Goal: Task Accomplishment & Management: Use online tool/utility

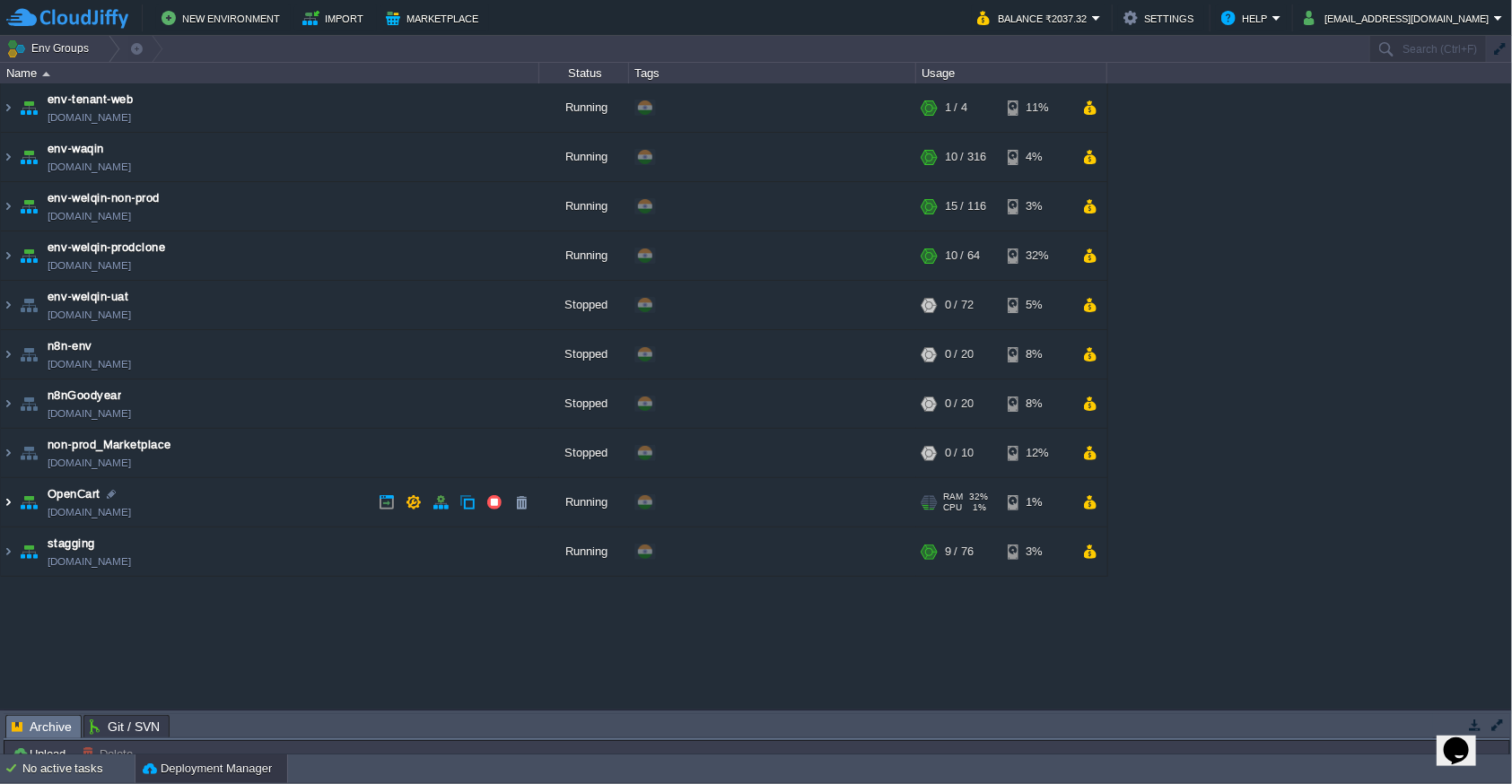
click at [9, 499] on img at bounding box center [8, 502] width 14 height 49
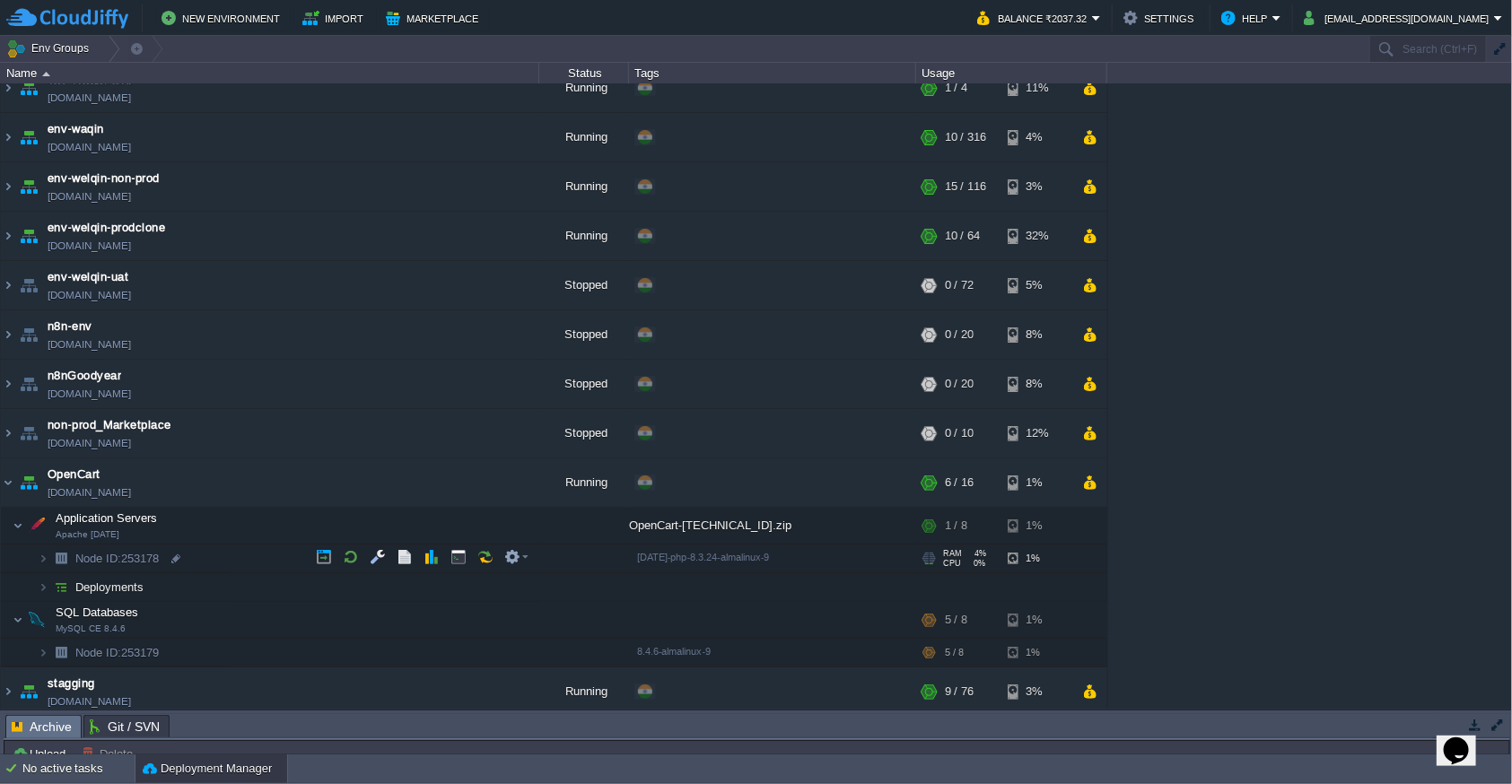
scroll to position [25, 0]
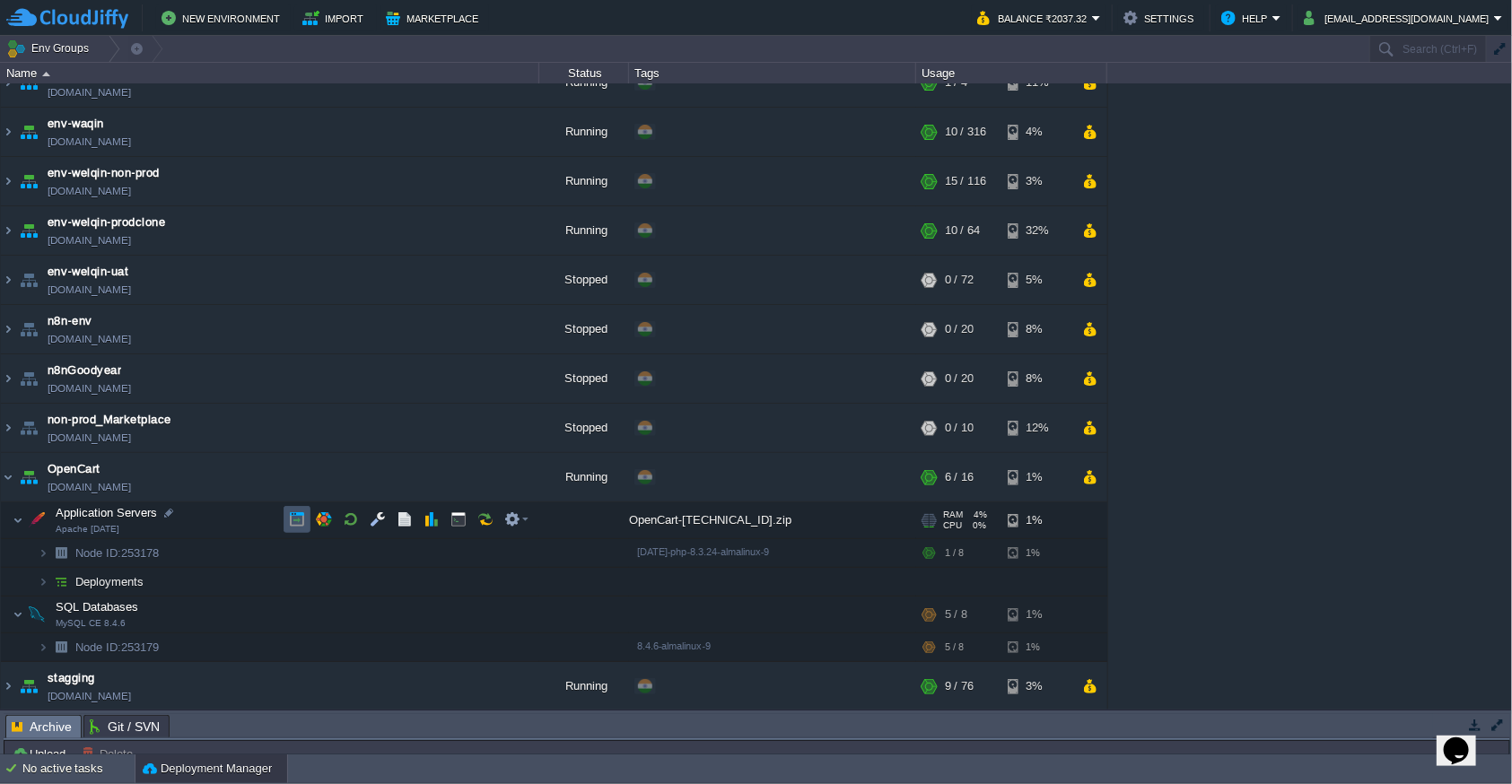
click at [301, 521] on button "button" at bounding box center [297, 520] width 16 height 16
click at [374, 519] on button "button" at bounding box center [378, 520] width 16 height 16
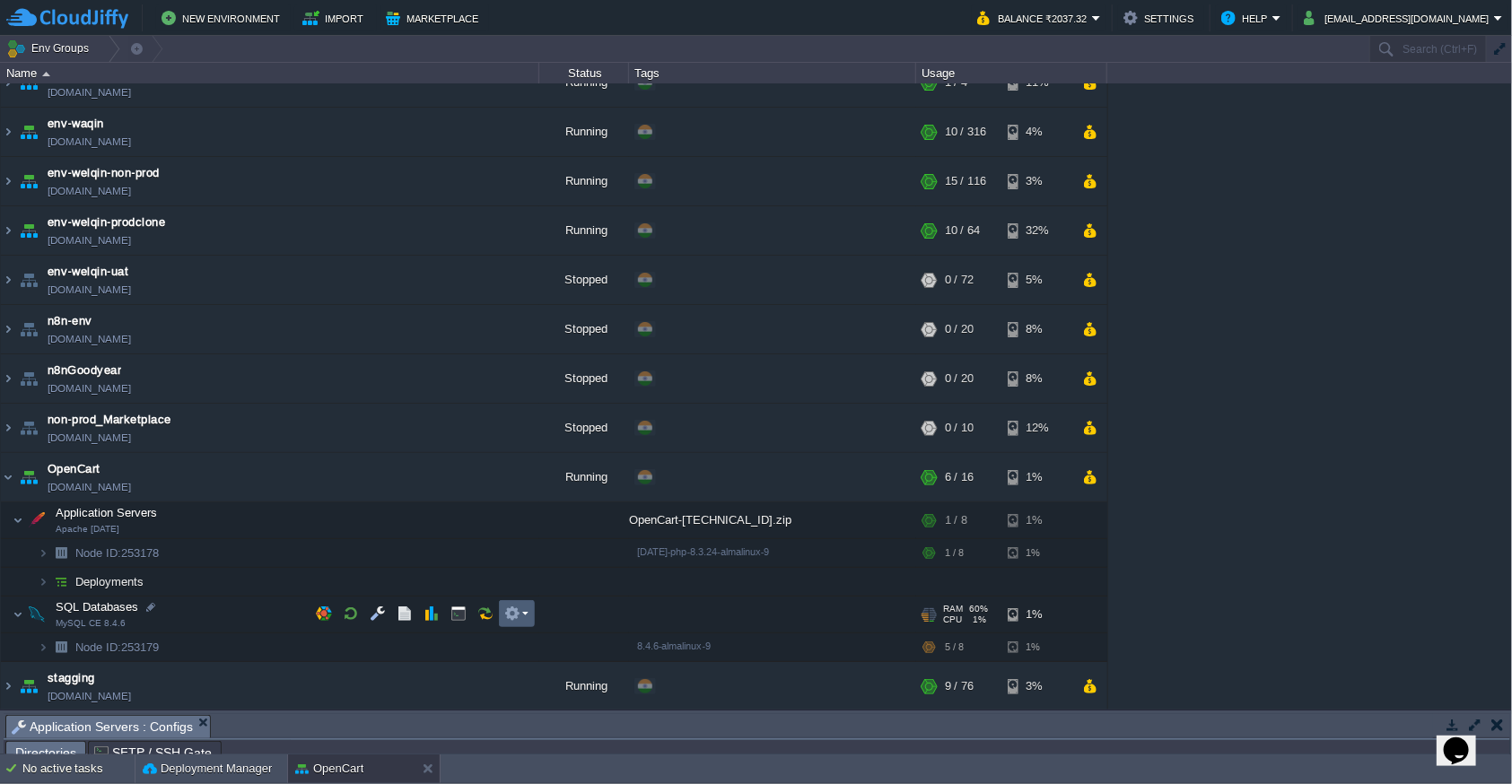
scroll to position [31, 0]
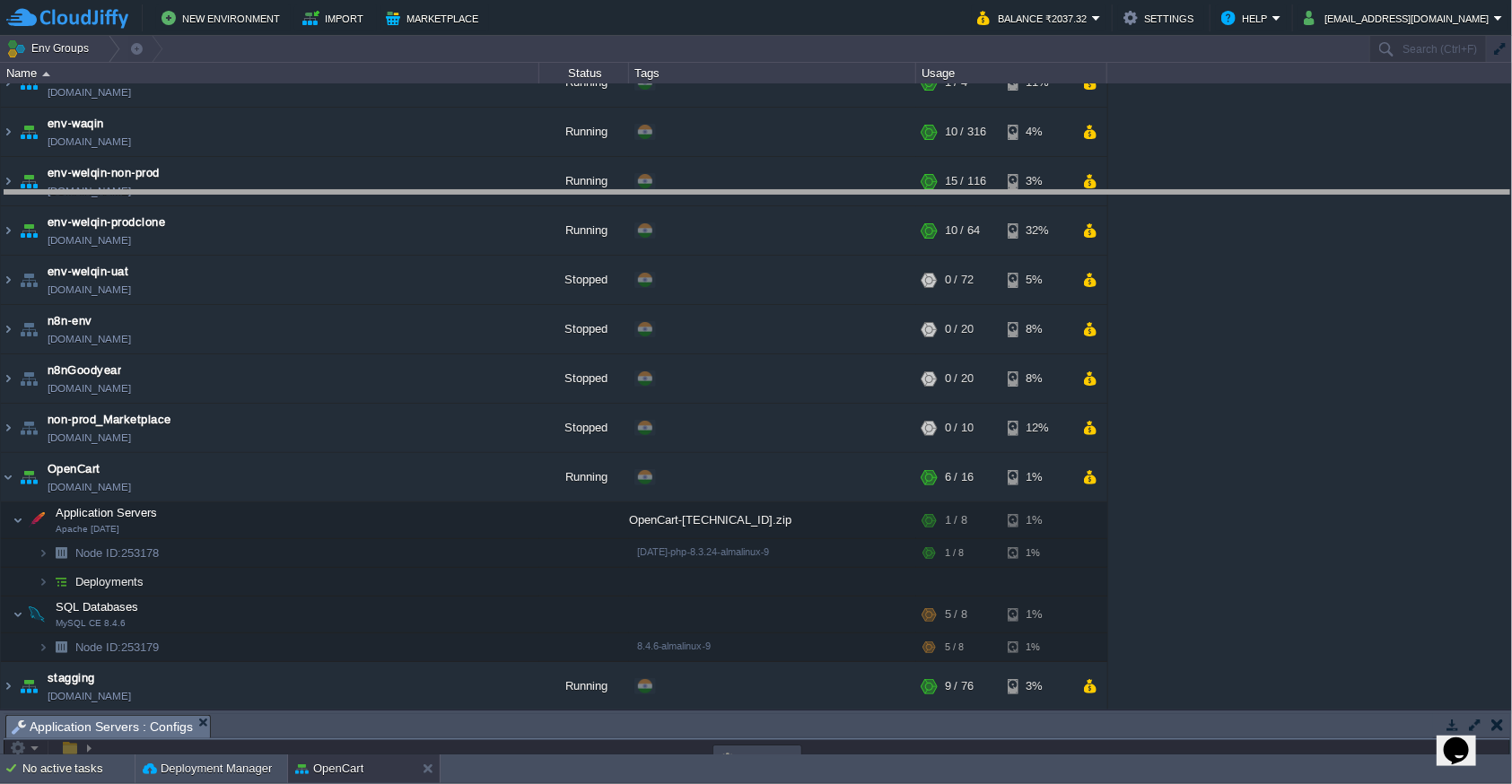
drag, startPoint x: 646, startPoint y: 716, endPoint x: 681, endPoint y: 192, distance: 525.2
click at [681, 192] on body "New Environment Import Marketplace Bonus ₹0.00 Upgrade Account Balance ₹2037.32…" at bounding box center [756, 392] width 1512 height 784
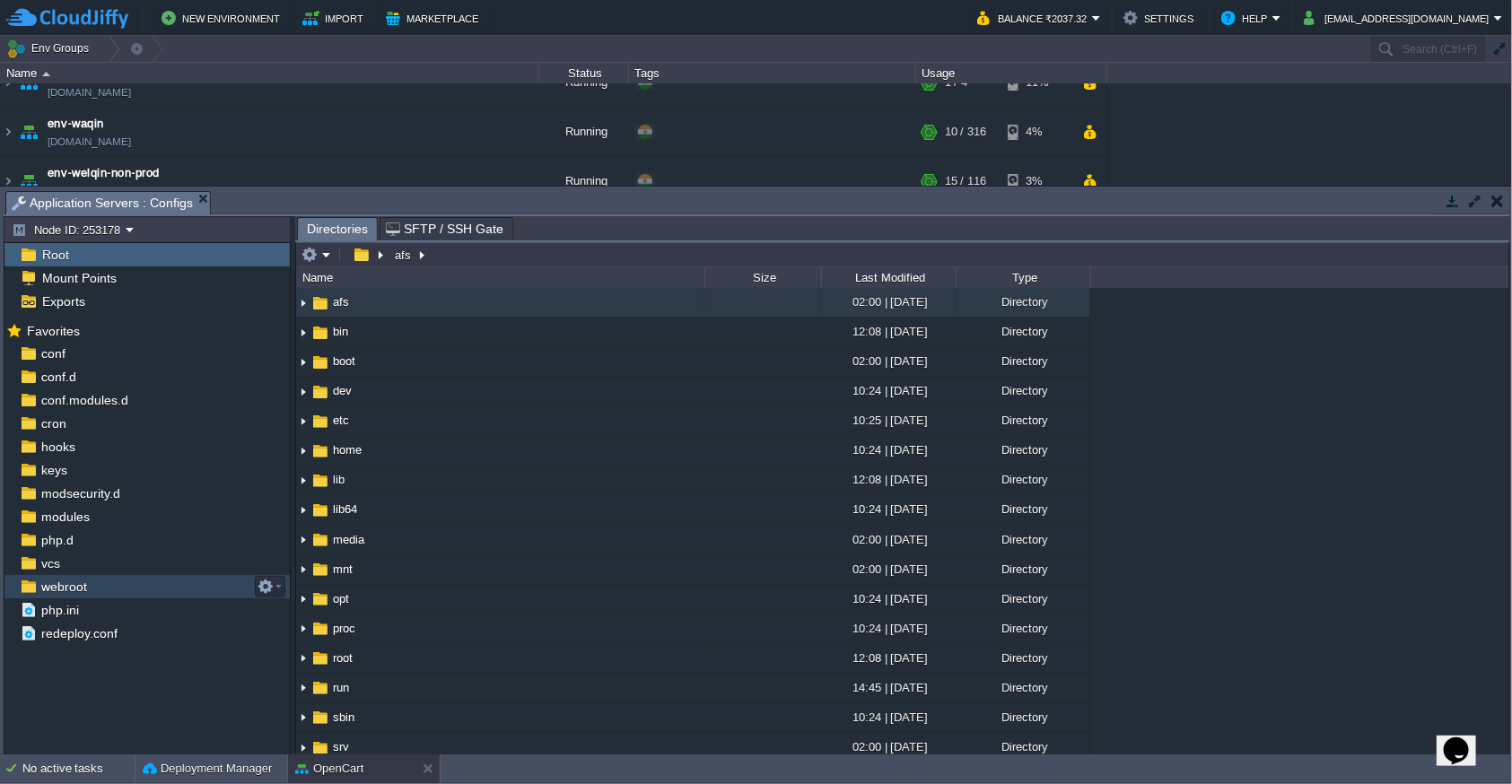
click at [125, 581] on div "webroot" at bounding box center [147, 587] width 285 height 24
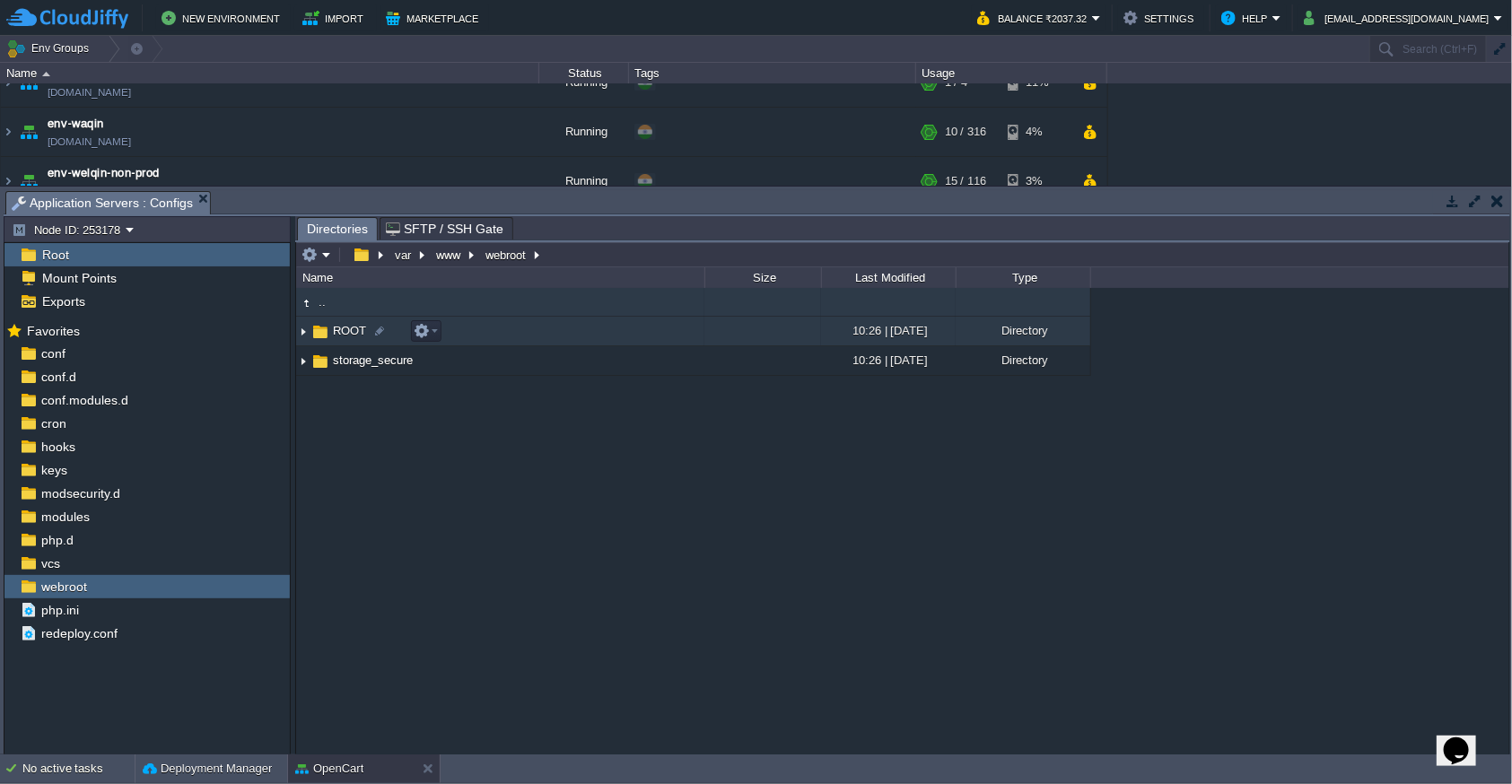
click at [300, 330] on img at bounding box center [303, 331] width 14 height 28
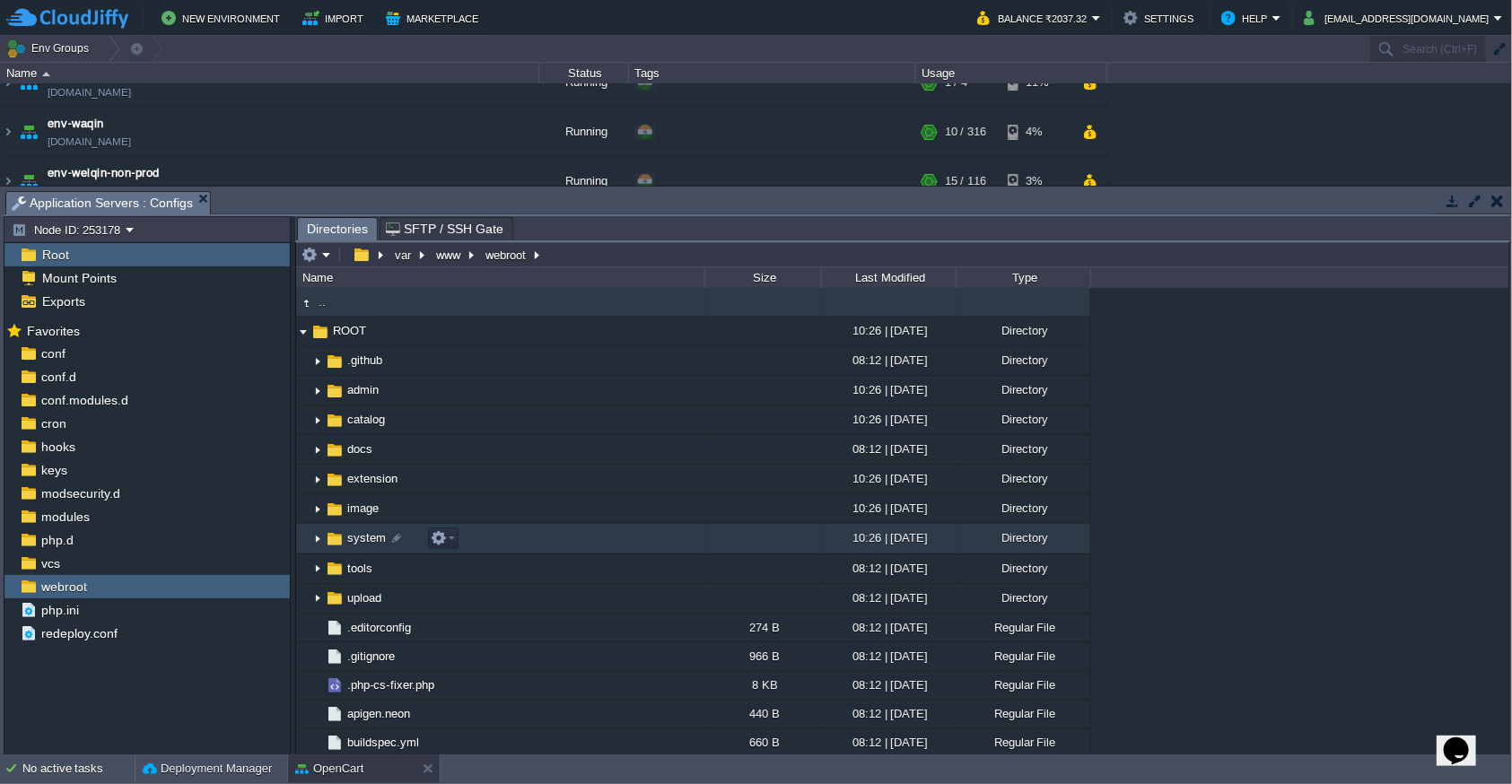
click at [316, 535] on img at bounding box center [318, 540] width 14 height 28
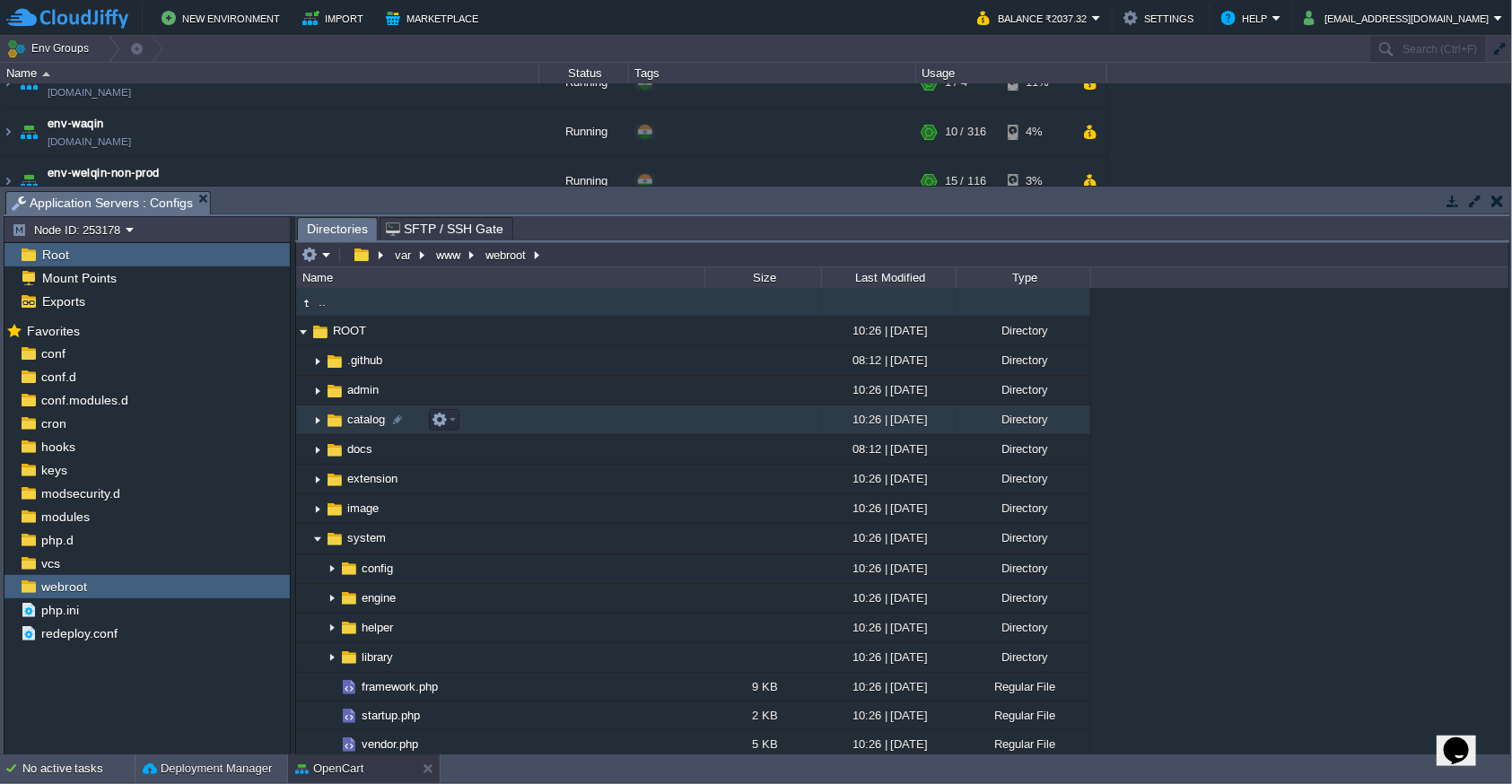
click at [316, 421] on img at bounding box center [318, 420] width 14 height 28
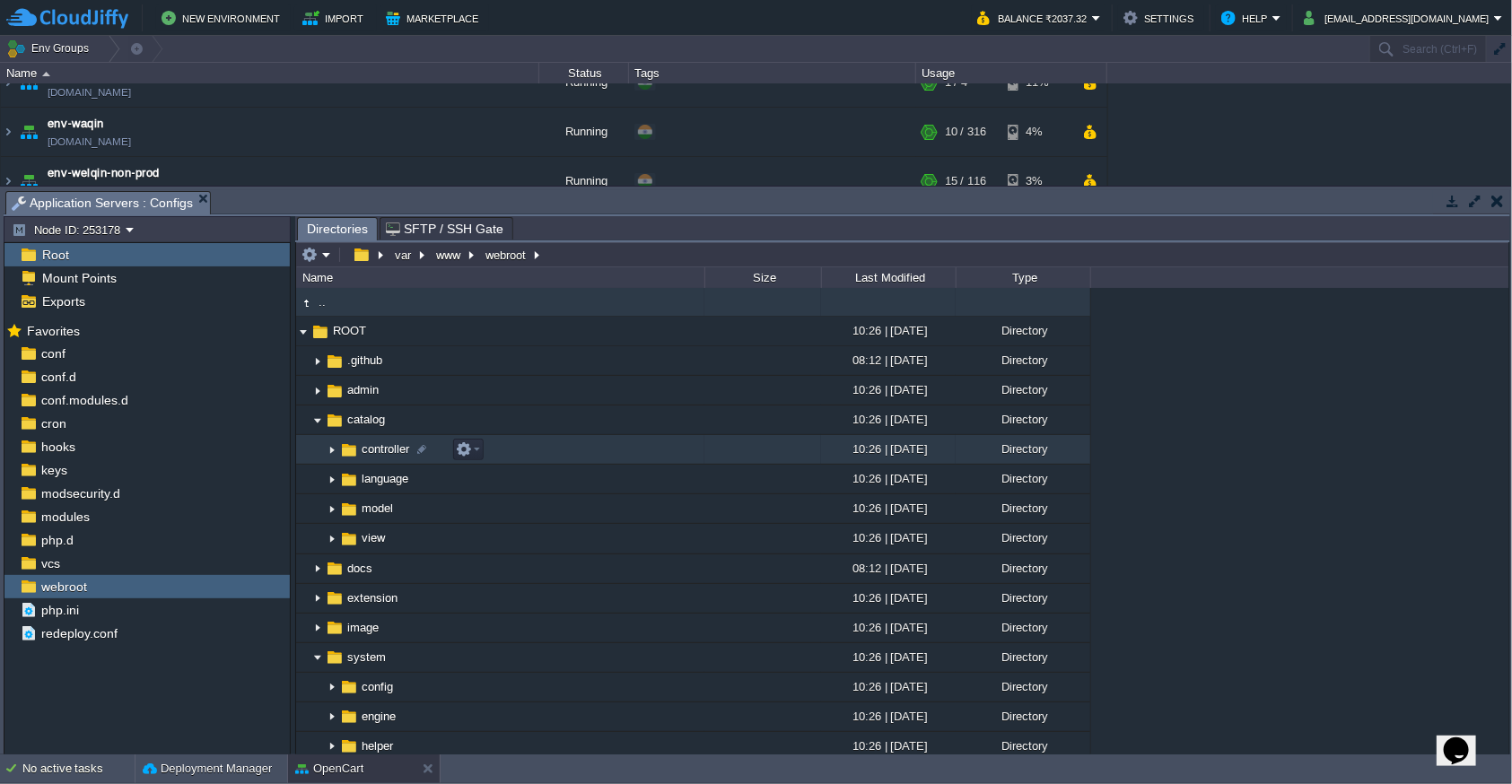
click at [330, 449] on img at bounding box center [332, 450] width 14 height 28
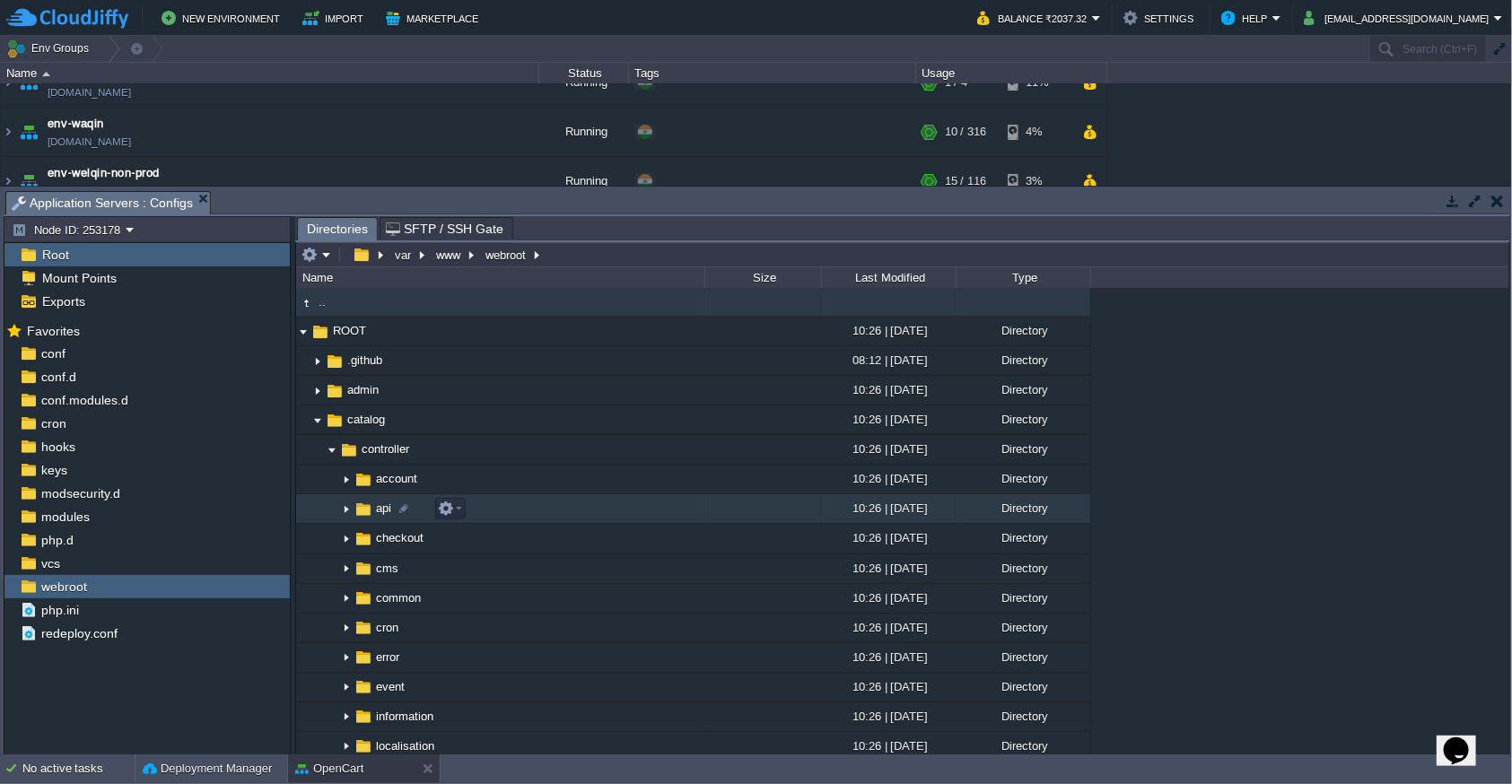
click at [345, 509] on img at bounding box center [347, 509] width 14 height 28
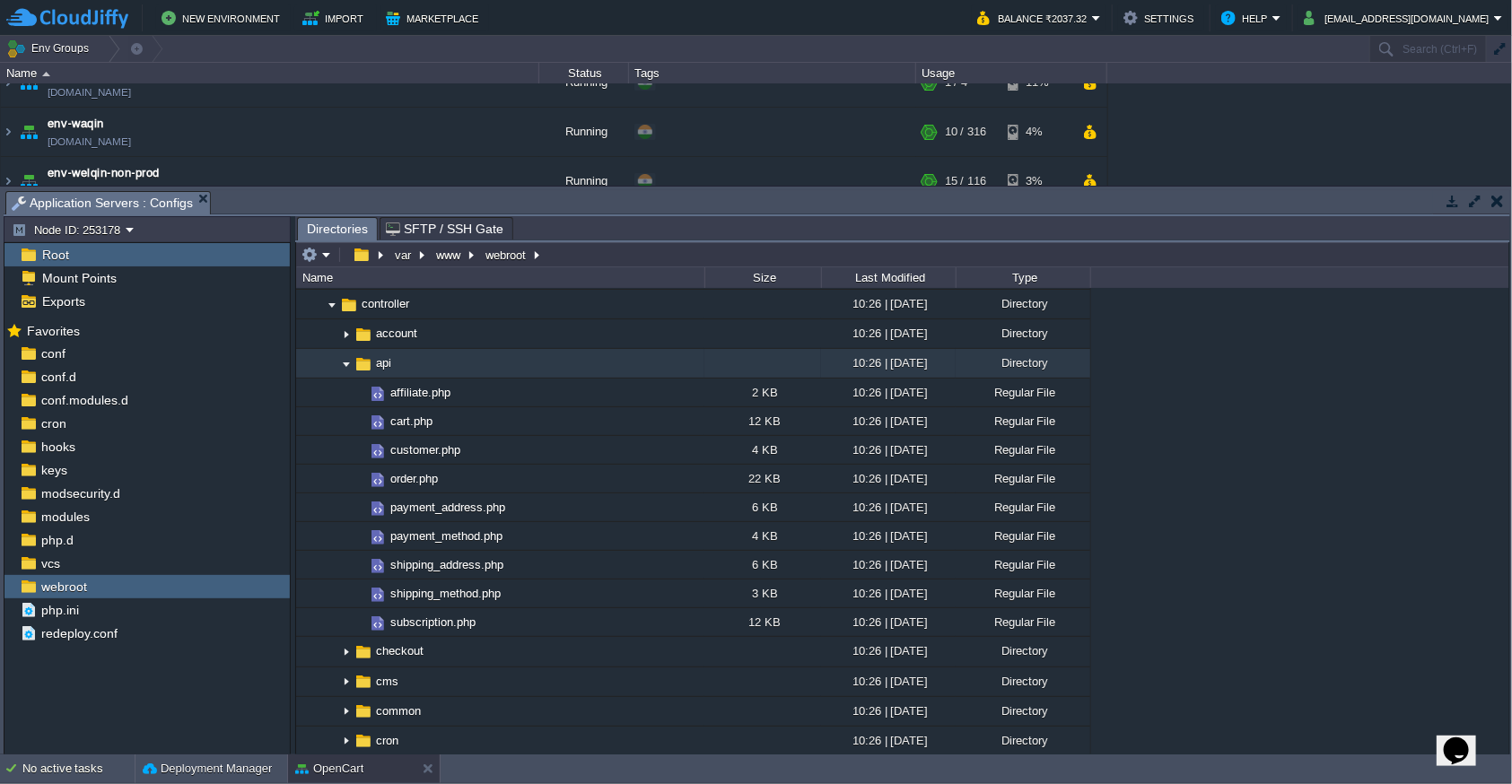
scroll to position [196, 0]
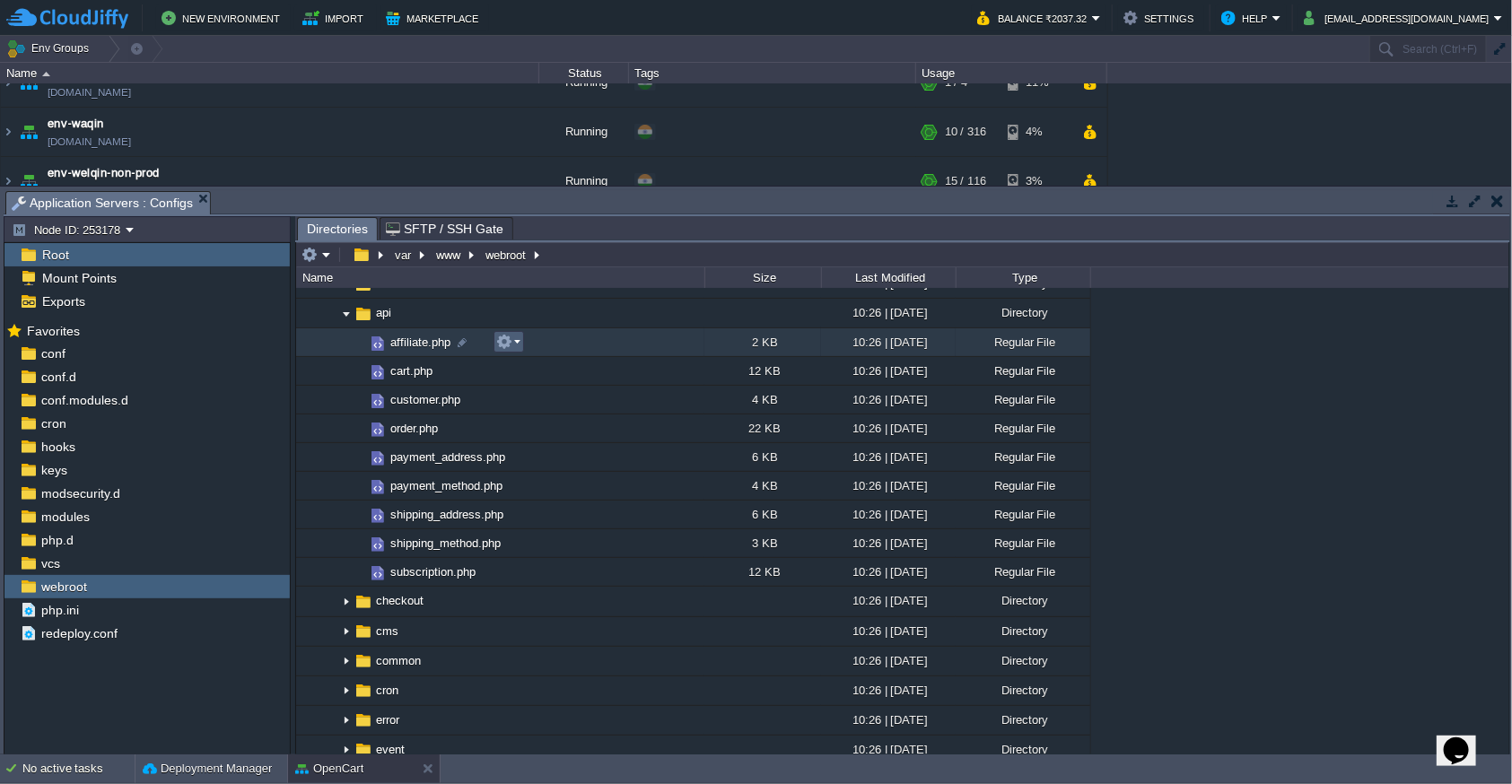
click at [513, 338] on em at bounding box center [508, 342] width 24 height 16
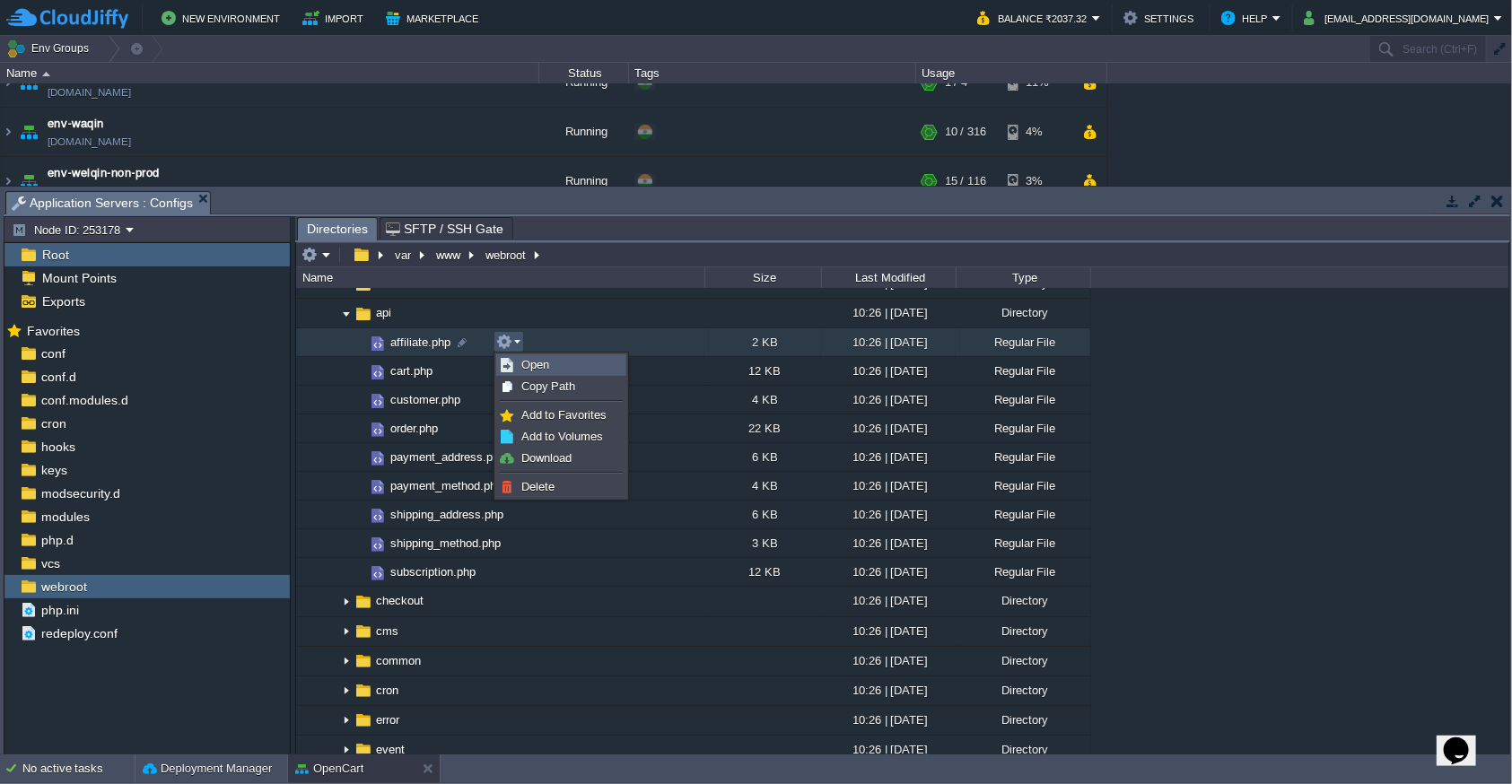
click at [524, 366] on span "Open" at bounding box center [535, 364] width 28 height 14
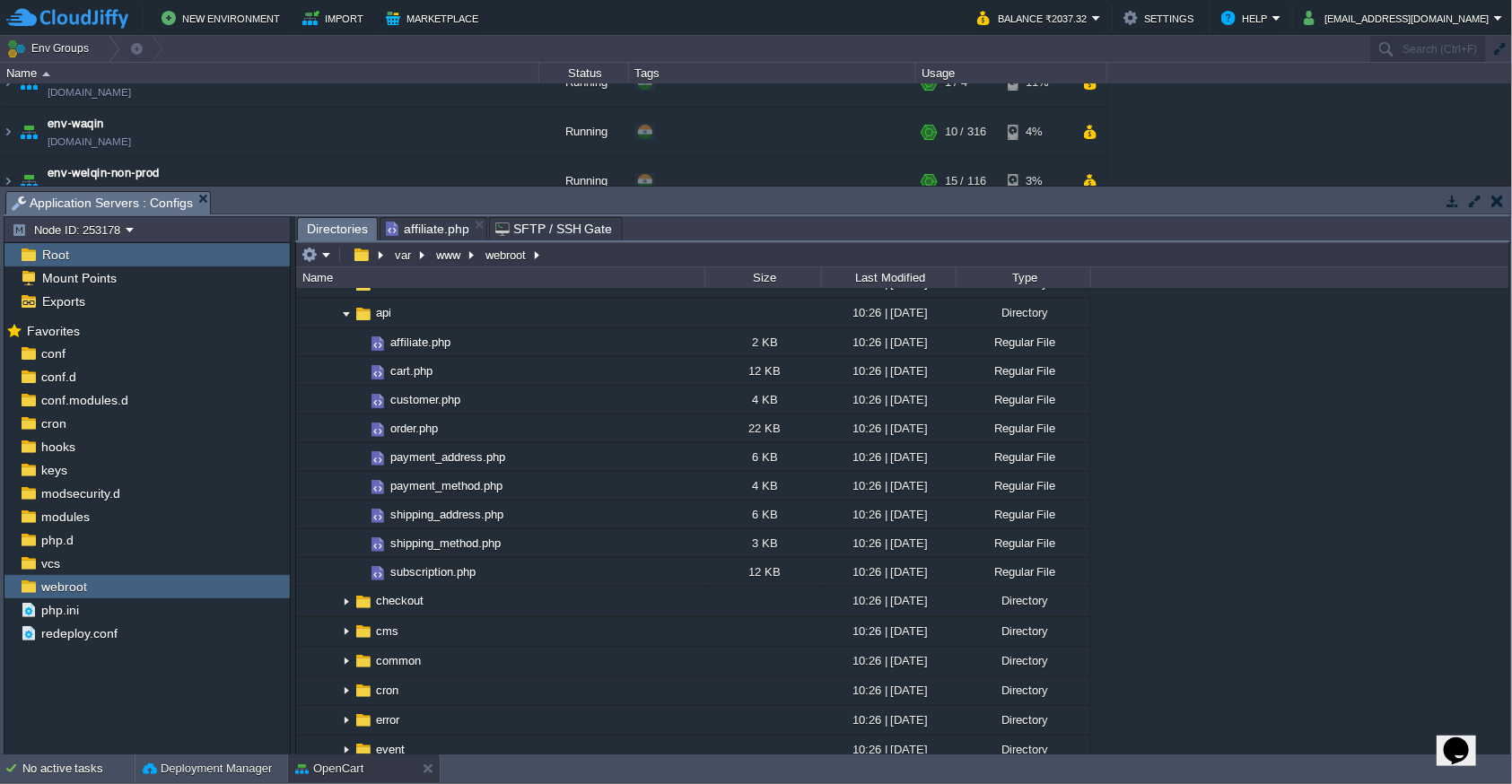
click at [339, 228] on span "Directories" at bounding box center [337, 229] width 61 height 23
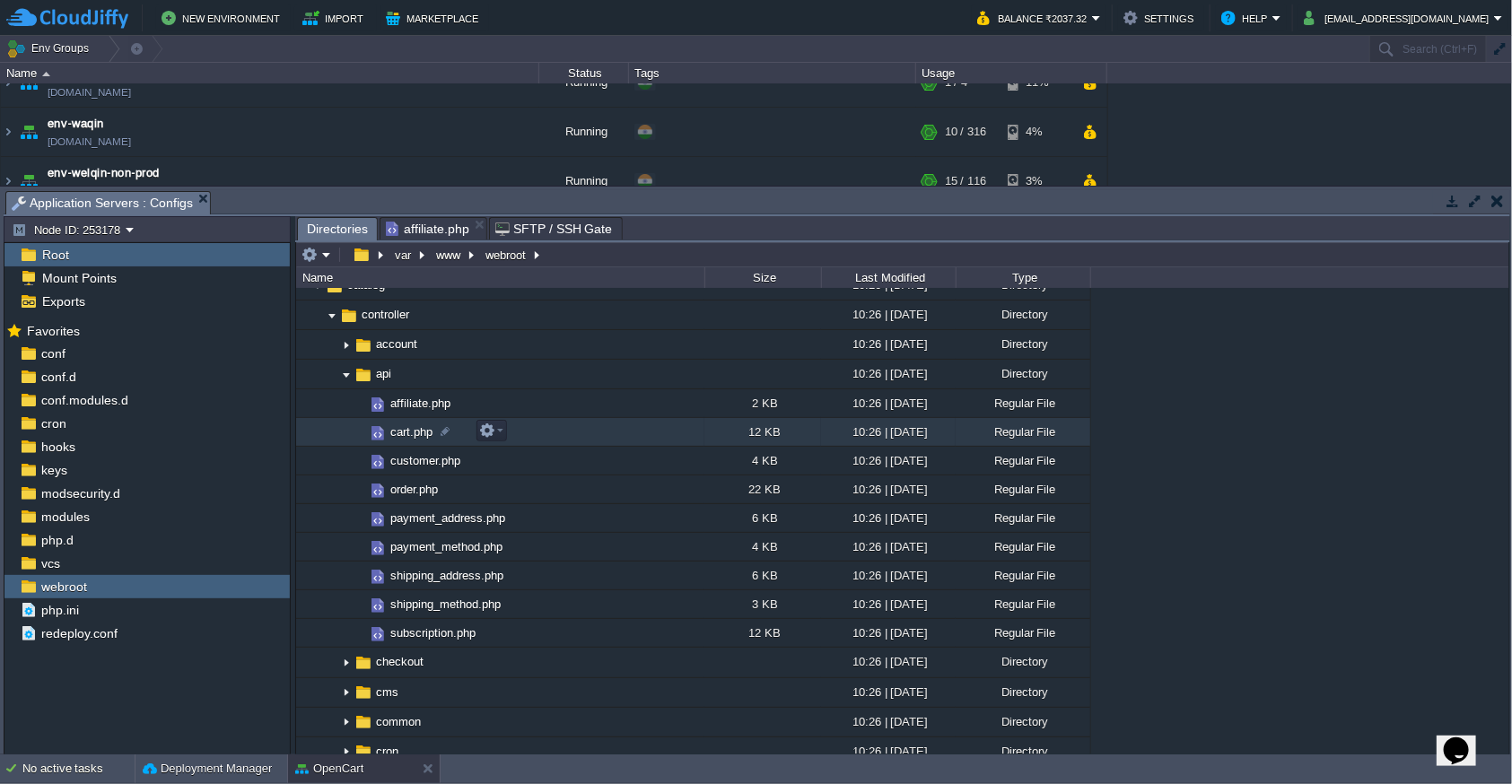
scroll to position [98, 0]
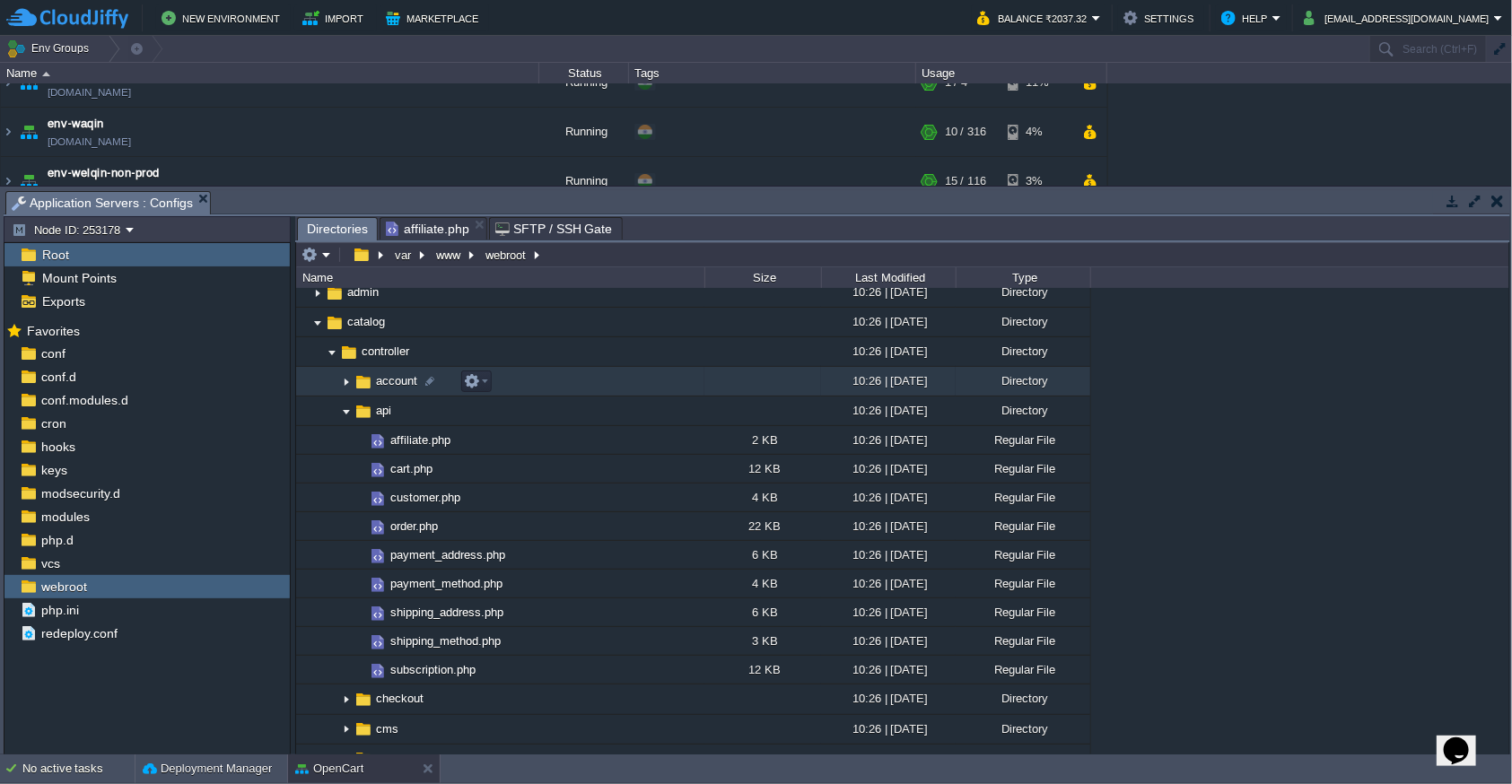
click at [347, 380] on img at bounding box center [347, 381] width 14 height 28
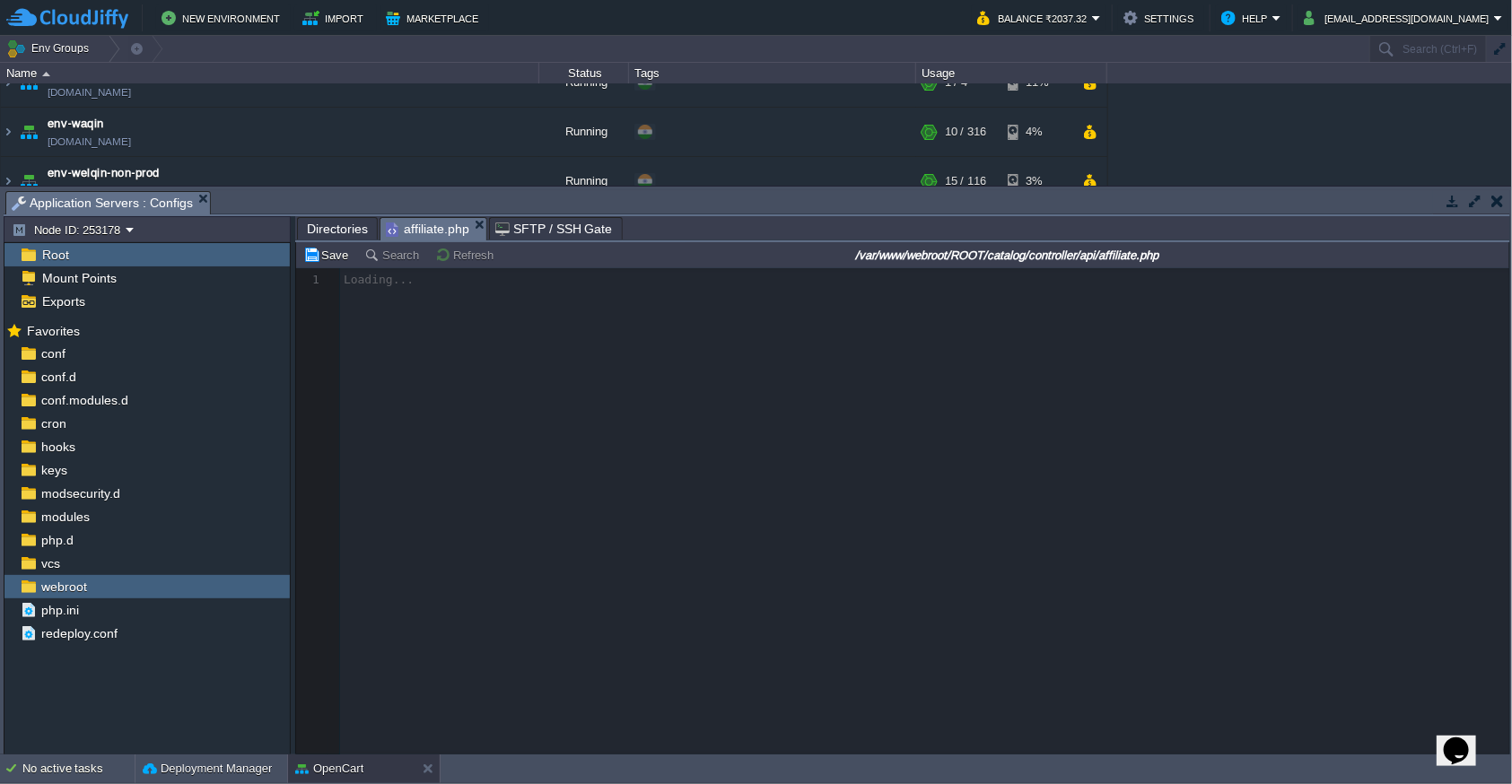
click at [414, 232] on span "affiliate.php" at bounding box center [427, 229] width 83 height 23
click at [338, 225] on span "Directories" at bounding box center [337, 229] width 61 height 22
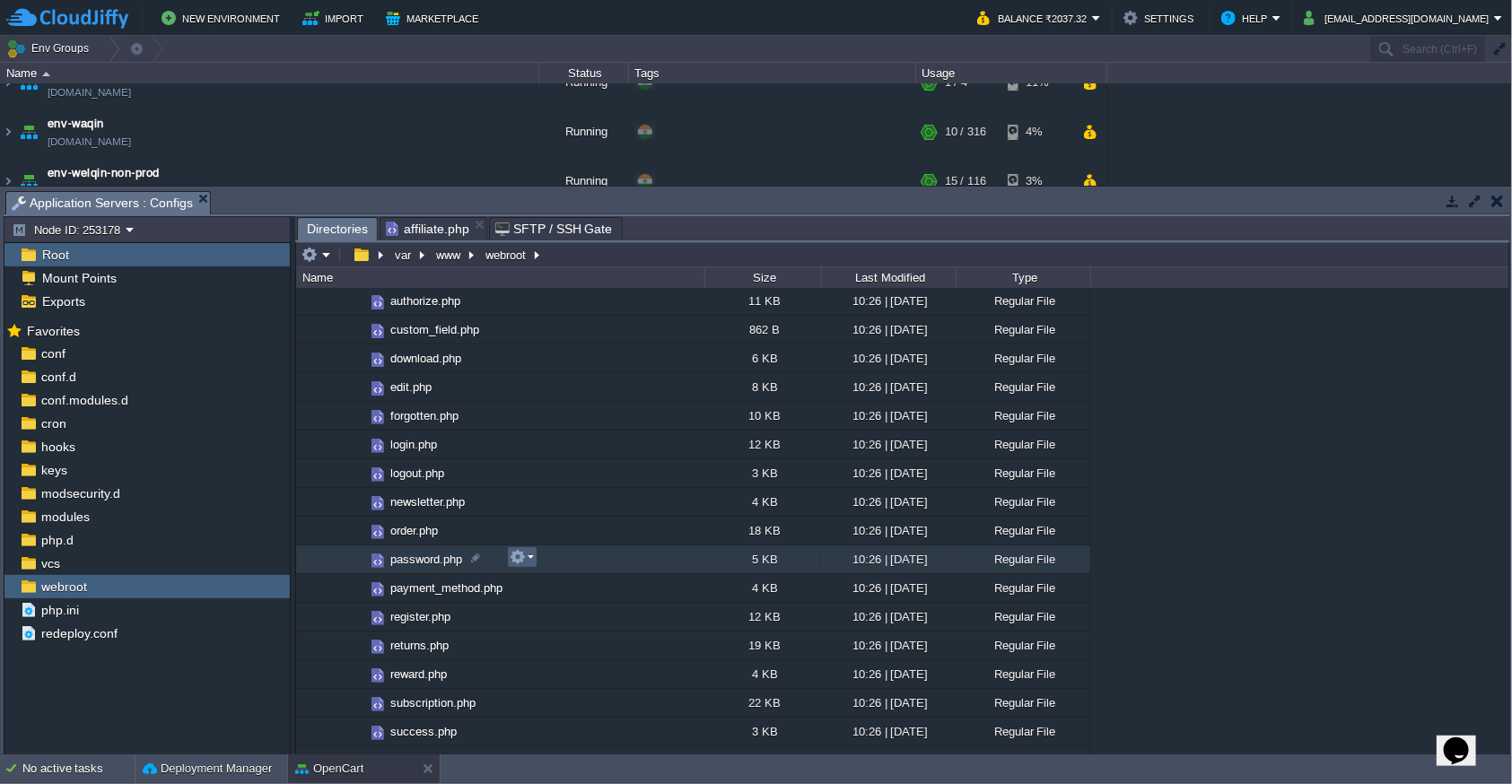
scroll to position [391, 0]
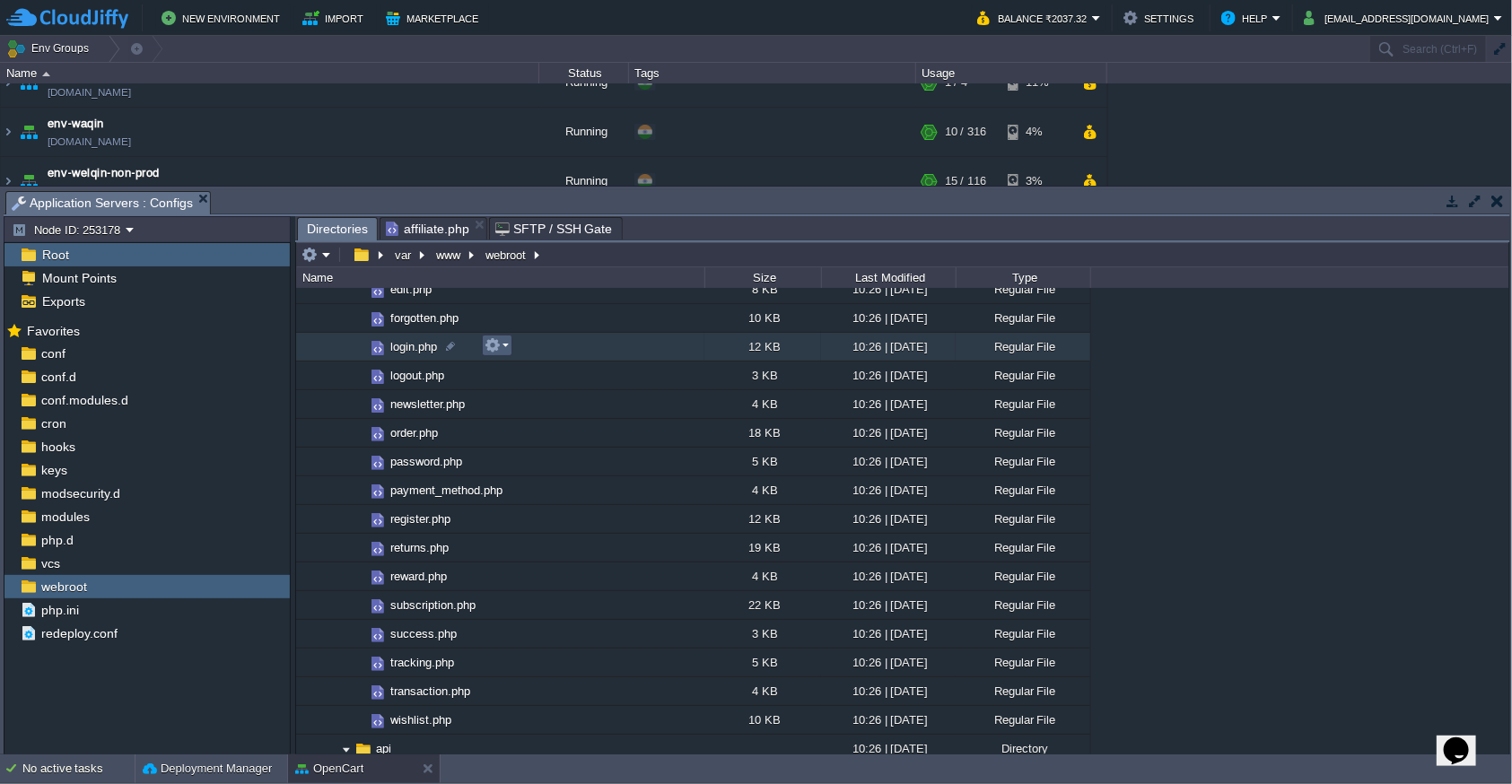
click at [501, 346] on em at bounding box center [496, 346] width 24 height 16
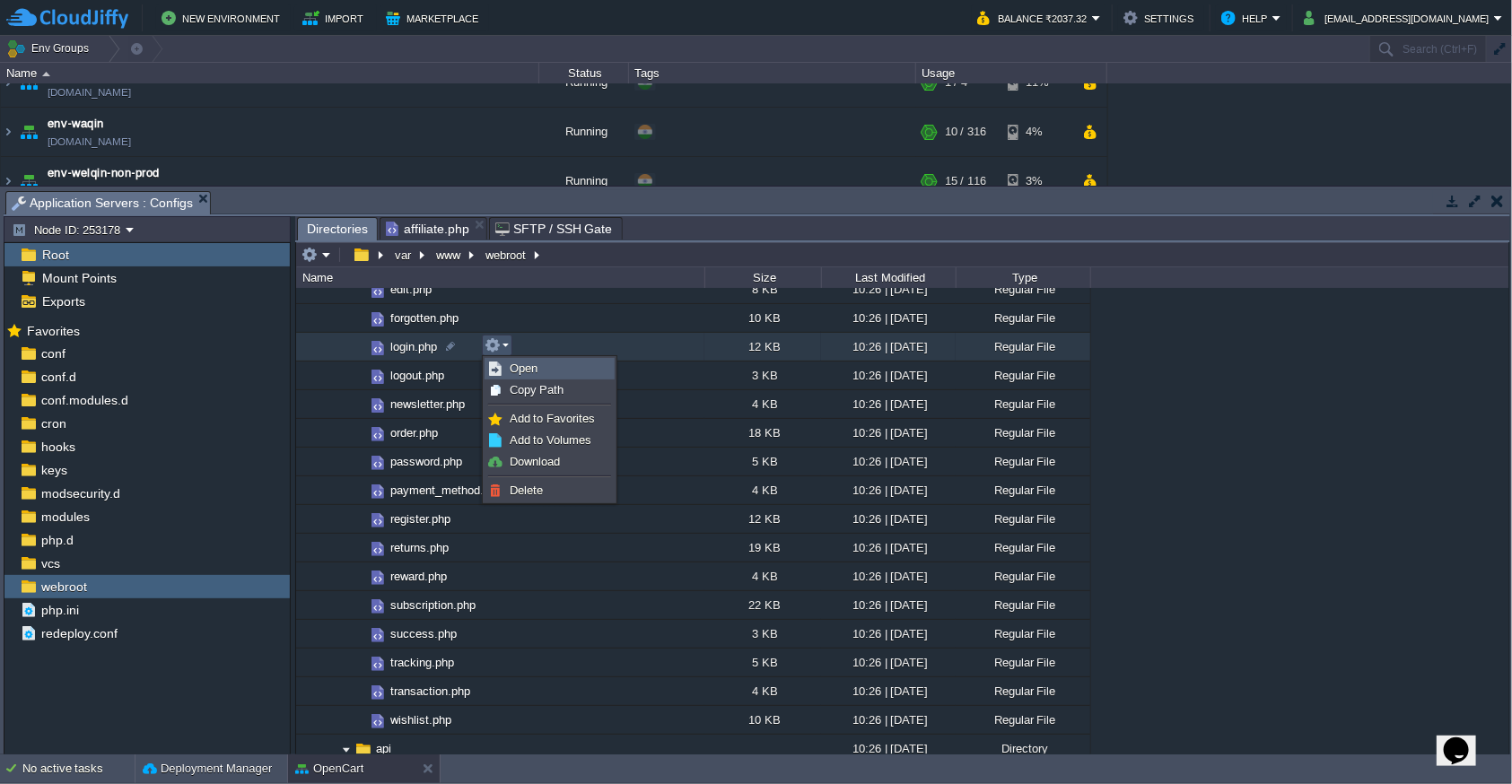
click at [515, 369] on span "Open" at bounding box center [523, 368] width 28 height 14
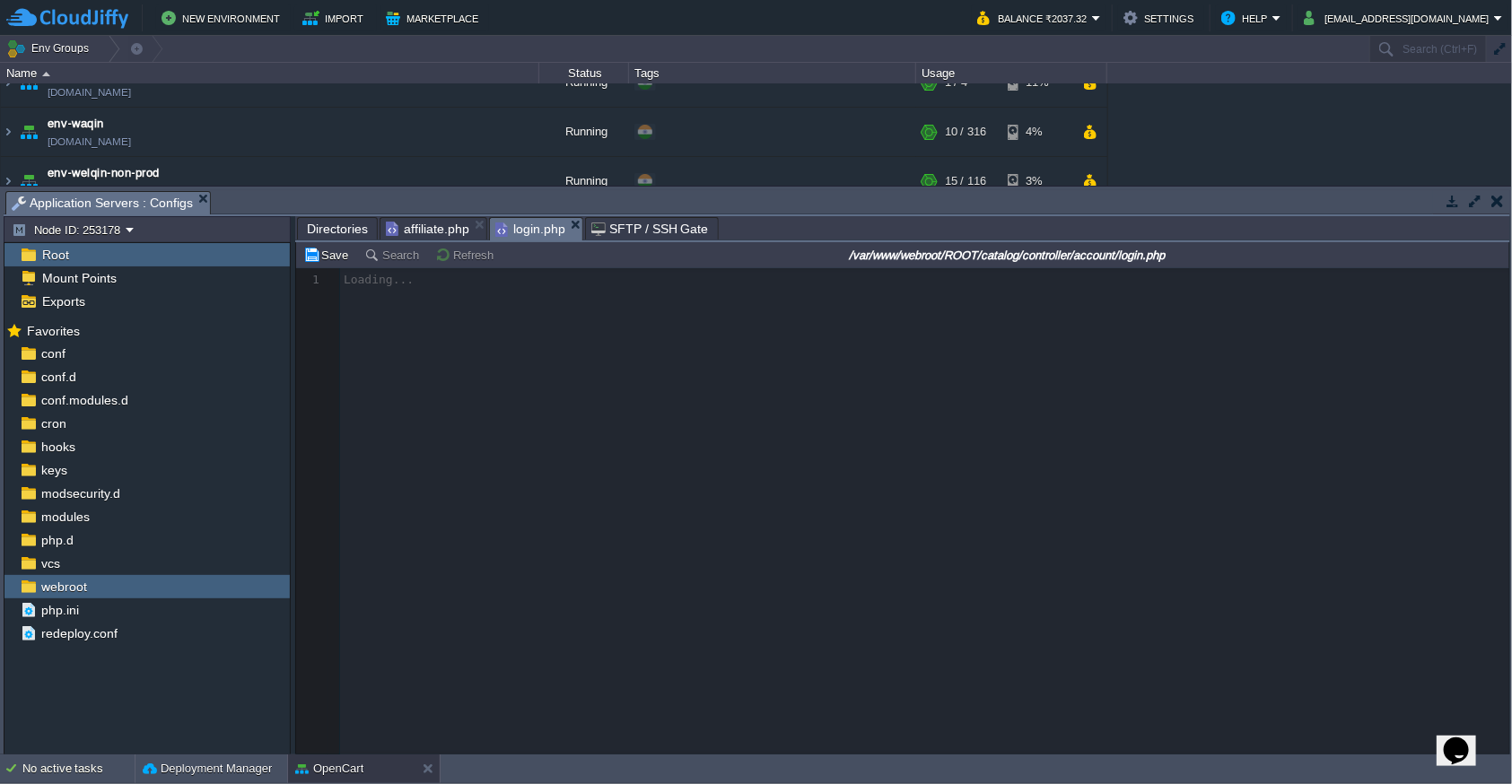
click at [433, 225] on span "affiliate.php" at bounding box center [427, 229] width 83 height 22
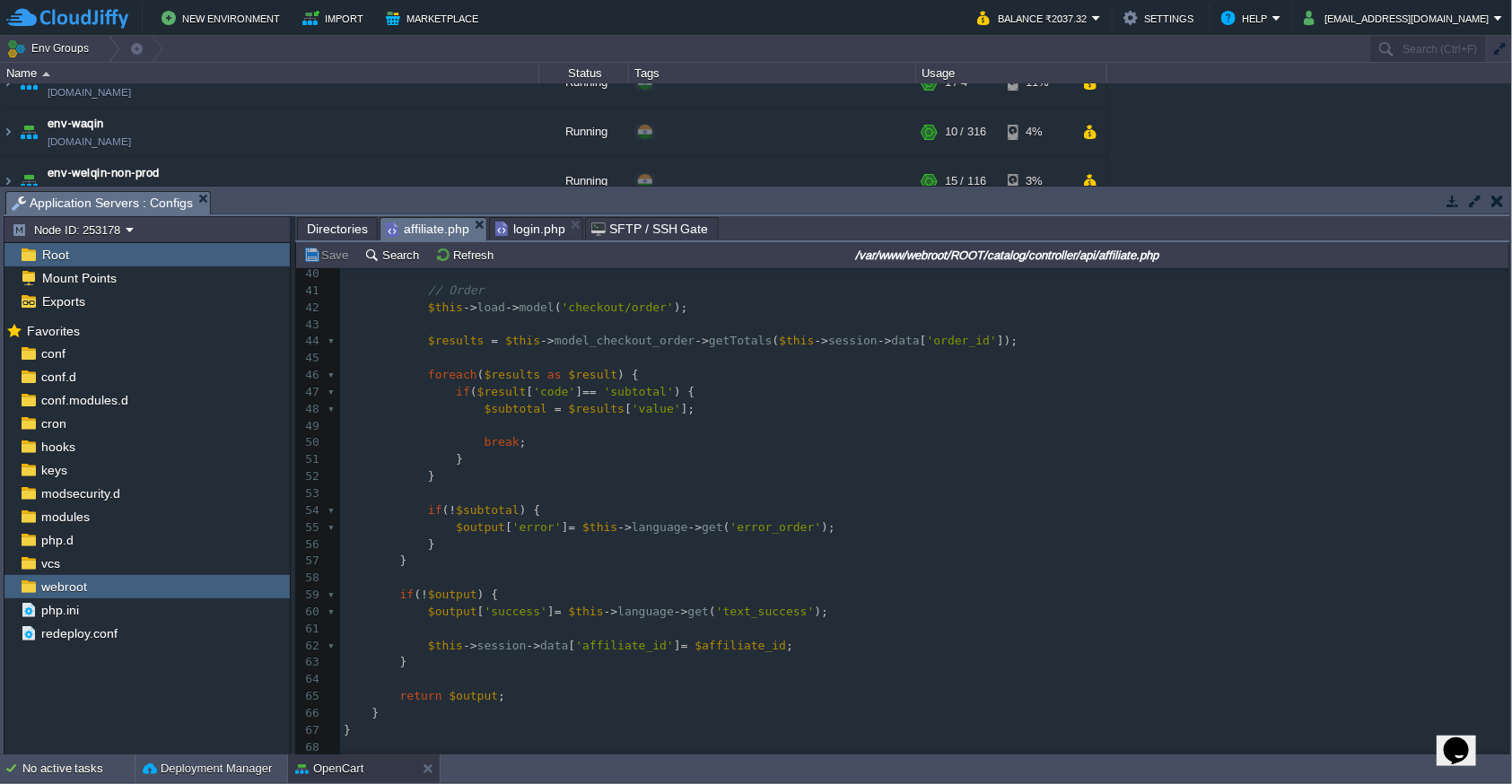
scroll to position [0, 0]
click at [328, 232] on span "Directories" at bounding box center [337, 229] width 61 height 22
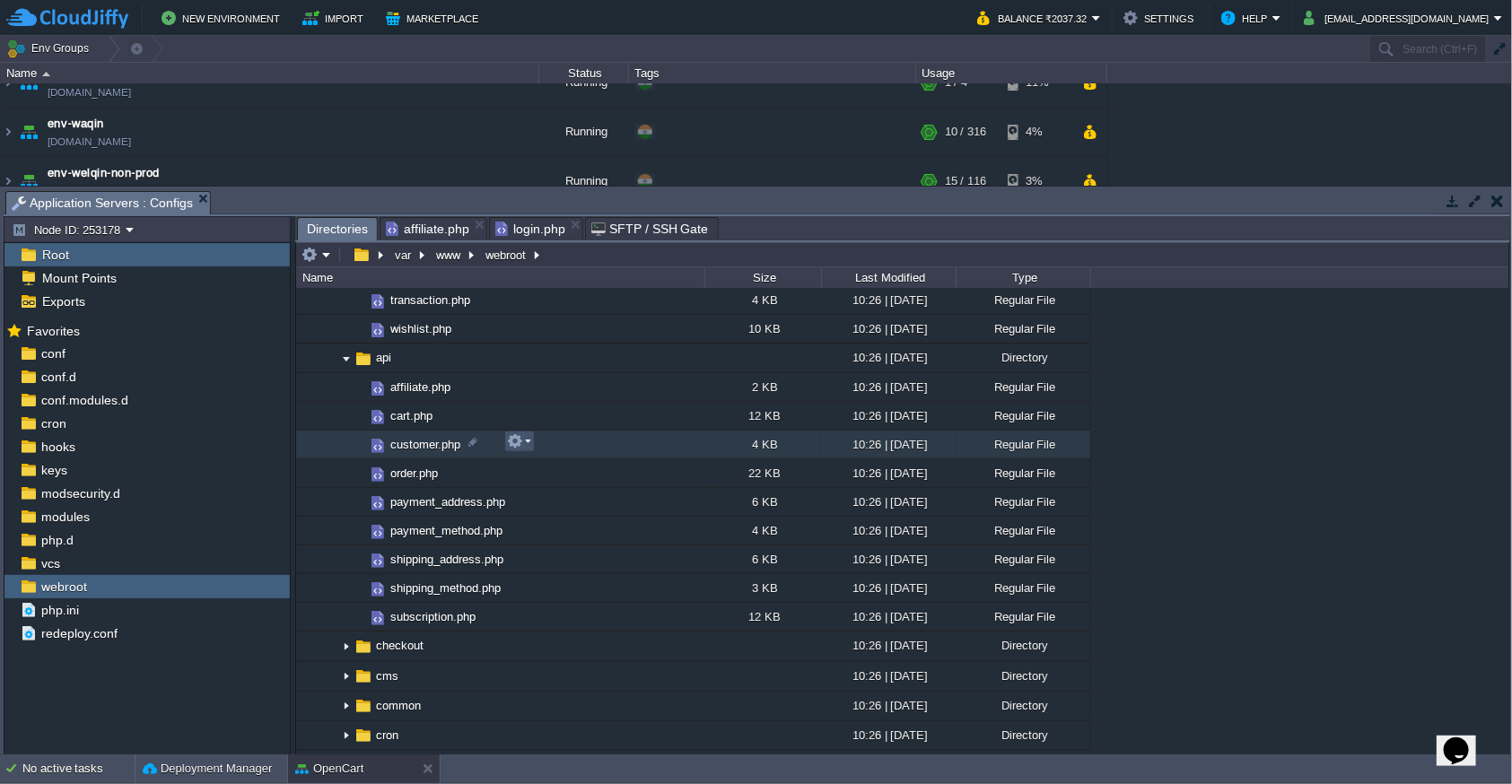
click at [512, 436] on button "button" at bounding box center [515, 442] width 16 height 16
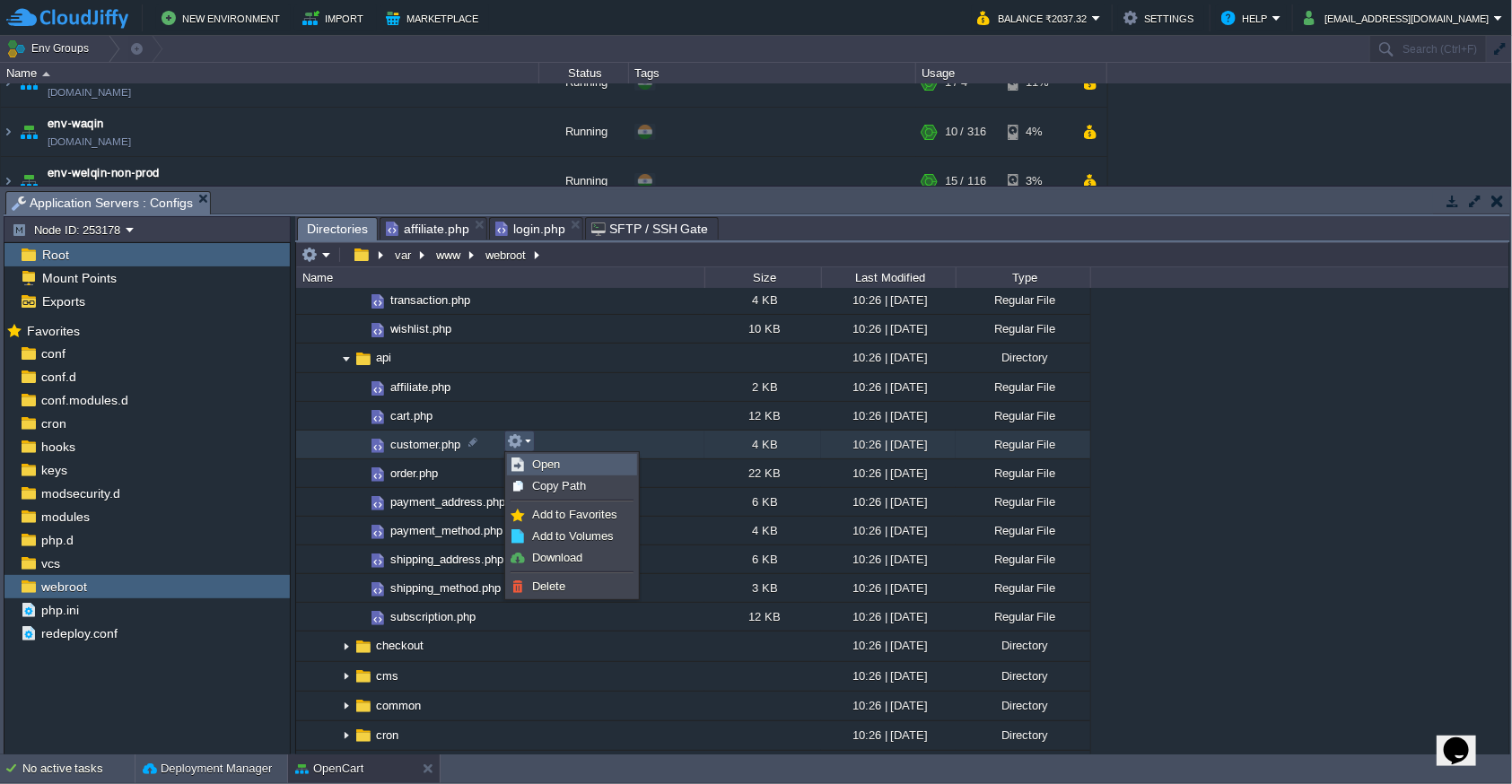
click at [537, 464] on span "Open" at bounding box center [546, 464] width 28 height 14
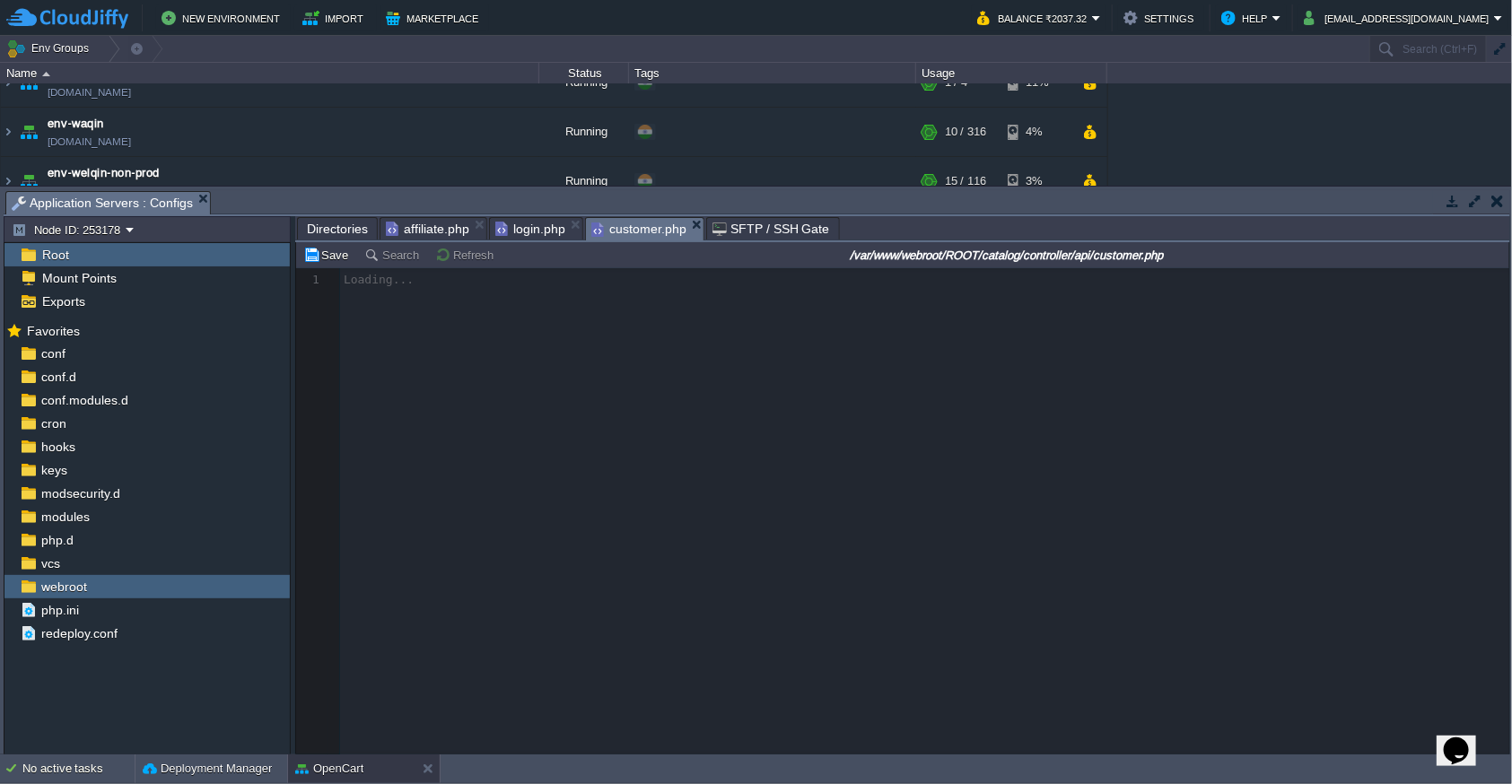
click at [336, 225] on span "Directories" at bounding box center [337, 229] width 61 height 22
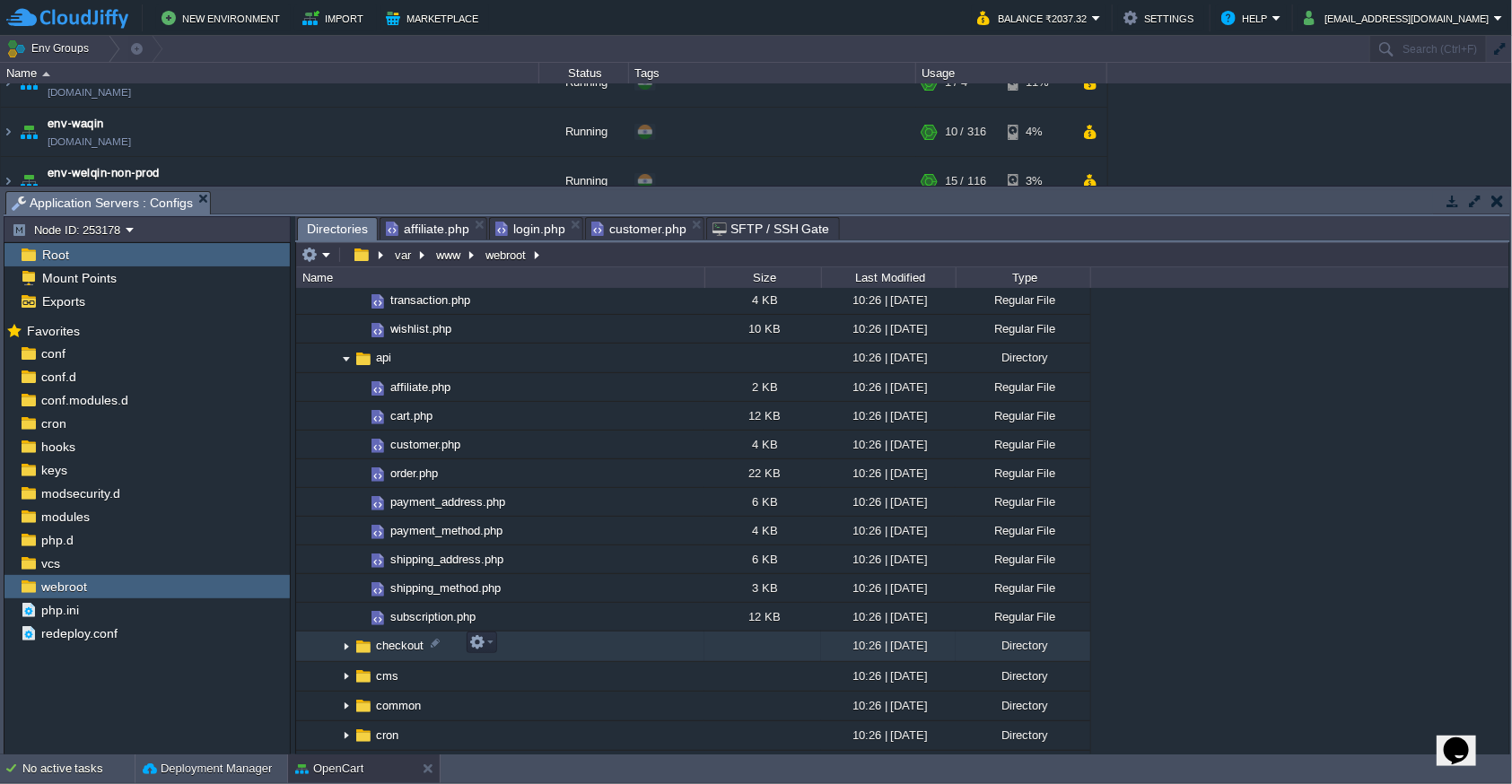
click at [347, 637] on img at bounding box center [347, 647] width 14 height 28
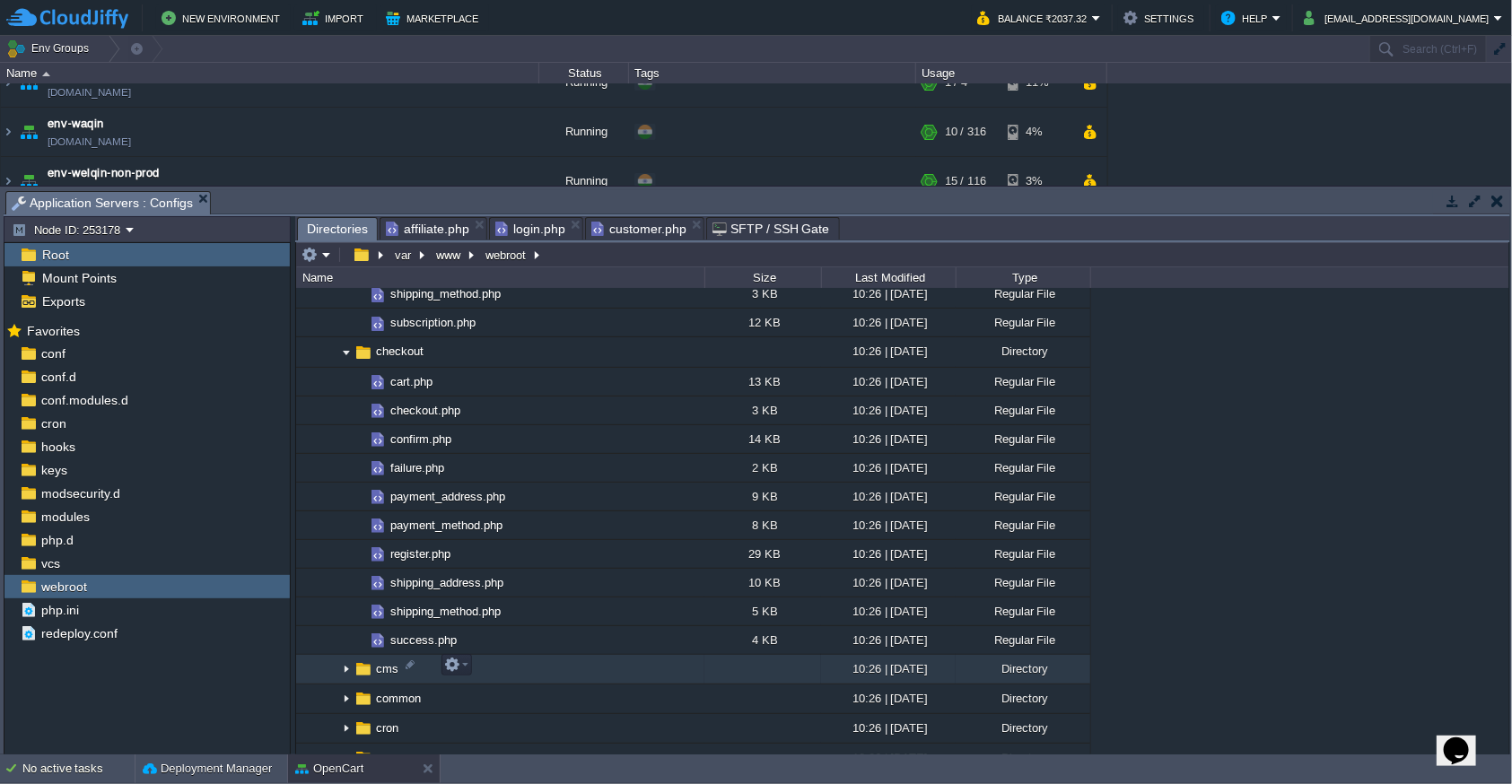
click at [340, 667] on img at bounding box center [347, 669] width 14 height 28
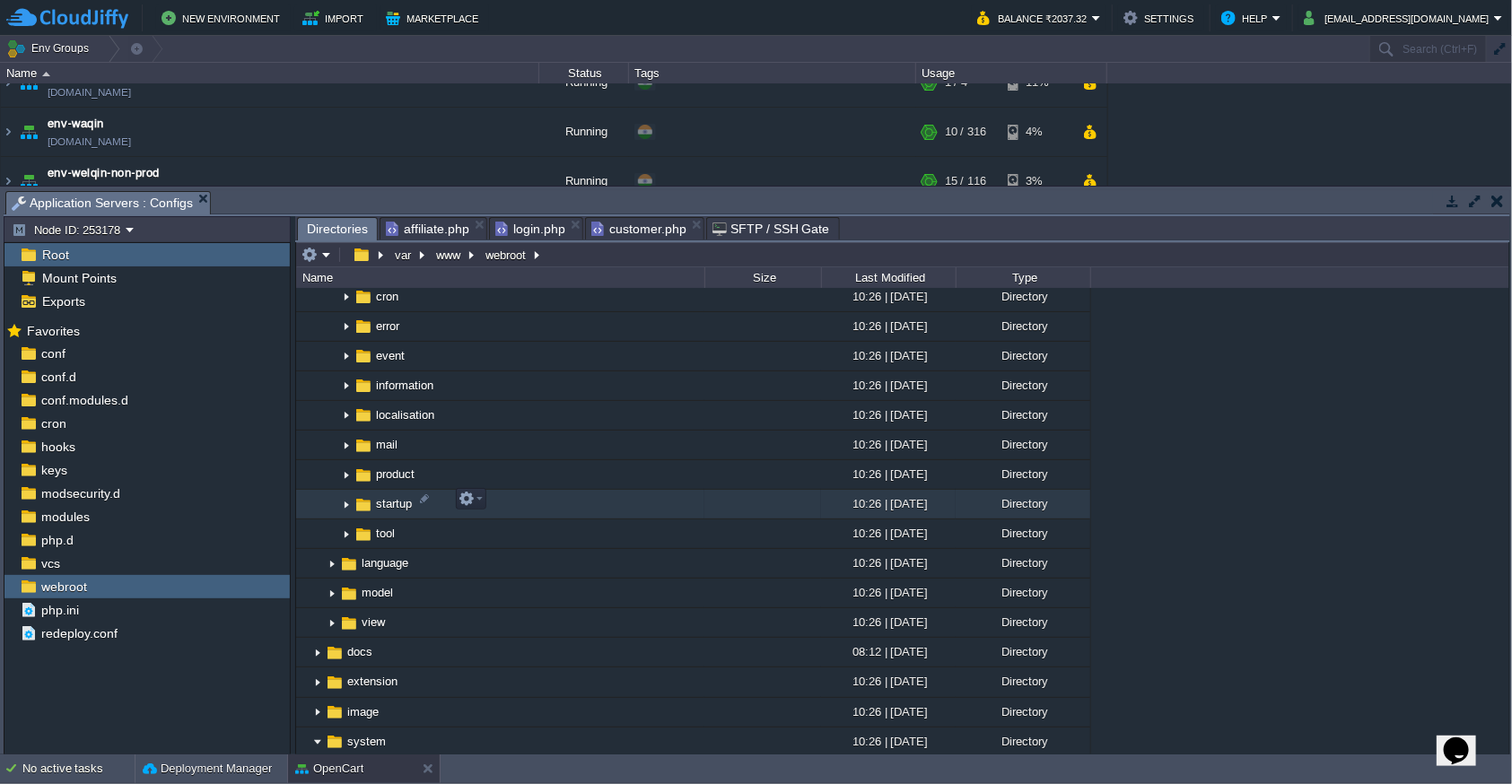
click at [343, 503] on img at bounding box center [347, 504] width 14 height 28
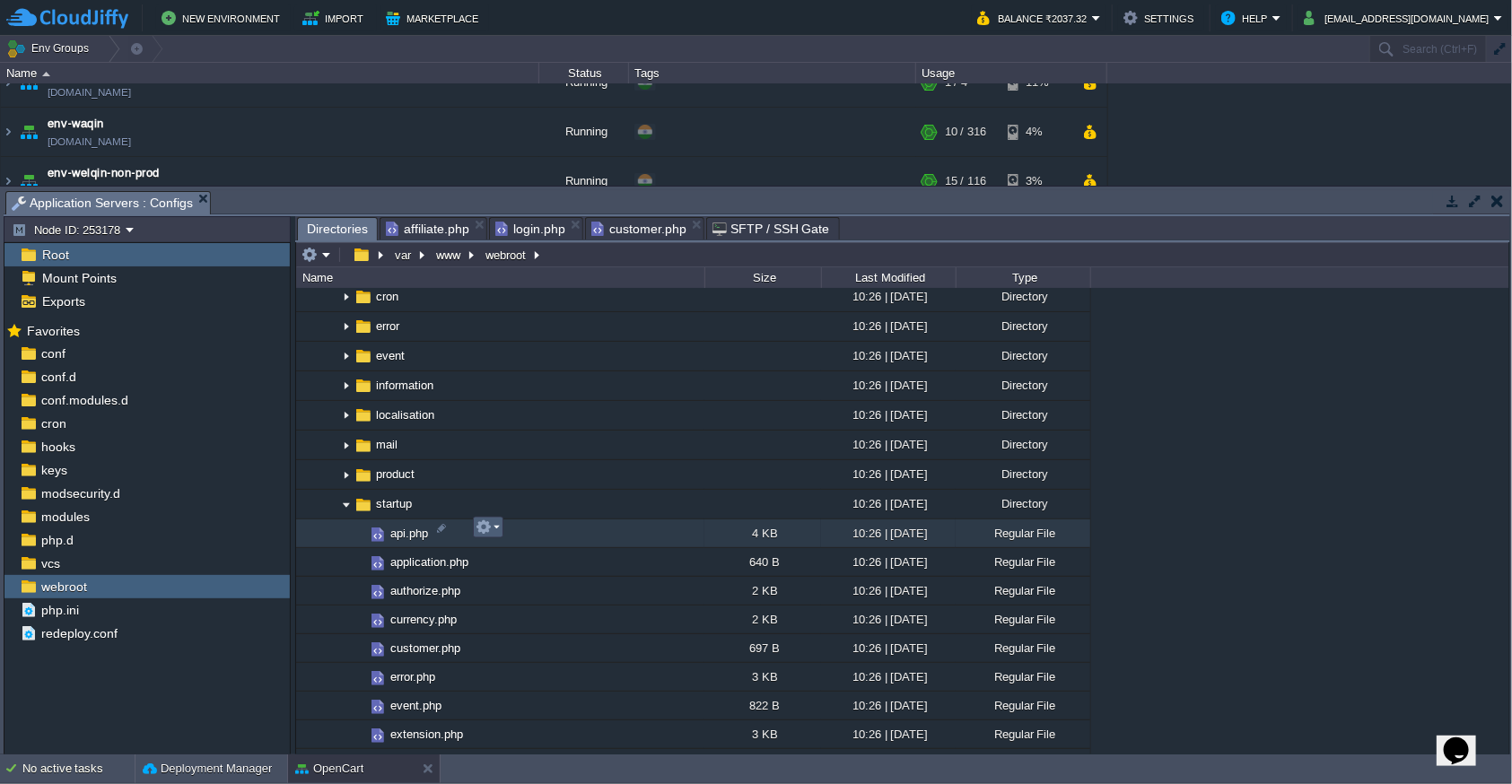
click at [490, 524] on button "button" at bounding box center [483, 528] width 16 height 16
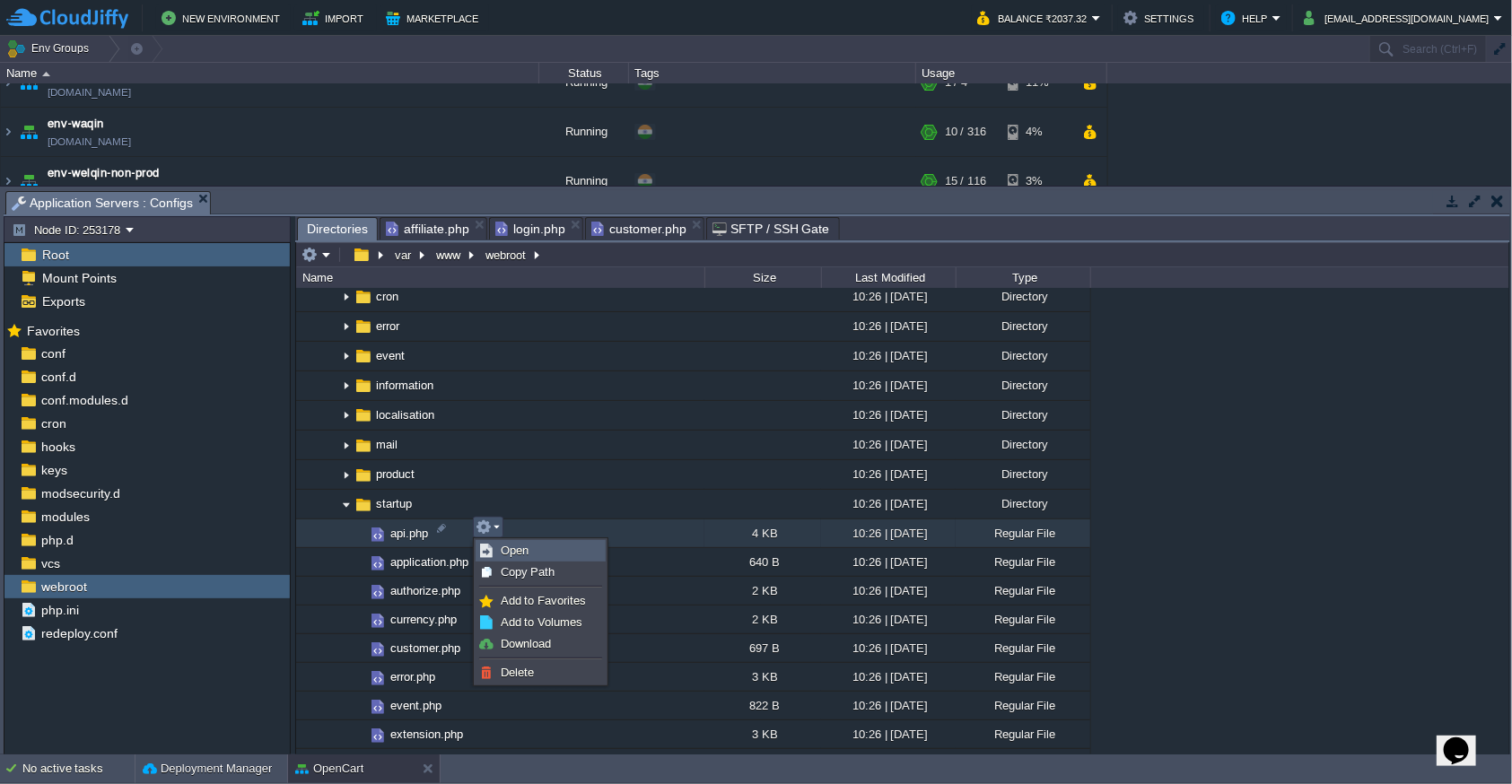
click at [509, 550] on span "Open" at bounding box center [514, 550] width 28 height 14
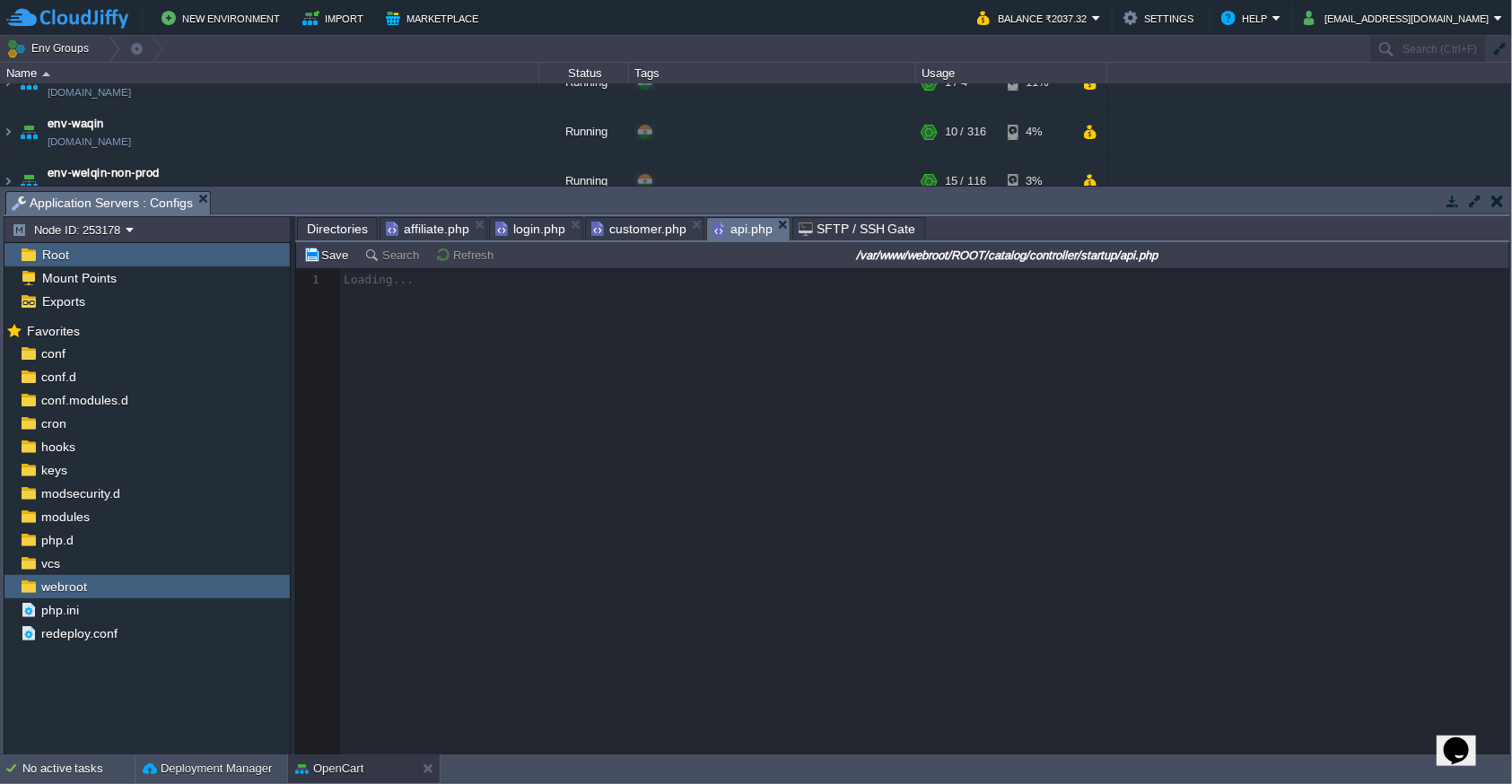
click at [322, 234] on span "Directories" at bounding box center [337, 229] width 61 height 22
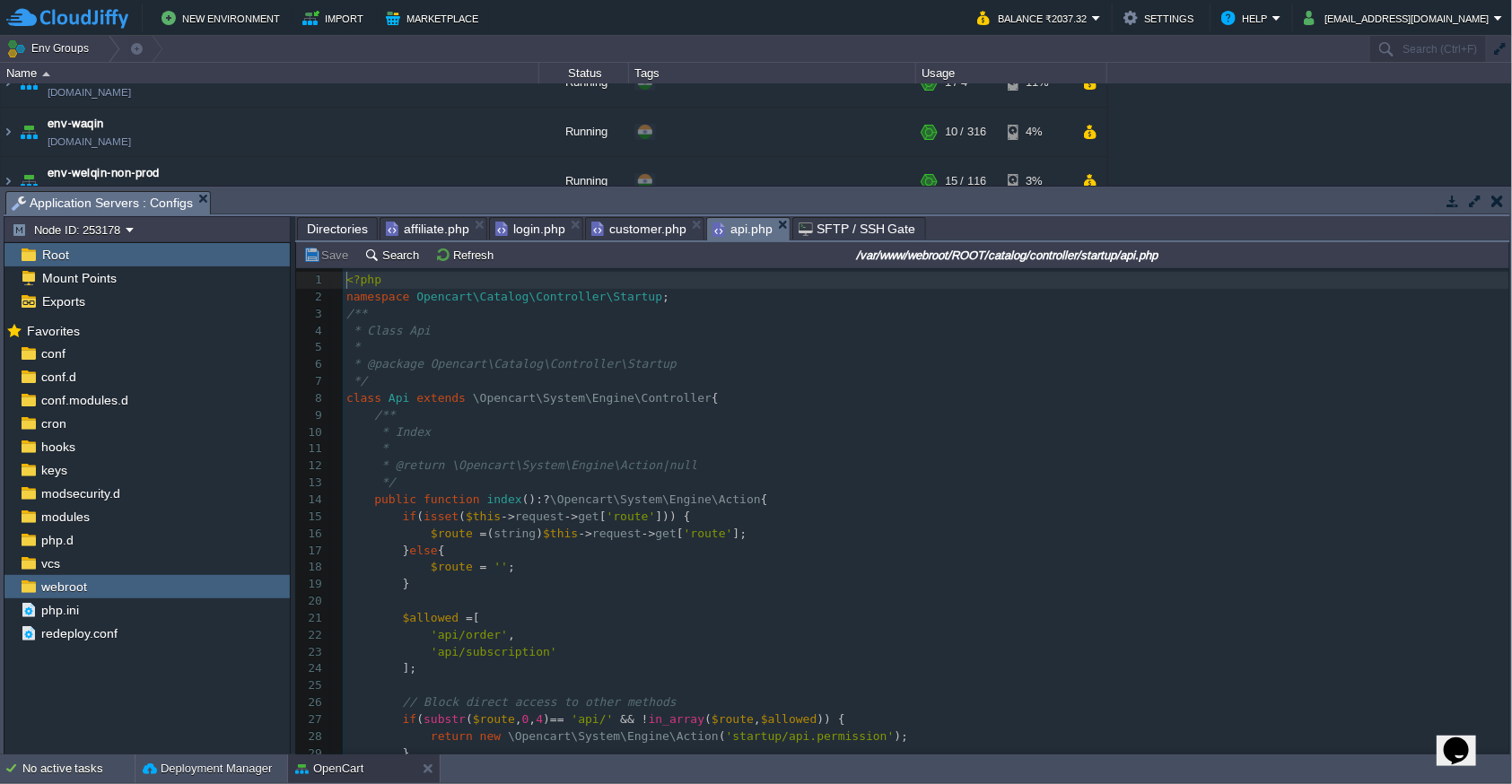
click at [740, 230] on span "api.php" at bounding box center [742, 229] width 60 height 23
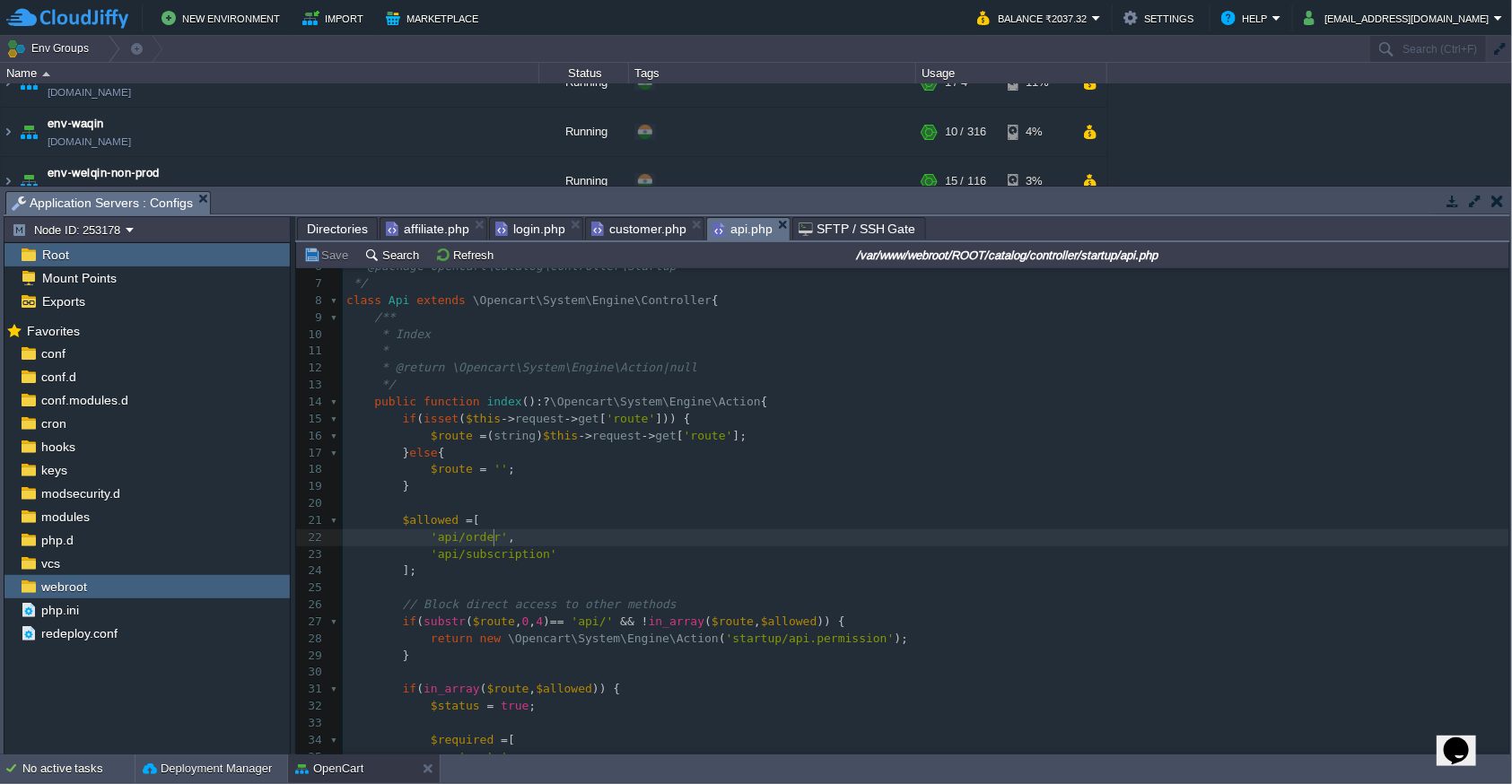
click at [493, 531] on div "123 1 <?php 2 namespace Opencart\Catalog\Controller\Startup ; 3 /** 4 * Class A…" at bounding box center [926, 546] width 1166 height 744
type textarea "order"
click at [518, 547] on div "x 1 <?php 2 namespace Opencart\Catalog\Controller\Startup ; 3 /** 4 * Class Api…" at bounding box center [926, 546] width 1166 height 744
type textarea "subscription"
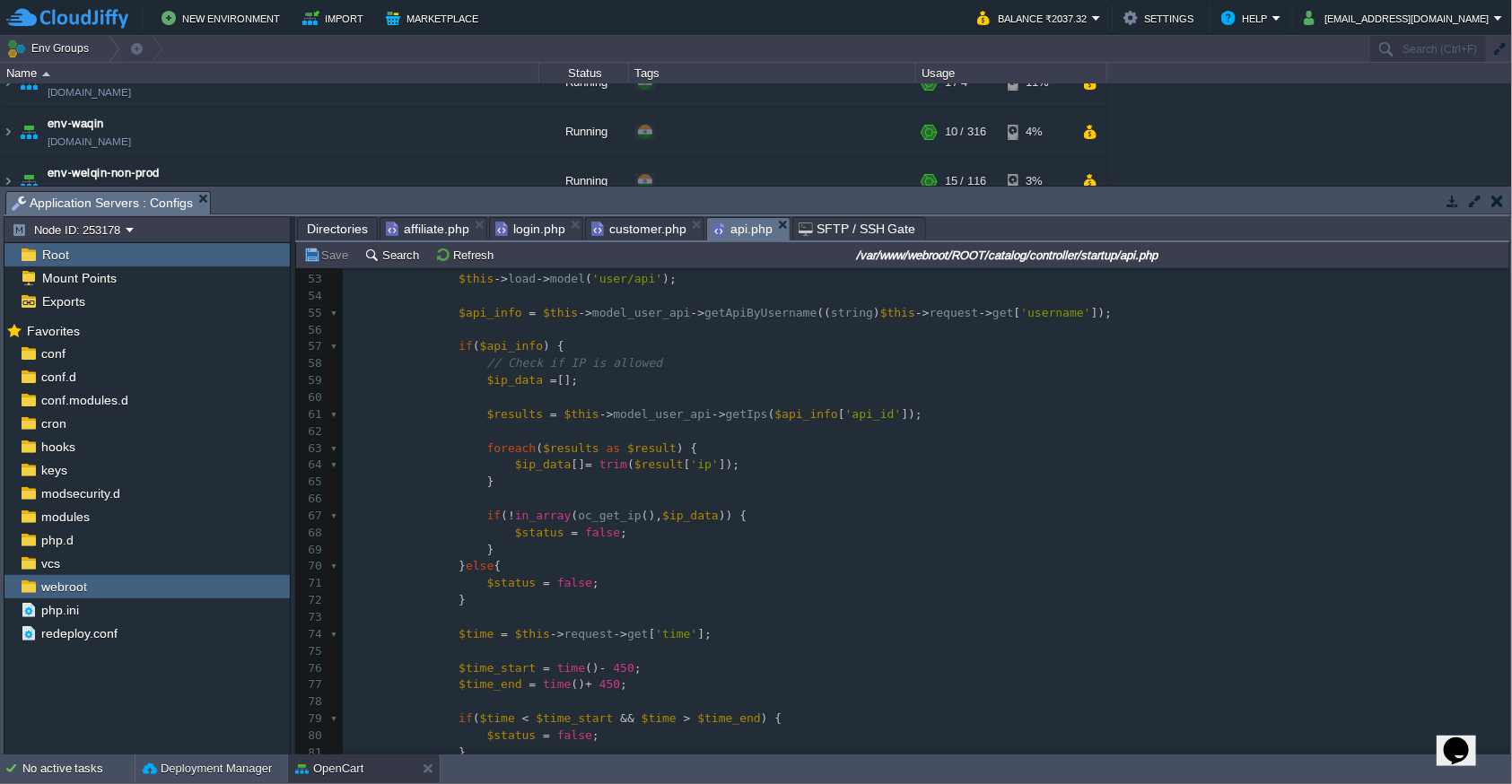
scroll to position [987, 0]
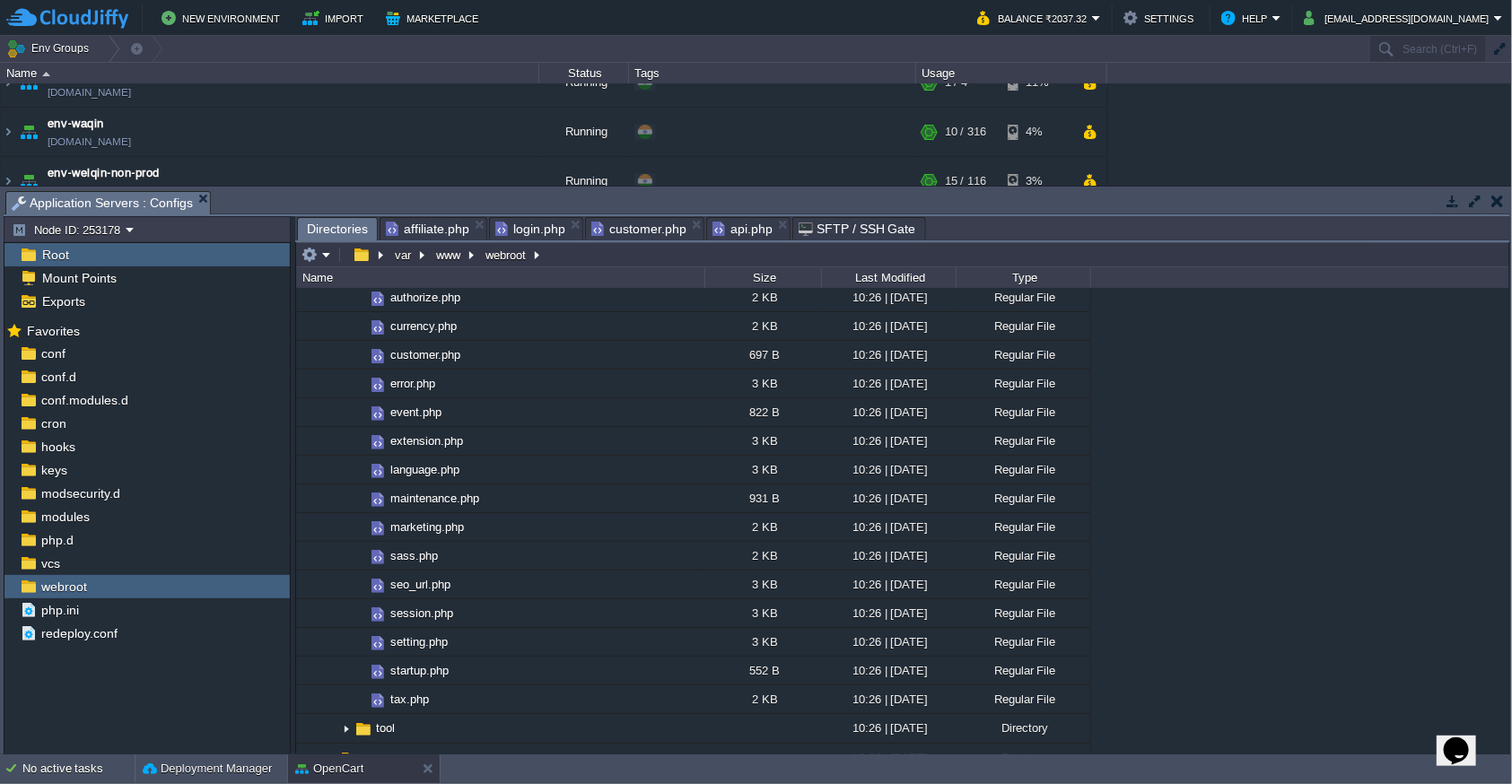
click at [340, 221] on span "Directories" at bounding box center [337, 229] width 61 height 23
click at [740, 231] on span "api.php" at bounding box center [742, 229] width 60 height 22
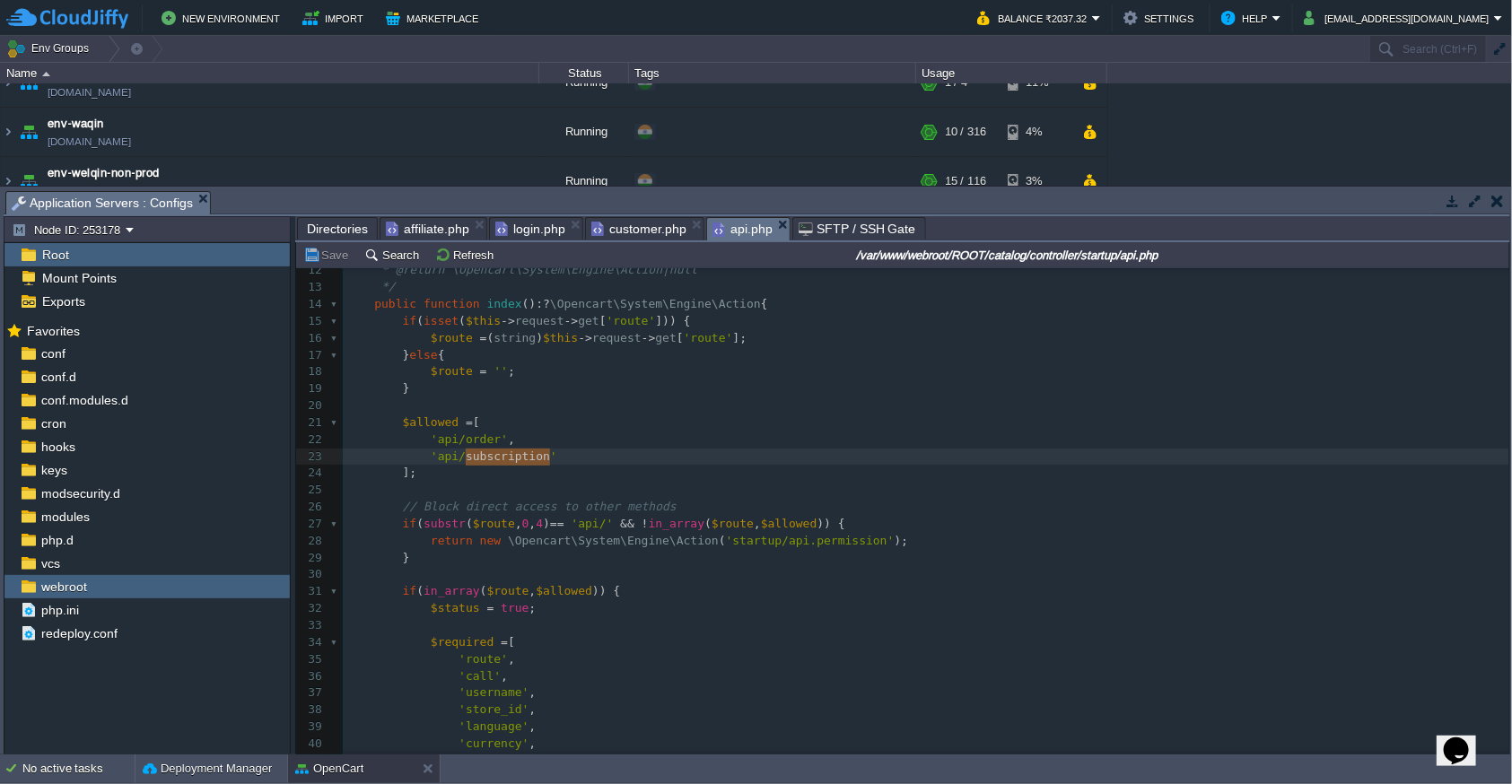
scroll to position [293, 0]
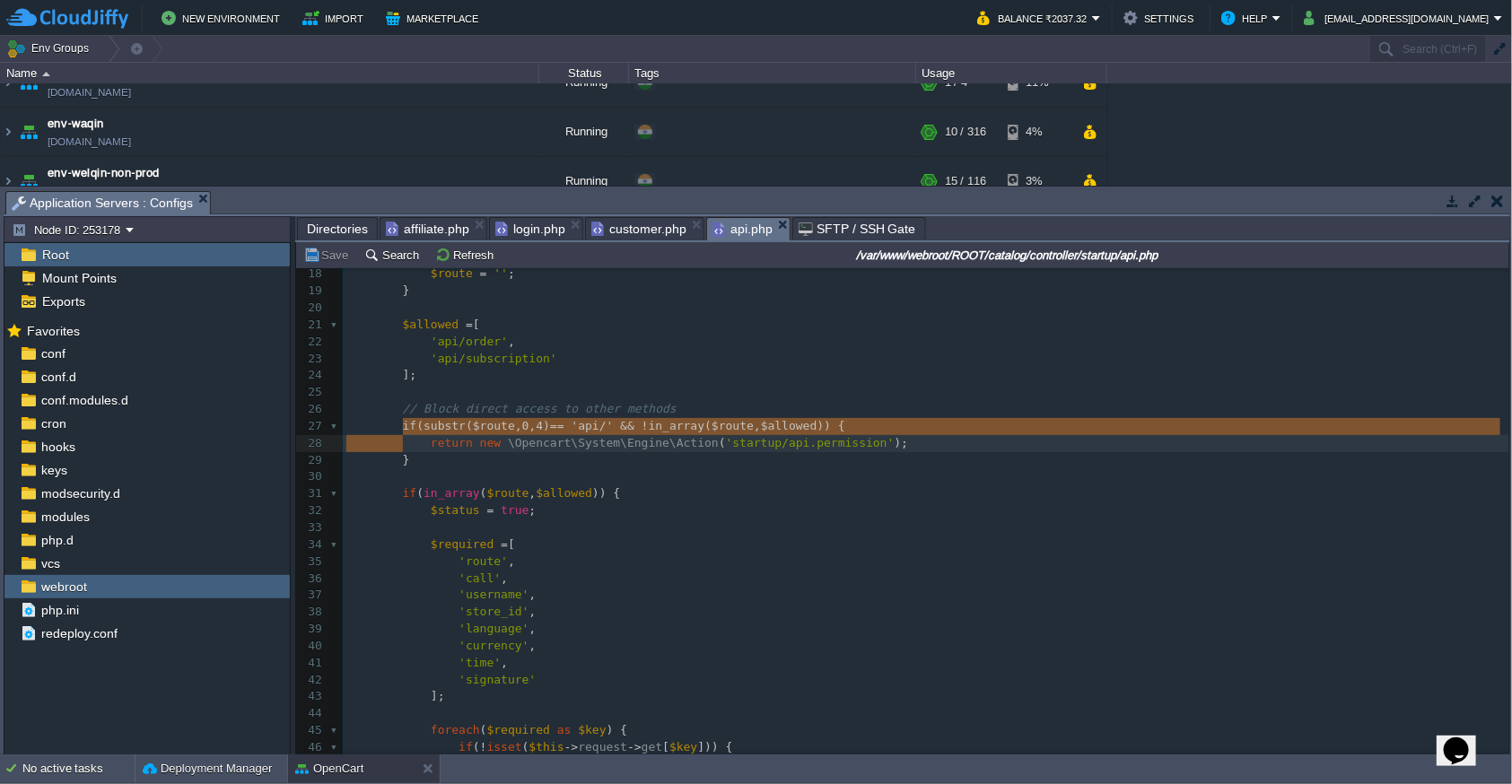
type textarea "if (substr($route, 0, 4) == 'api/' && !in_array($route, $allowed)) { return new…"
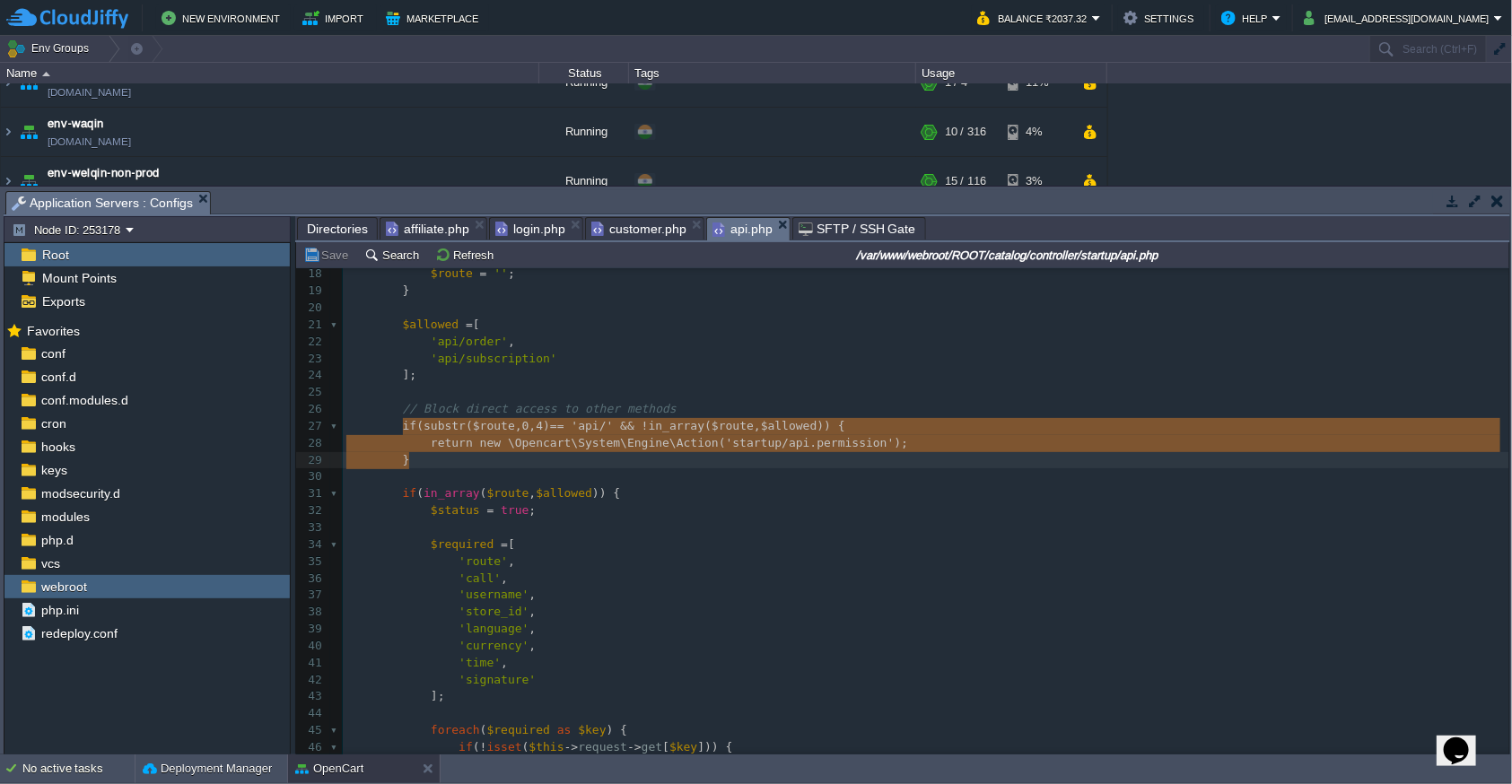
drag, startPoint x: 405, startPoint y: 430, endPoint x: 434, endPoint y: 453, distance: 37.0
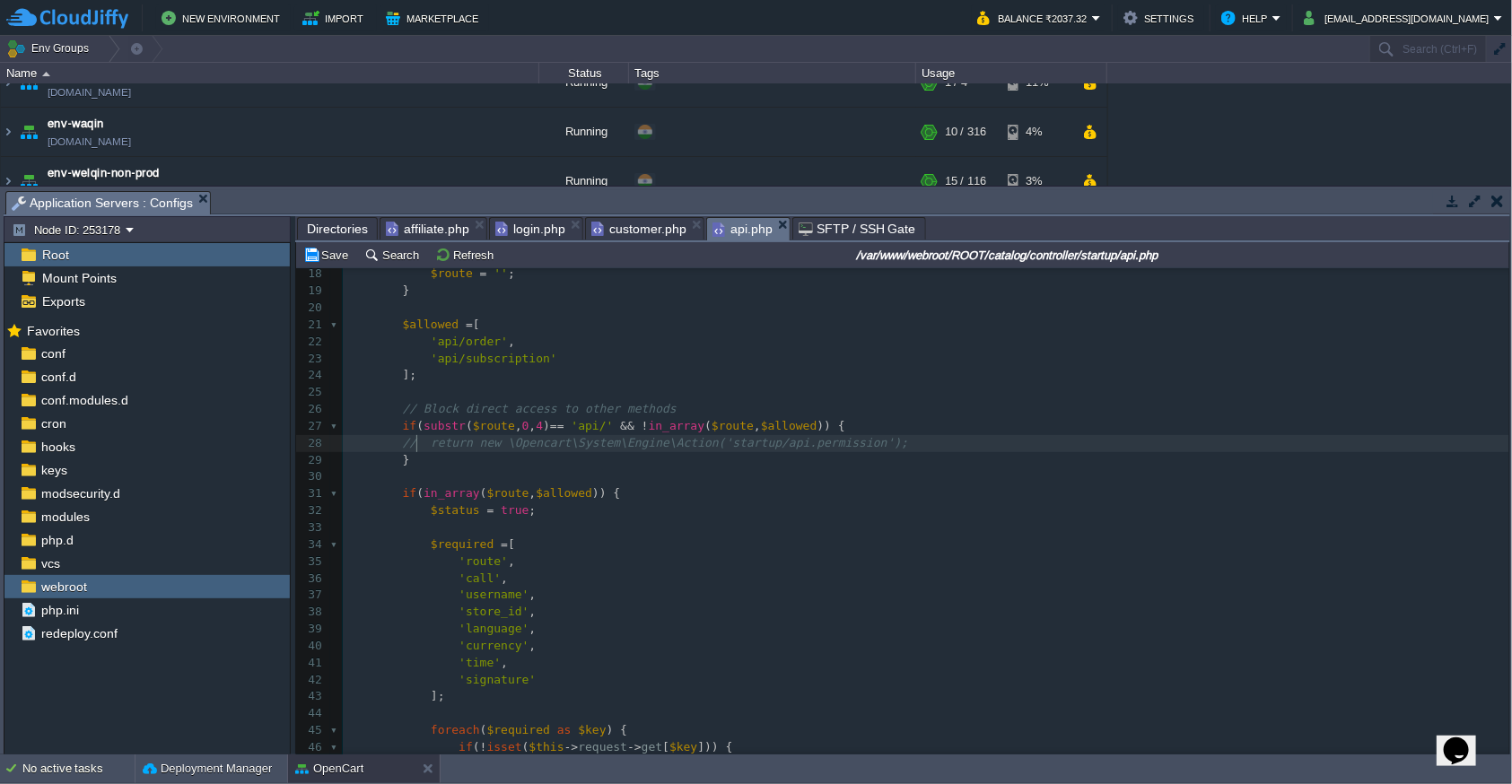
scroll to position [5, 14]
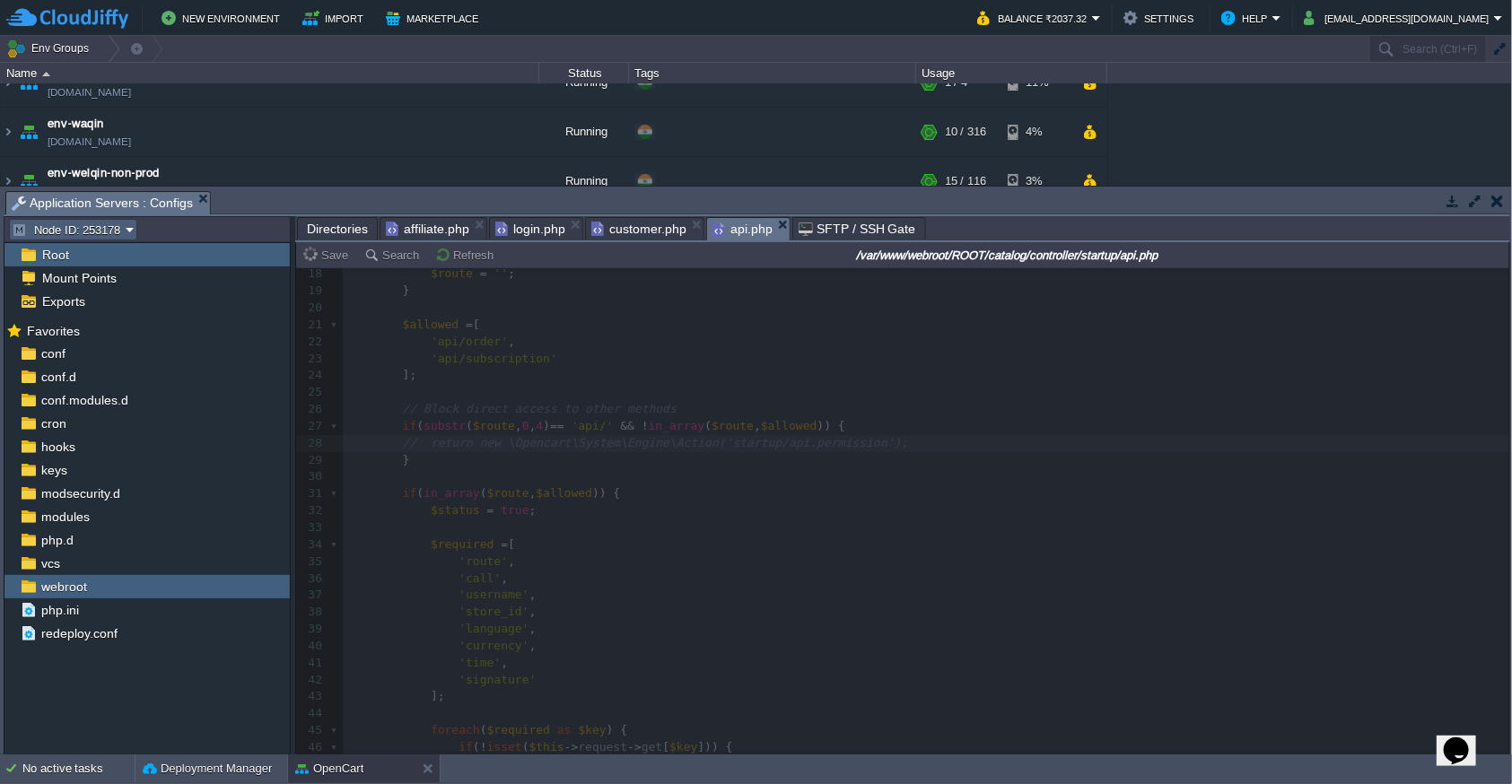
type textarea "//"
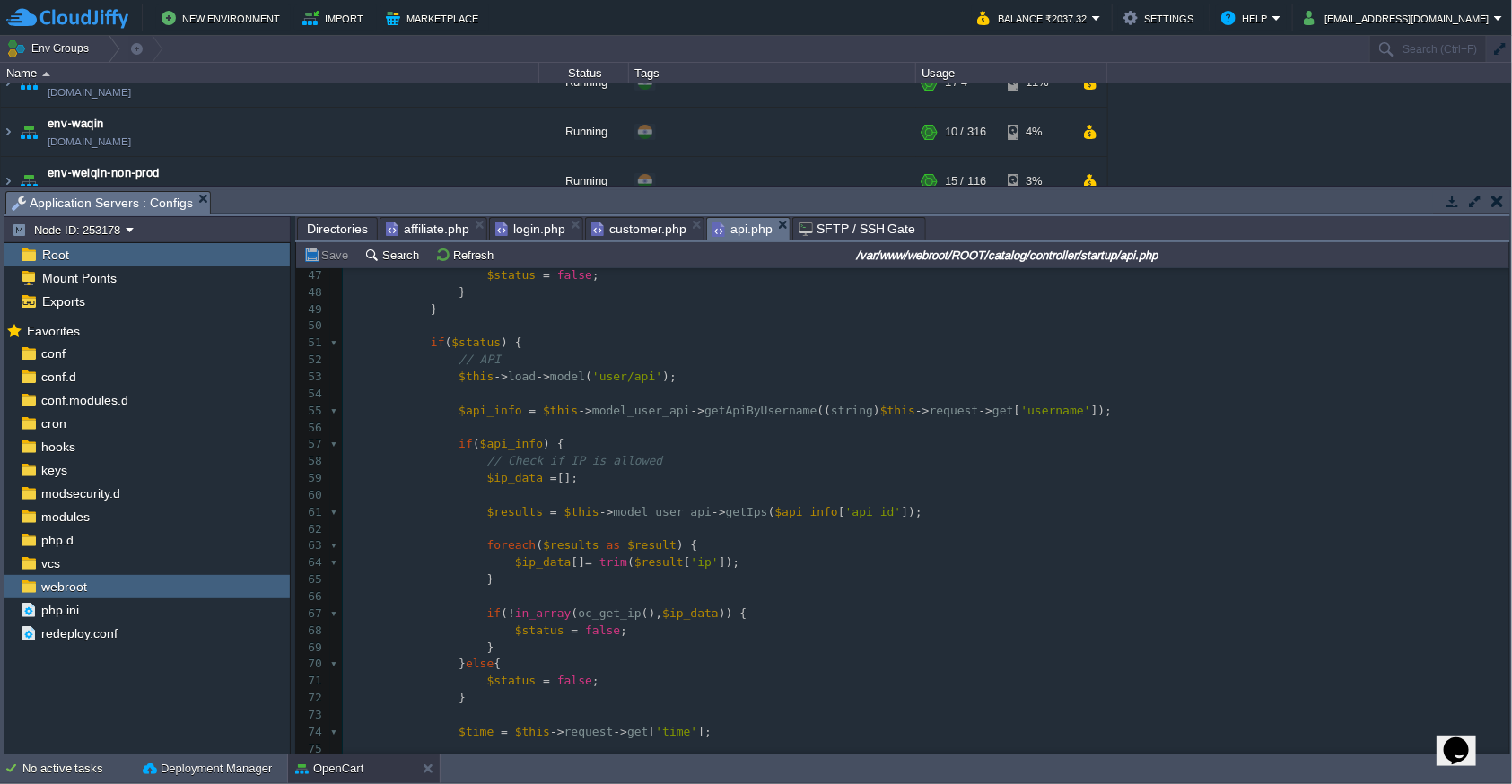
scroll to position [729, 0]
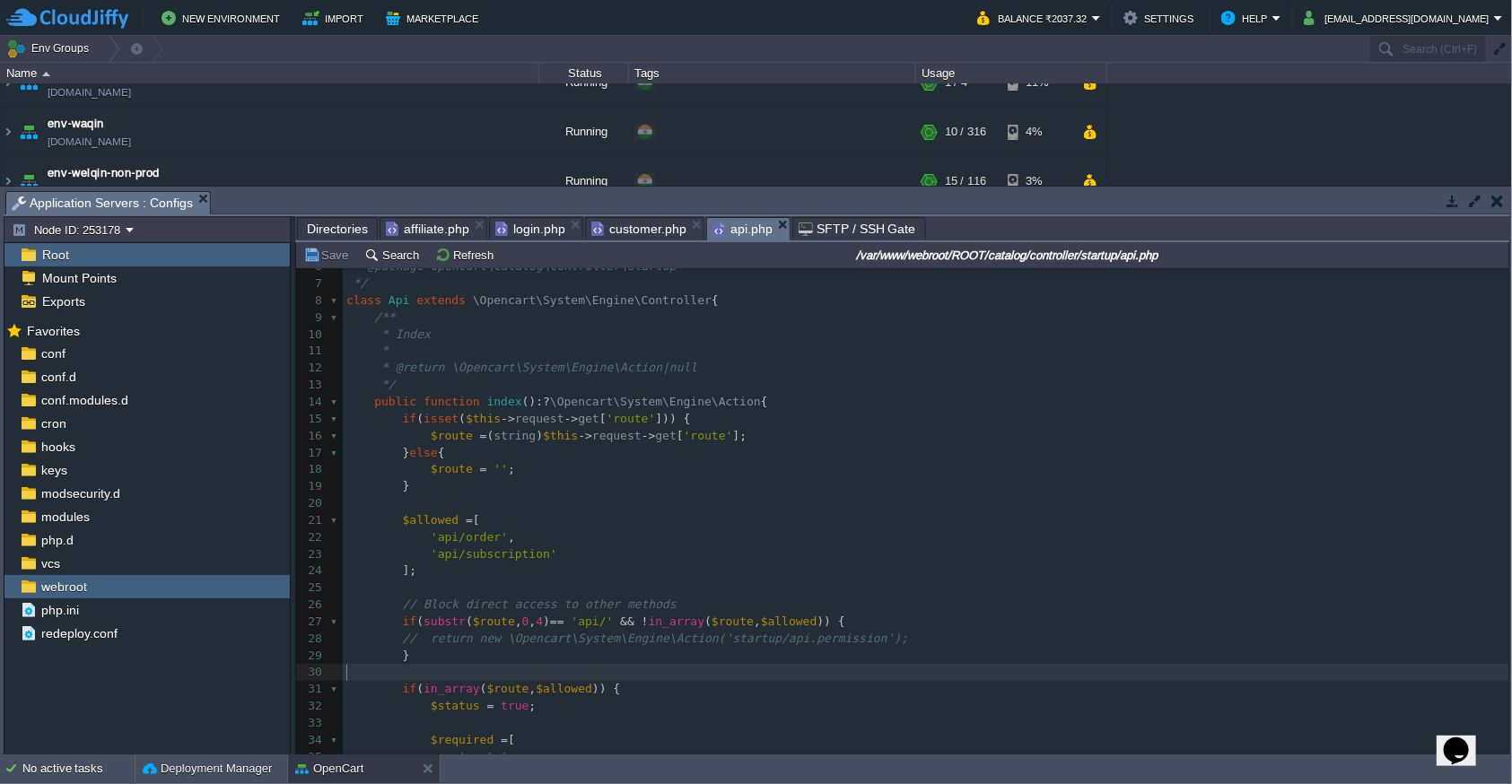
click at [440, 670] on pre "​" at bounding box center [926, 672] width 1166 height 17
type textarea "return null;"
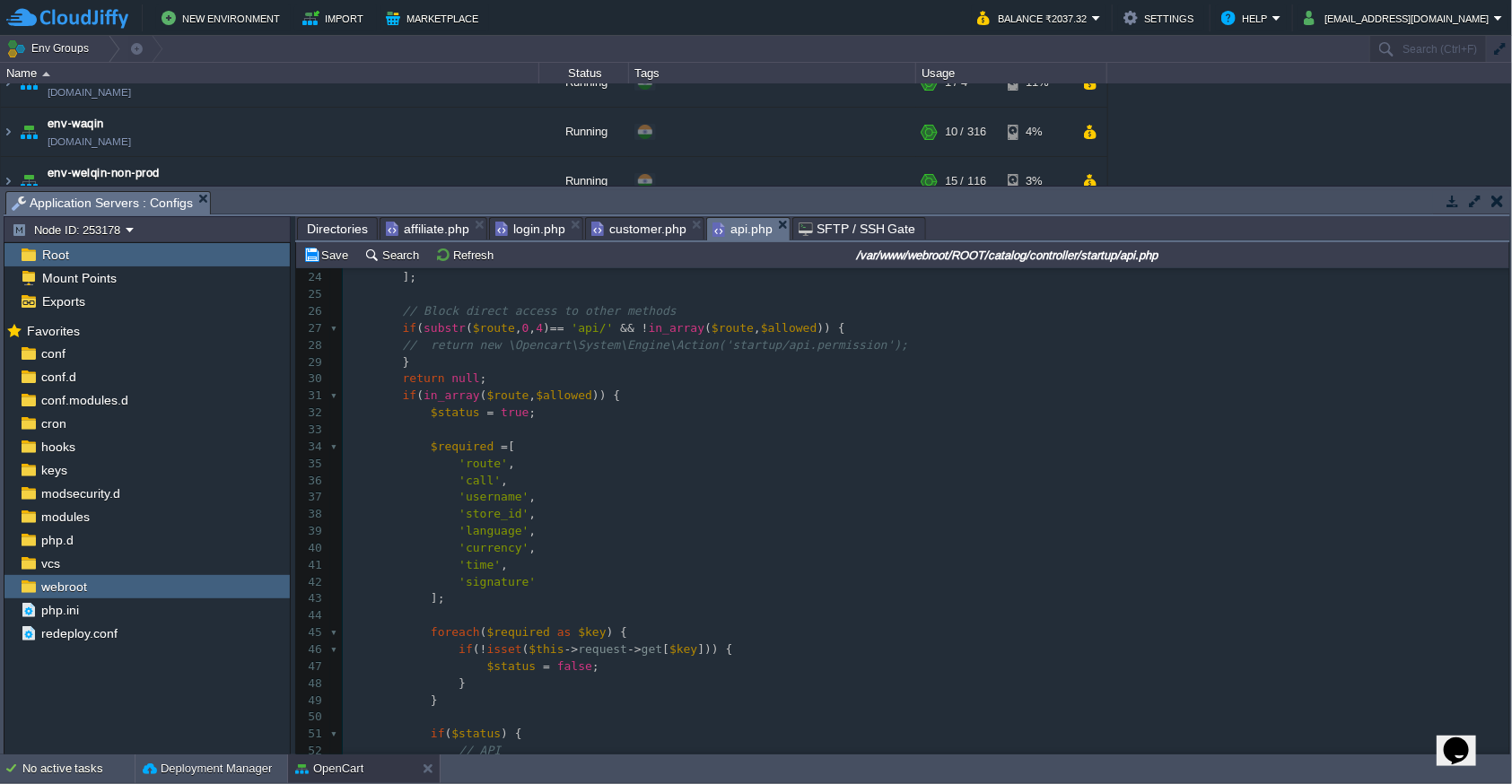
click at [707, 545] on pre "'currency' ," at bounding box center [926, 549] width 1166 height 17
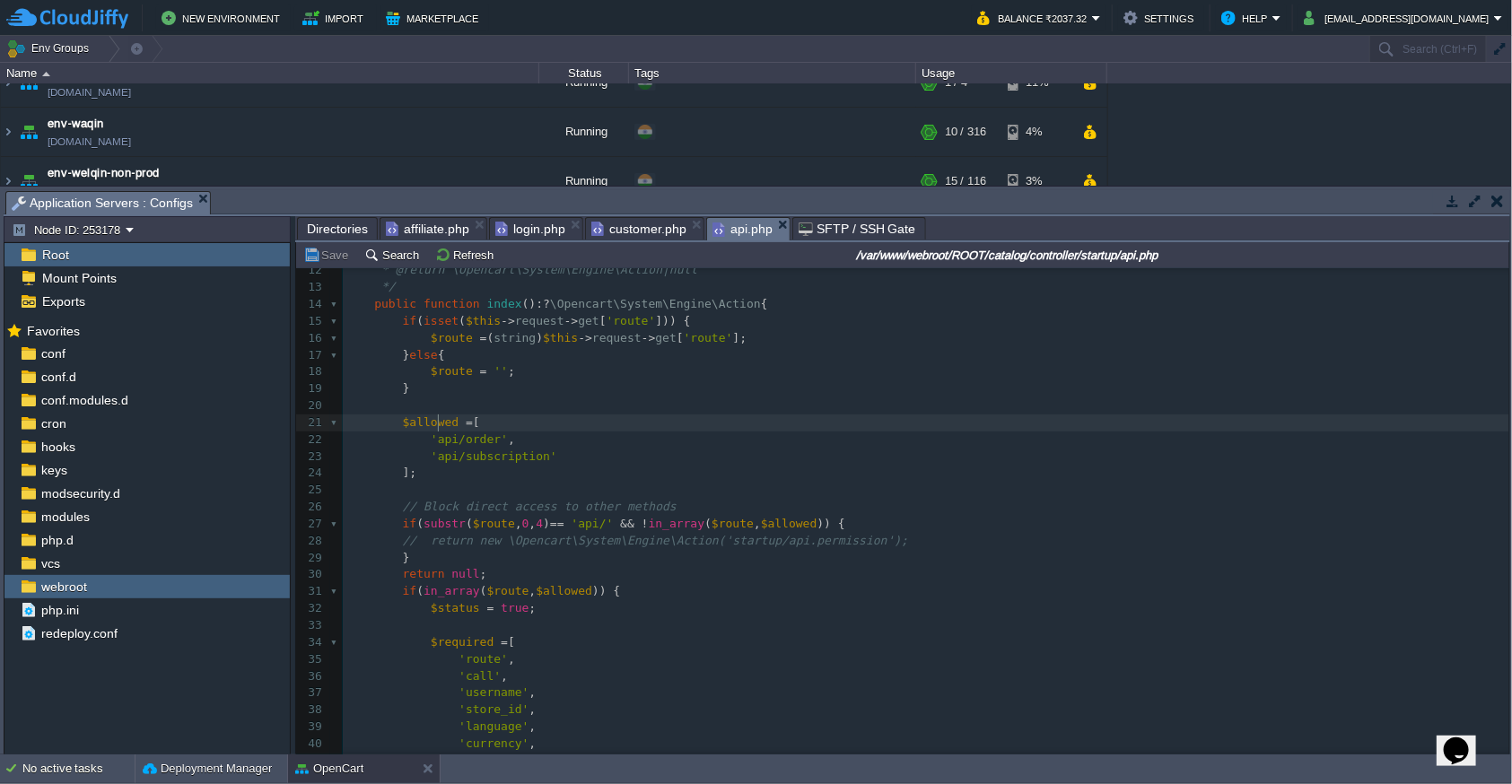
click at [436, 418] on div "xxxxxxxxxx 1 <?php 2 namespace Opencart\Catalog\Controller\Startup ; 3 /** 4 * …" at bounding box center [926, 591] width 1166 height 1031
type textarea "$allowed"
click at [476, 443] on span "'api/order'" at bounding box center [469, 439] width 77 height 14
type textarea "order"
click at [437, 495] on pre "​" at bounding box center [926, 490] width 1166 height 17
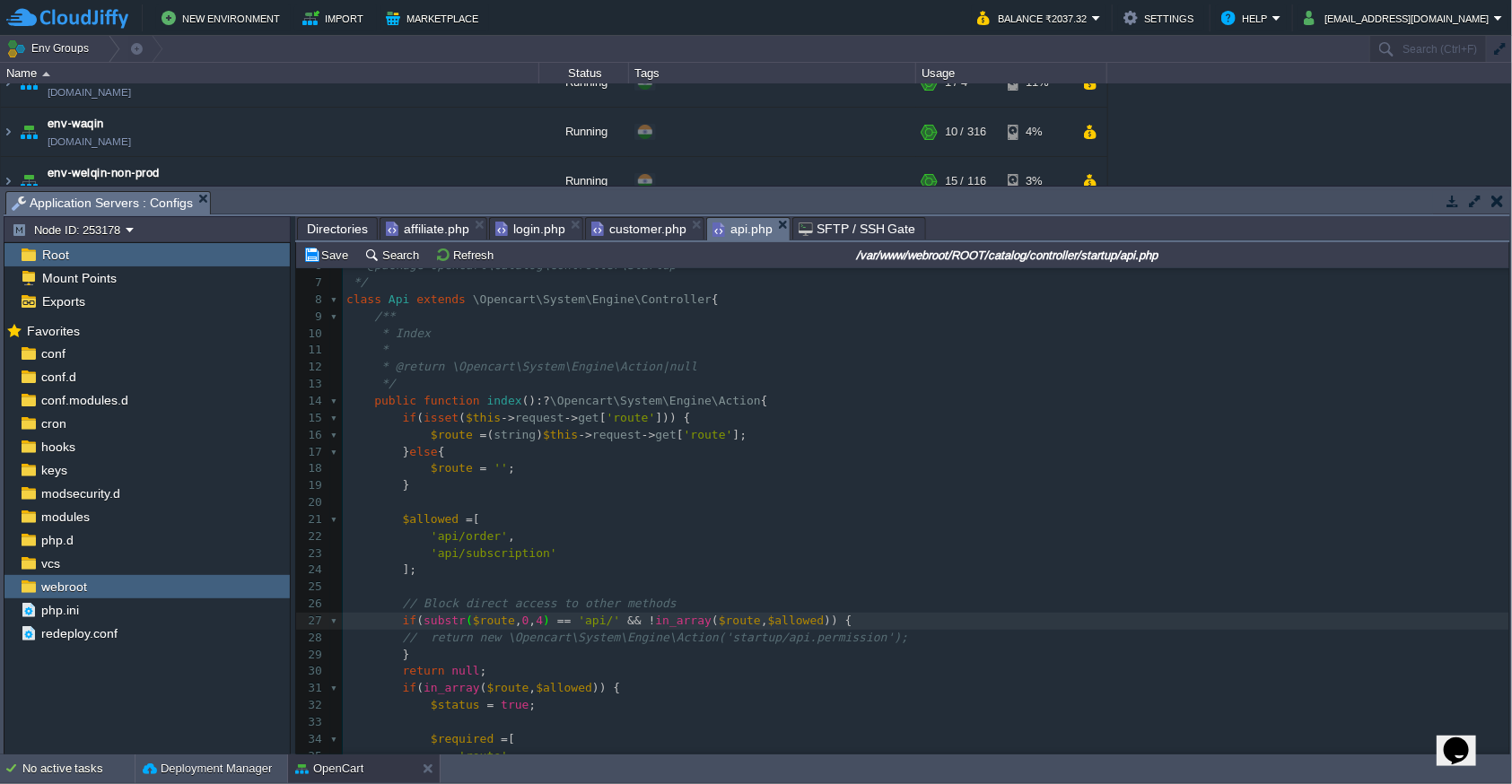
scroll to position [98, 0]
click at [500, 562] on pre "];" at bounding box center [926, 570] width 1166 height 17
click at [262, 24] on button "New Environment" at bounding box center [223, 18] width 124 height 22
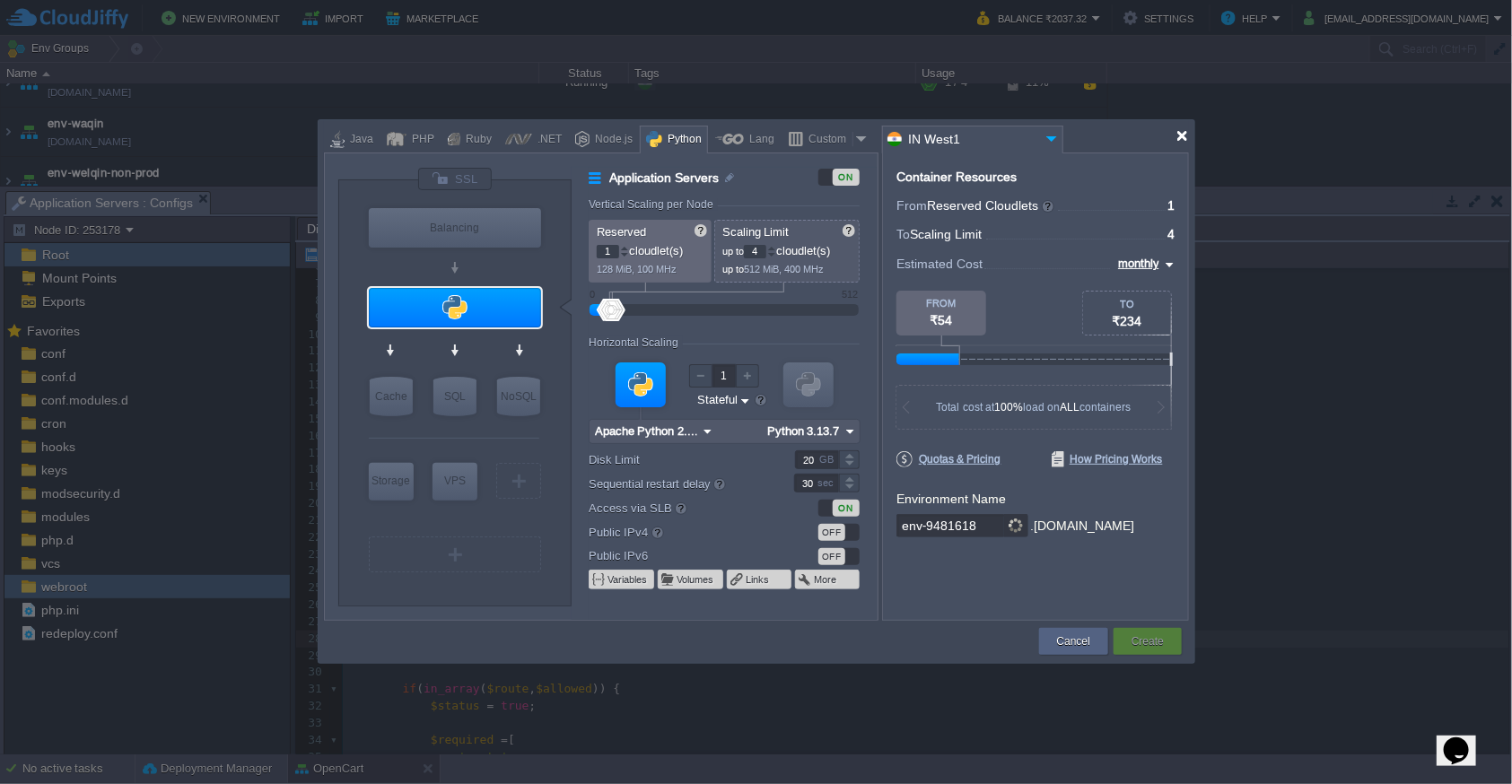
click at [1184, 137] on div at bounding box center [1182, 136] width 14 height 14
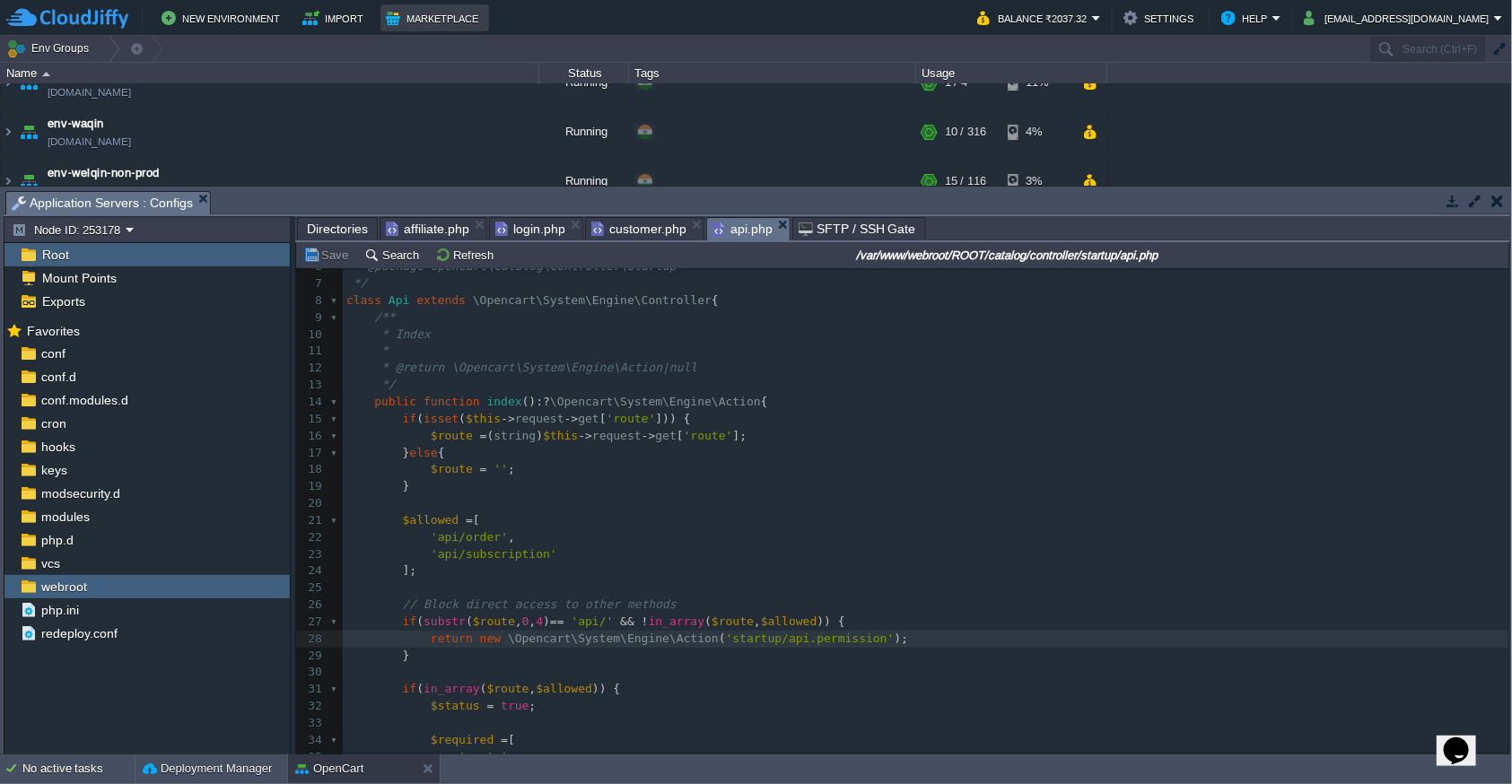
click at [456, 25] on button "Marketplace" at bounding box center [435, 18] width 98 height 22
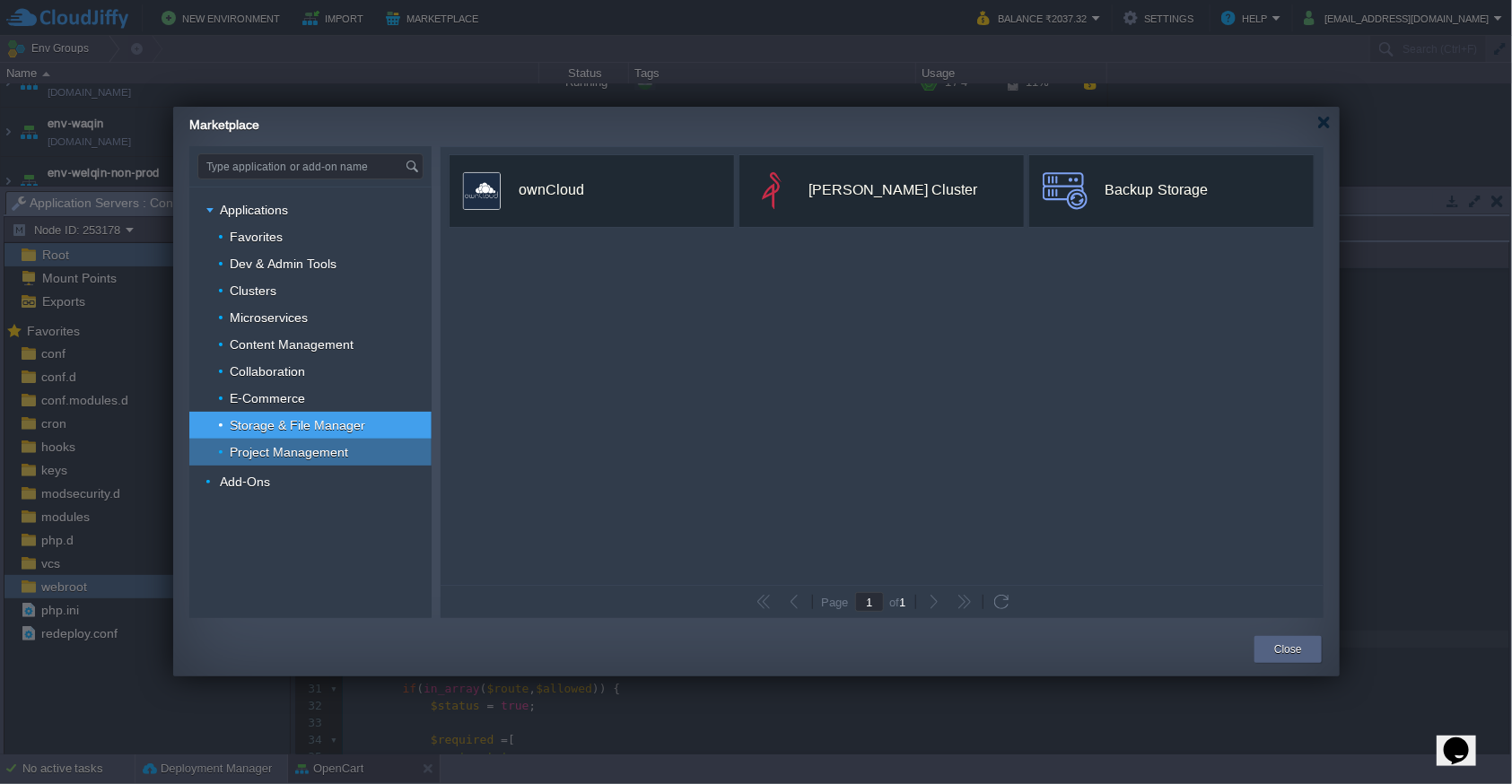
click at [337, 451] on span "Project Management" at bounding box center [290, 453] width 123 height 16
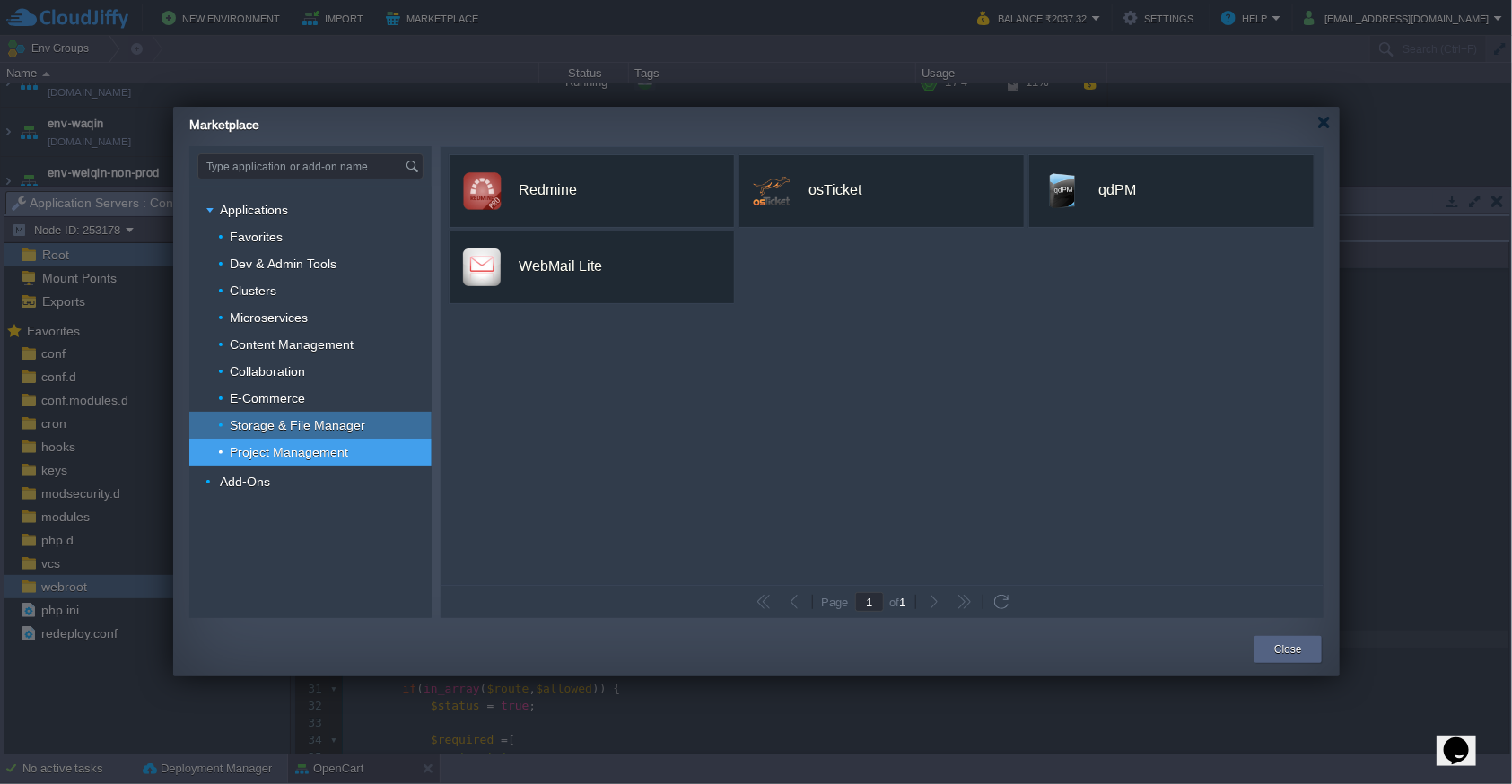
click at [321, 425] on span "Storage & File Manager" at bounding box center [298, 425] width 140 height 16
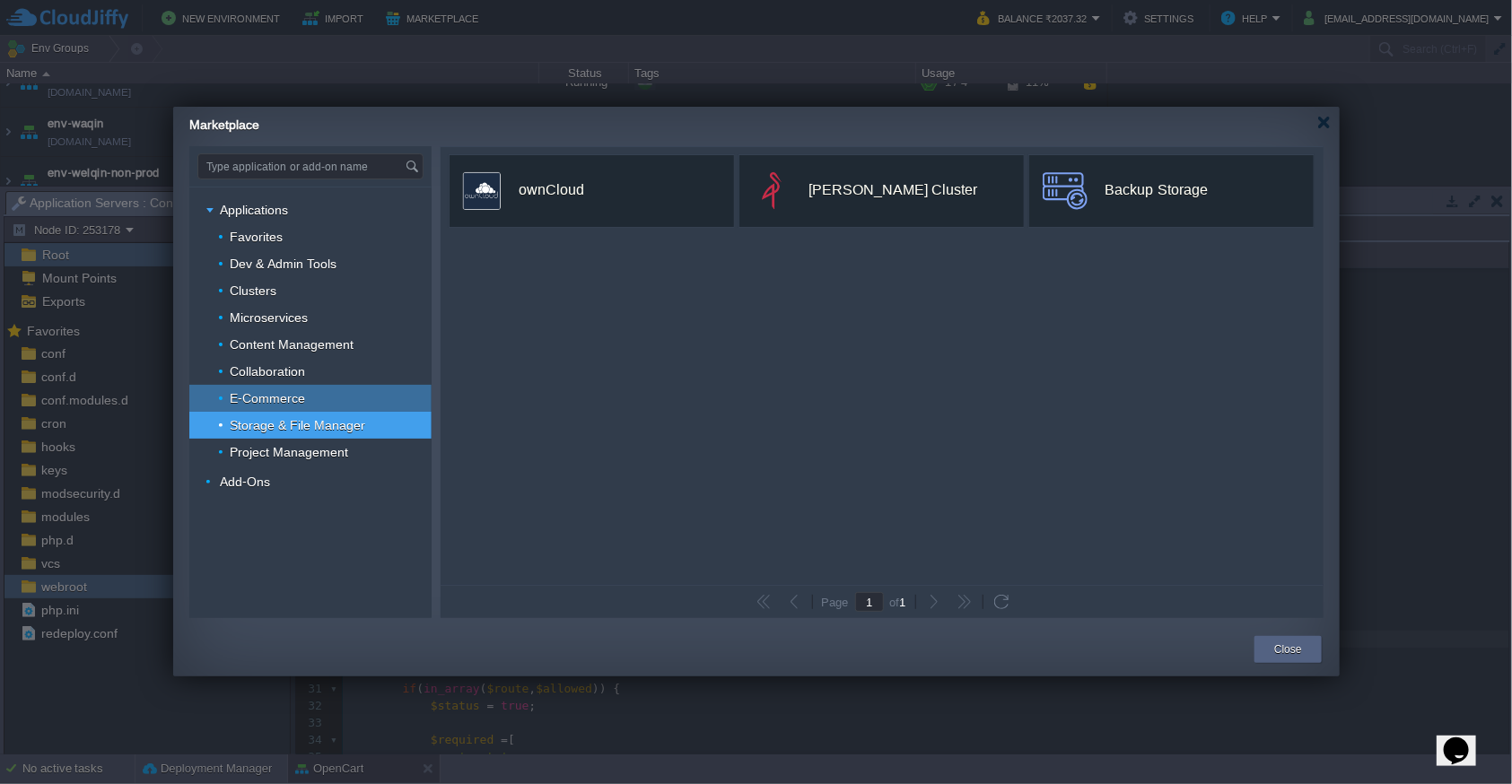
click at [310, 395] on div "E-Commerce" at bounding box center [311, 398] width 243 height 27
type input "Type application or add-on name"
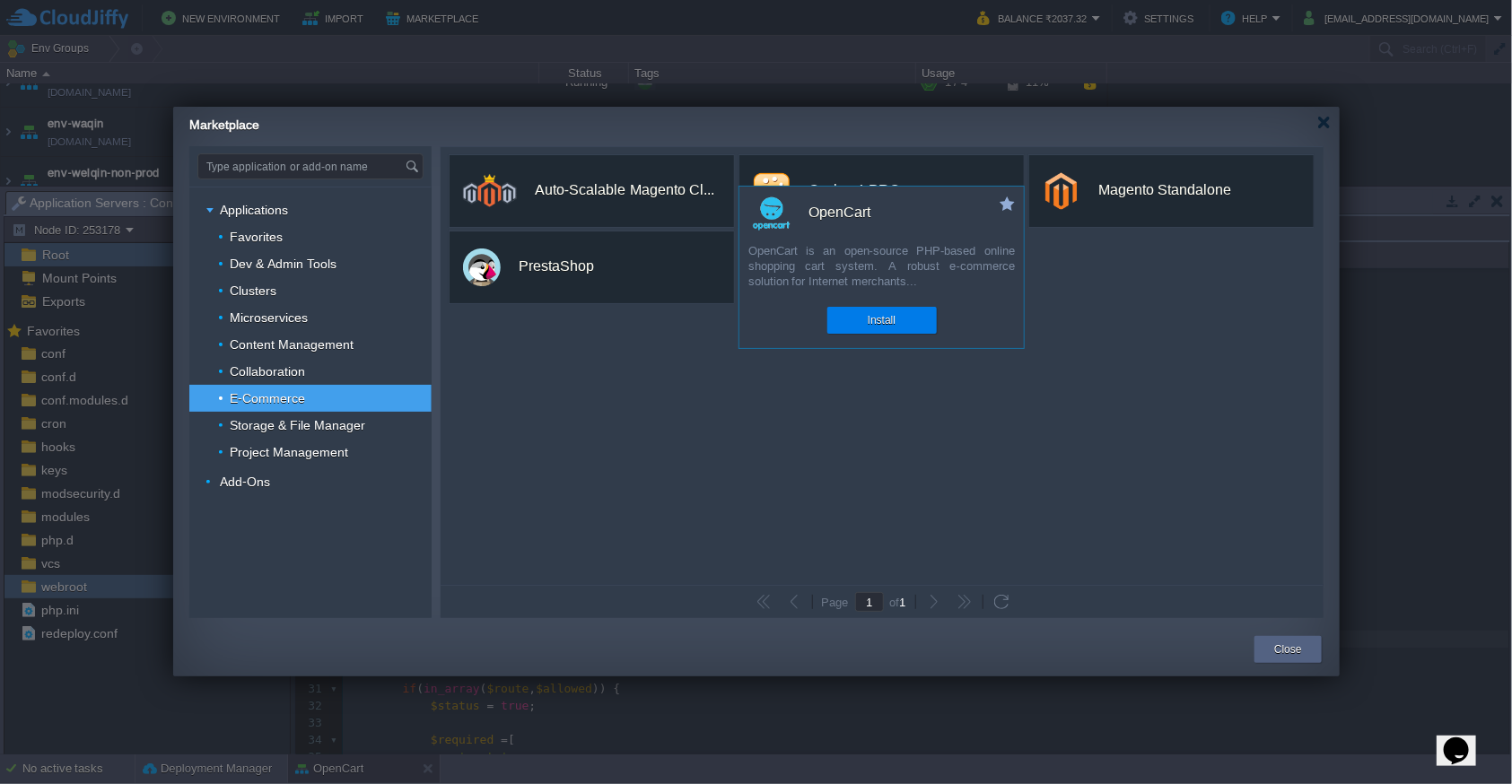
click at [845, 209] on div "OpenCart" at bounding box center [839, 213] width 62 height 38
click at [778, 214] on img at bounding box center [772, 214] width 38 height 38
click at [837, 225] on div "OpenCart" at bounding box center [839, 213] width 62 height 38
click at [878, 327] on button "Install" at bounding box center [881, 320] width 28 height 18
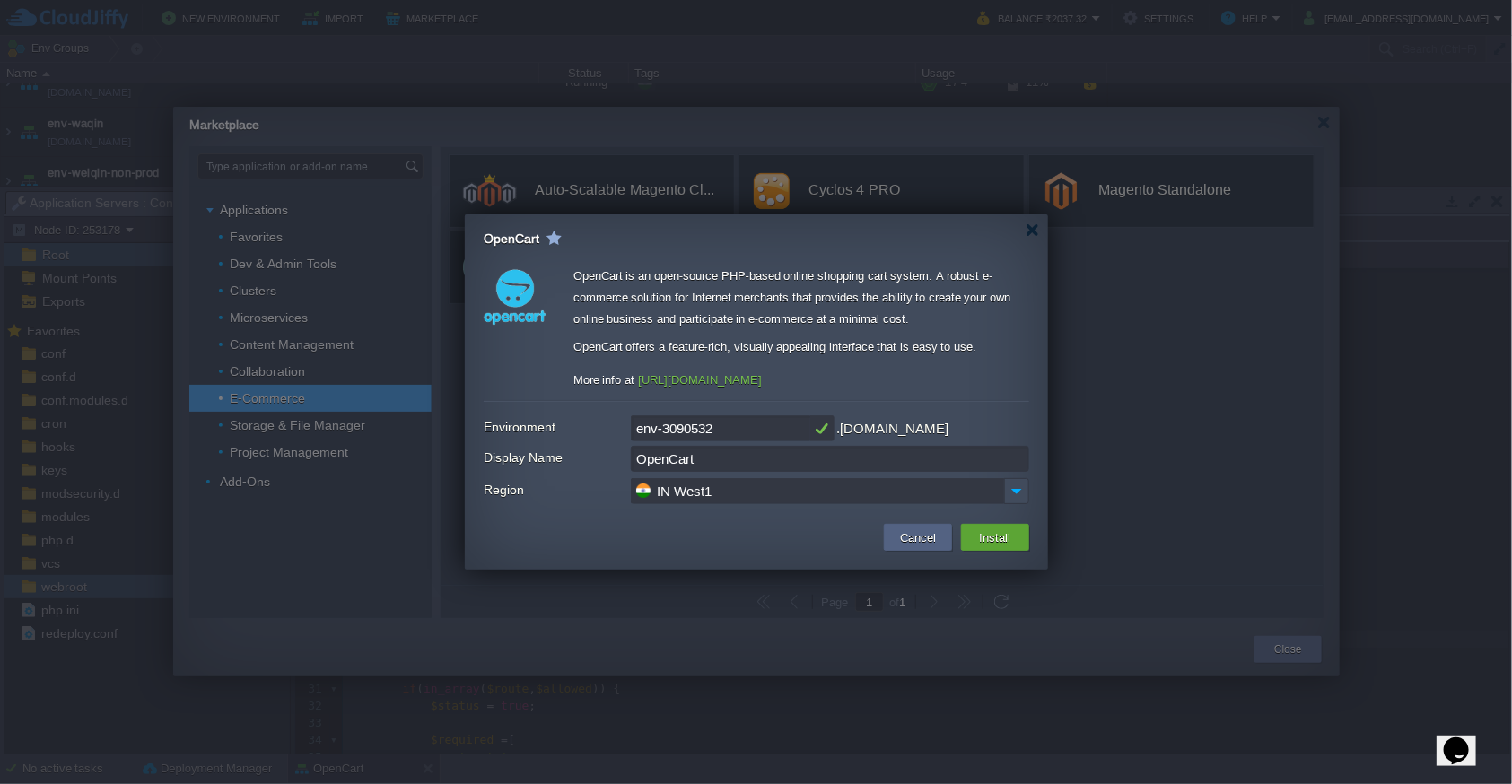
click at [769, 465] on input "OpenCart" at bounding box center [830, 459] width 398 height 26
click at [909, 541] on button "Cancel" at bounding box center [918, 538] width 47 height 22
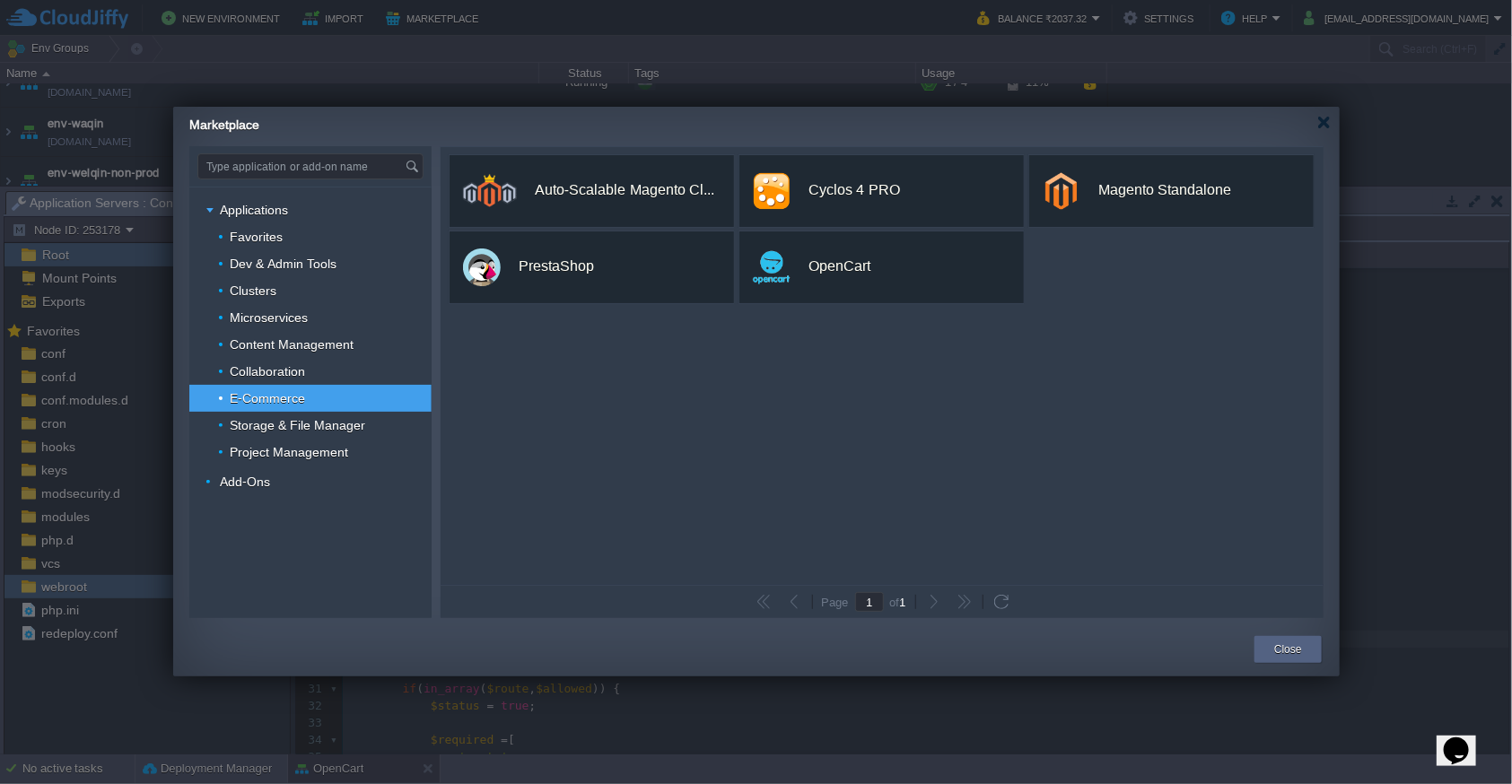
click at [683, 487] on div "custom Auto-Scalable Magento Cl... Auto-scalable and highly-available Magento c…" at bounding box center [882, 367] width 883 height 438
click at [1317, 126] on div at bounding box center [1324, 122] width 14 height 14
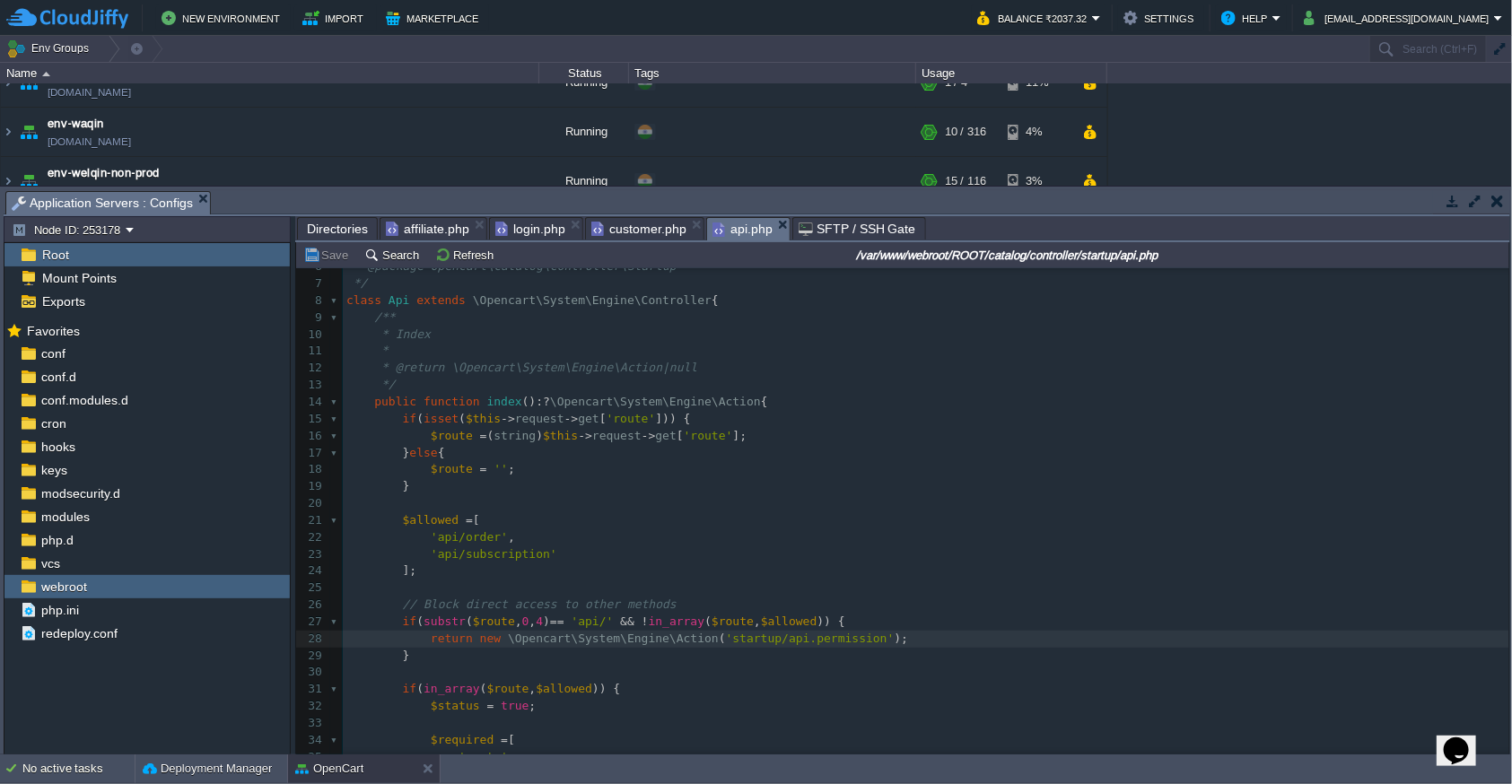
scroll to position [5, 0]
click at [579, 538] on pre "'api/order' ," at bounding box center [926, 538] width 1166 height 17
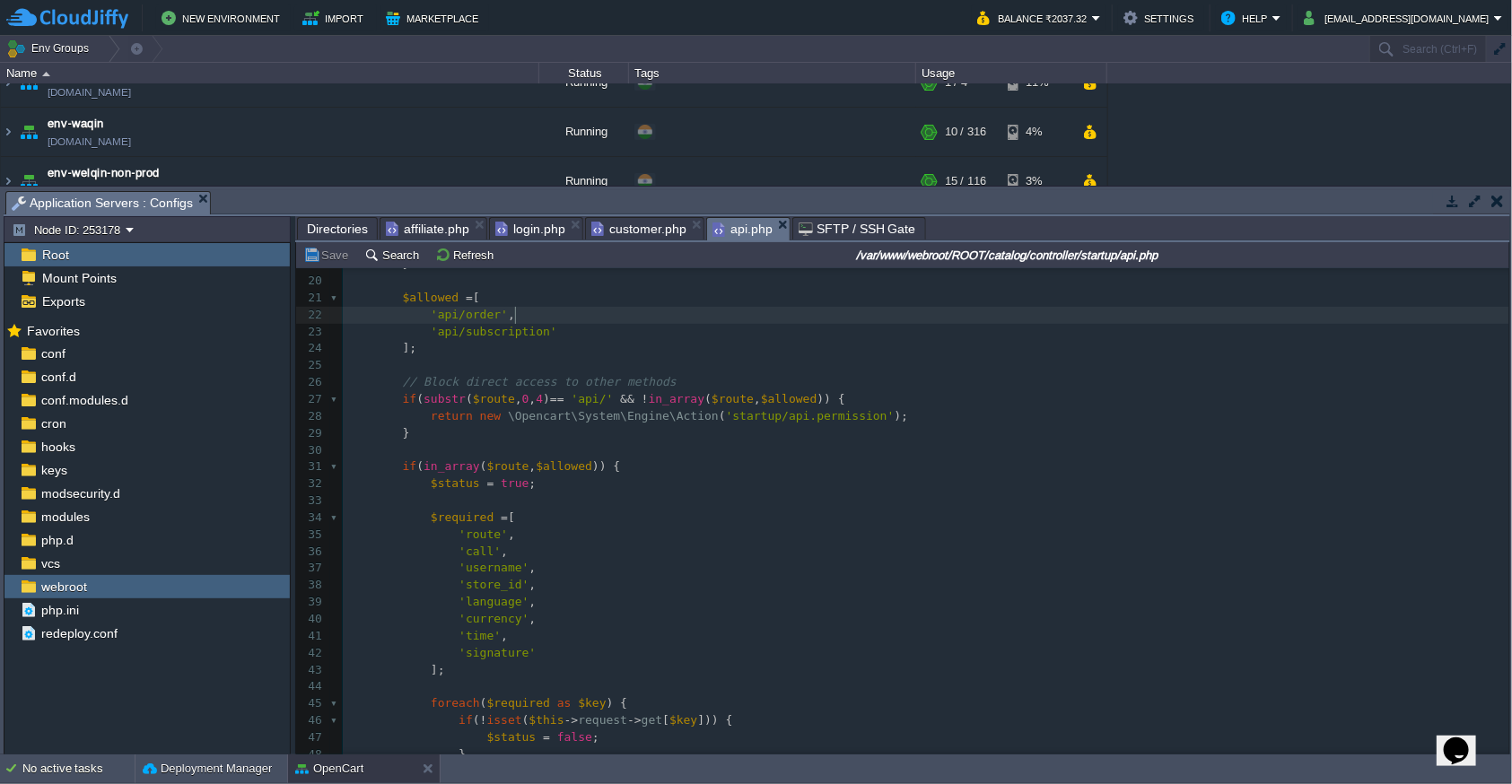
scroll to position [295, 0]
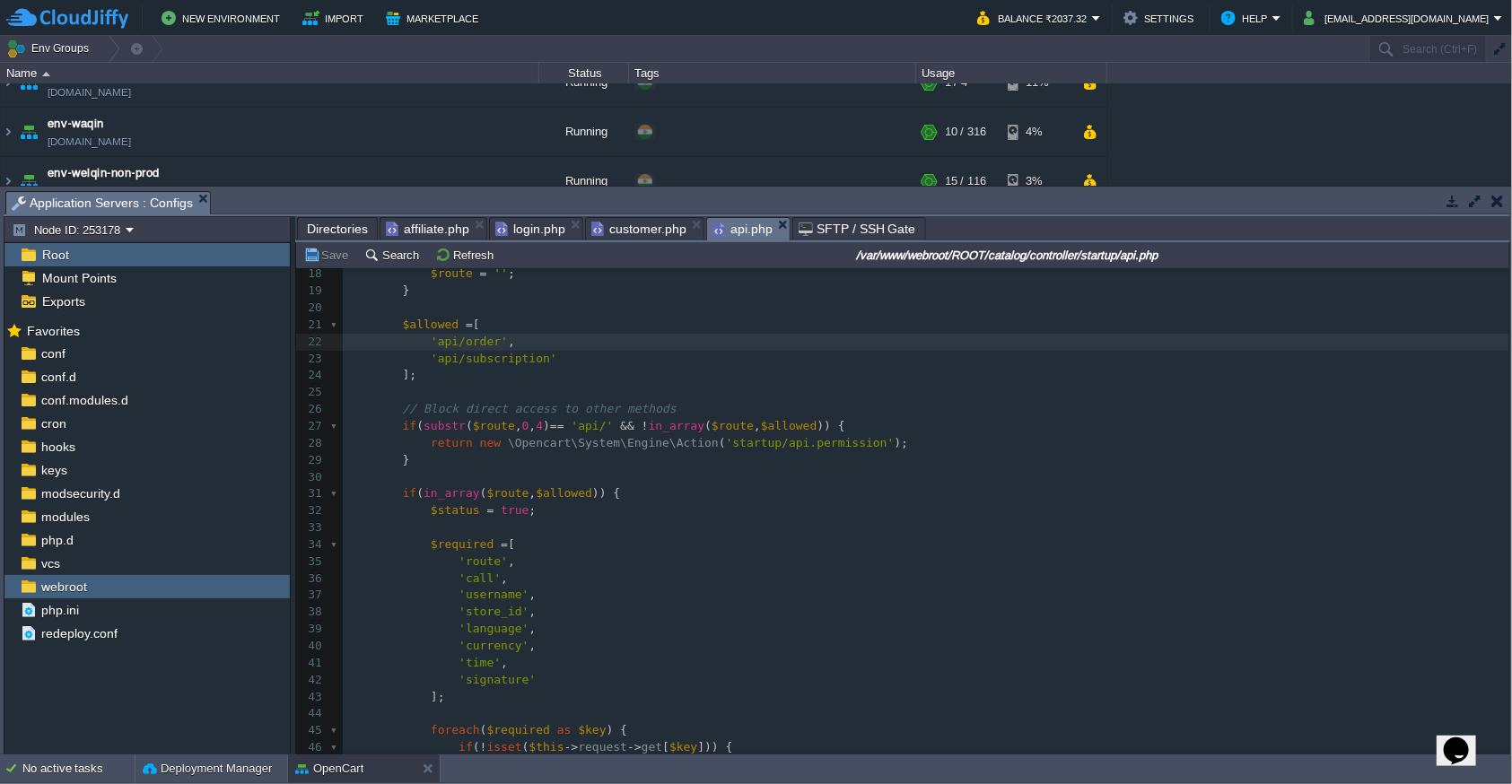
click at [509, 469] on pre "​" at bounding box center [926, 477] width 1166 height 17
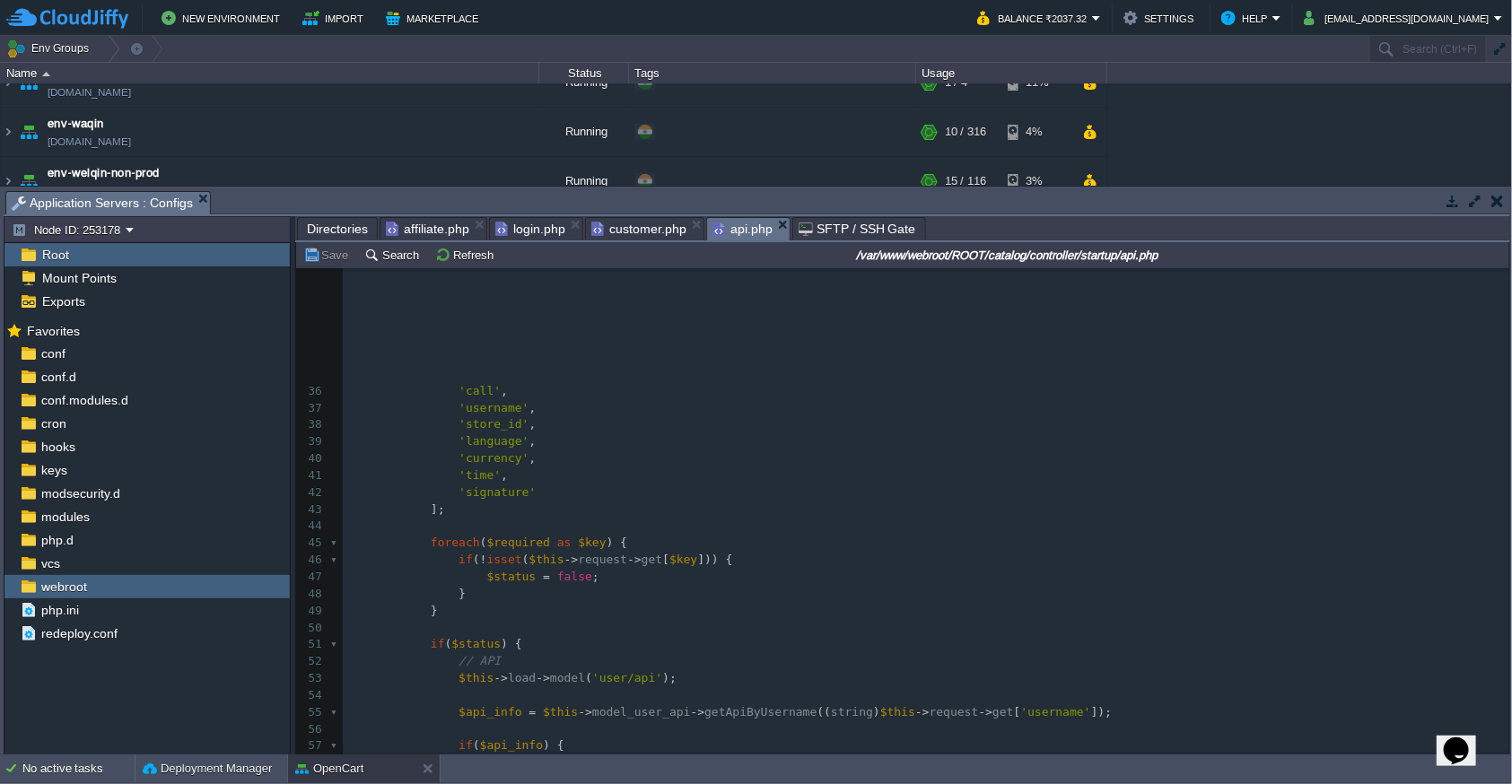
scroll to position [782, 0]
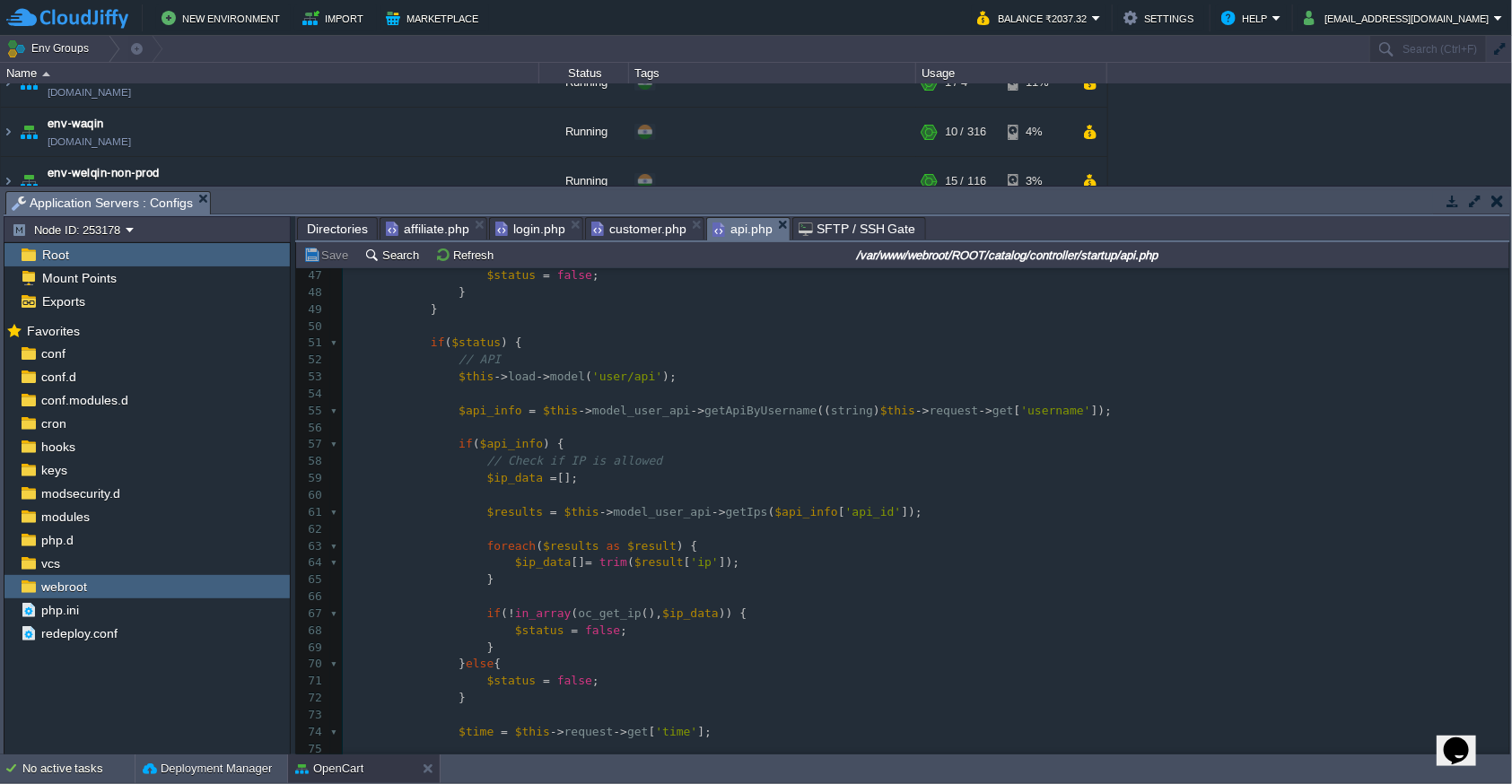
click at [751, 417] on pre "$api_info = $this -> model_user_api -> getApiByUsername (( string ) $this -> re…" at bounding box center [926, 411] width 1166 height 17
type textarea "getApiByUsername"
type textarea "$api_info"
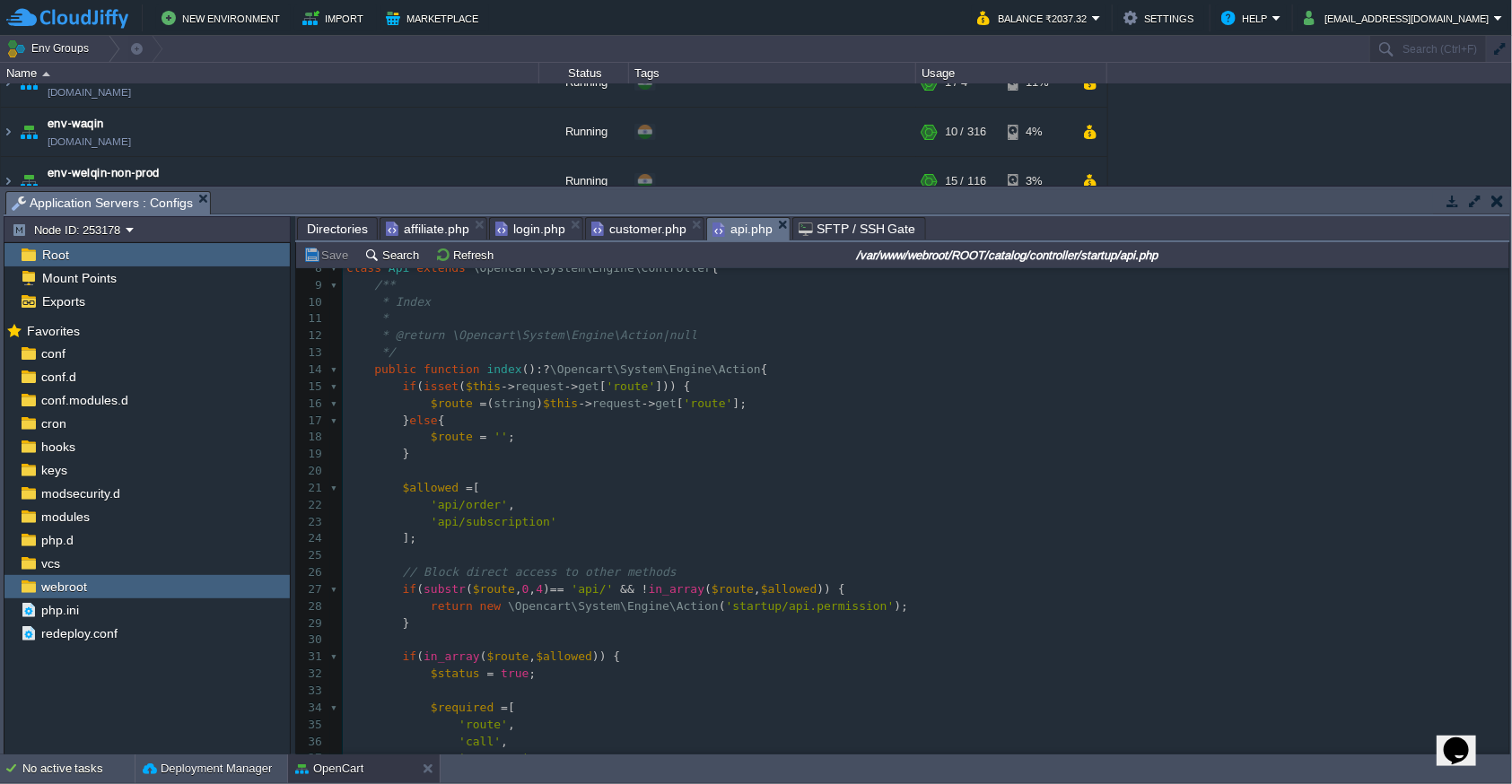
scroll to position [0, 0]
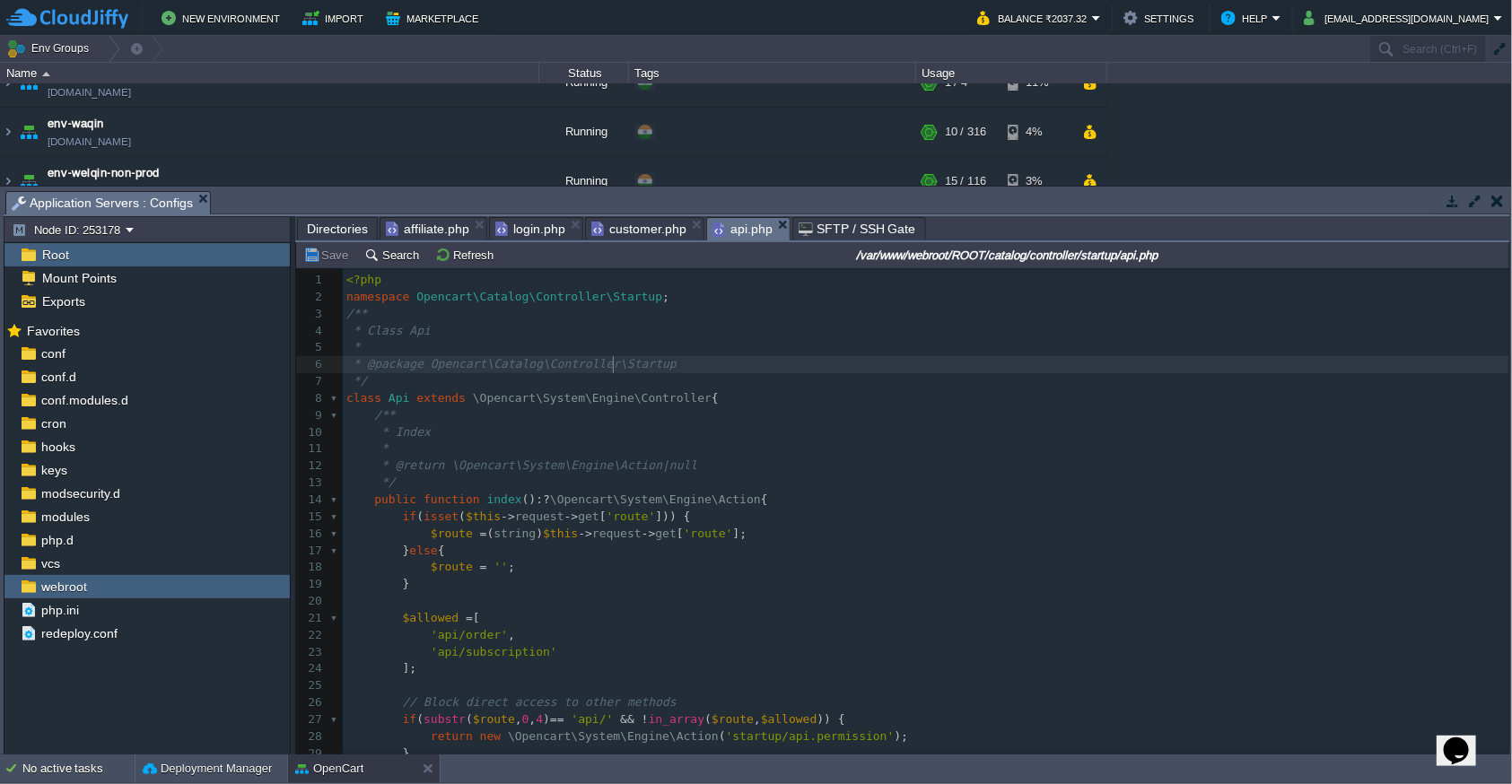
click at [613, 369] on div "xxxxxxxxxx } 1 <?php 2 namespace Opencart\Catalog\Controller\Startup ; 3 /** 4 …" at bounding box center [926, 593] width 1166 height 643
type textarea "Controller"
click at [563, 492] on div "xxxxxxxxxx } 1 <?php 2 namespace Opencart\Catalog\Controller\Startup ; 3 /** 4 …" at bounding box center [926, 593] width 1166 height 643
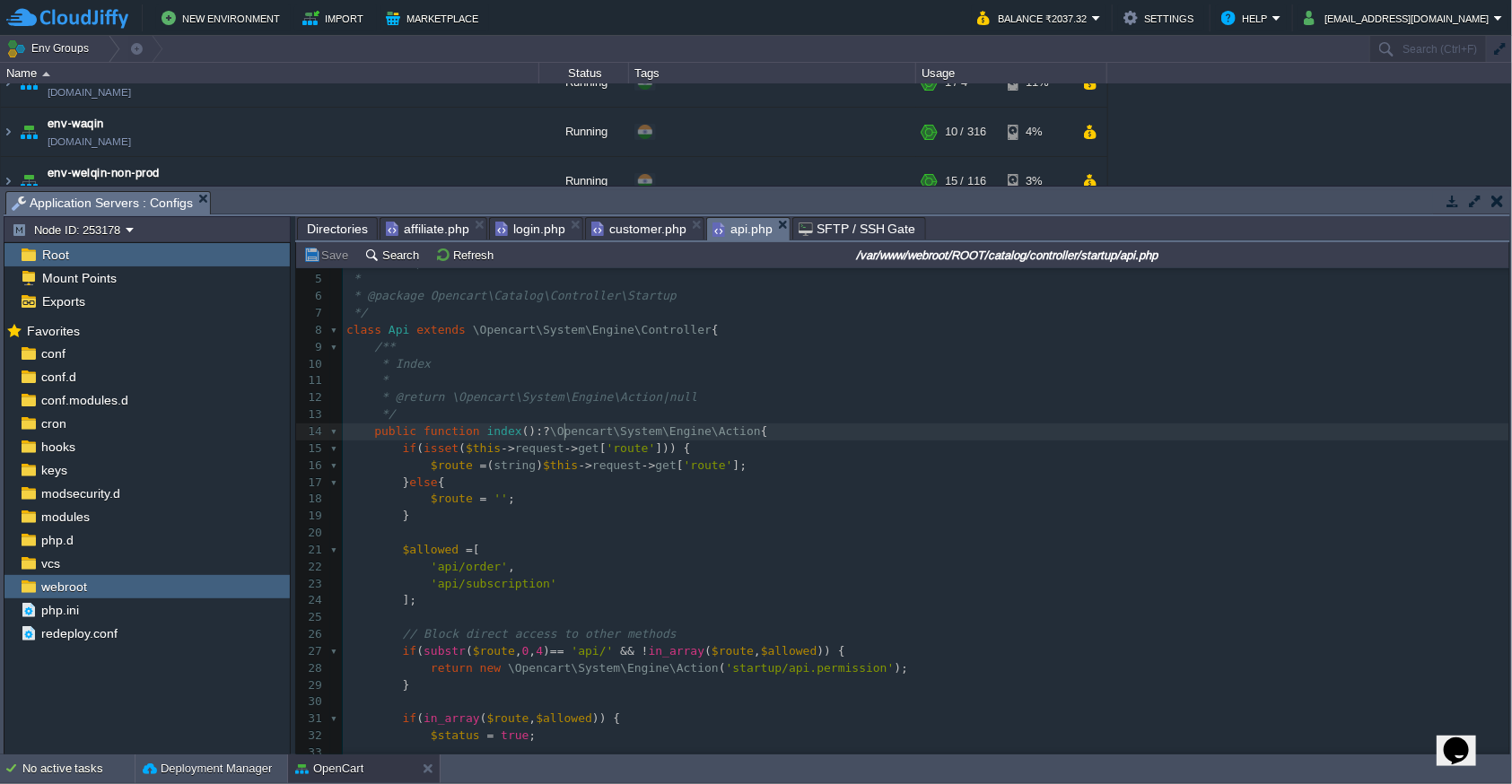
scroll to position [98, 0]
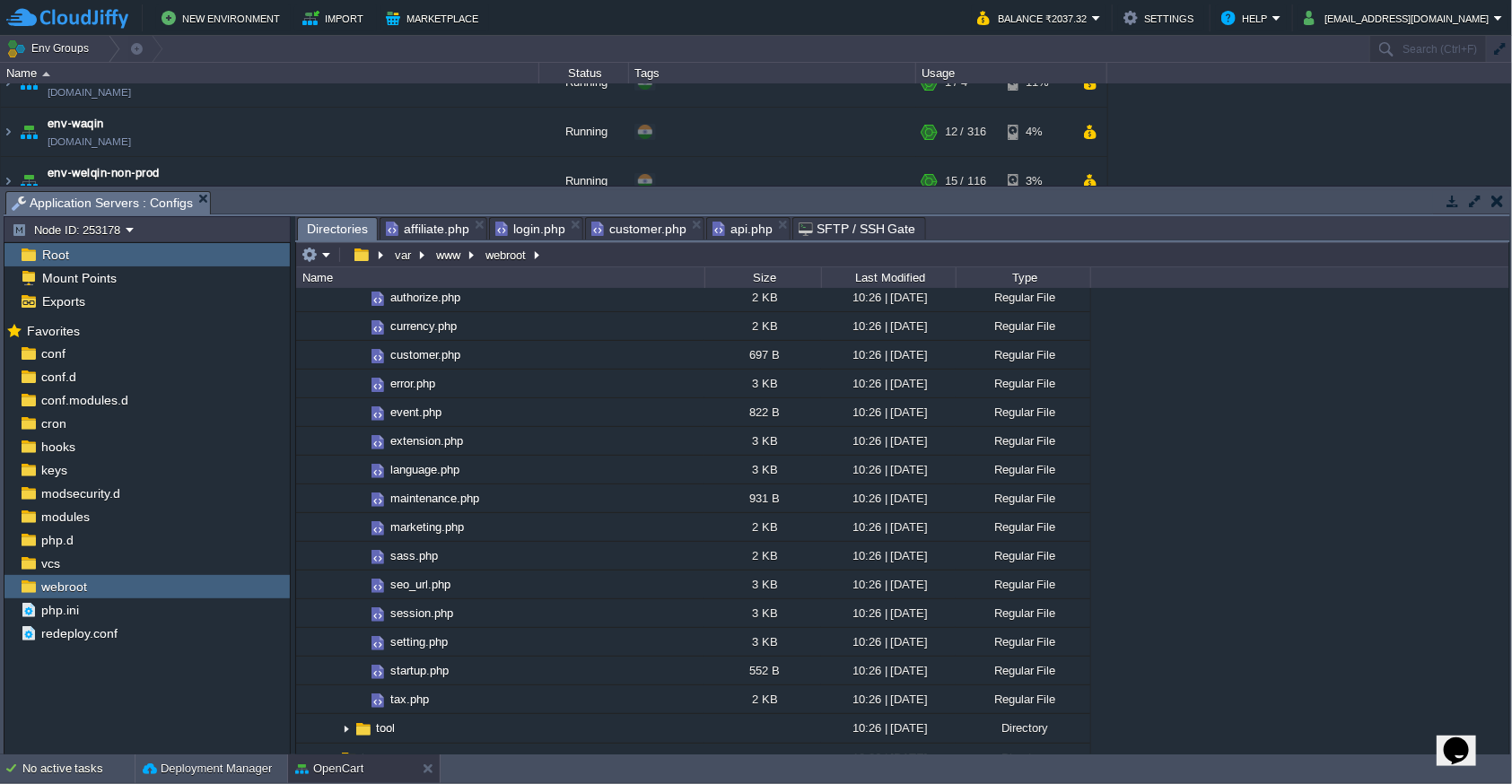
click at [349, 232] on span "Directories" at bounding box center [337, 229] width 61 height 23
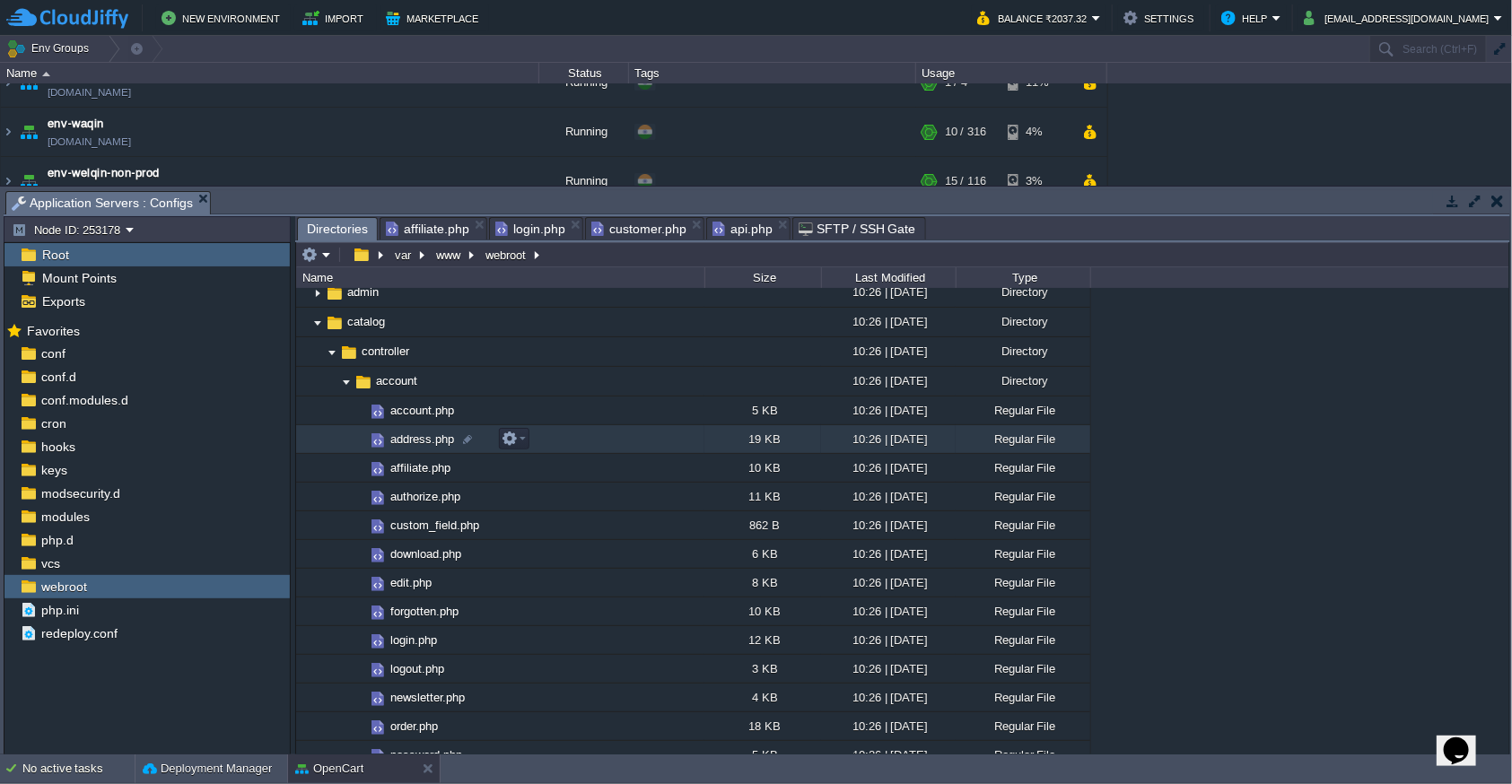
scroll to position [0, 0]
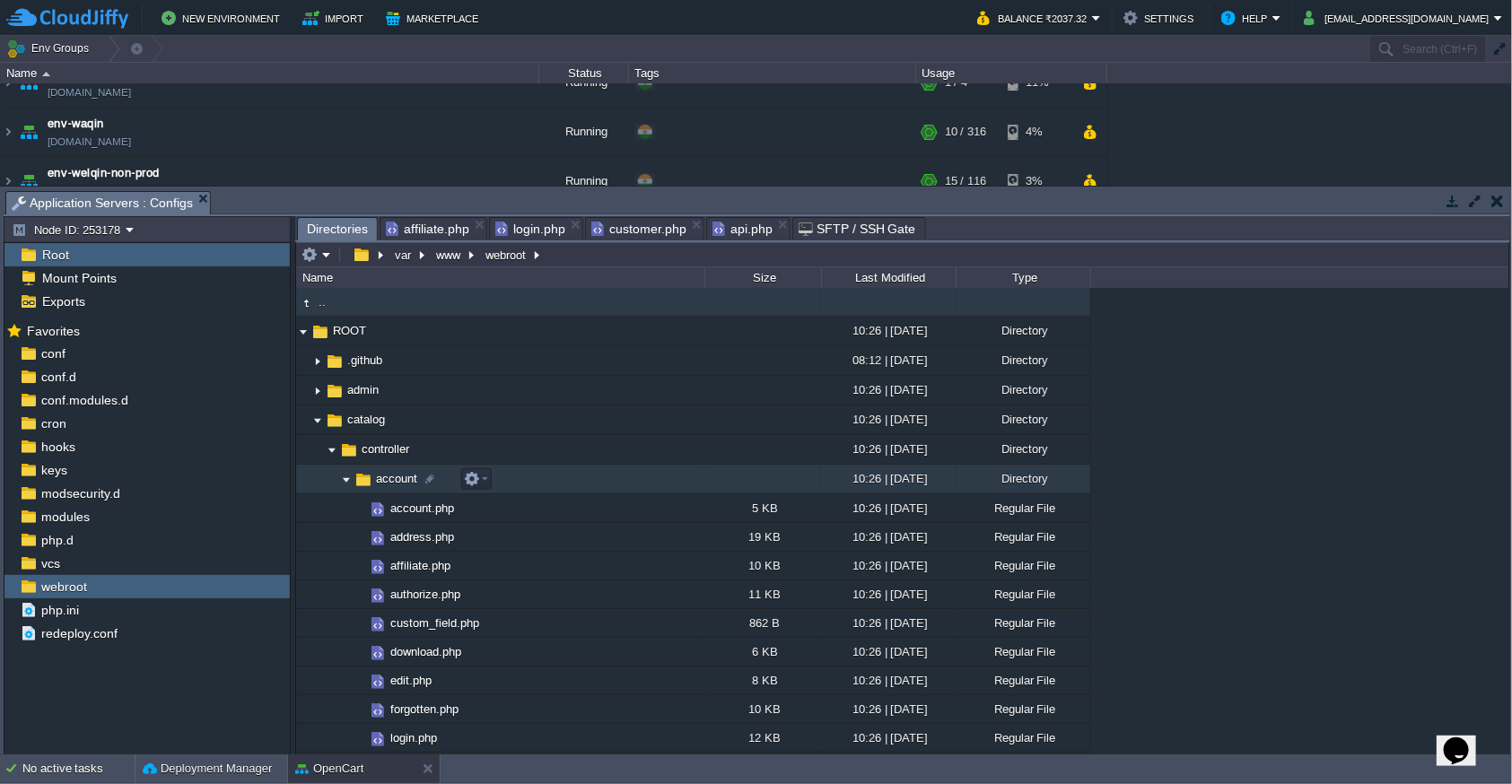
click at [344, 485] on img at bounding box center [347, 479] width 14 height 28
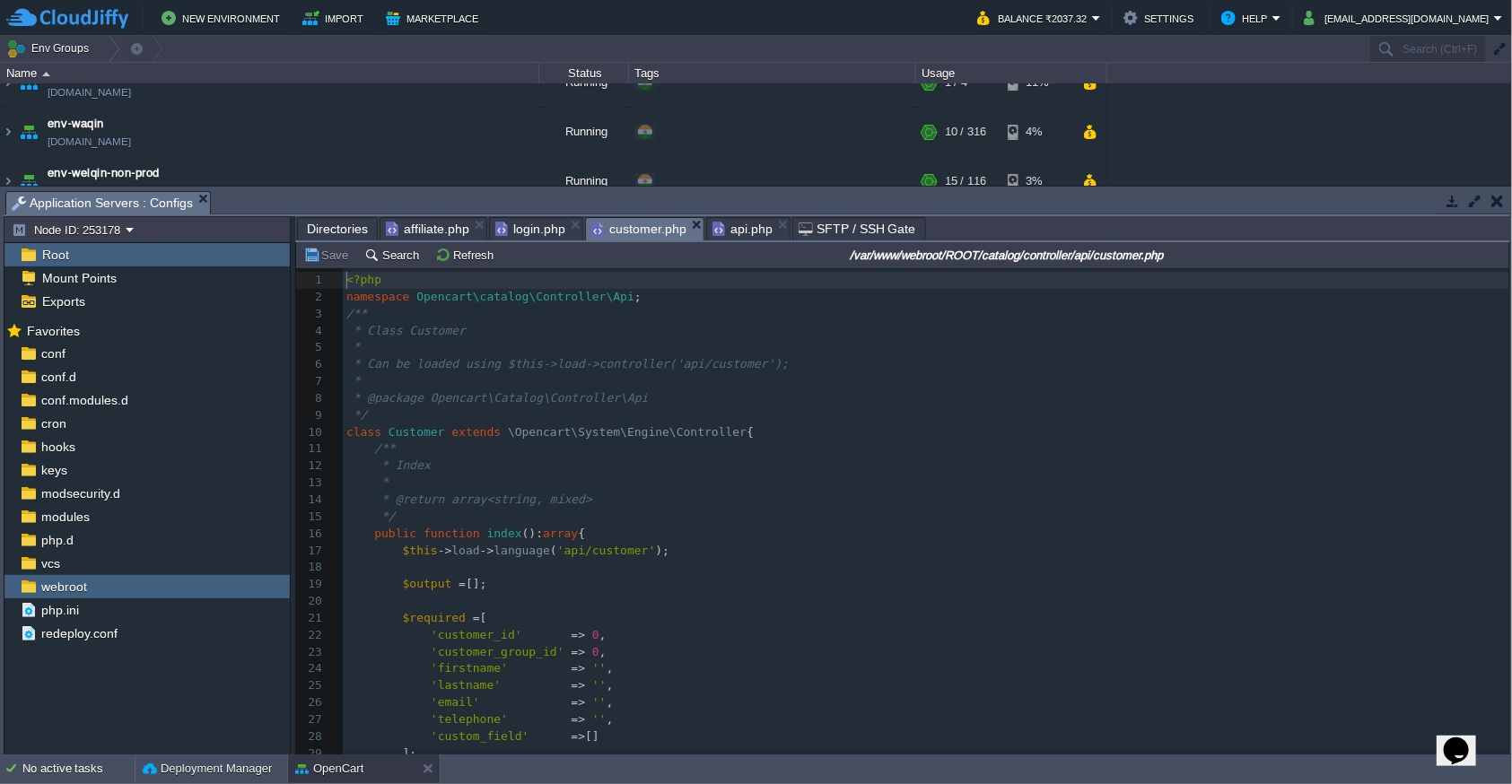
scroll to position [5, 0]
click at [604, 233] on span "customer.php" at bounding box center [638, 229] width 95 height 23
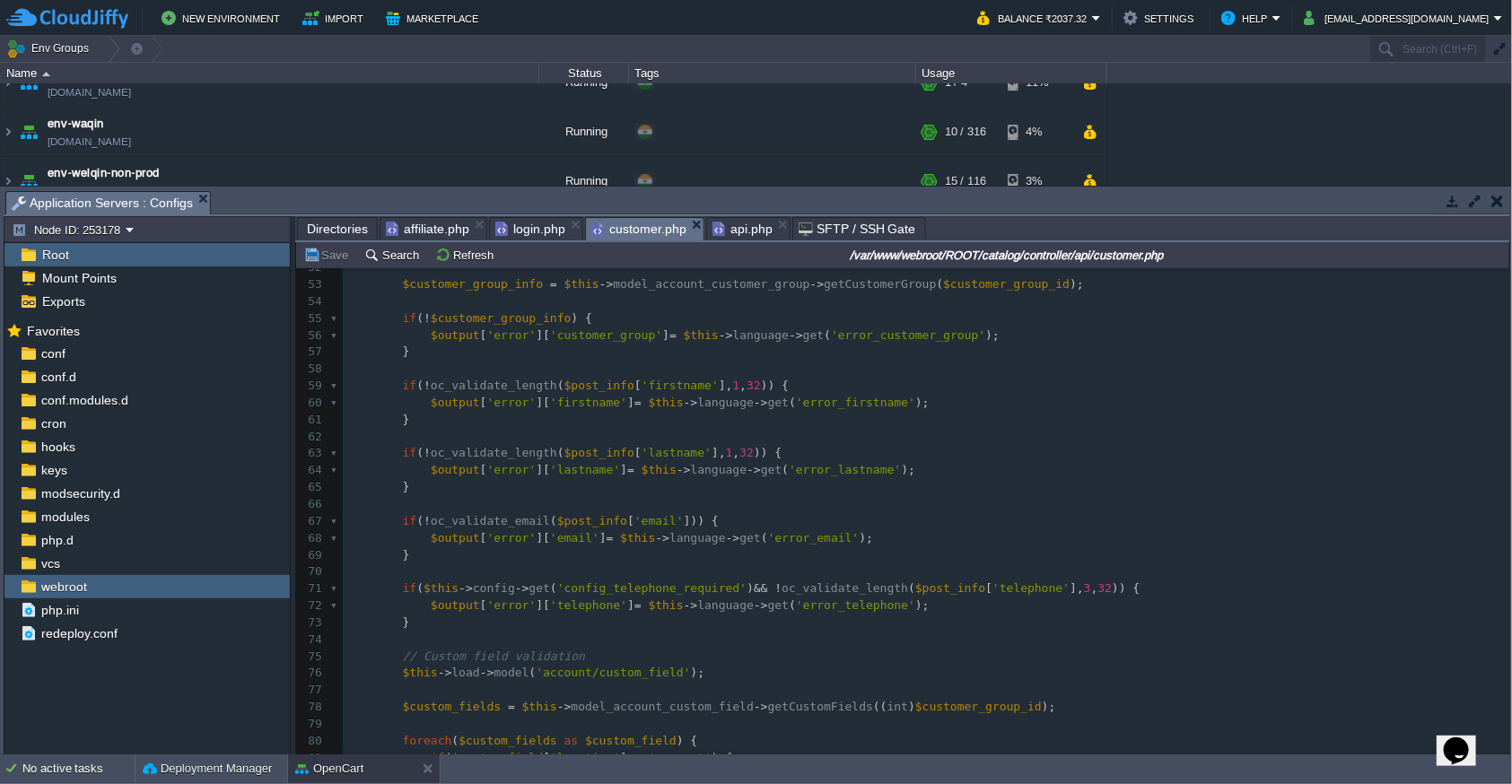
scroll to position [880, 0]
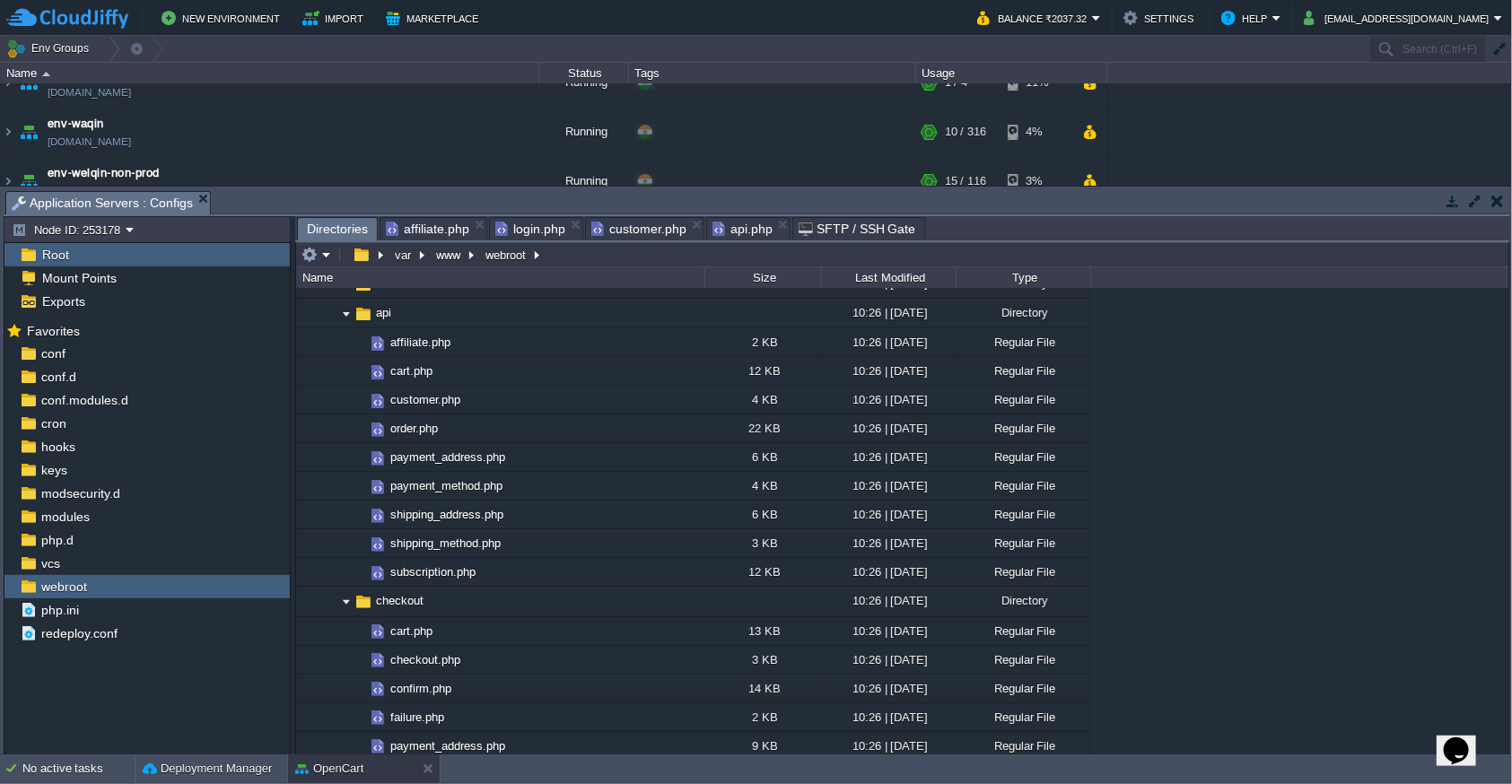
click at [340, 226] on span "Directories" at bounding box center [337, 229] width 61 height 23
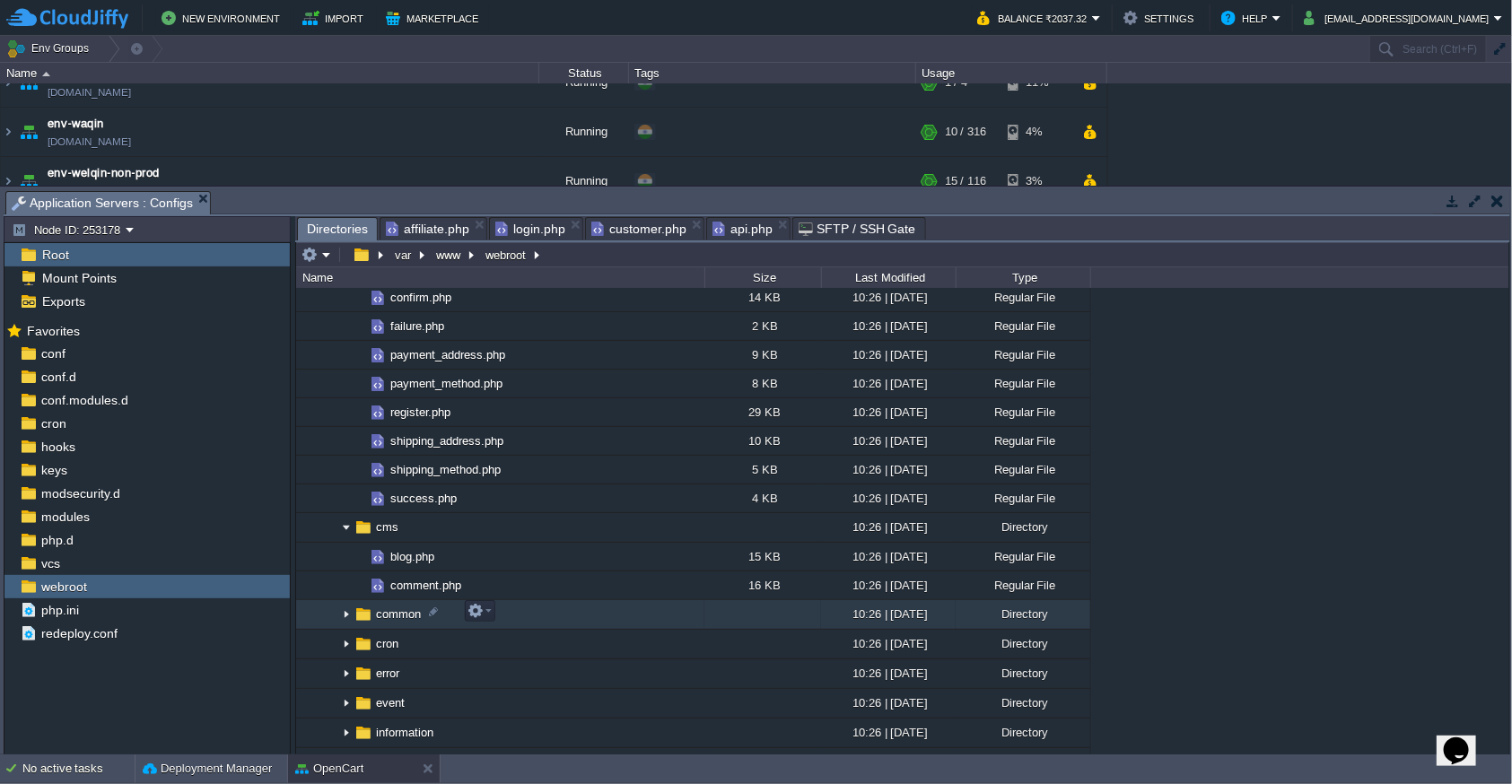
click at [346, 622] on img at bounding box center [347, 615] width 14 height 28
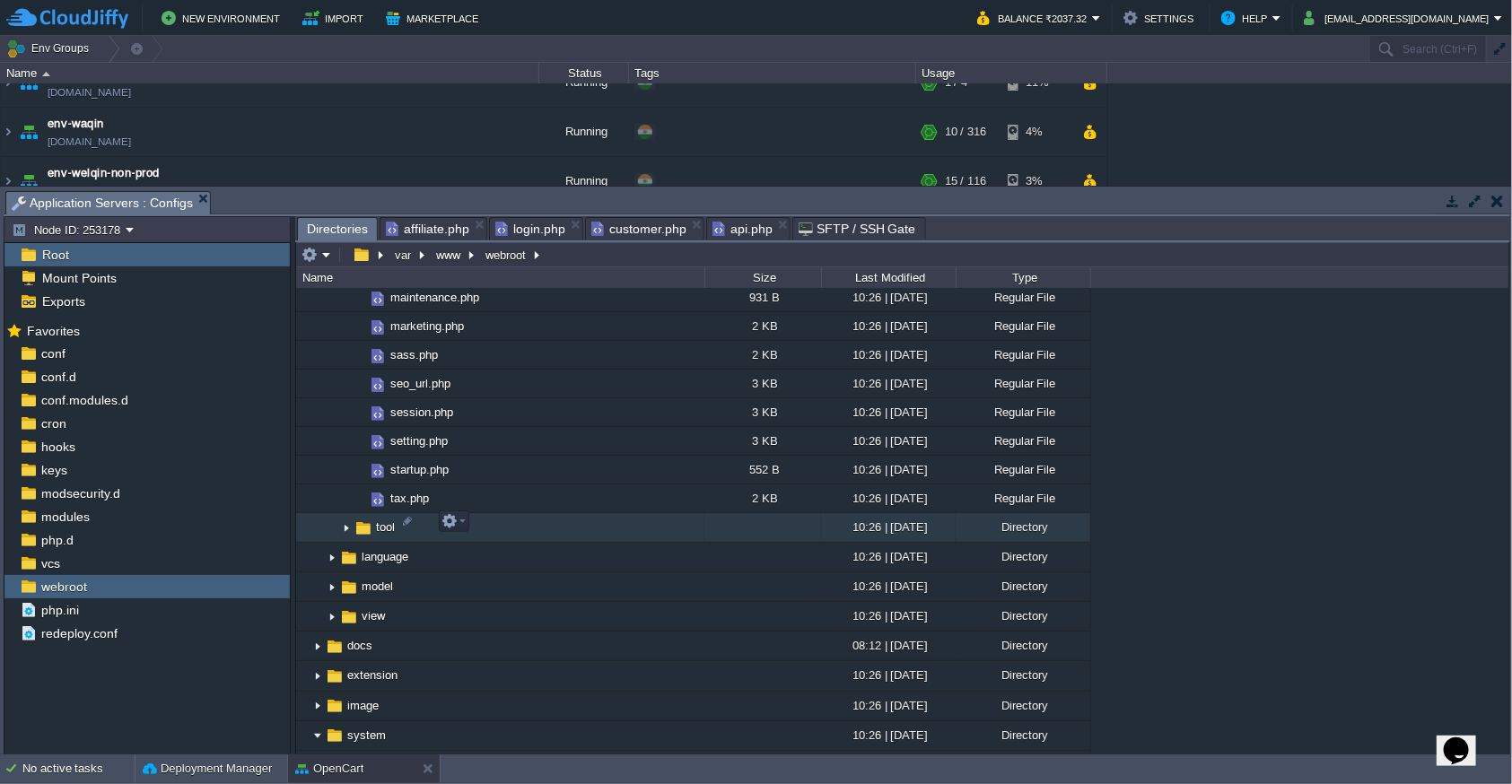
click at [344, 524] on img at bounding box center [347, 528] width 14 height 28
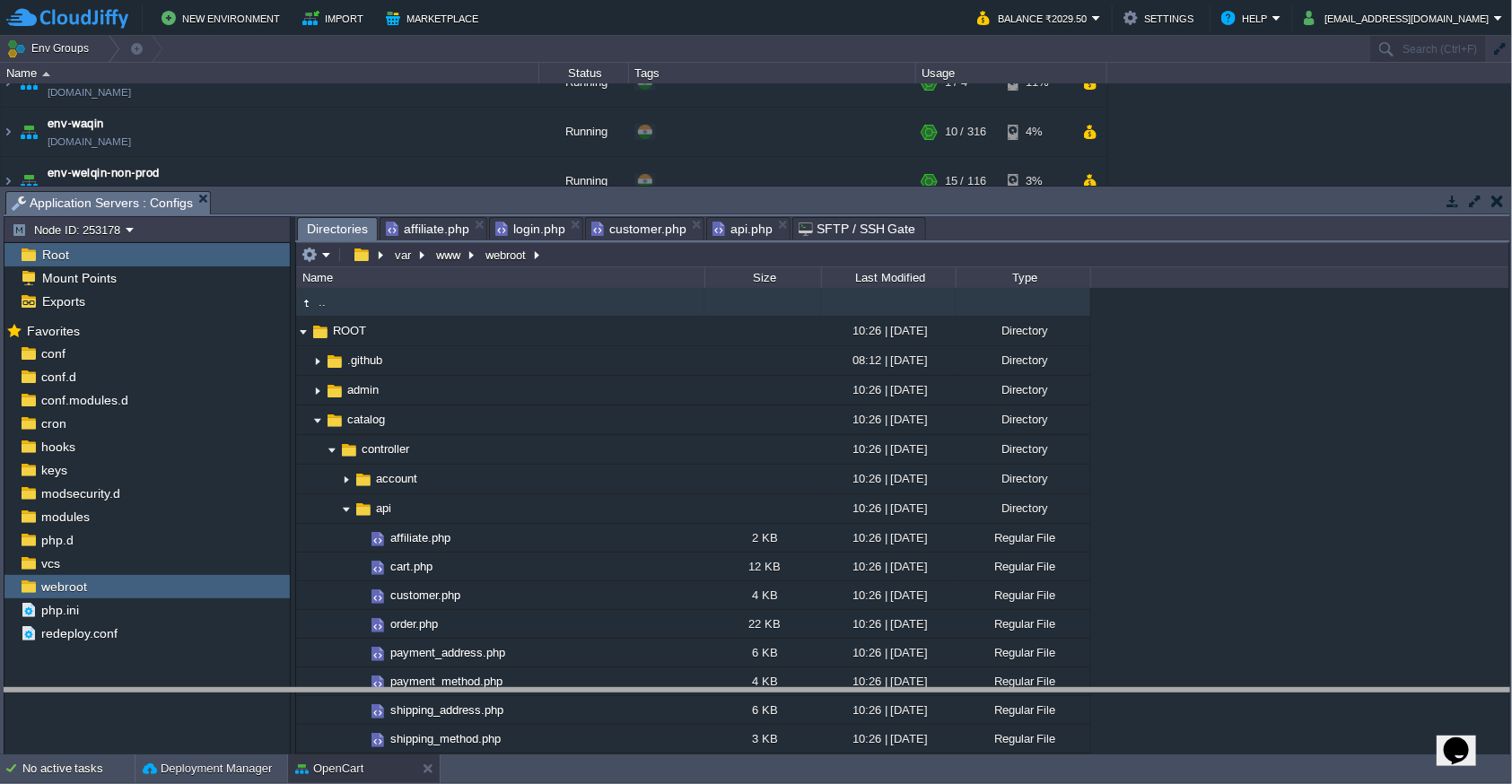
drag, startPoint x: 699, startPoint y: 197, endPoint x: 703, endPoint y: 694, distance: 497.0
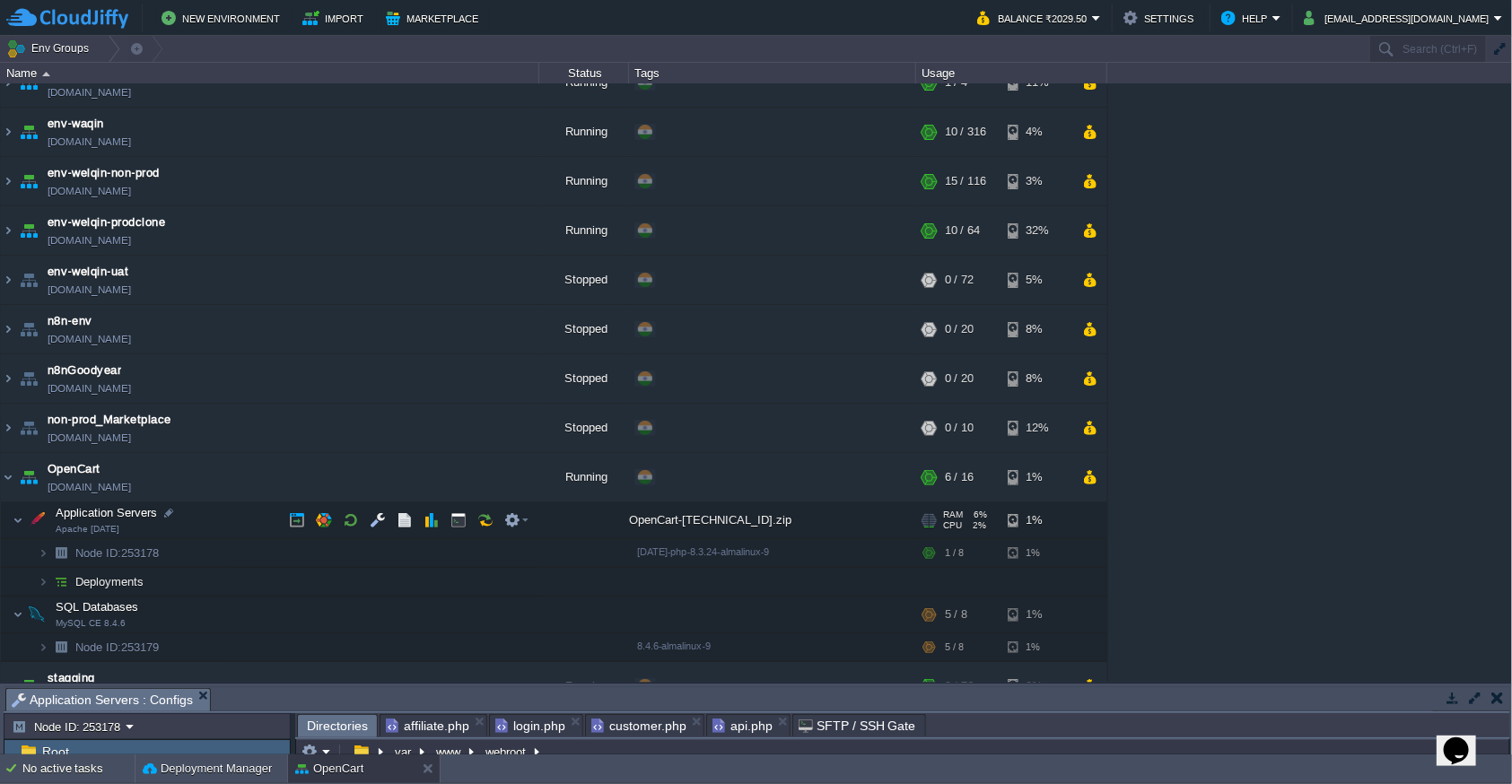
scroll to position [52, 0]
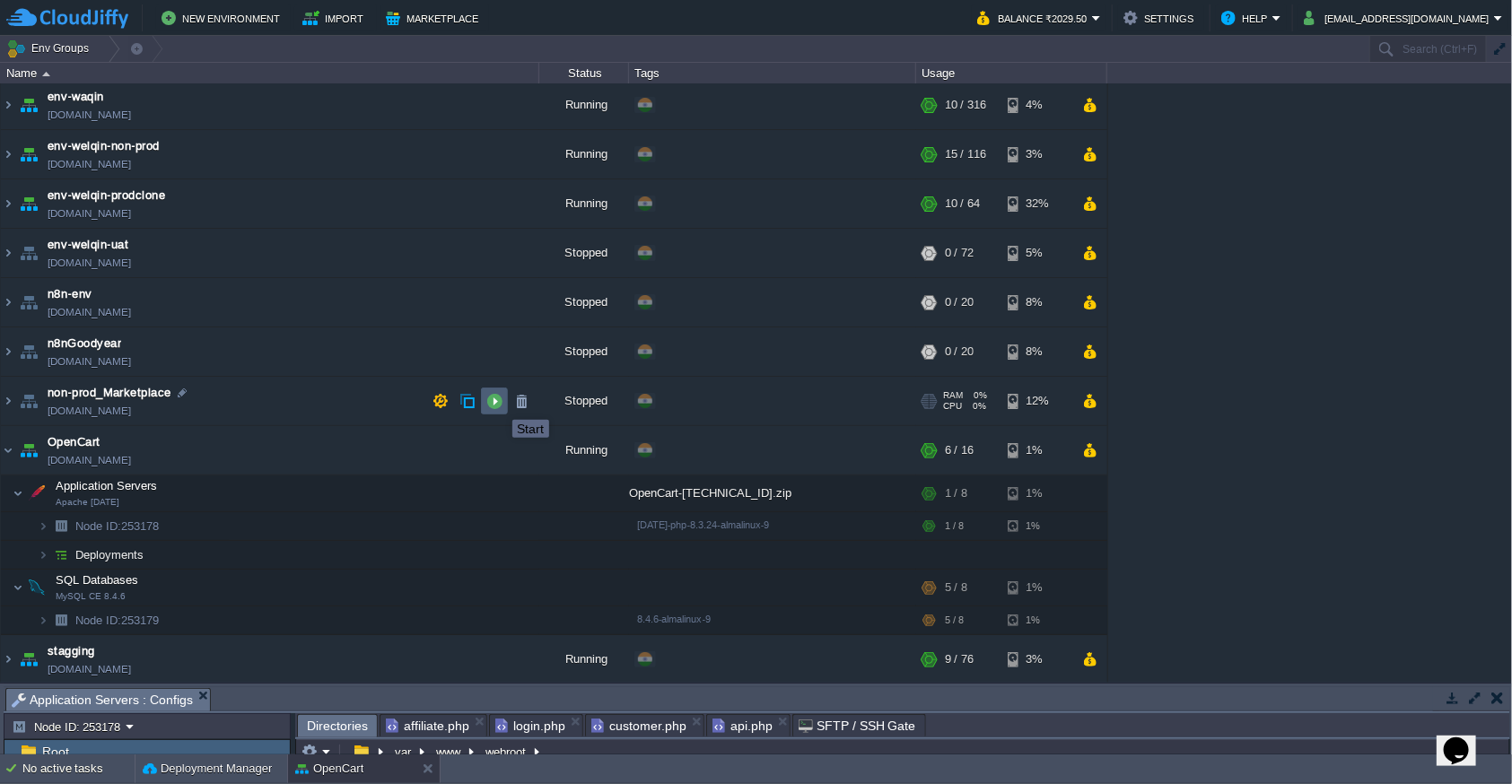
click at [499, 404] on button "button" at bounding box center [494, 401] width 16 height 16
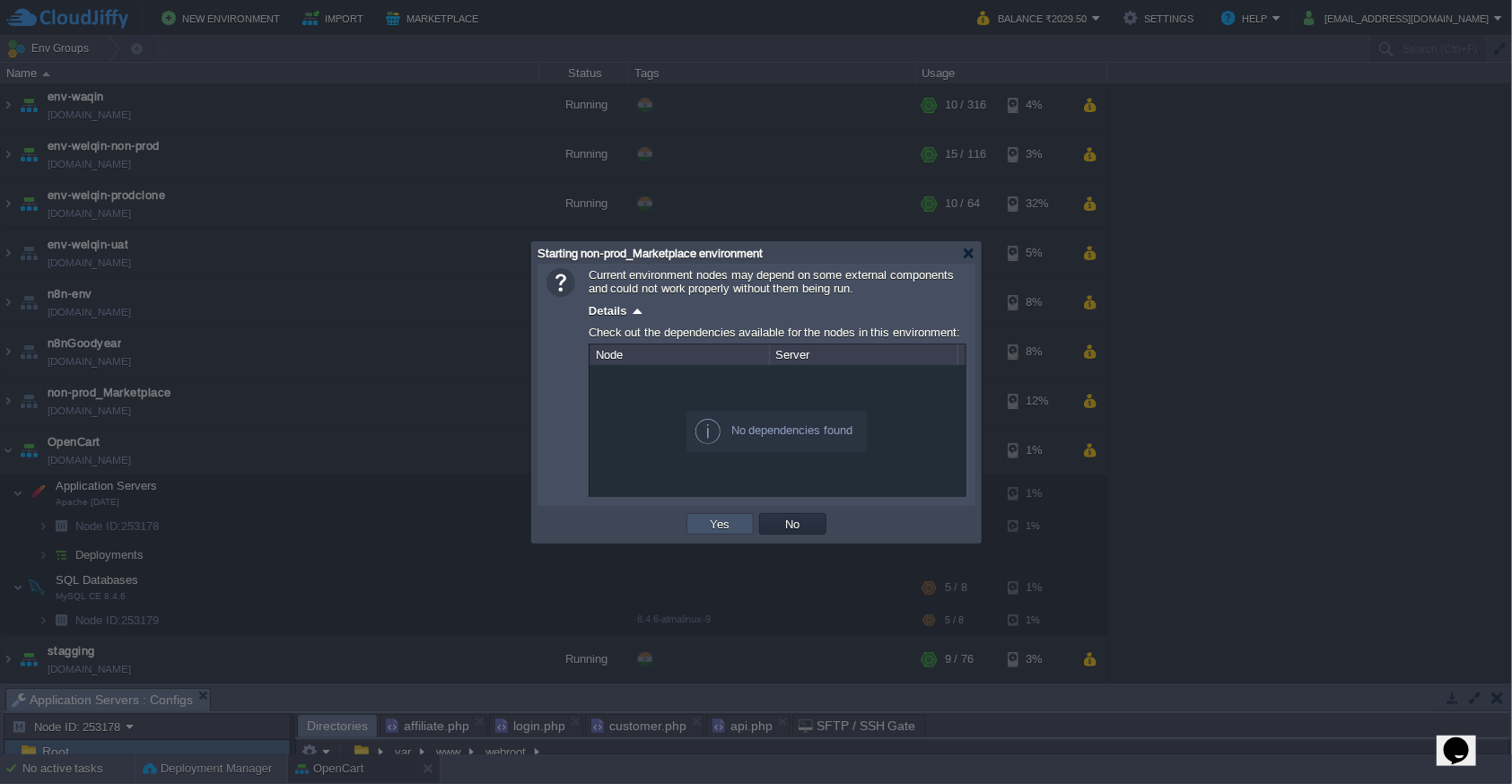
click at [722, 526] on button "Yes" at bounding box center [721, 524] width 31 height 16
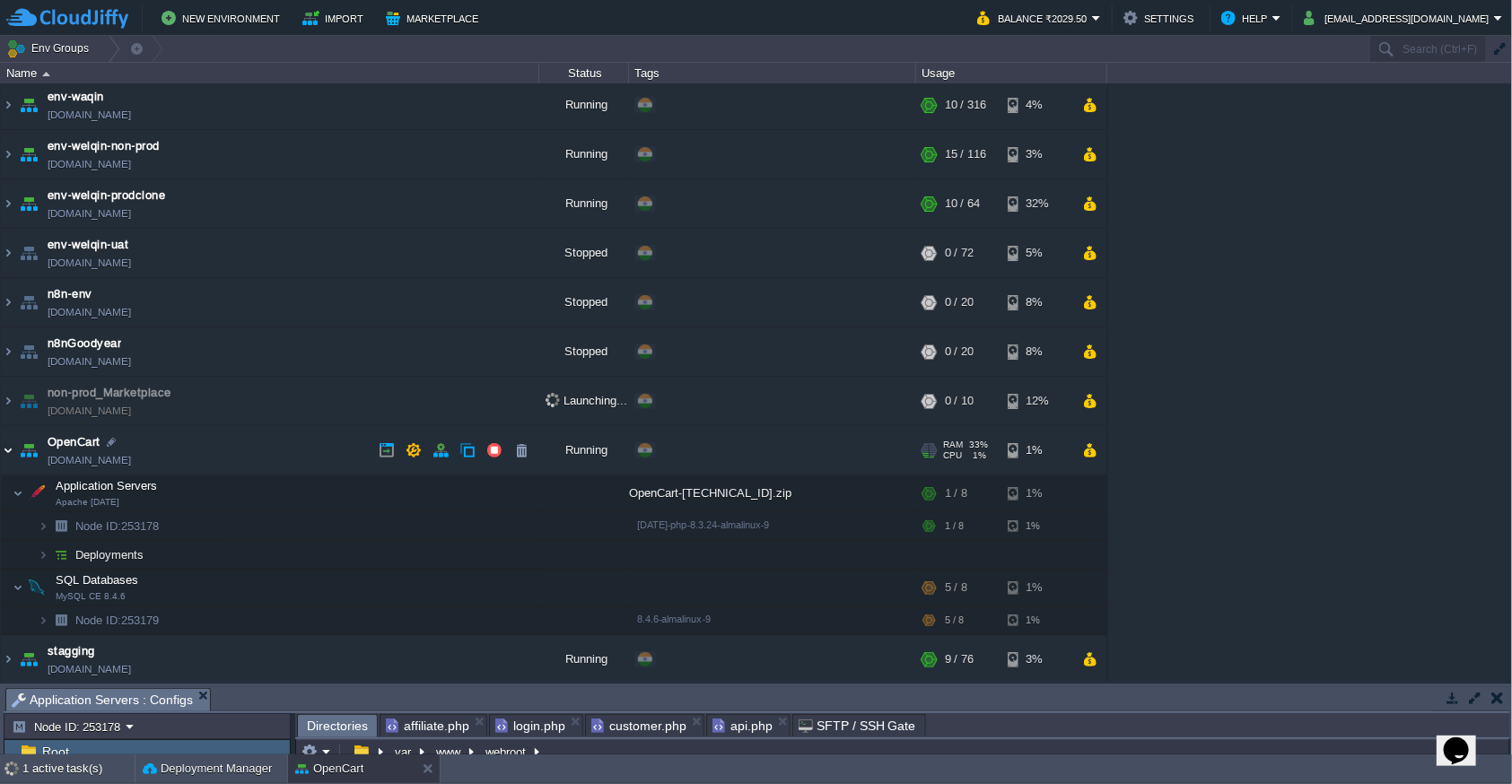
click at [4, 454] on img at bounding box center [8, 451] width 14 height 49
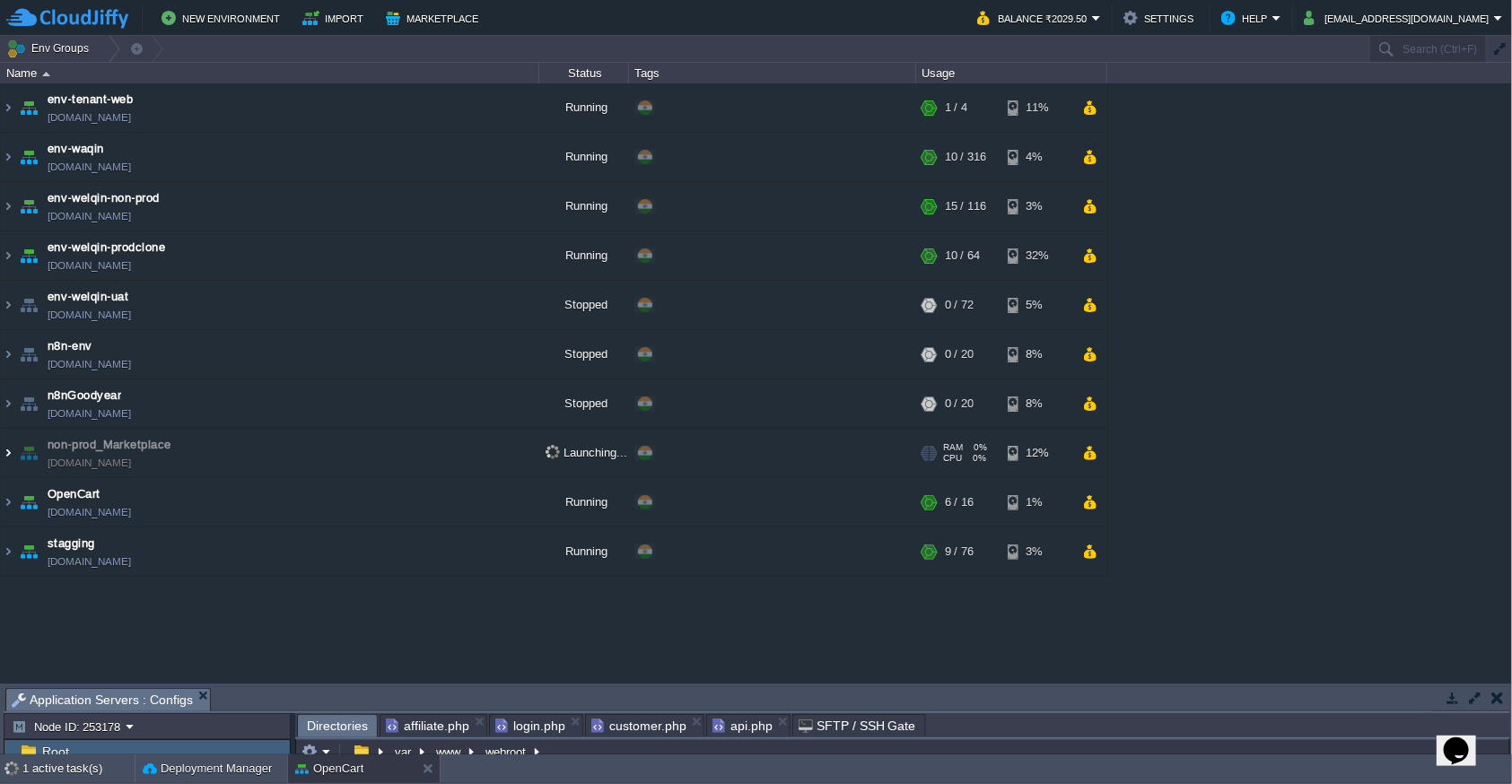
scroll to position [0, 0]
click at [12, 454] on img at bounding box center [8, 454] width 14 height 49
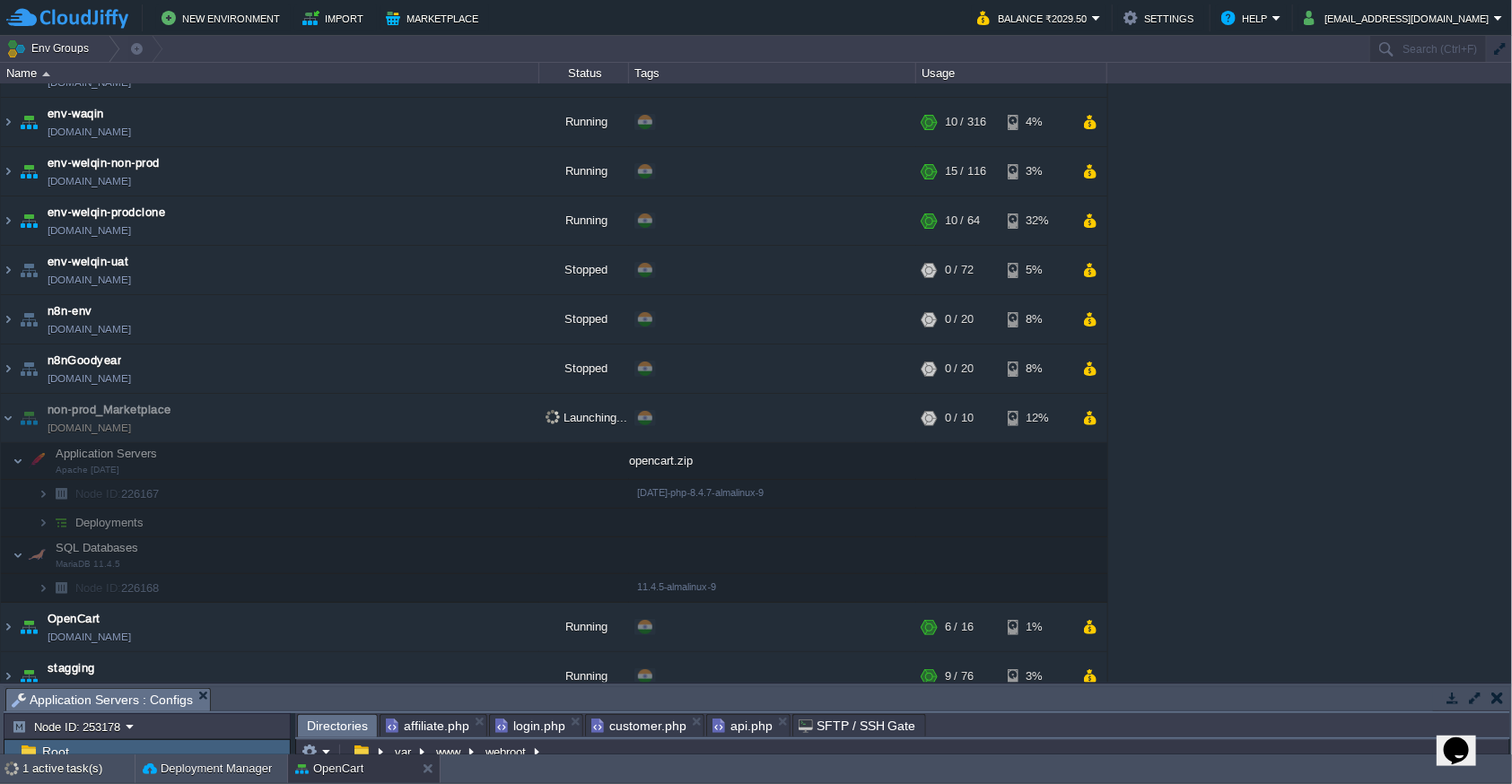
scroll to position [52, 0]
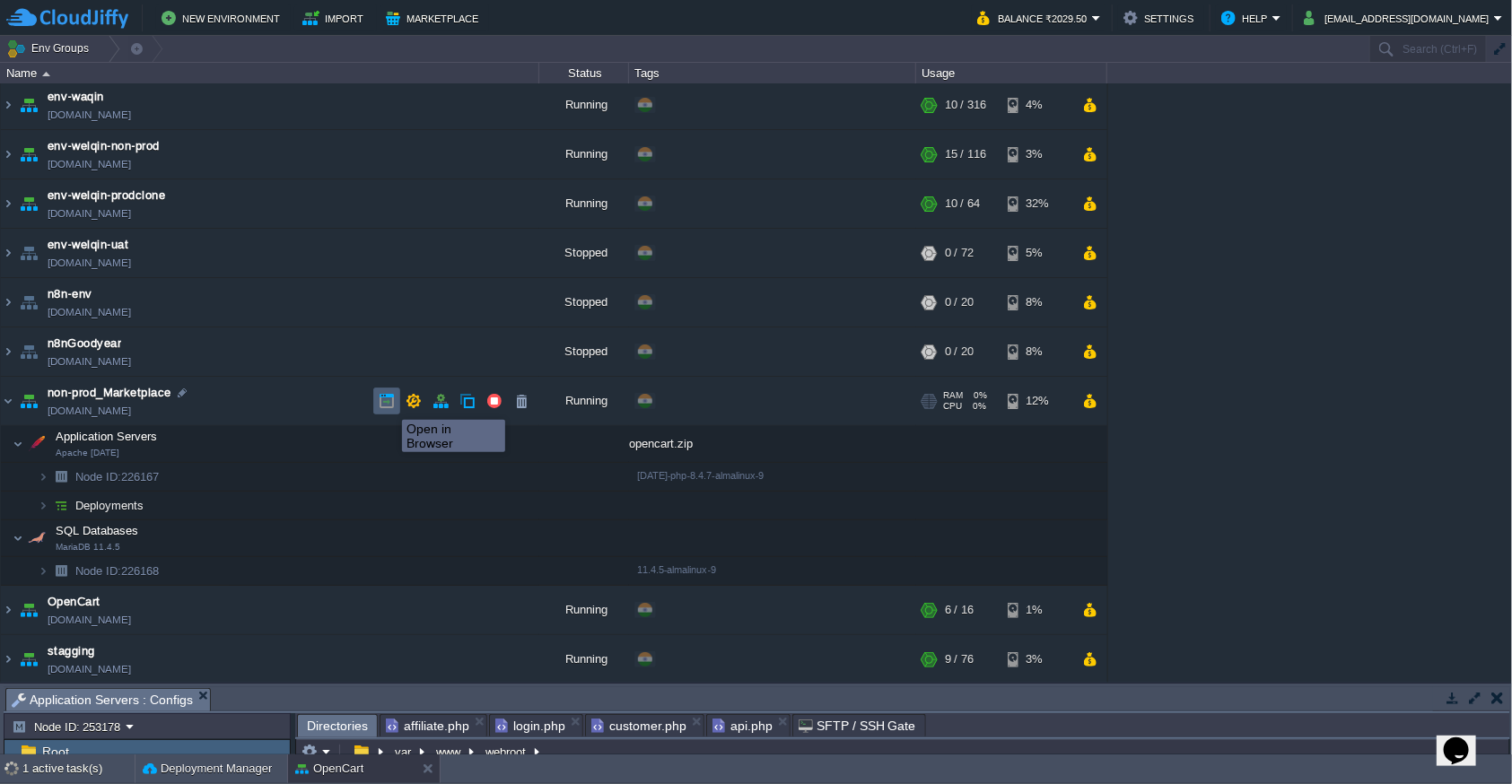
click at [388, 404] on button "button" at bounding box center [387, 401] width 16 height 16
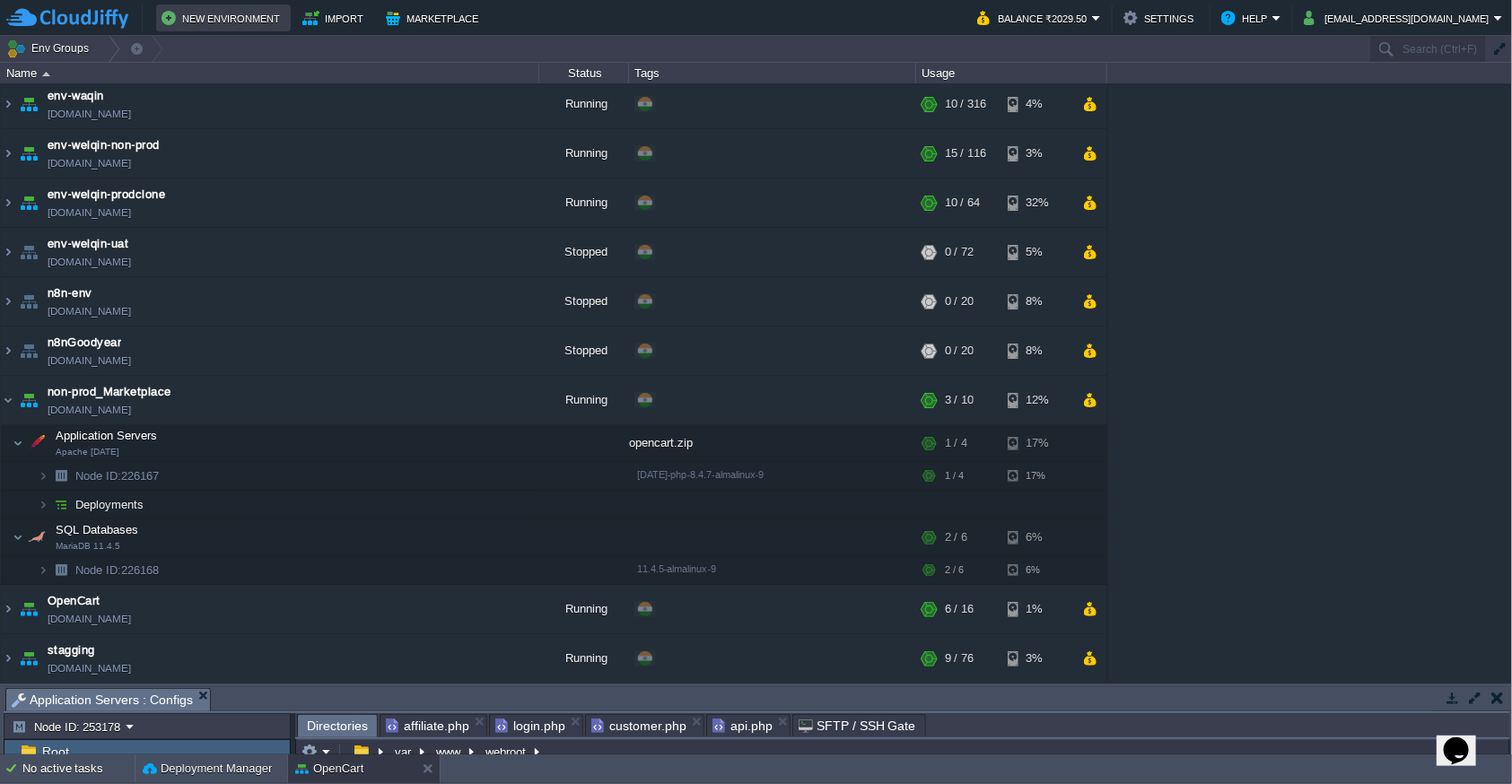
scroll to position [0, 0]
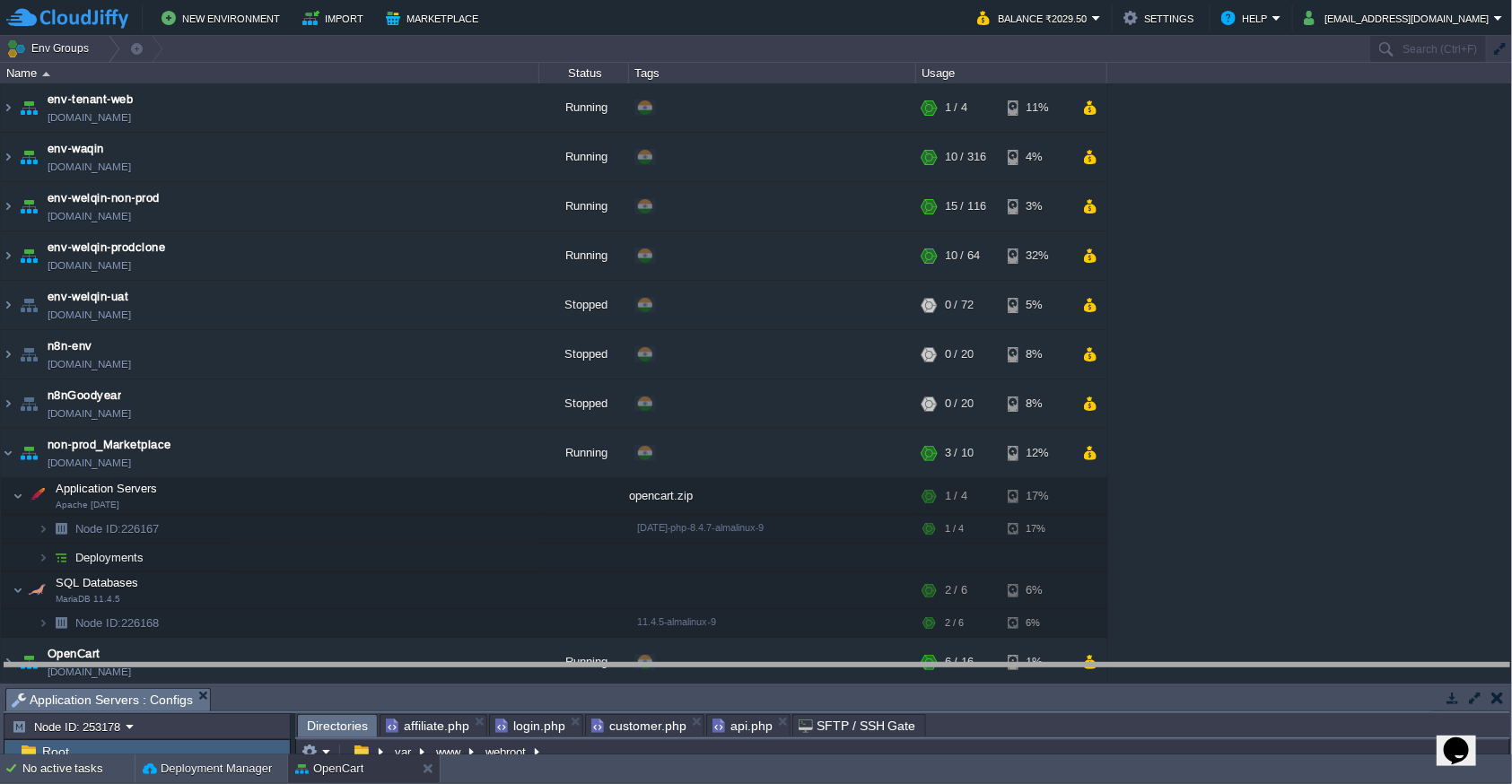
drag, startPoint x: 781, startPoint y: 704, endPoint x: 735, endPoint y: 679, distance: 52.4
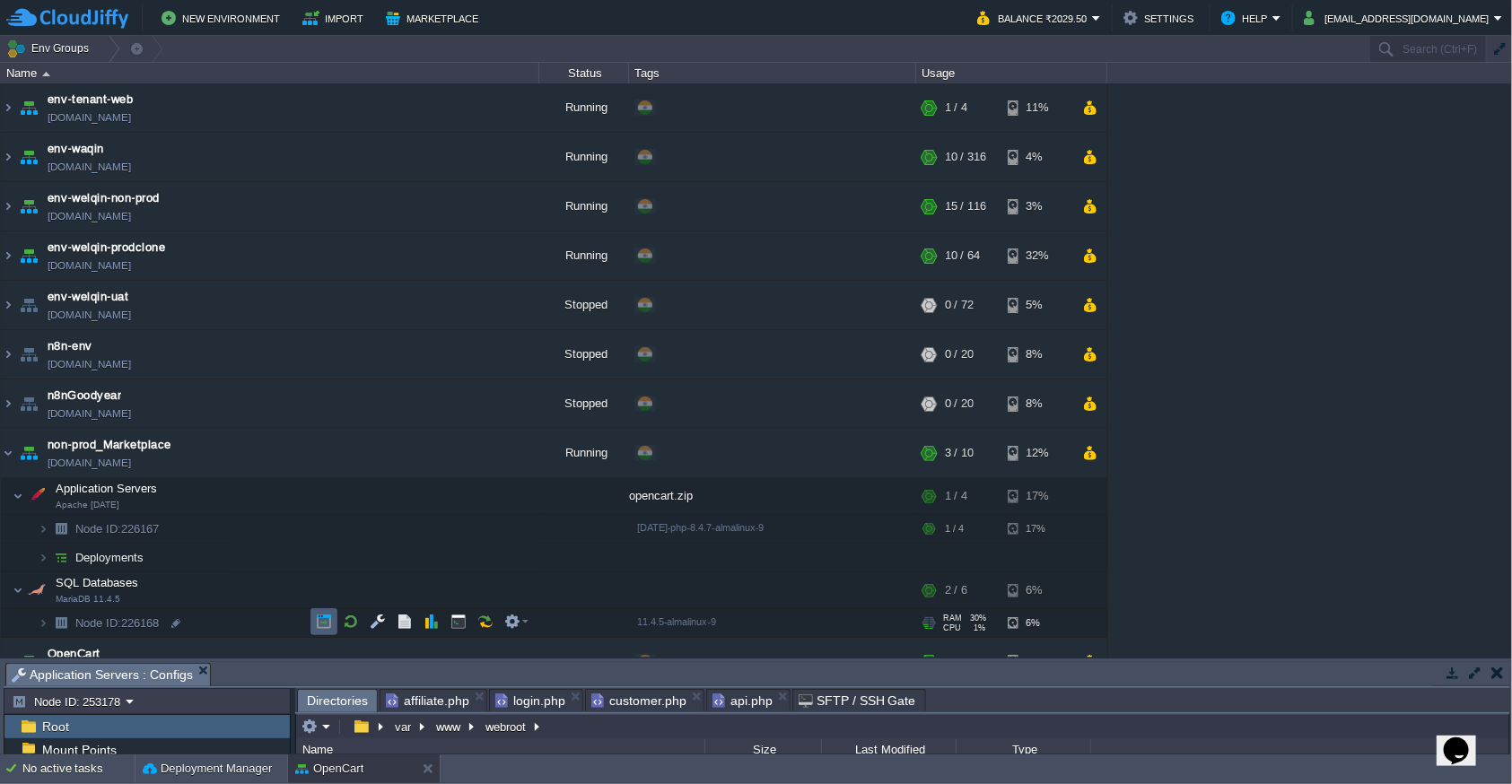
click at [315, 633] on td at bounding box center [324, 622] width 27 height 27
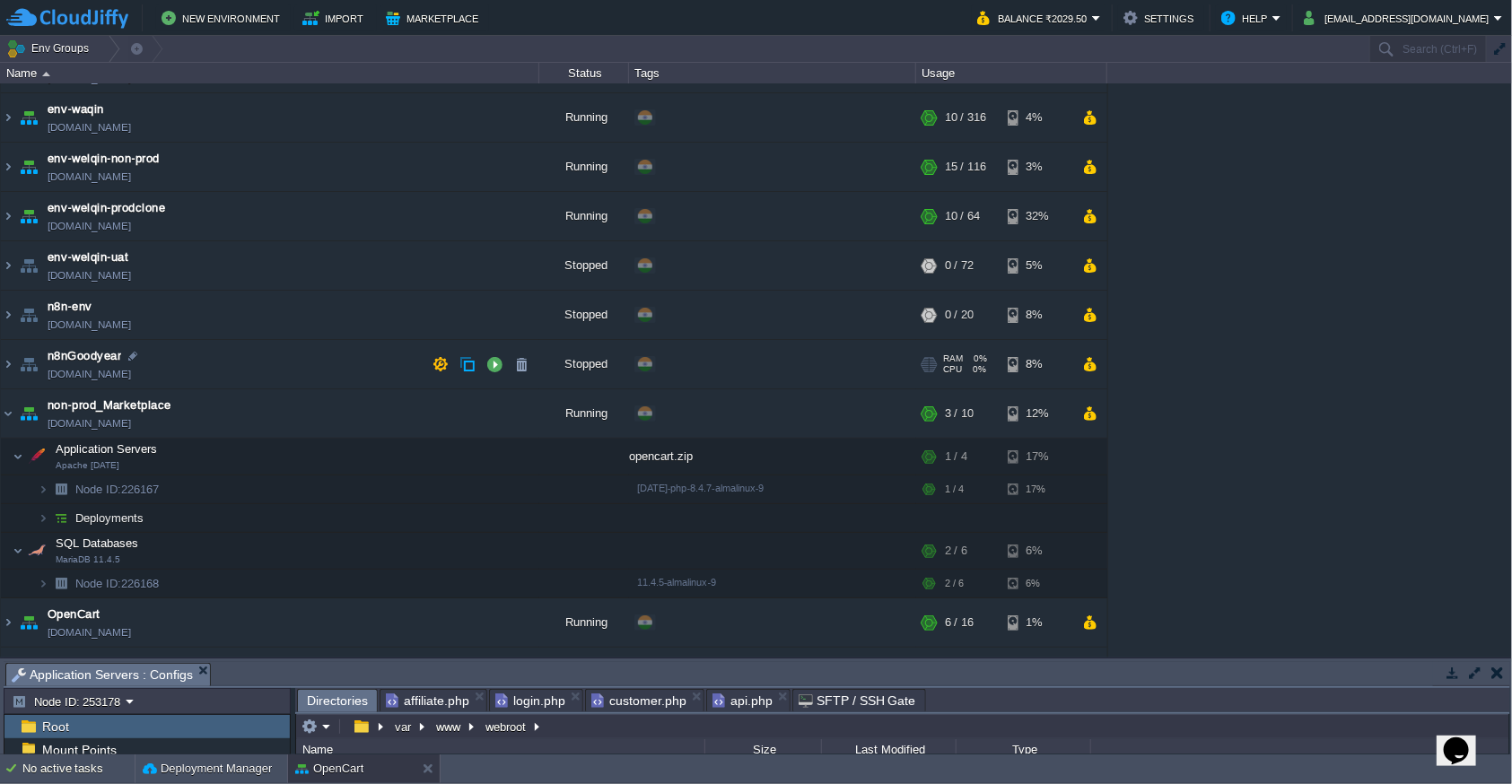
scroll to position [77, 0]
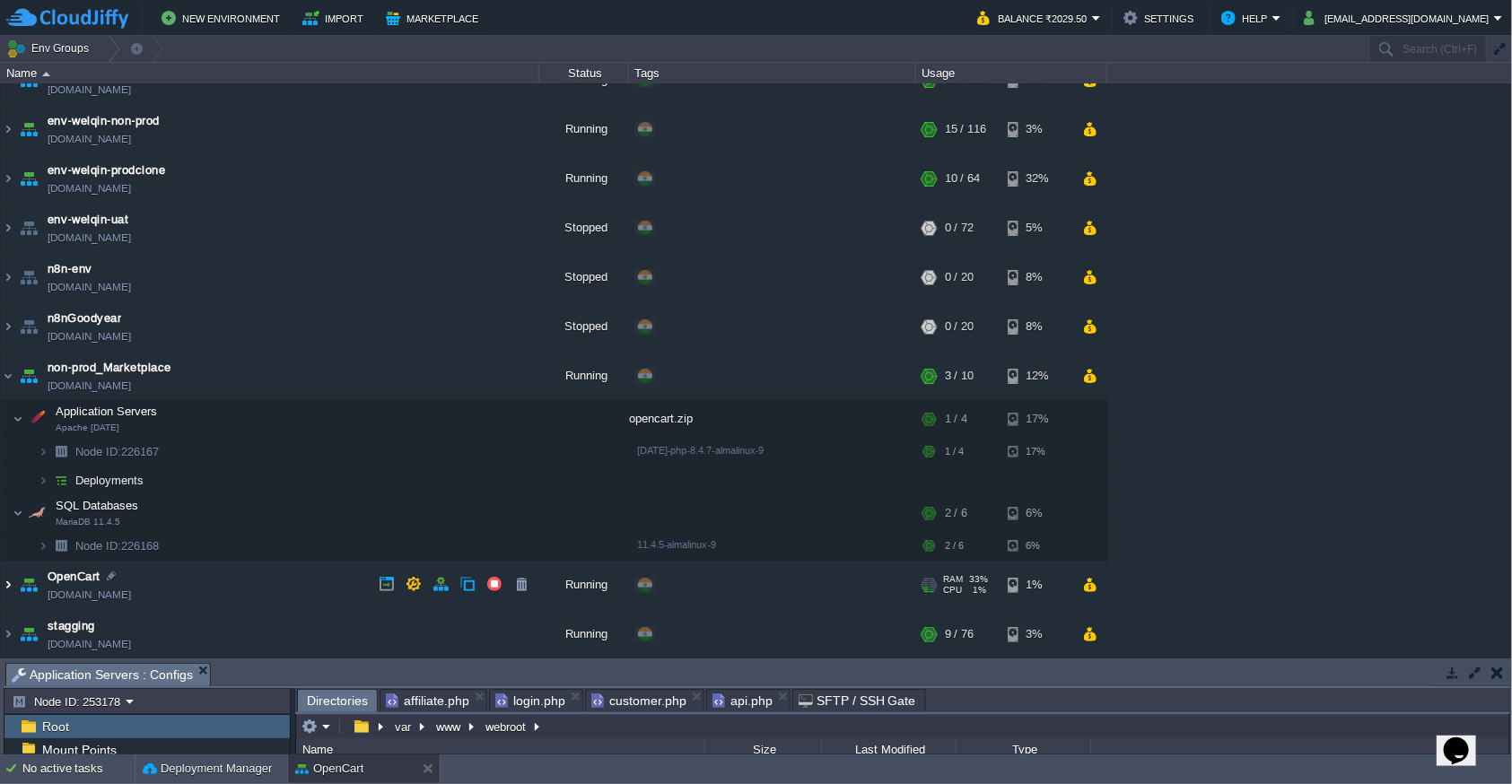
click at [12, 593] on img at bounding box center [8, 585] width 14 height 49
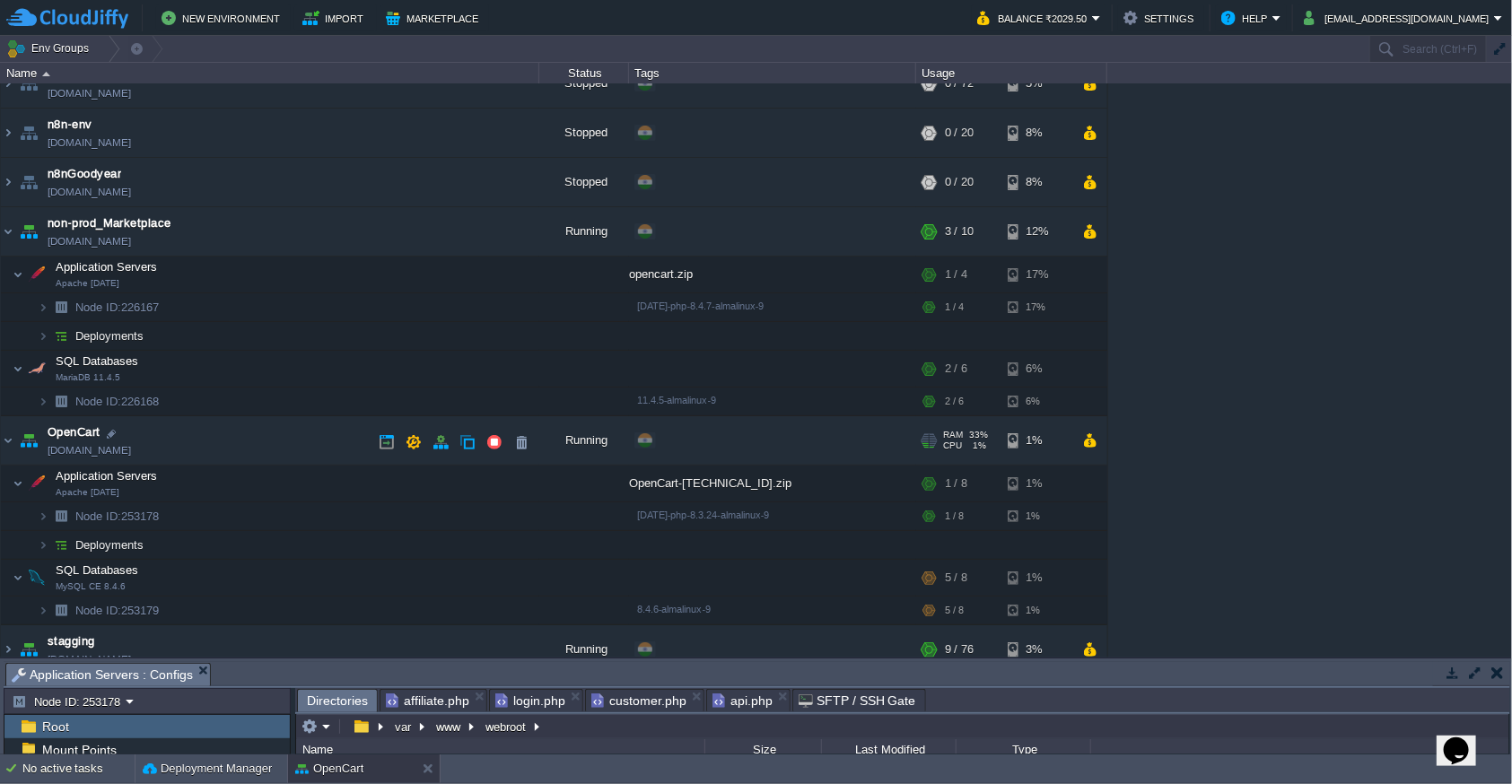
scroll to position [236, 0]
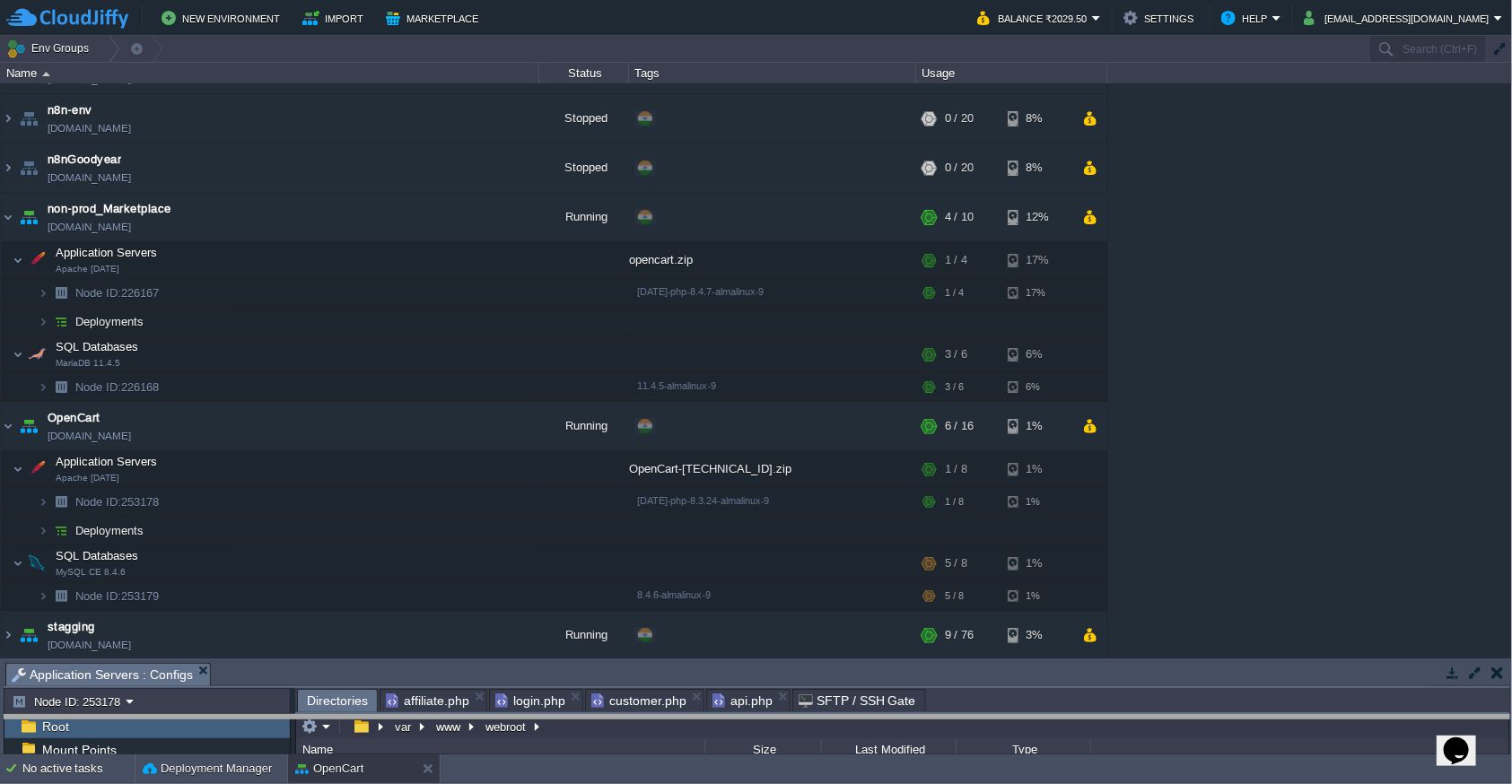
drag, startPoint x: 958, startPoint y: 672, endPoint x: 958, endPoint y: 739, distance: 67.0
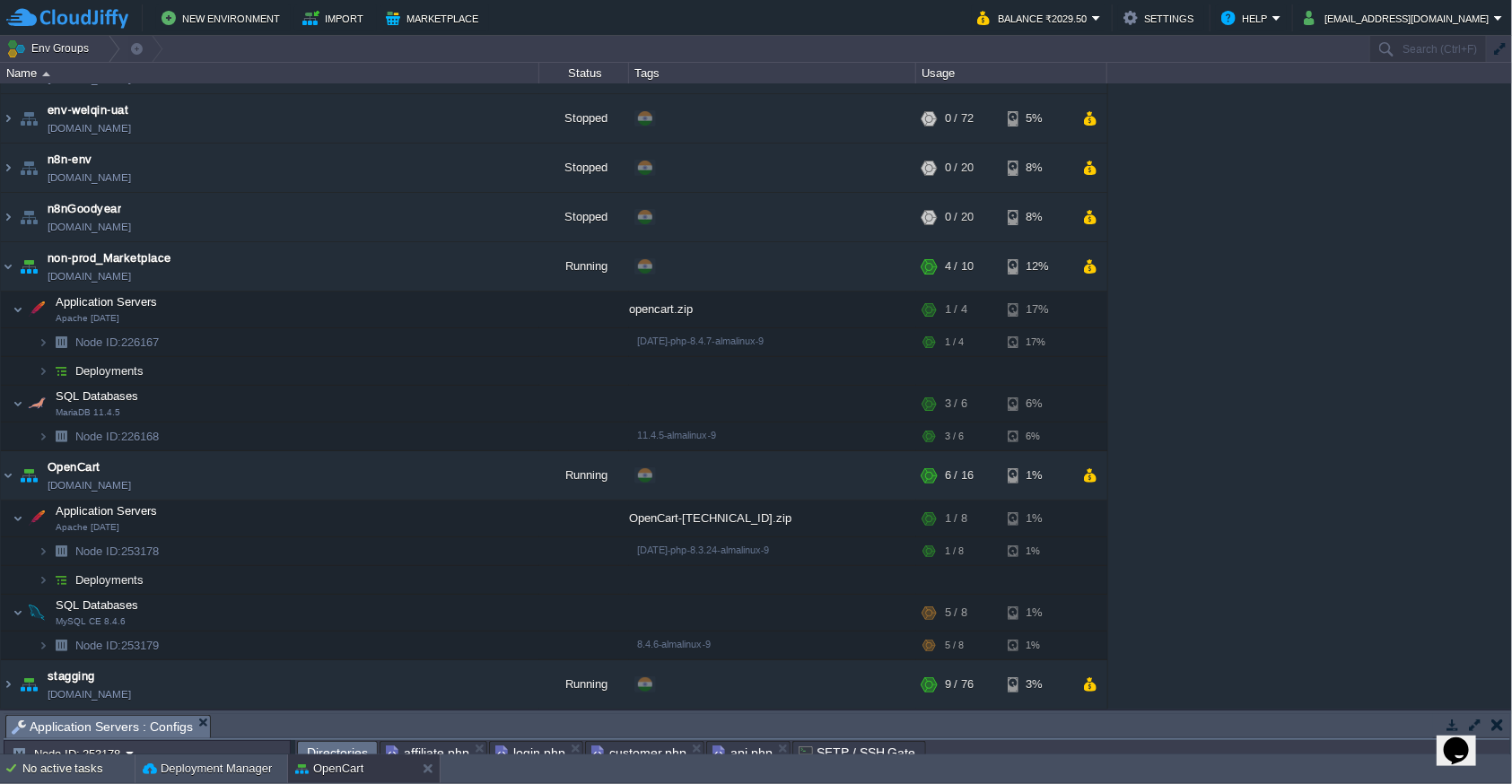
scroll to position [185, 0]
click at [1, 482] on img at bounding box center [8, 478] width 14 height 49
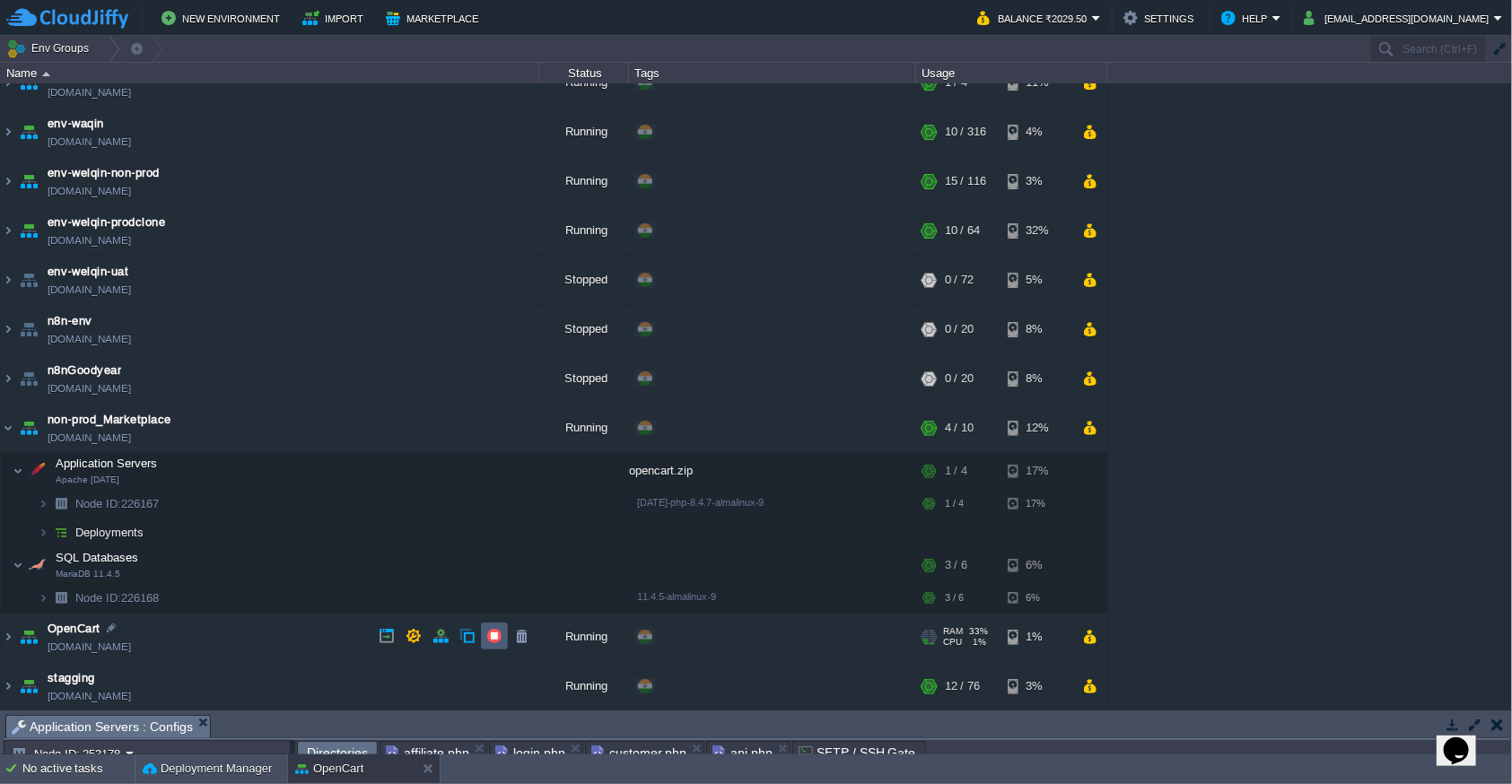
click at [493, 636] on button "button" at bounding box center [494, 636] width 16 height 16
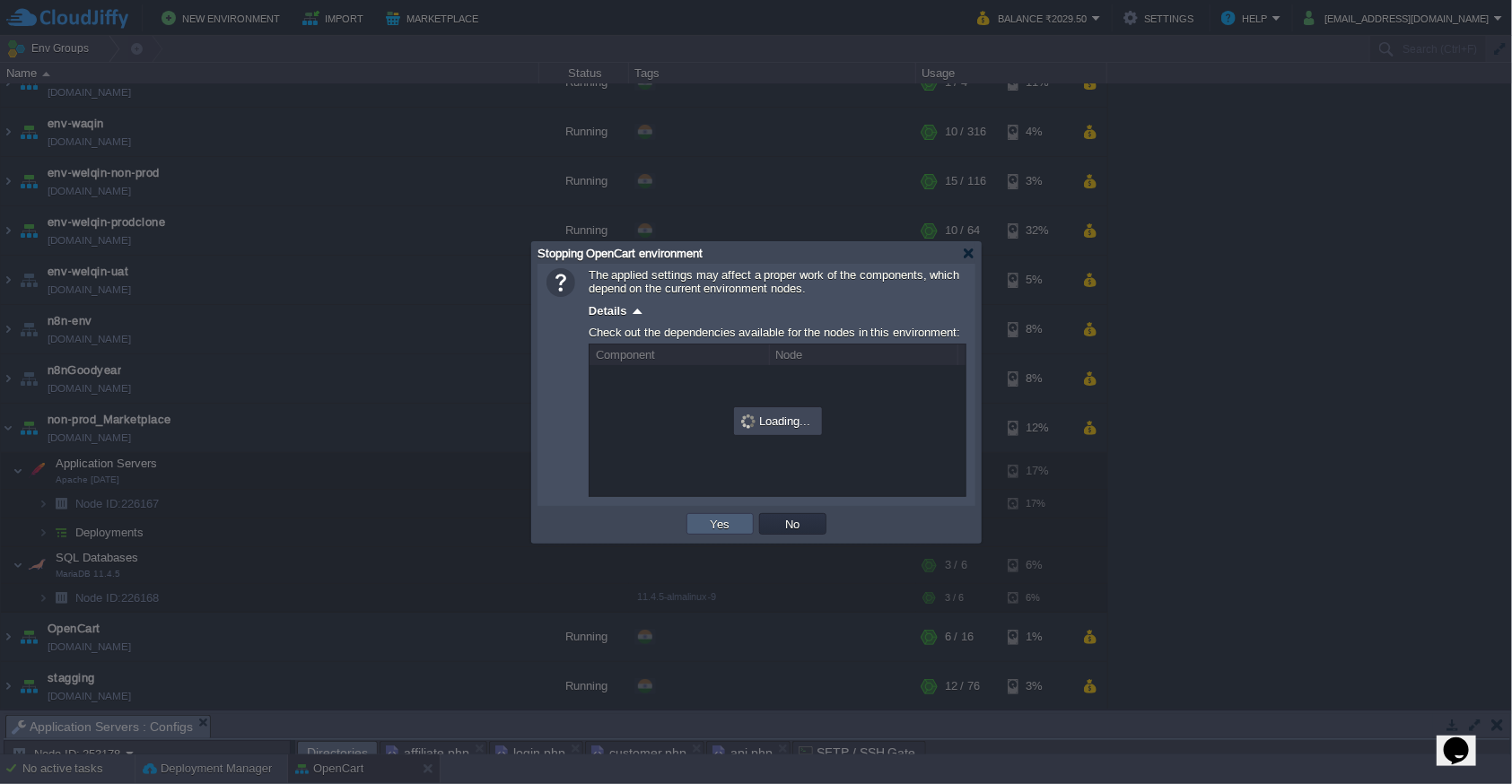
click at [730, 526] on button "Yes" at bounding box center [721, 524] width 31 height 16
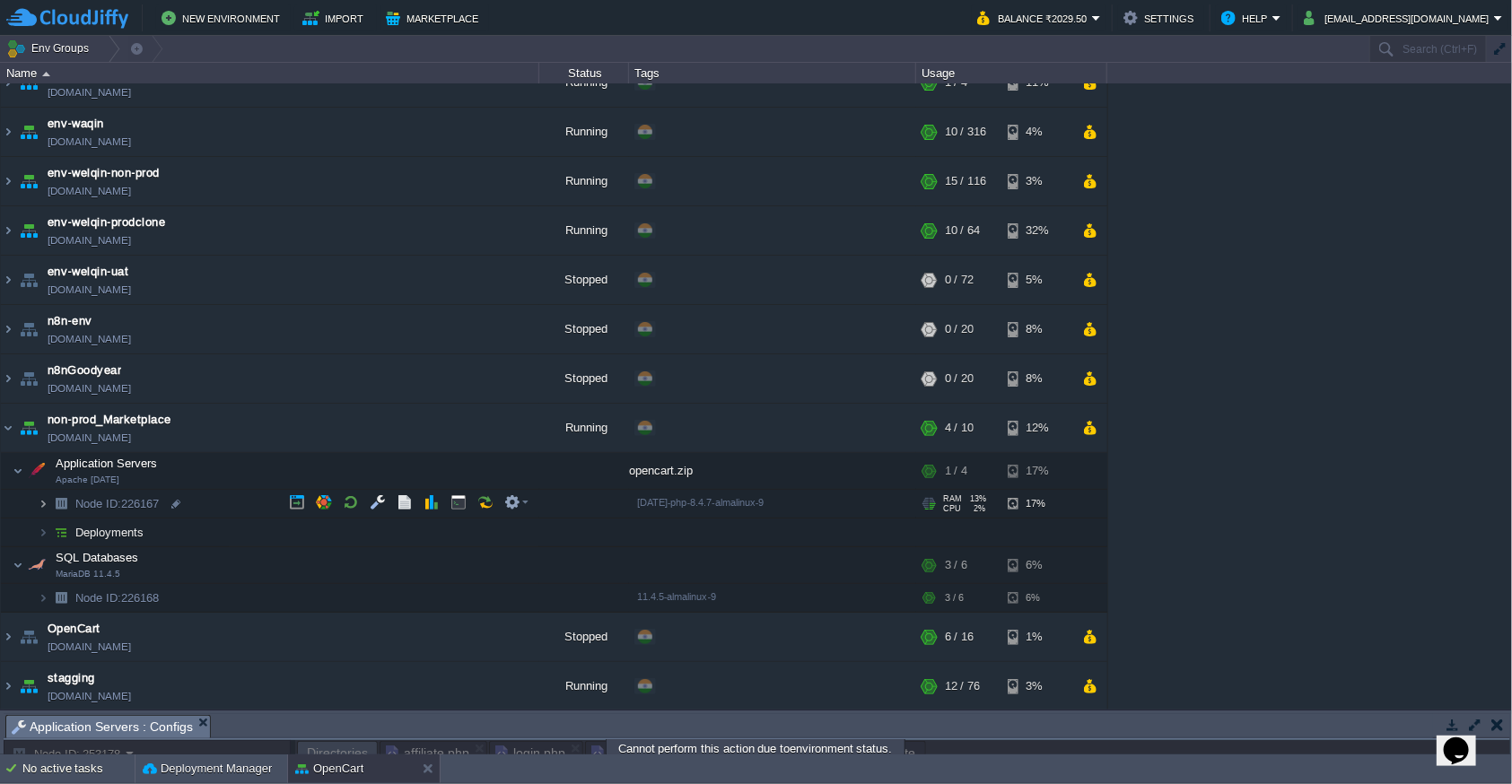
click at [45, 504] on img at bounding box center [43, 503] width 11 height 28
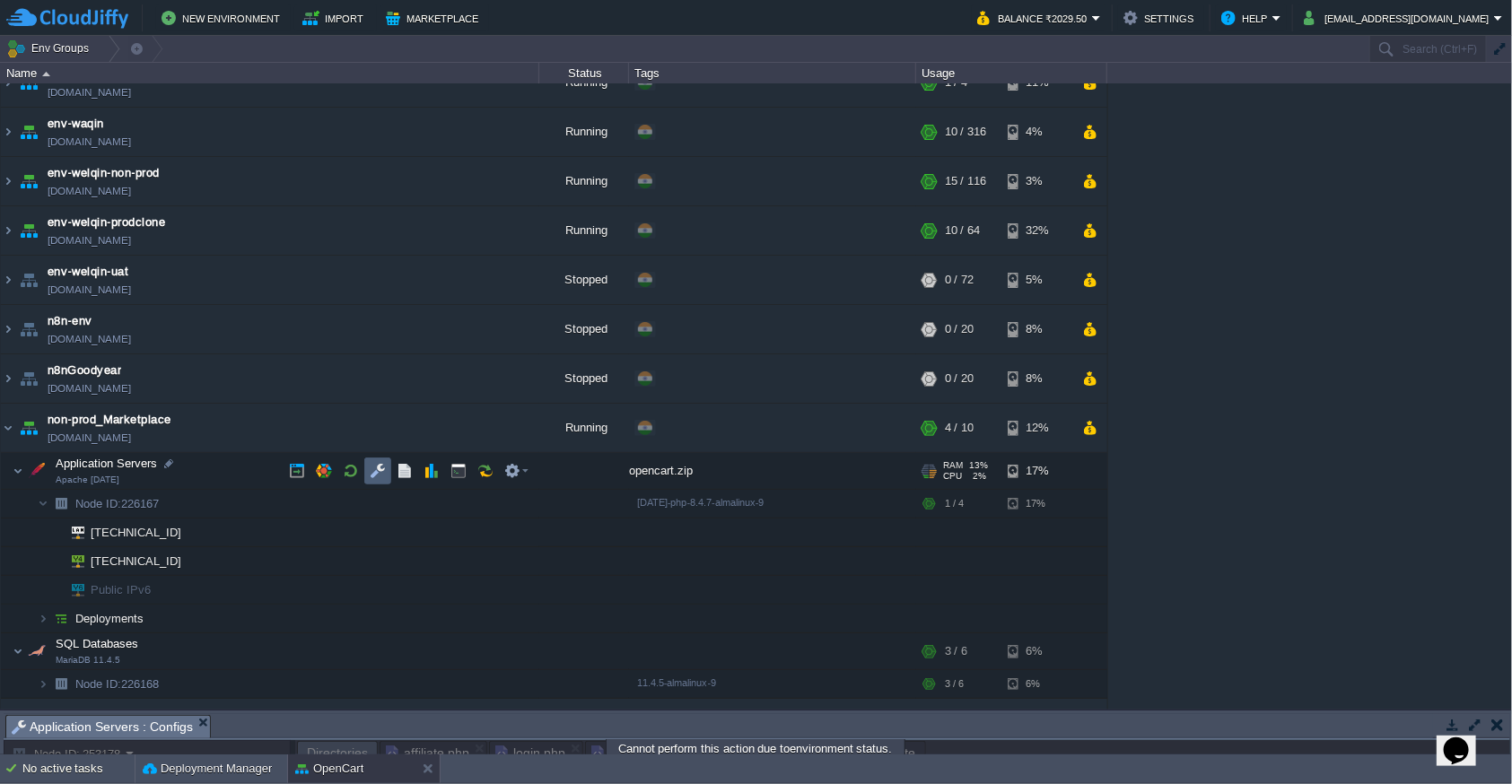
click at [370, 473] on button "button" at bounding box center [378, 471] width 16 height 16
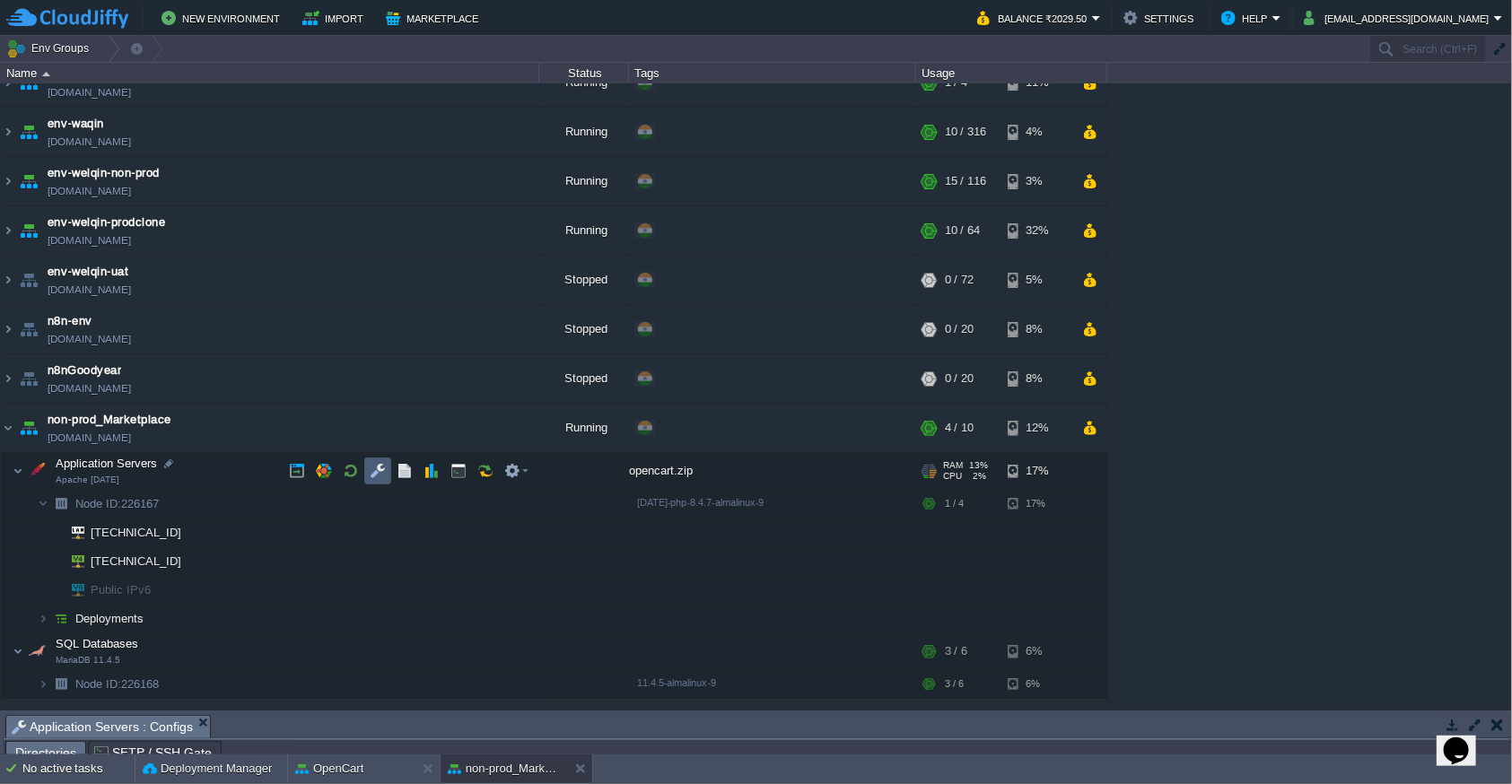
scroll to position [31, 0]
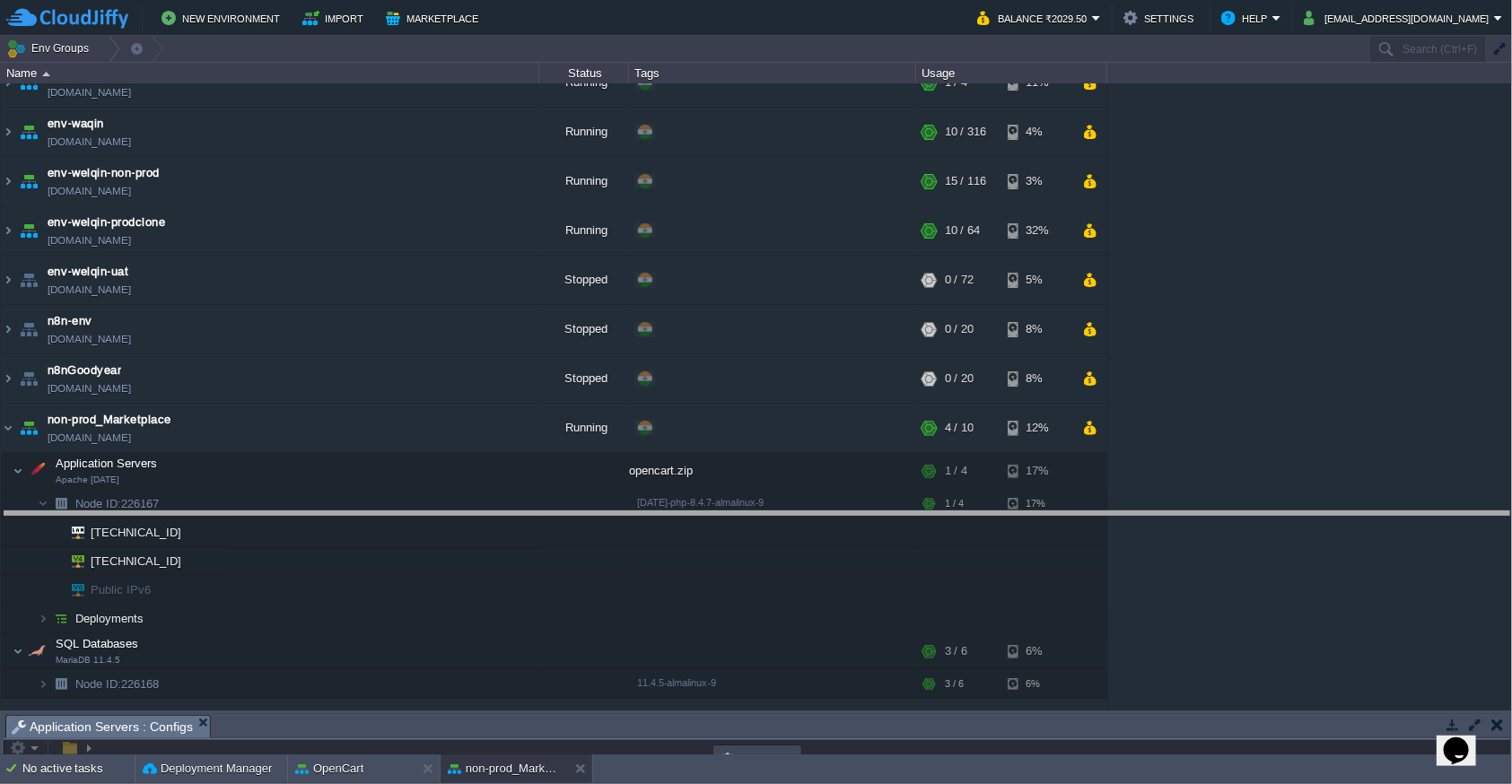
drag, startPoint x: 703, startPoint y: 720, endPoint x: 737, endPoint y: 340, distance: 381.5
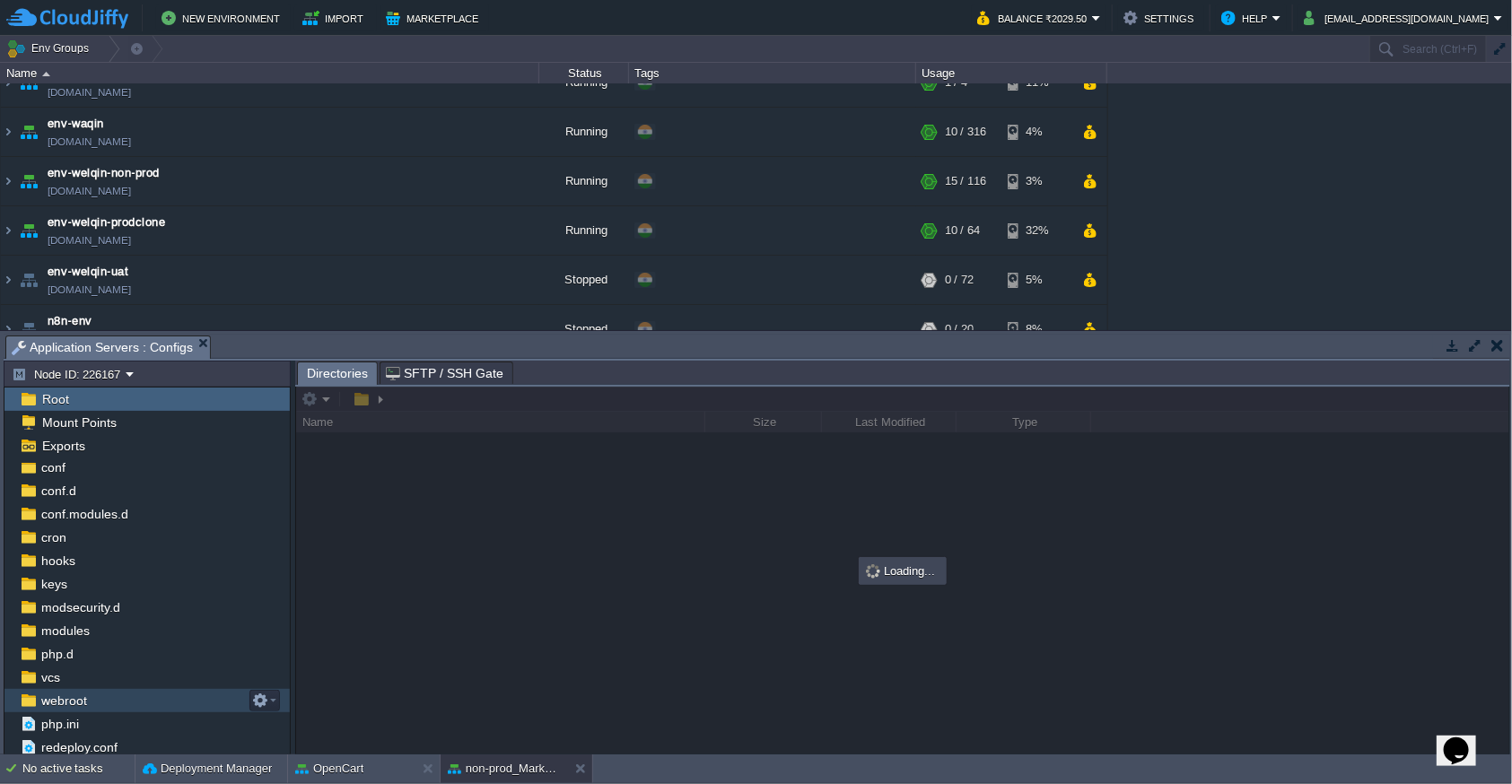
click at [117, 697] on div "webroot" at bounding box center [147, 701] width 285 height 24
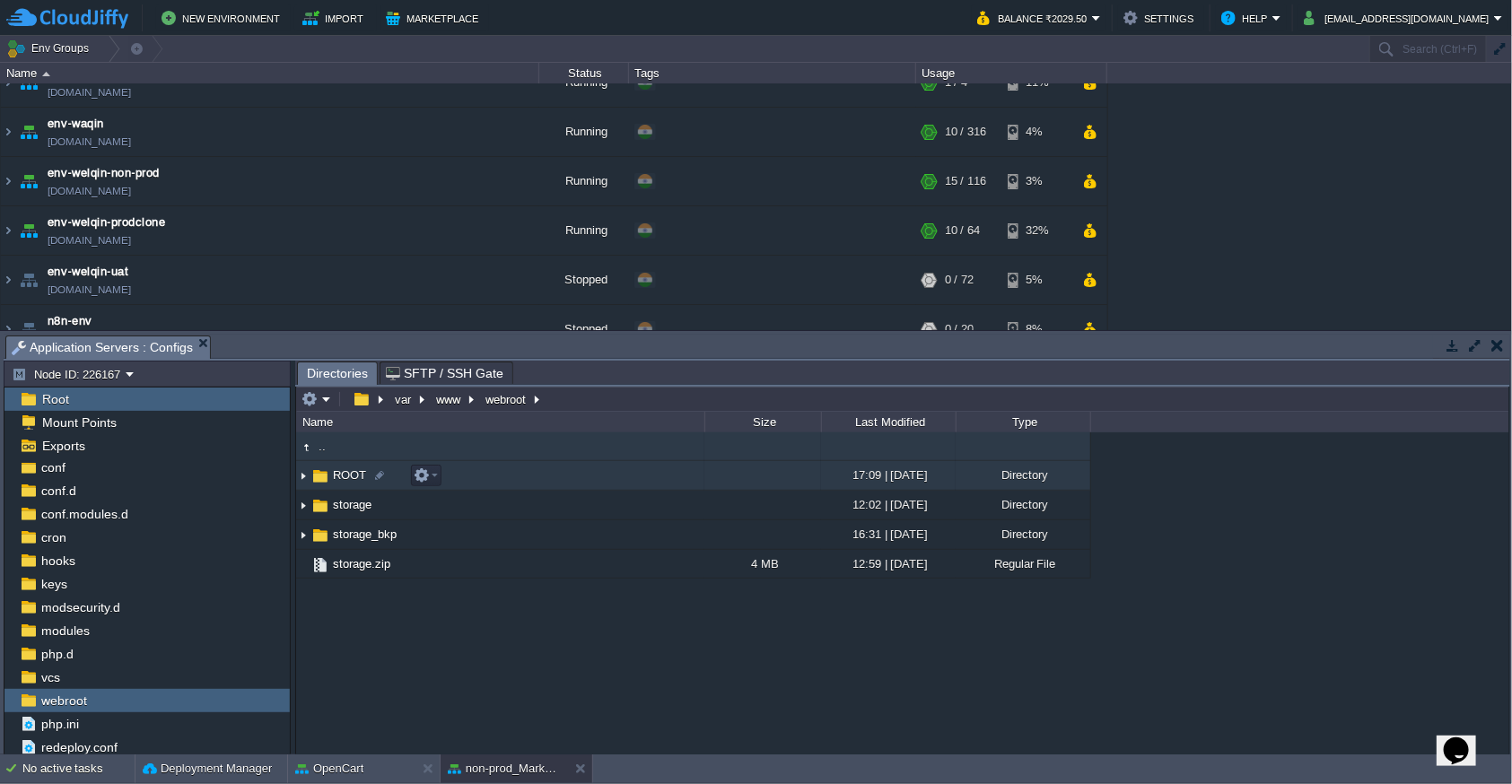
click at [472, 472] on td "ROOT" at bounding box center [500, 475] width 408 height 30
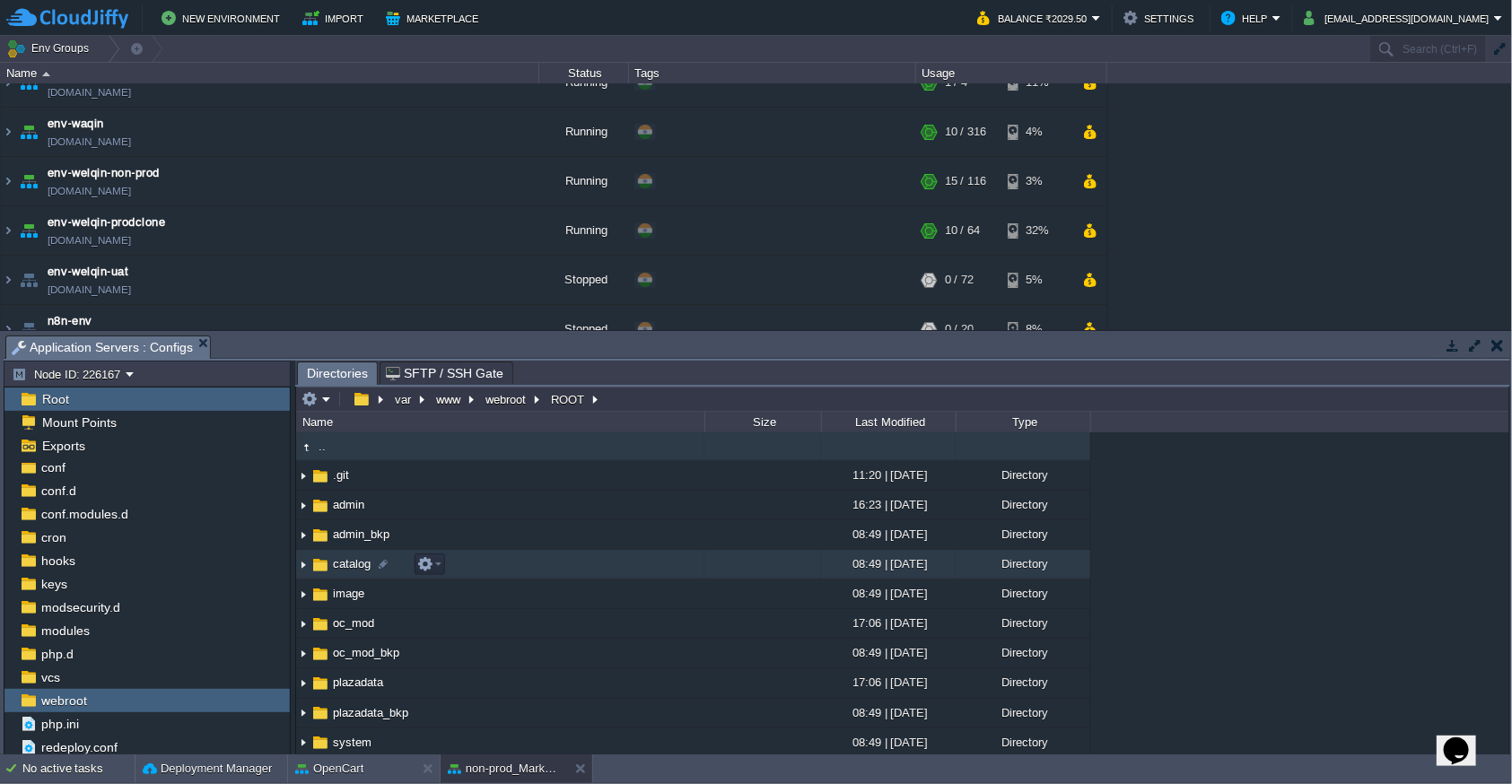
click at [302, 567] on img at bounding box center [303, 565] width 14 height 28
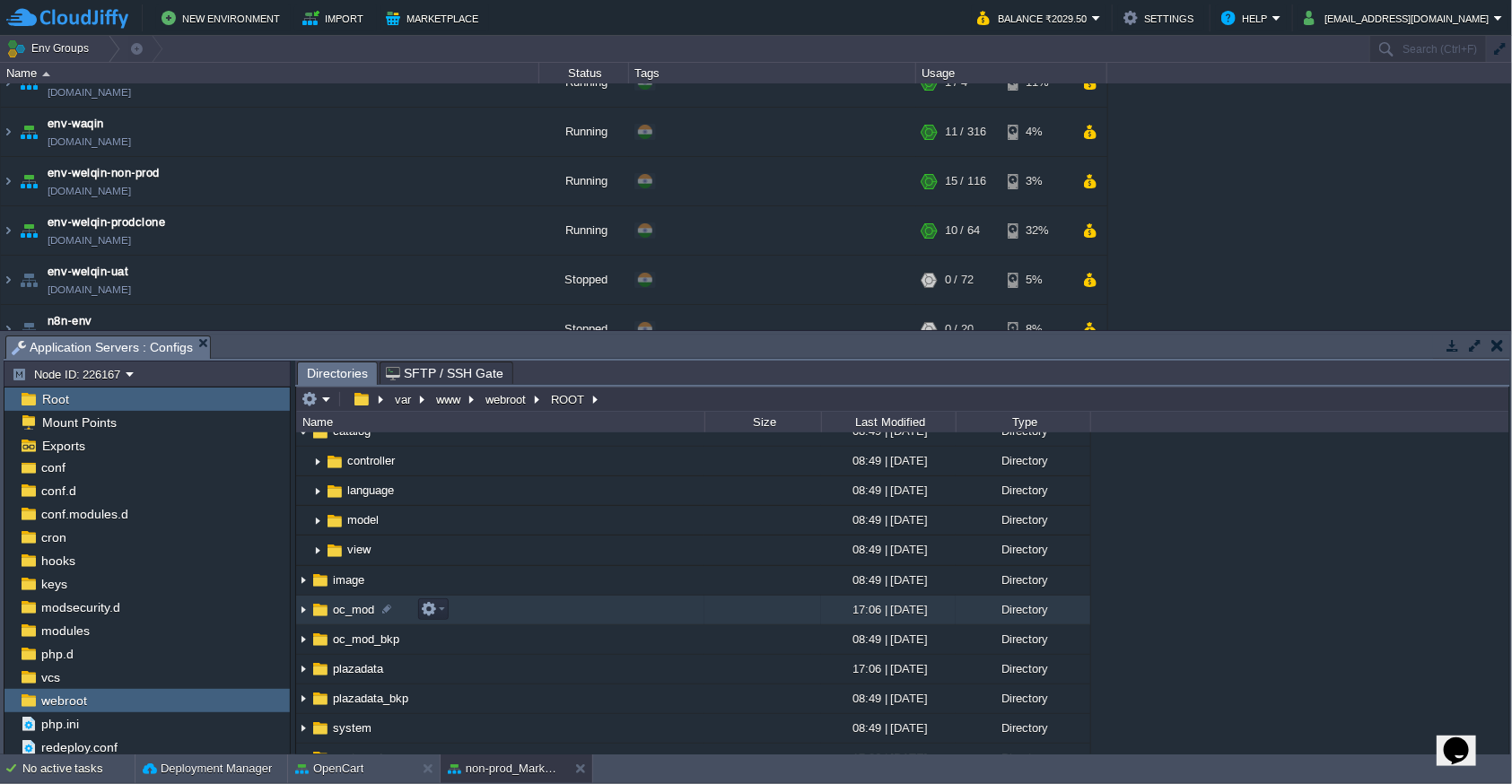
scroll to position [98, 0]
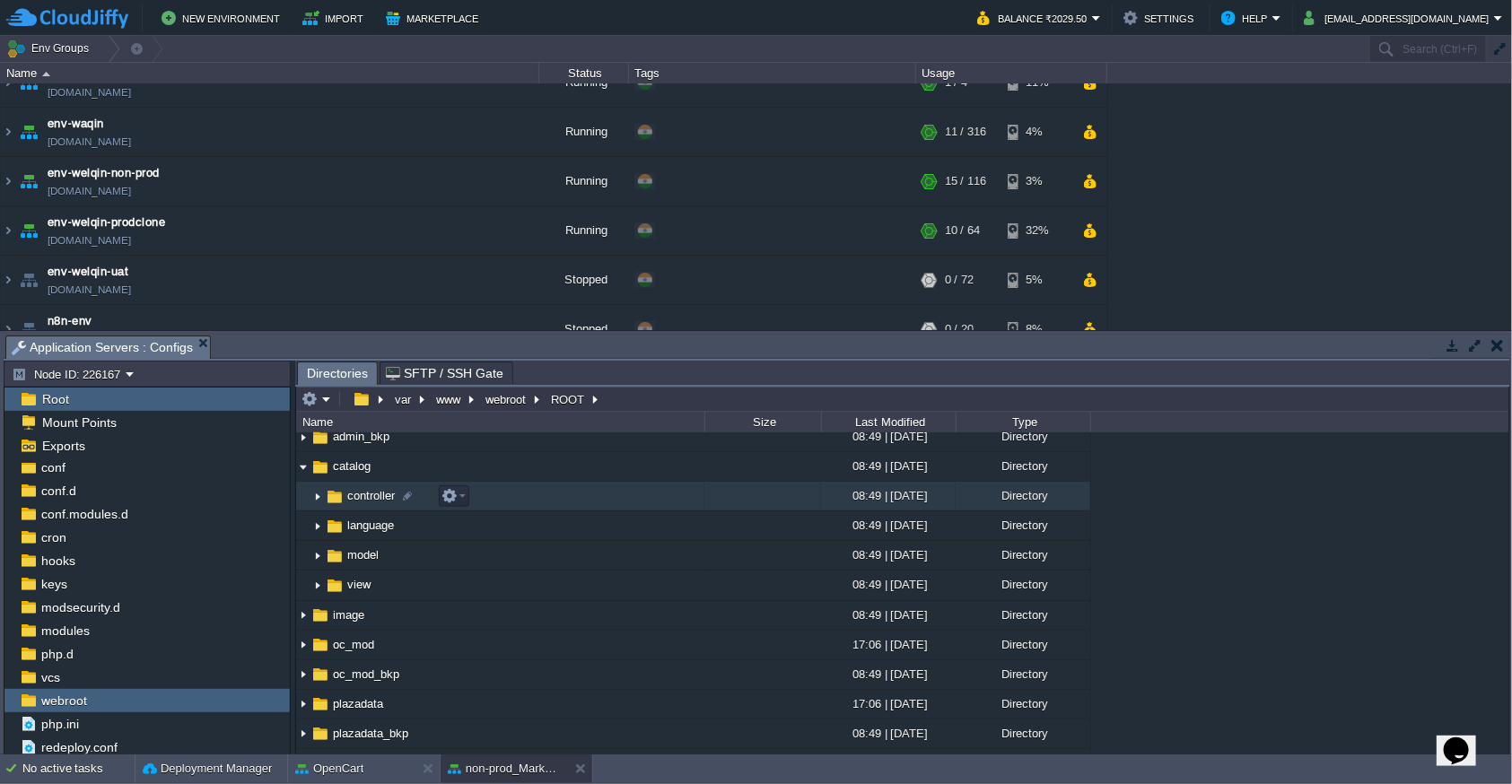
click at [316, 502] on img at bounding box center [318, 496] width 14 height 28
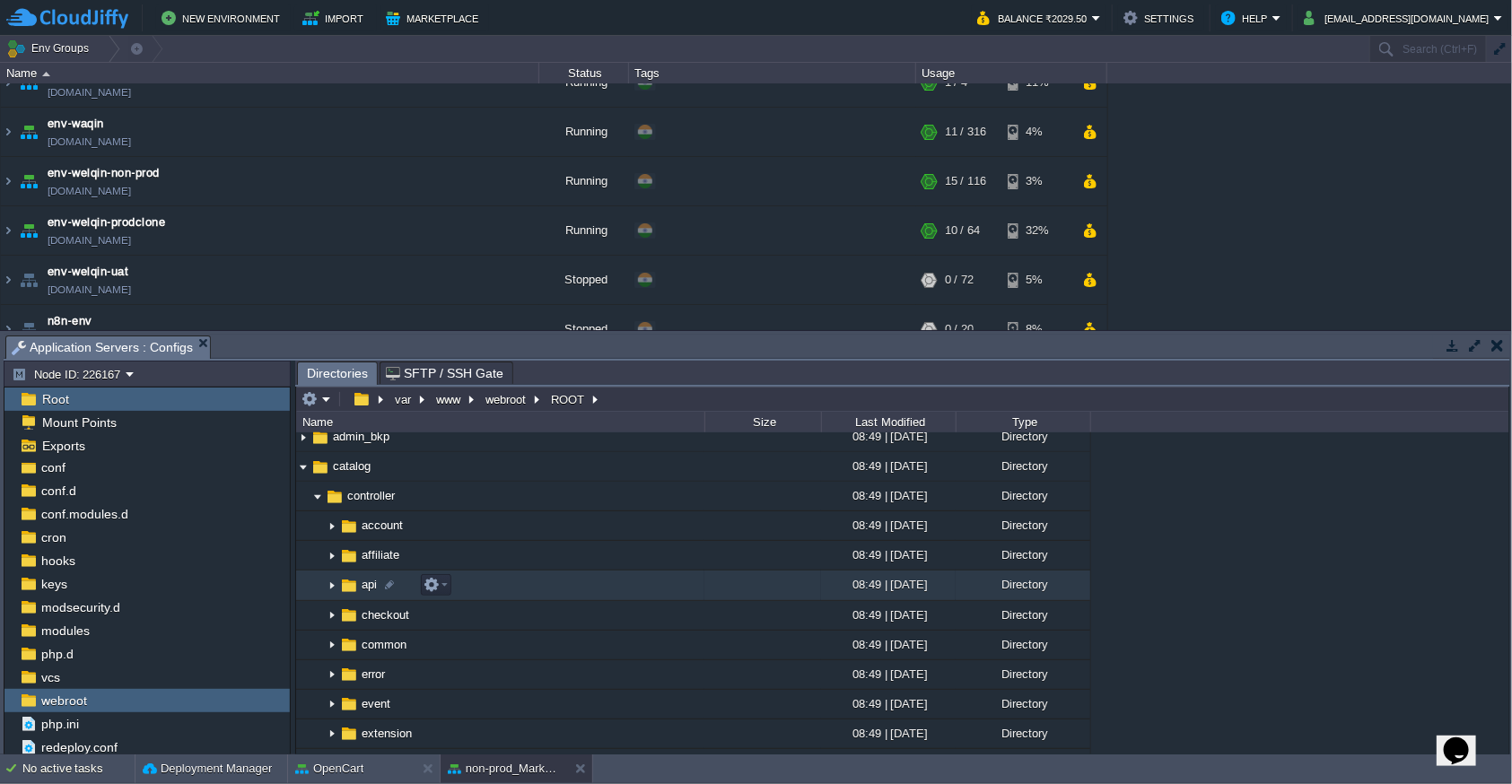
click at [327, 585] on img at bounding box center [332, 586] width 14 height 28
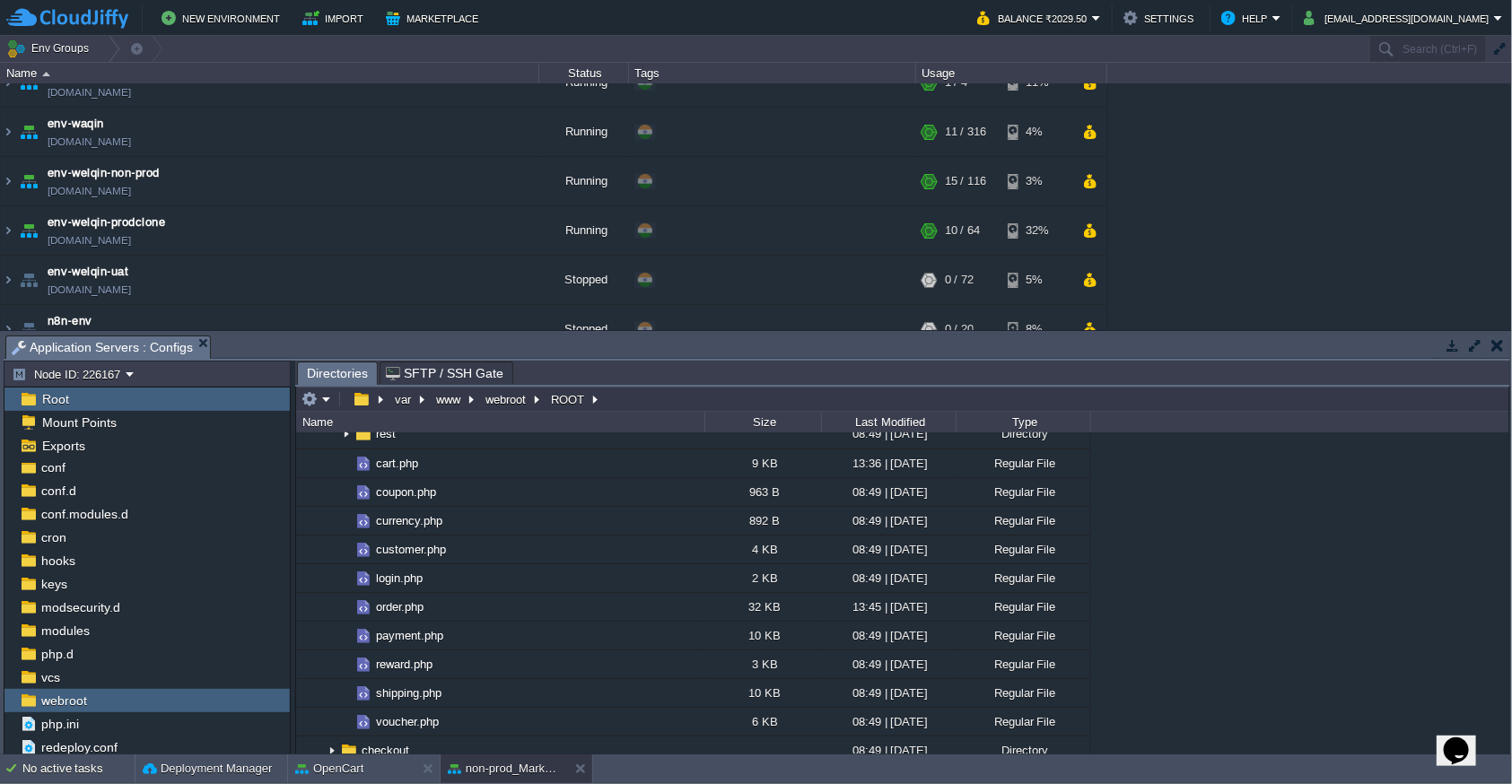
scroll to position [293, 0]
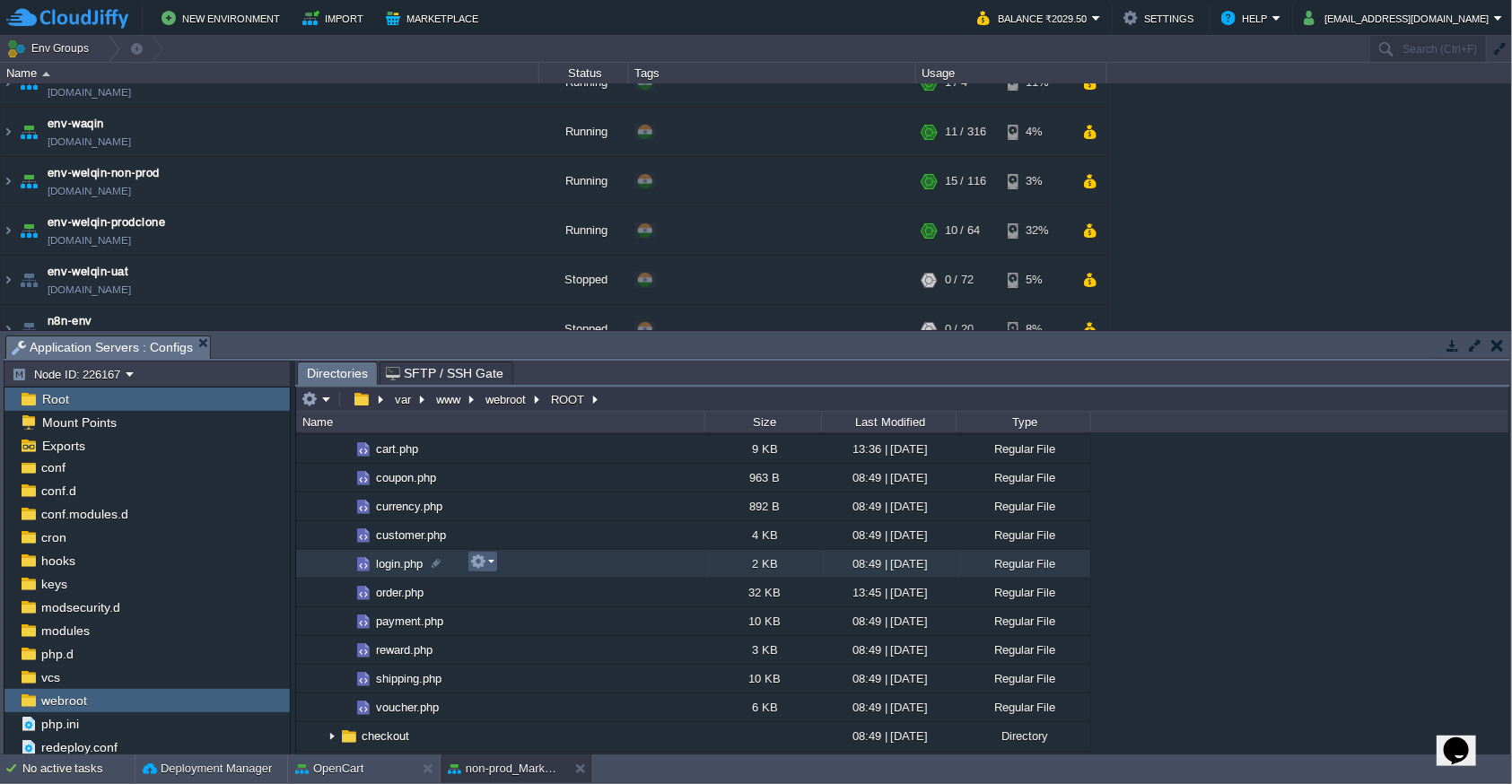
click at [480, 559] on button "button" at bounding box center [478, 562] width 16 height 16
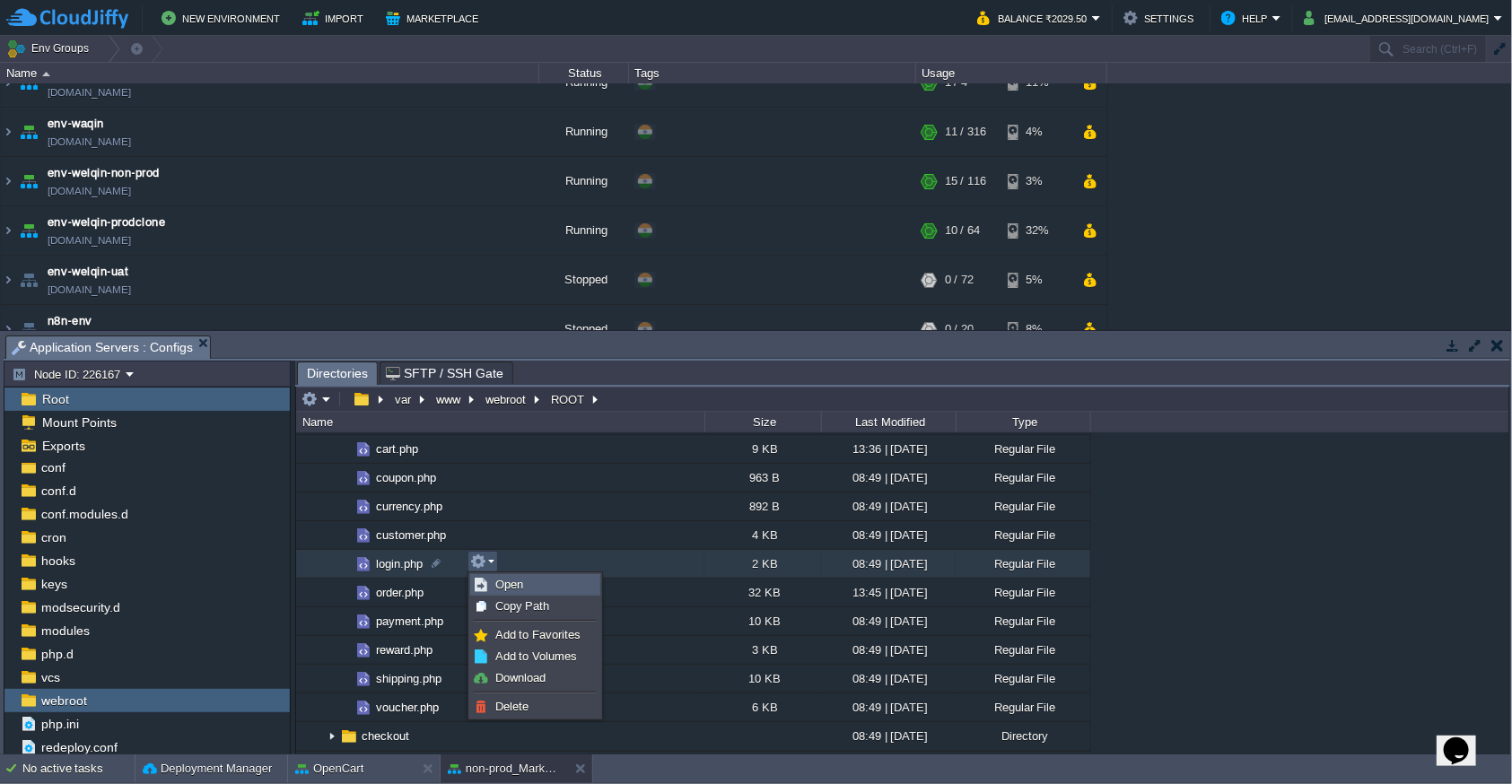
click at [499, 585] on span "Open" at bounding box center [509, 584] width 28 height 14
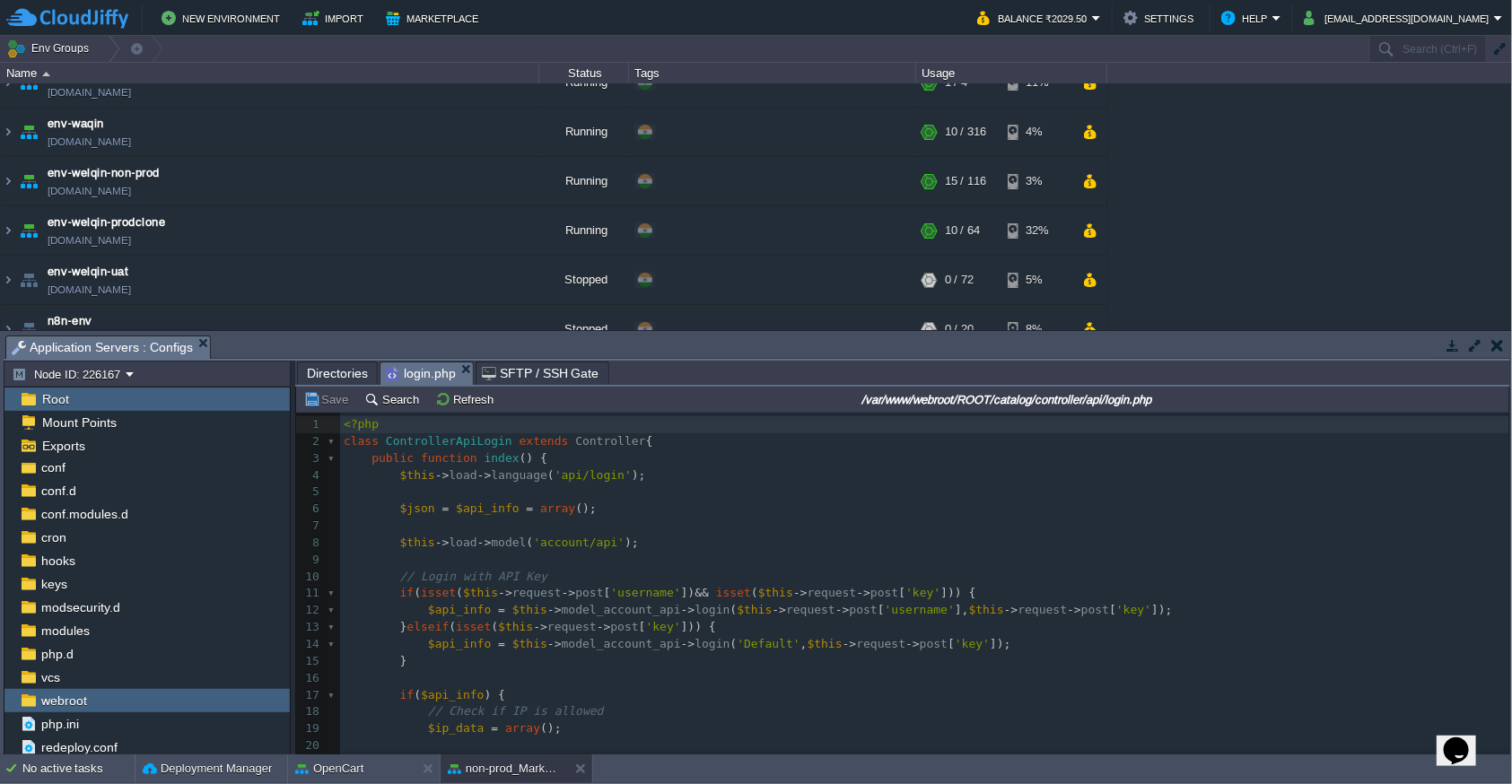
scroll to position [1, 0]
click at [516, 531] on pre "​" at bounding box center [924, 526] width 1169 height 17
type textarea "print_r();"
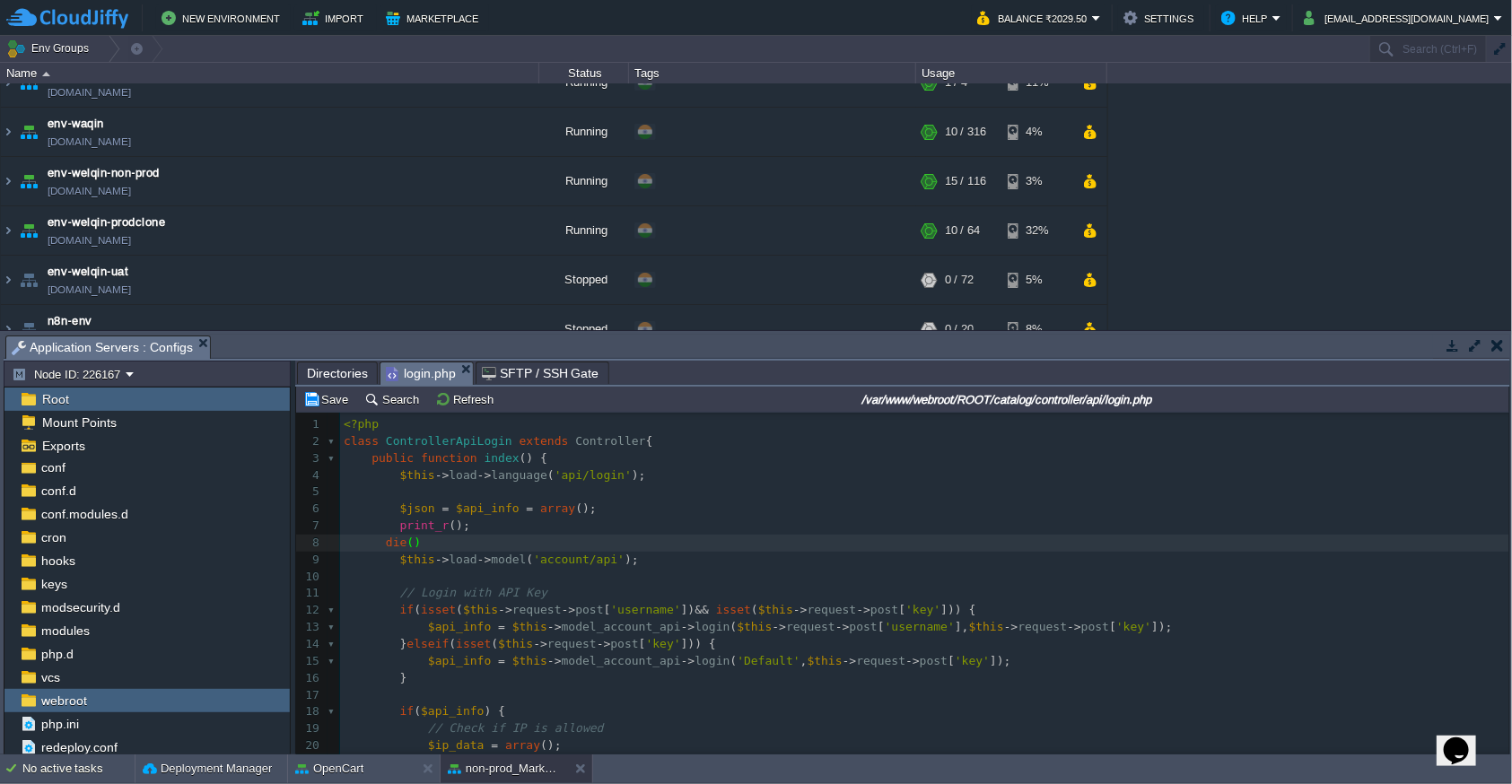
type textarea "die();"
click at [422, 512] on div "xxxxxxxxxx 1 <?php 2 class ControllerApiLogin extends Controller { 3 public fun…" at bounding box center [924, 678] width 1169 height 524
type textarea "$json"
click at [514, 514] on div "x 1 <?php 2 class ControllerApiLogin extends Controller { 3 public function ind…" at bounding box center [924, 678] width 1169 height 524
type textarea "$api_info"
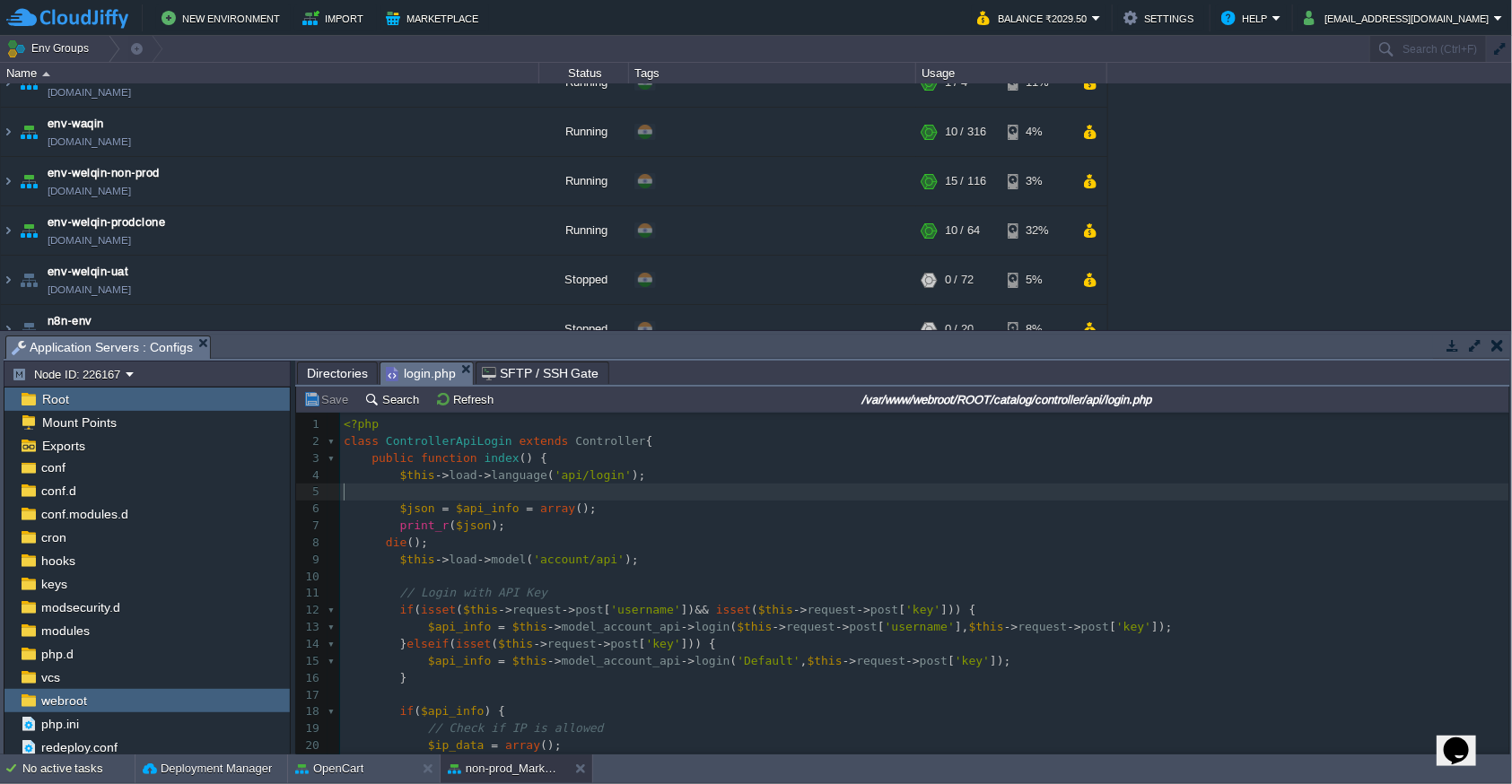
click at [604, 490] on pre "​" at bounding box center [924, 492] width 1169 height 17
click at [480, 510] on div "x 1 <?php 2 class ControllerApiLogin extends Controller { 3 public function ind…" at bounding box center [924, 678] width 1169 height 524
type textarea "$api_info"
click at [604, 518] on pre "print_r ( $json );" at bounding box center [924, 526] width 1169 height 17
type textarea "print_r($json); die();"
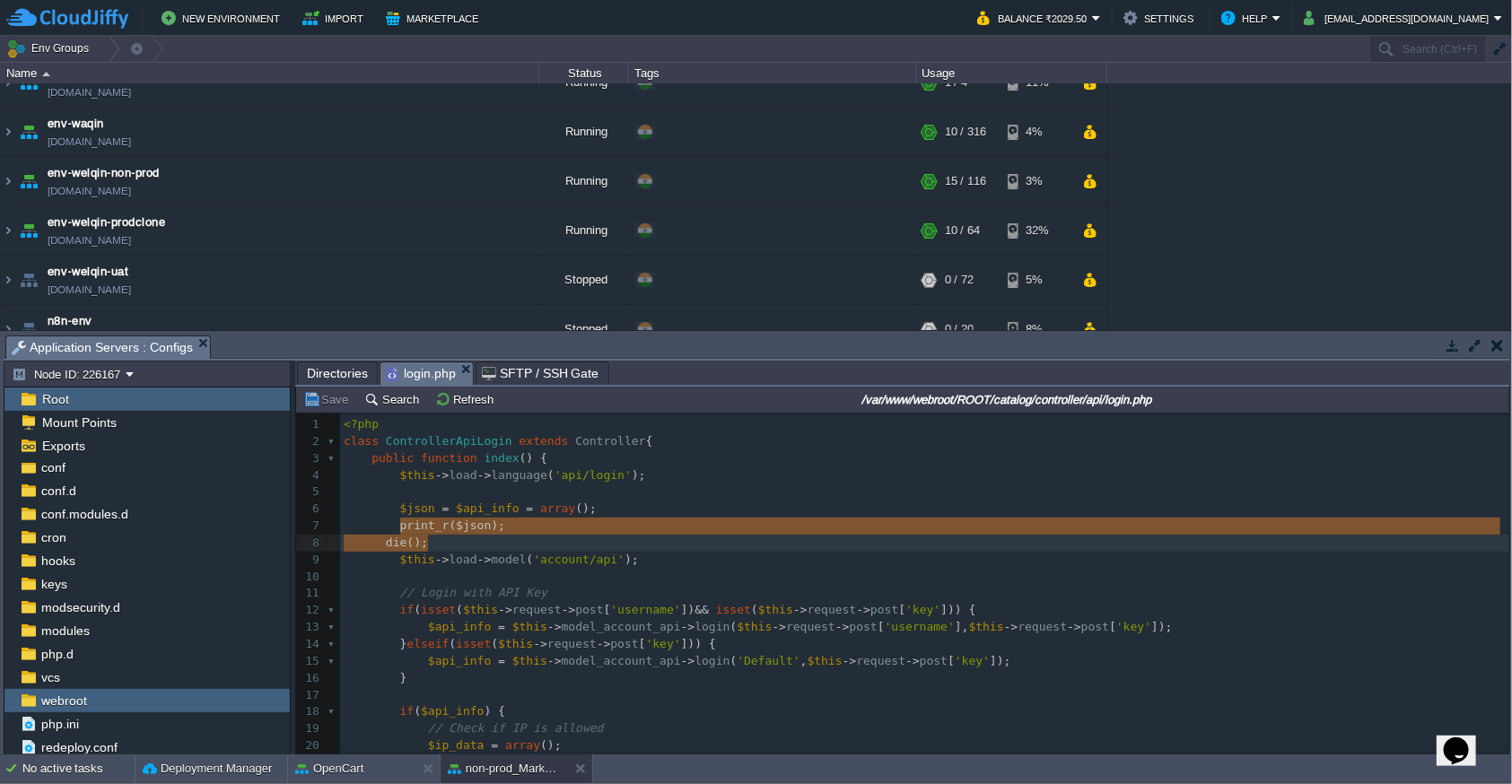
drag, startPoint x: 389, startPoint y: 527, endPoint x: 425, endPoint y: 535, distance: 36.9
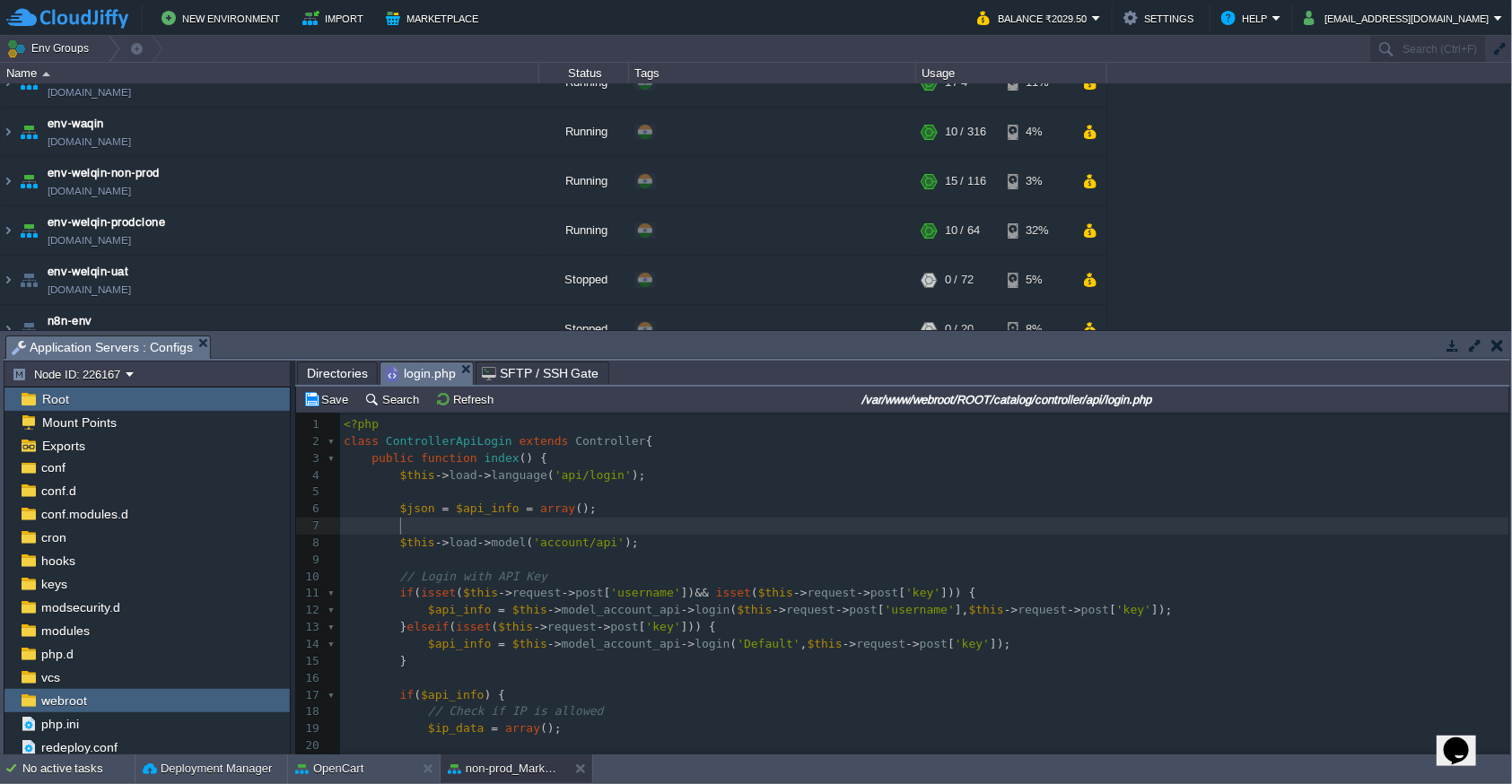
scroll to position [98, 0]
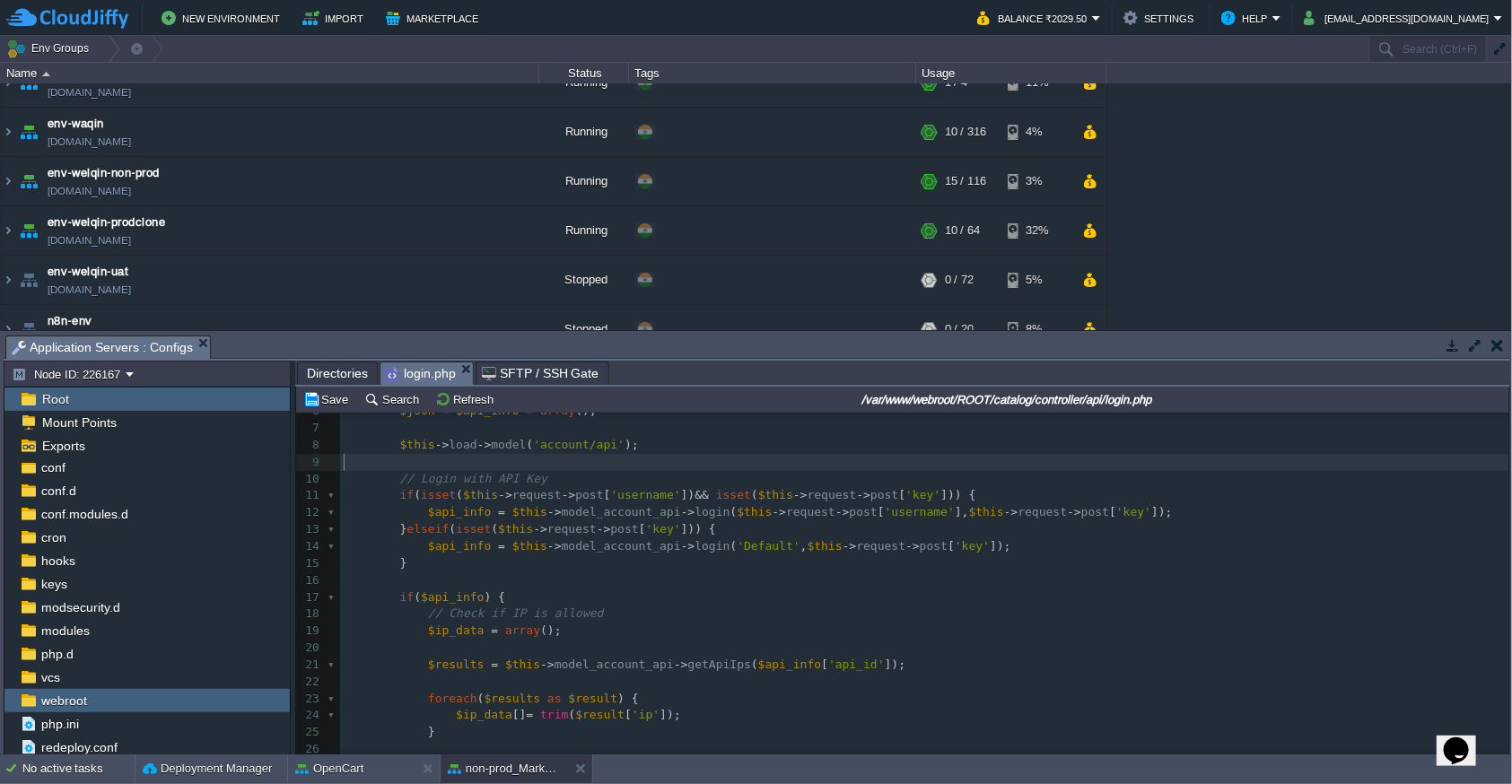
click at [495, 459] on pre "​" at bounding box center [924, 462] width 1169 height 17
paste textarea "$t"
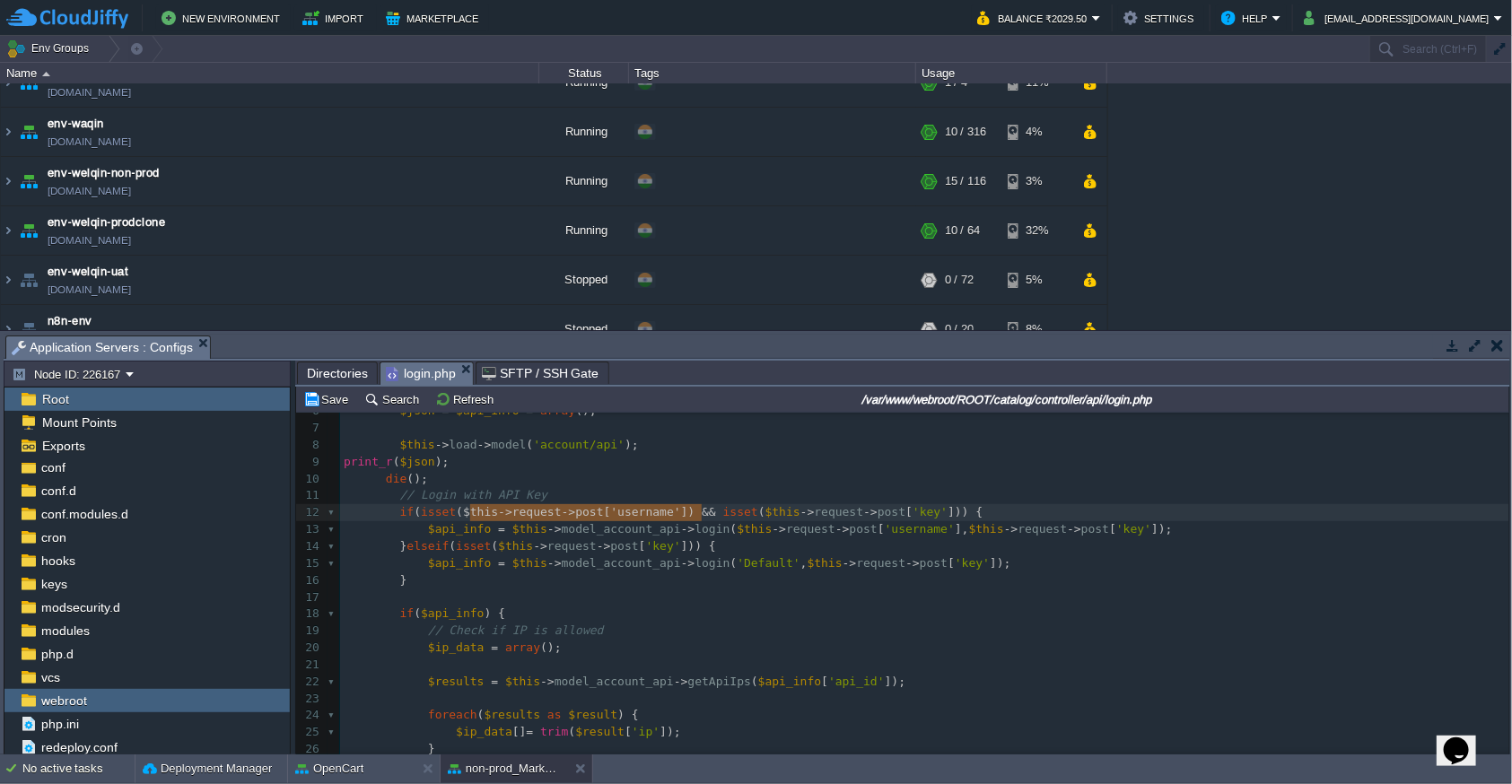
type textarea "$this->request->post['username']"
drag, startPoint x: 469, startPoint y: 512, endPoint x: 697, endPoint y: 512, distance: 228.0
click at [421, 464] on div "x 1 <?php 2 class ControllerApiLogin extends Controller { 3 public function ind…" at bounding box center [924, 623] width 1169 height 608
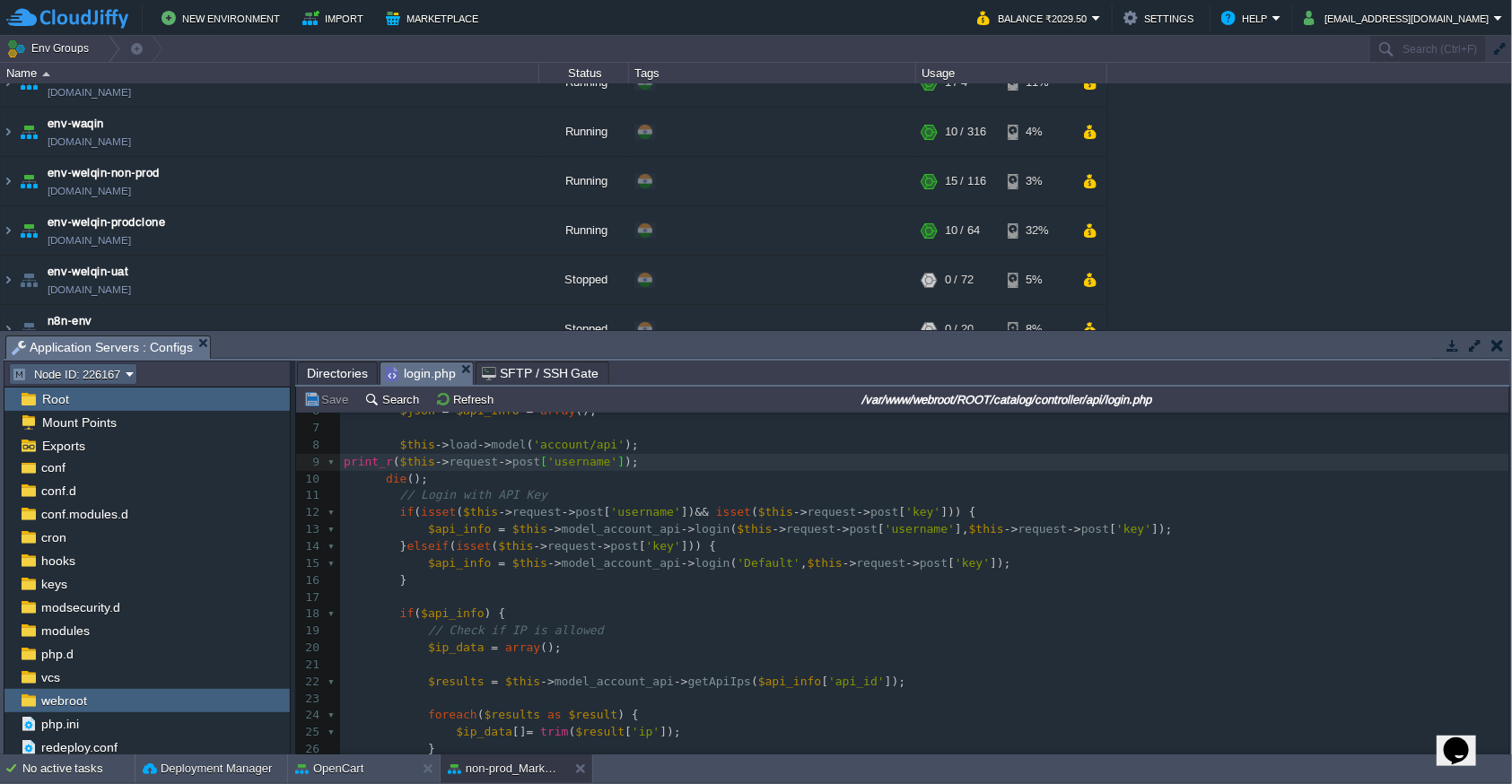
type textarea "$json"
type textarea "print_r($this->request->post['username']); die();"
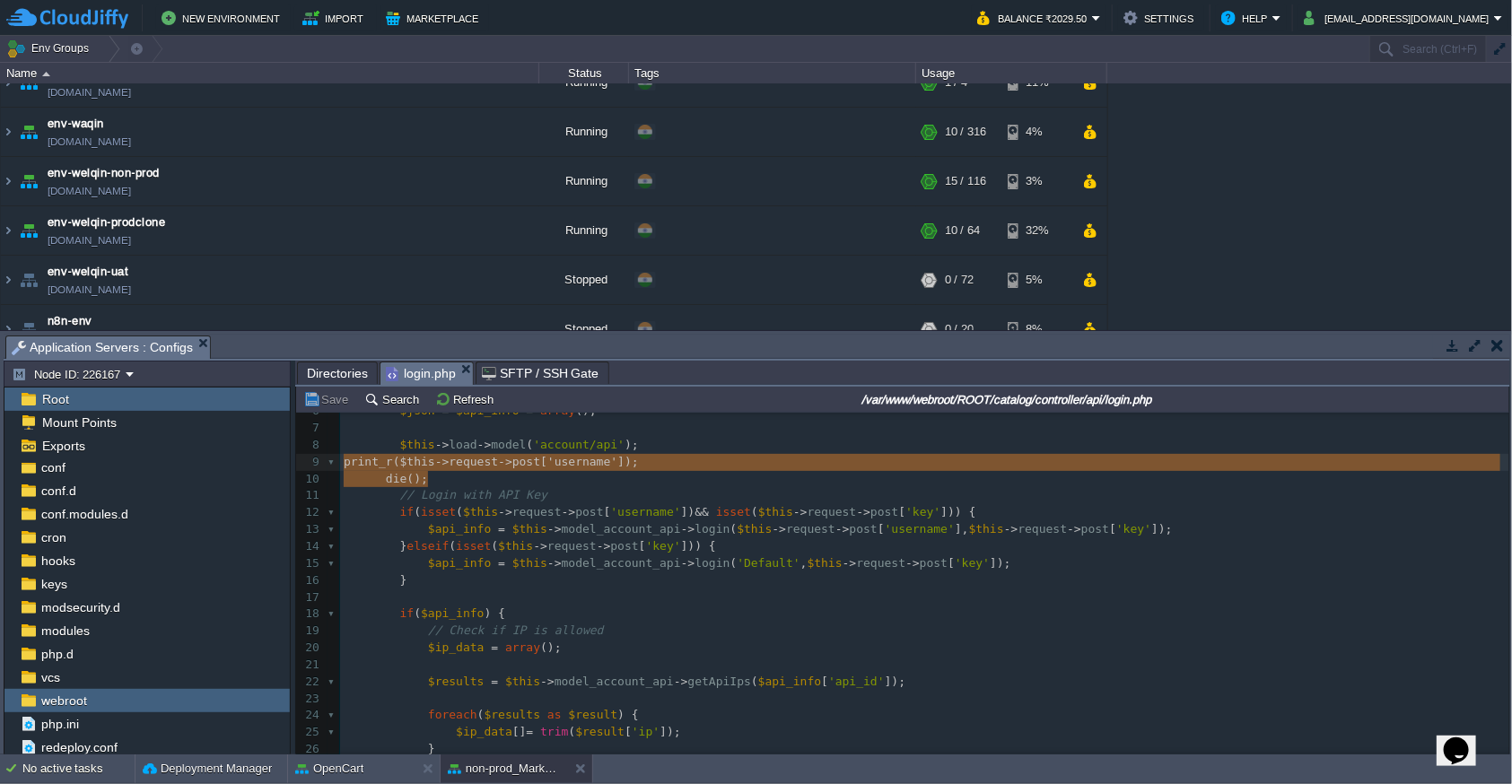
drag, startPoint x: 433, startPoint y: 478, endPoint x: 330, endPoint y: 465, distance: 103.8
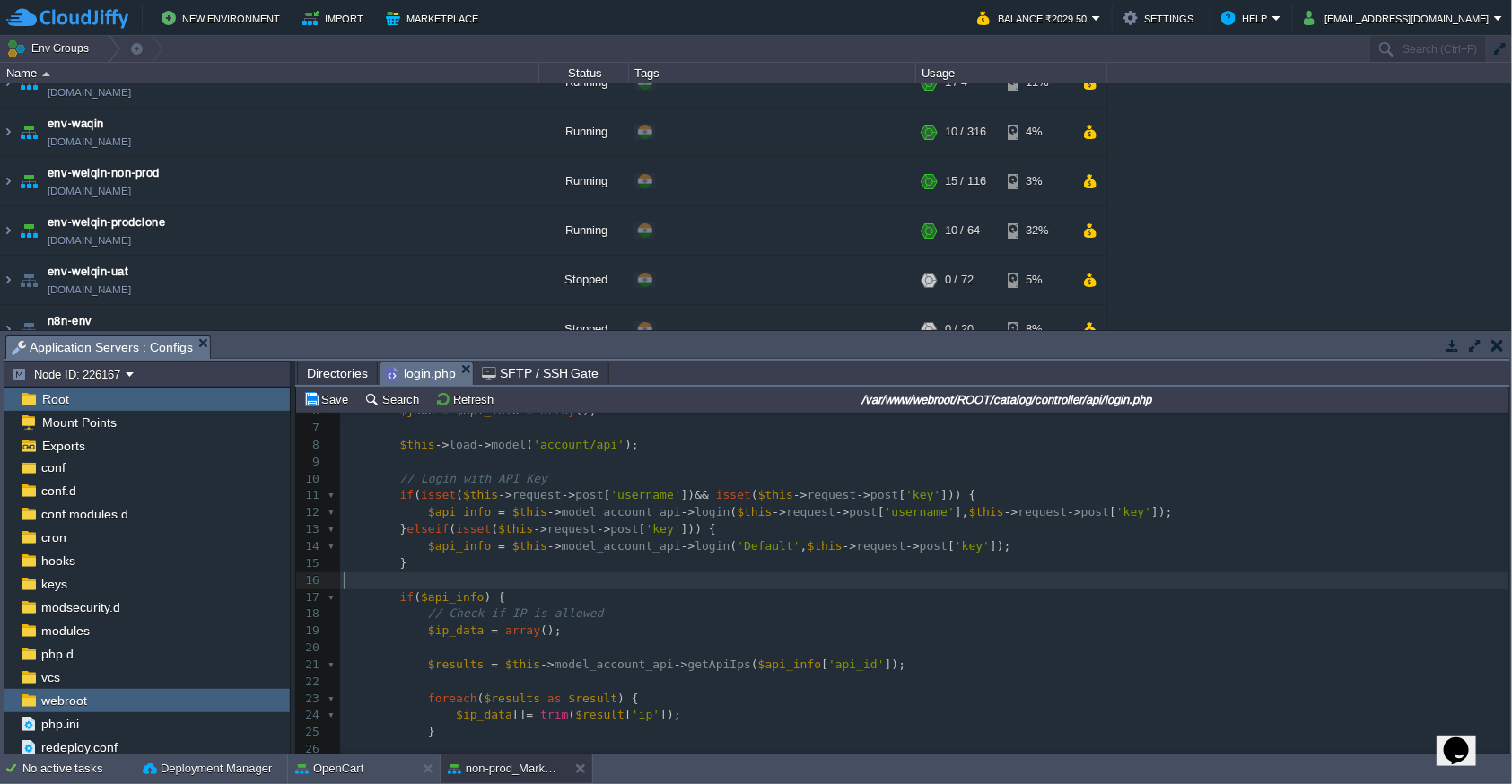
click at [463, 581] on pre "​" at bounding box center [924, 580] width 1169 height 17
paste textarea "$api_info"
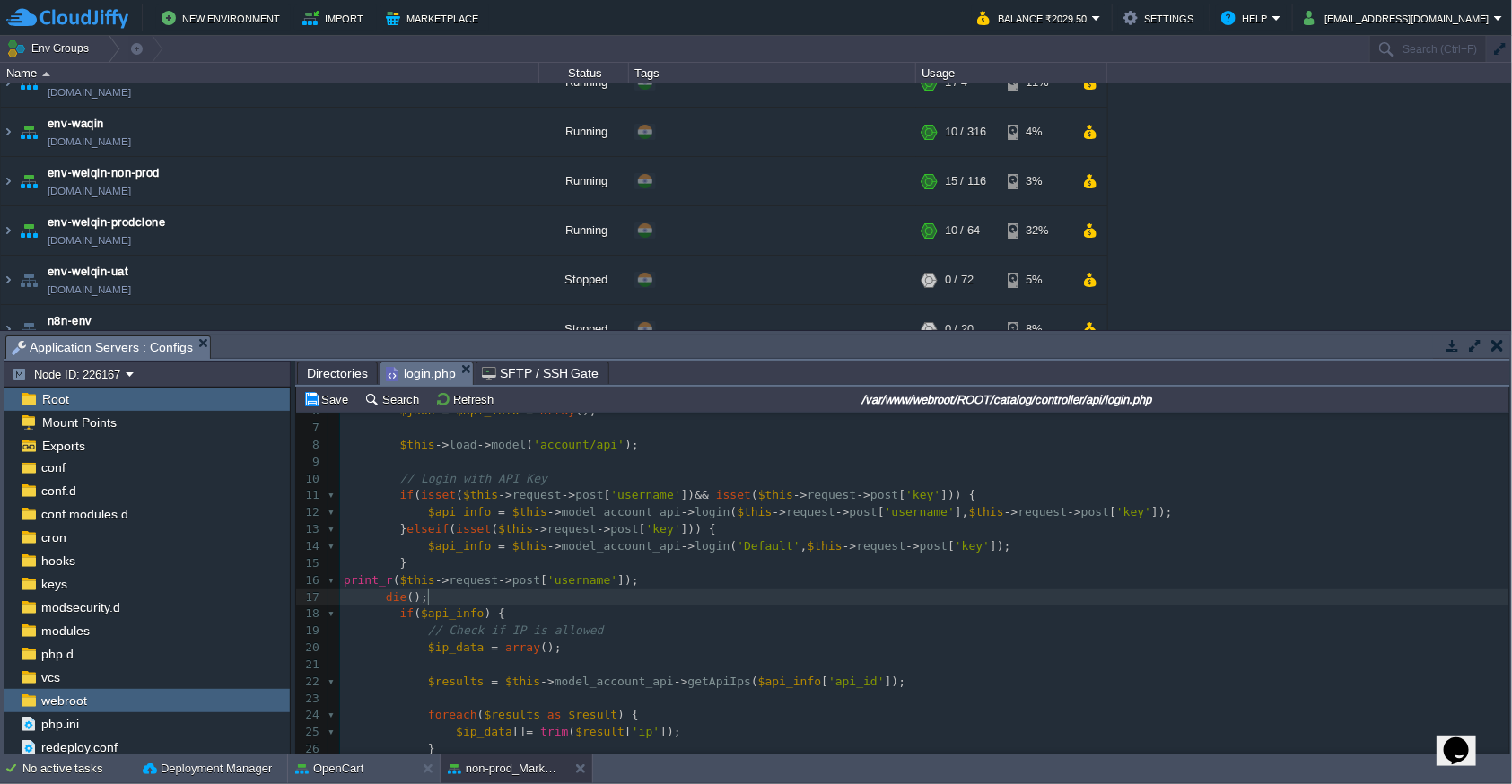
click at [475, 543] on span "$api_info" at bounding box center [459, 546] width 62 height 14
type textarea "$api_info"
drag, startPoint x: 399, startPoint y: 579, endPoint x: 625, endPoint y: 573, distance: 226.1
paste textarea
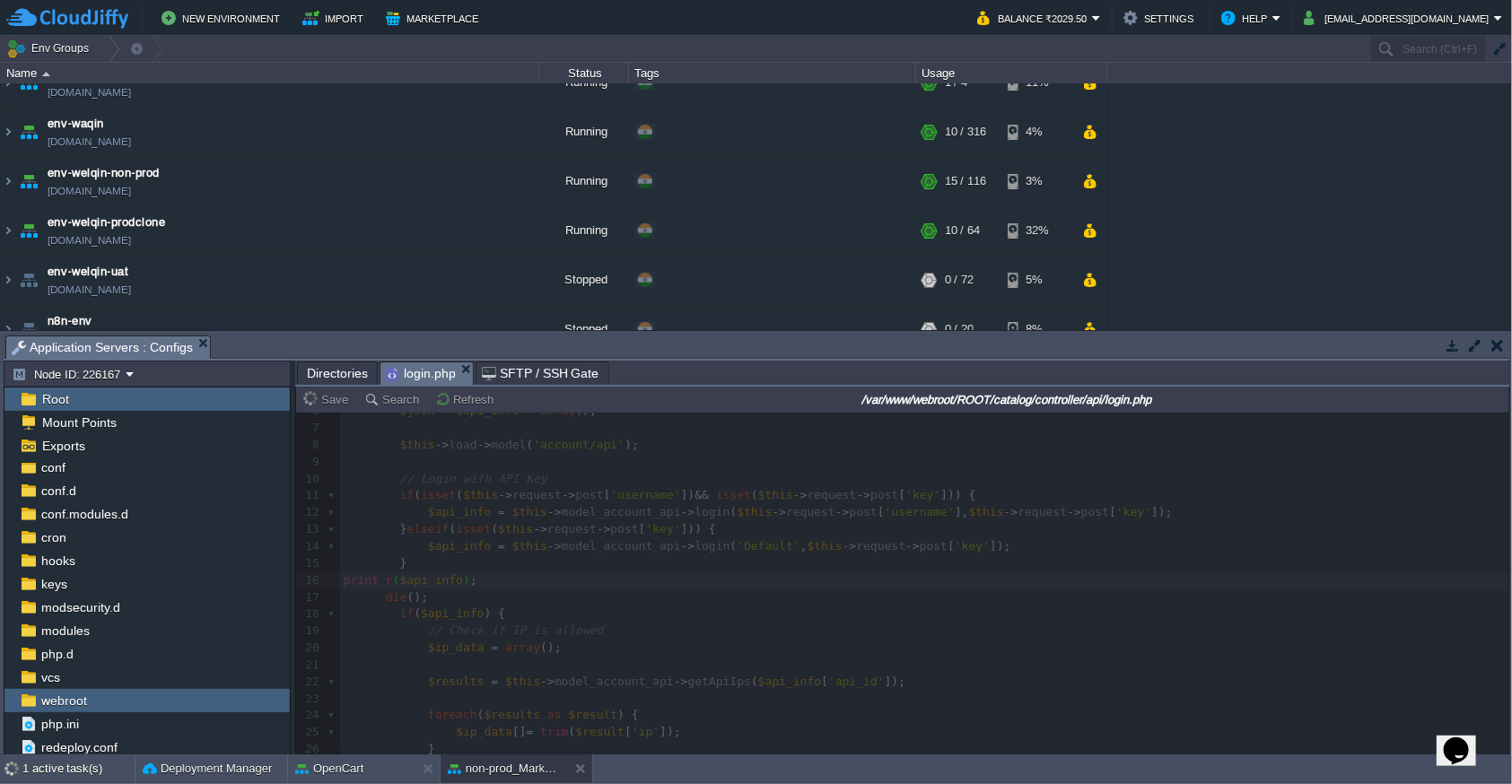
type textarea "$this->request->post['username']"
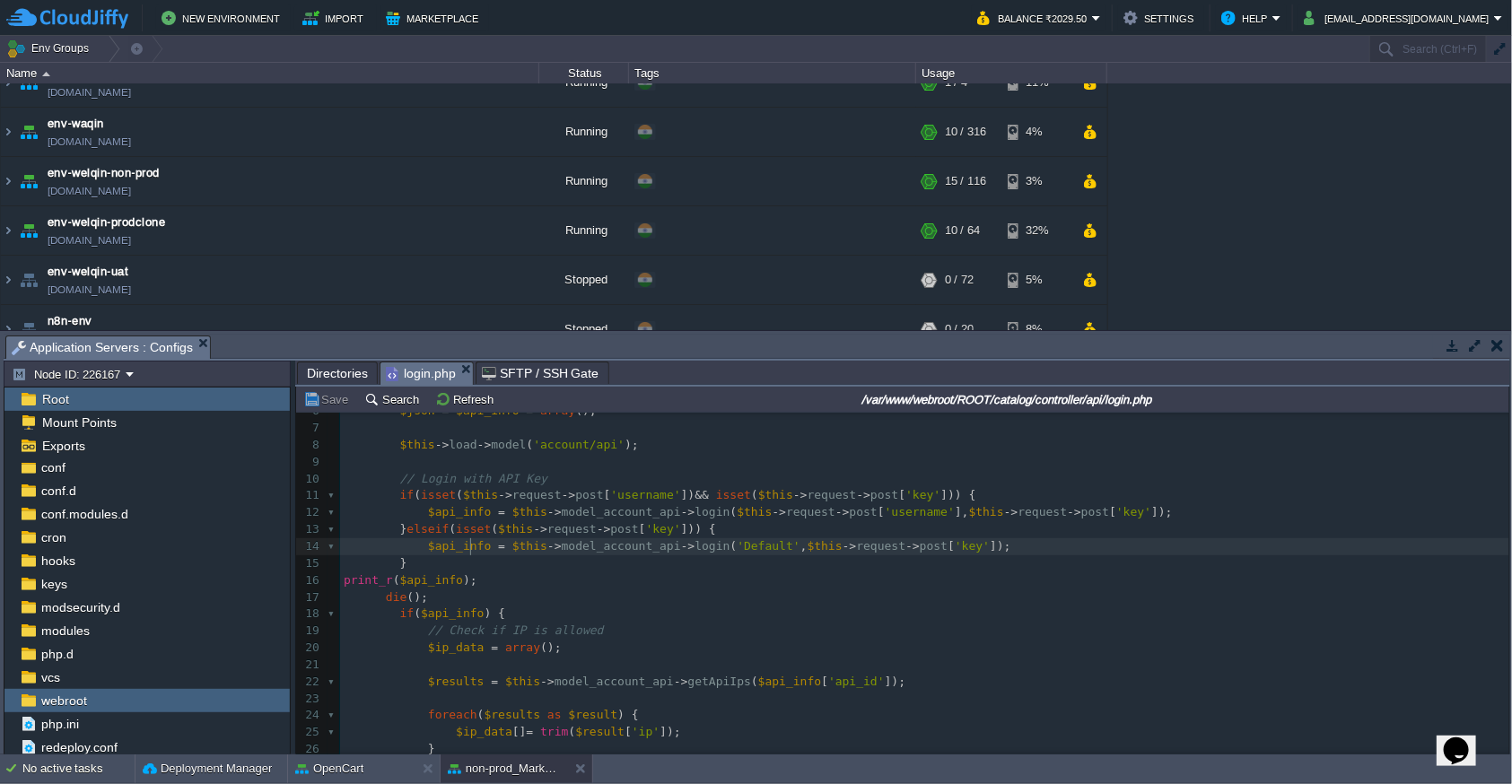
click at [471, 548] on div "x 1 <?php 2 class ControllerApiLogin extends Controller { 3 public function ind…" at bounding box center [924, 623] width 1169 height 608
type textarea "$api_info"
click at [640, 510] on div "x 1 <?php 2 class ControllerApiLogin extends Controller { 3 public function ind…" at bounding box center [924, 623] width 1169 height 608
type textarea "model_account_api"
type textarea "login"
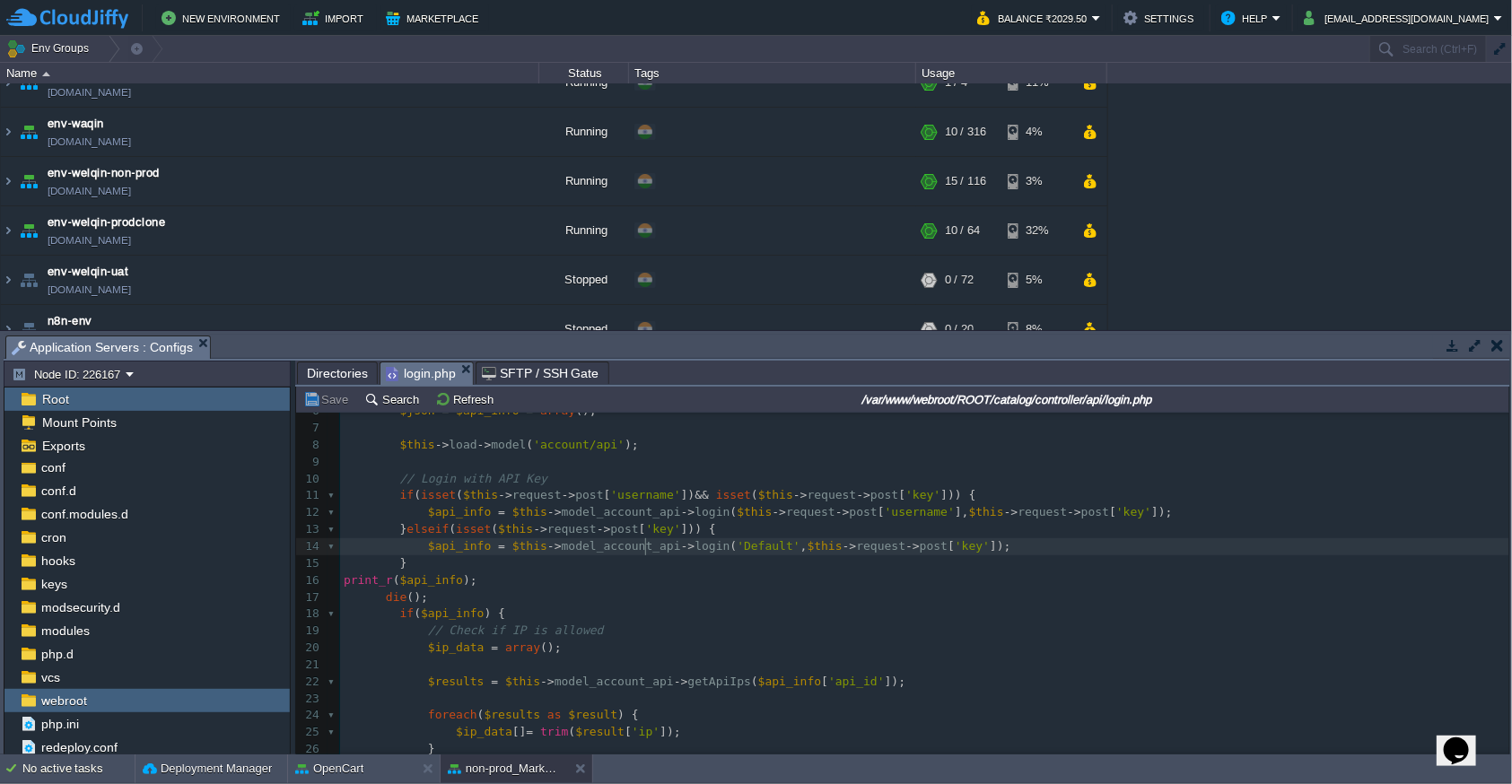
click at [643, 550] on span "model_account_api" at bounding box center [621, 546] width 120 height 14
type textarea "model_account_api"
type textarea "login"
type textarea "model_account_api"
click at [583, 580] on pre "print_r ( $api_info );" at bounding box center [924, 580] width 1169 height 17
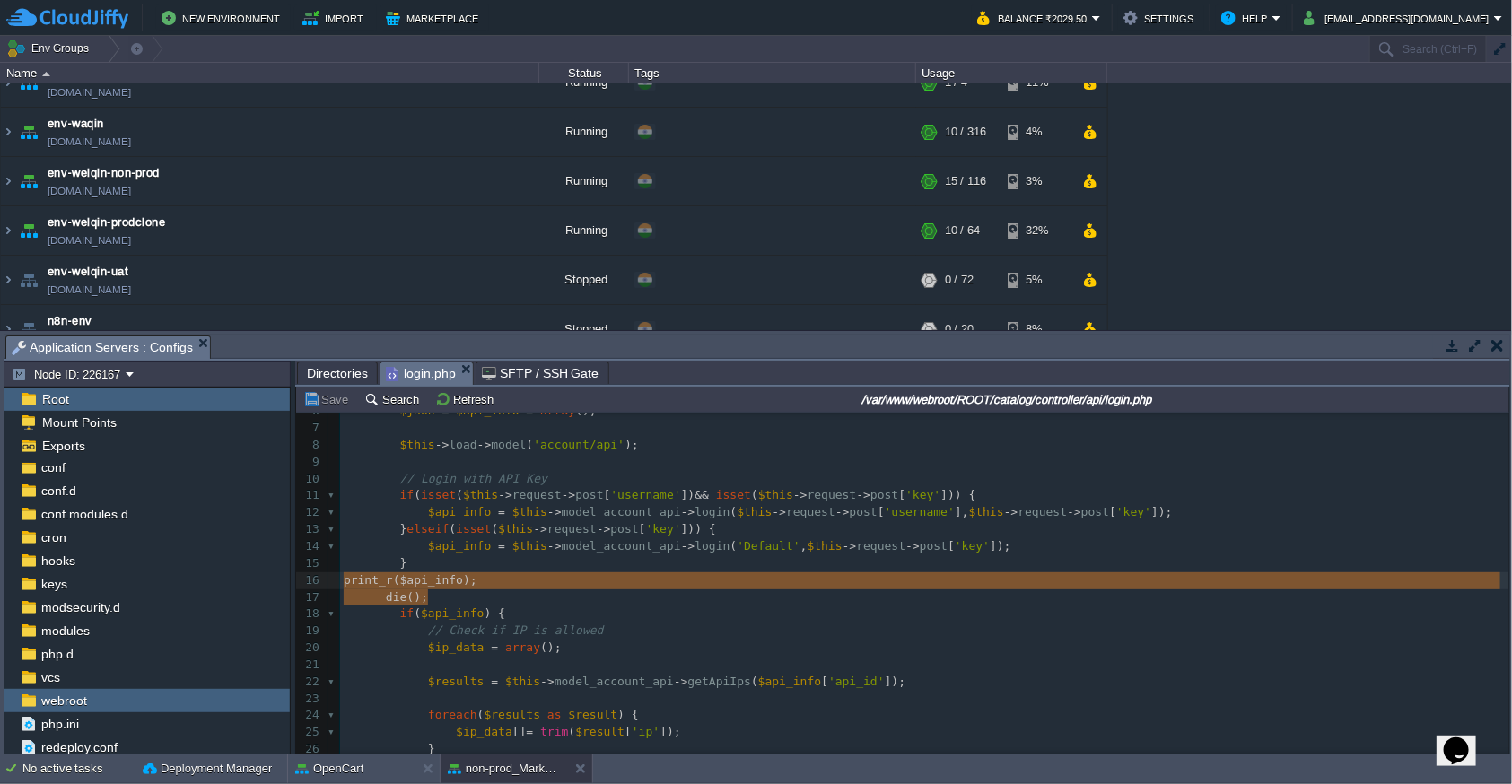
drag, startPoint x: 439, startPoint y: 596, endPoint x: 362, endPoint y: 589, distance: 77.3
type textarea "print_r($api_info); die();"
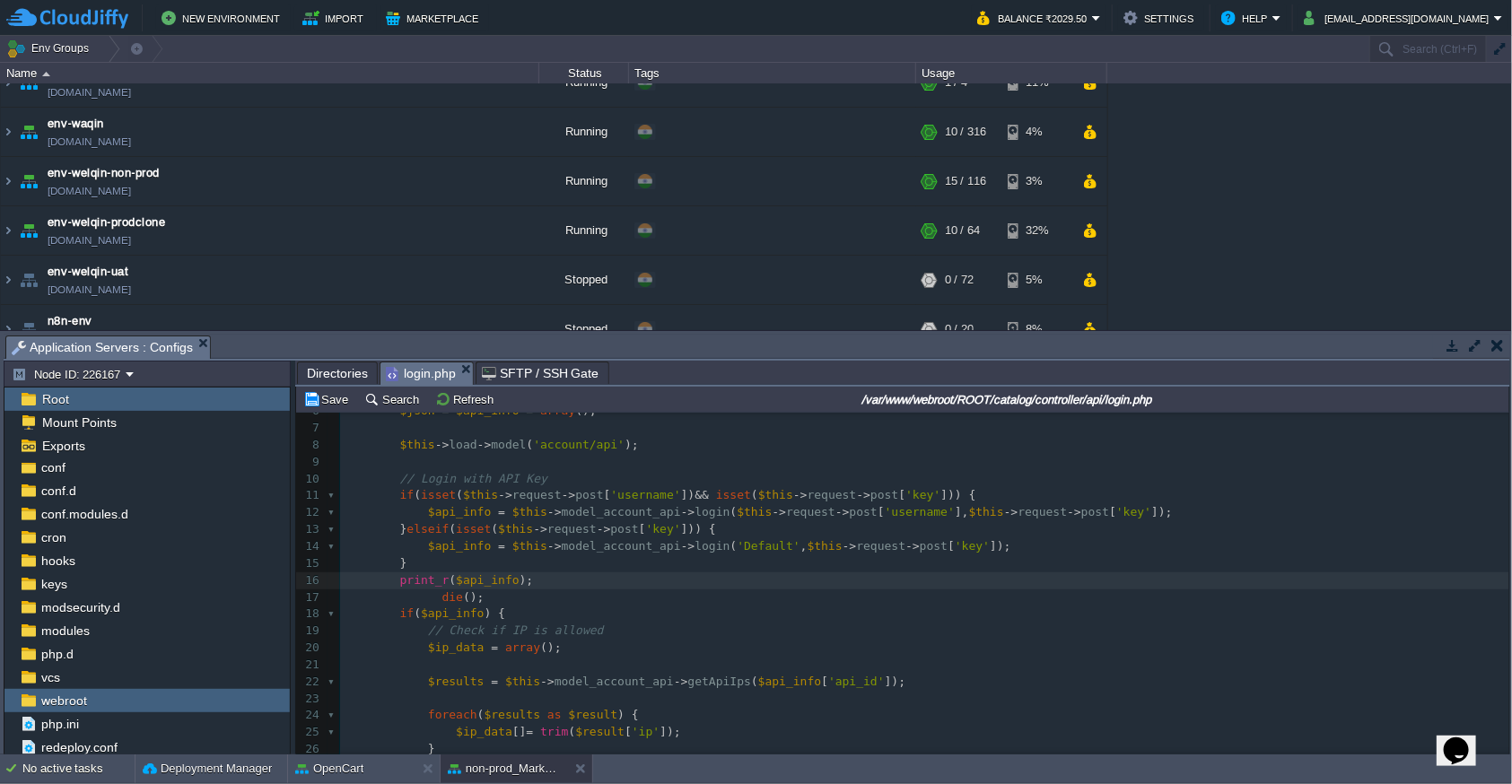
click at [442, 597] on div "x 1 <?php 2 class ControllerApiLogin extends Controller { 3 public function ind…" at bounding box center [924, 623] width 1169 height 608
type textarea "print_r($api_info); die();"
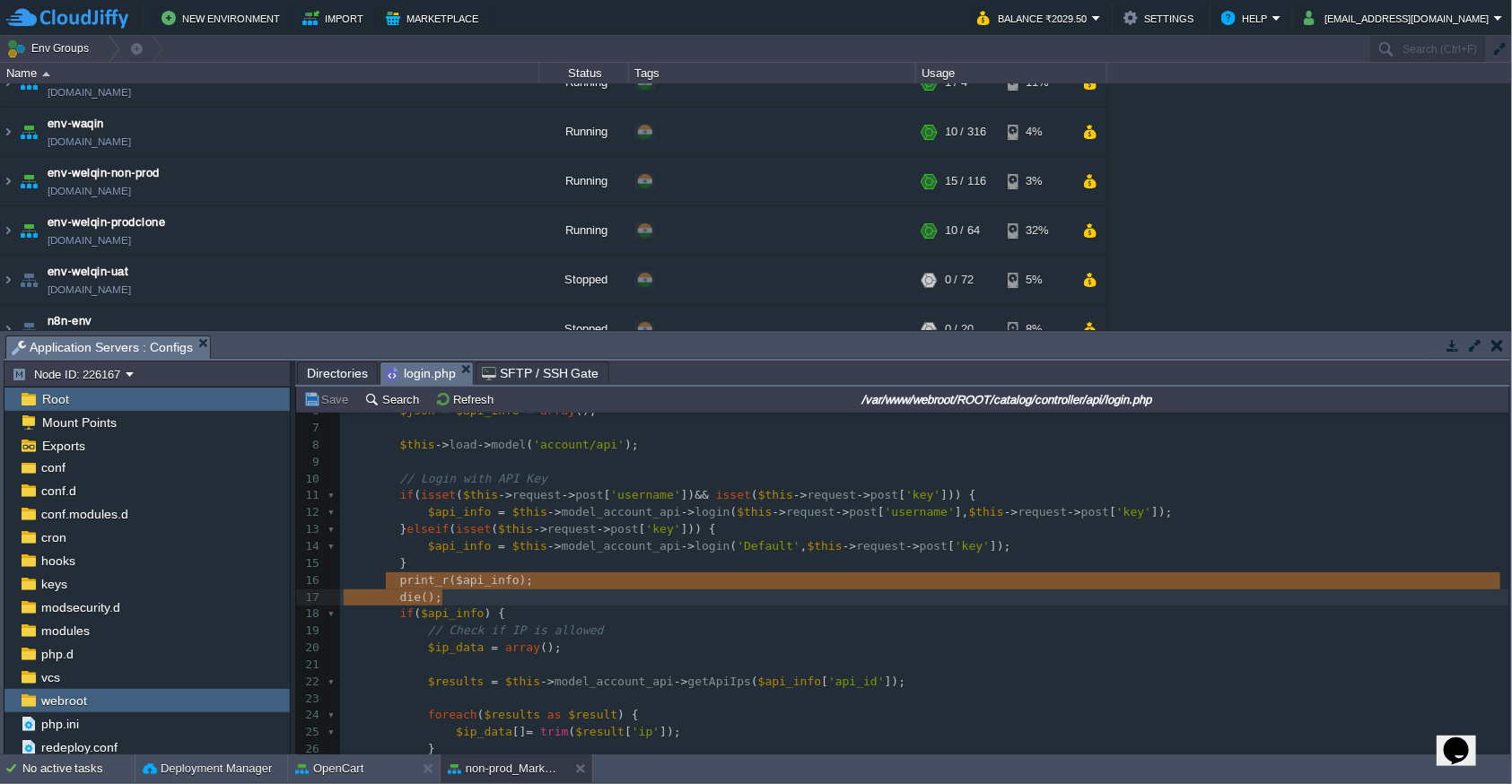
drag, startPoint x: 388, startPoint y: 582, endPoint x: 449, endPoint y: 590, distance: 61.5
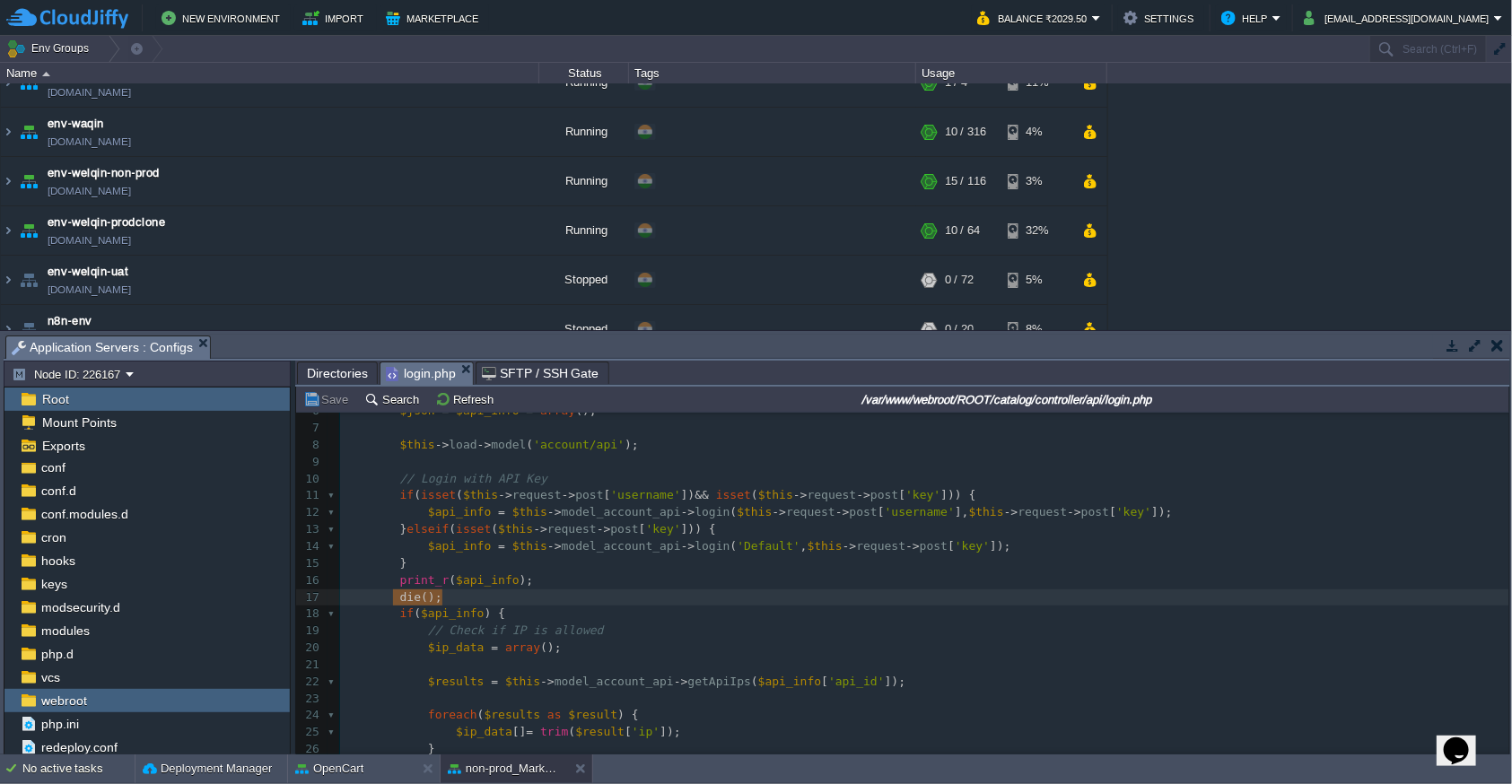
type textarea "print_r($api_info); die();"
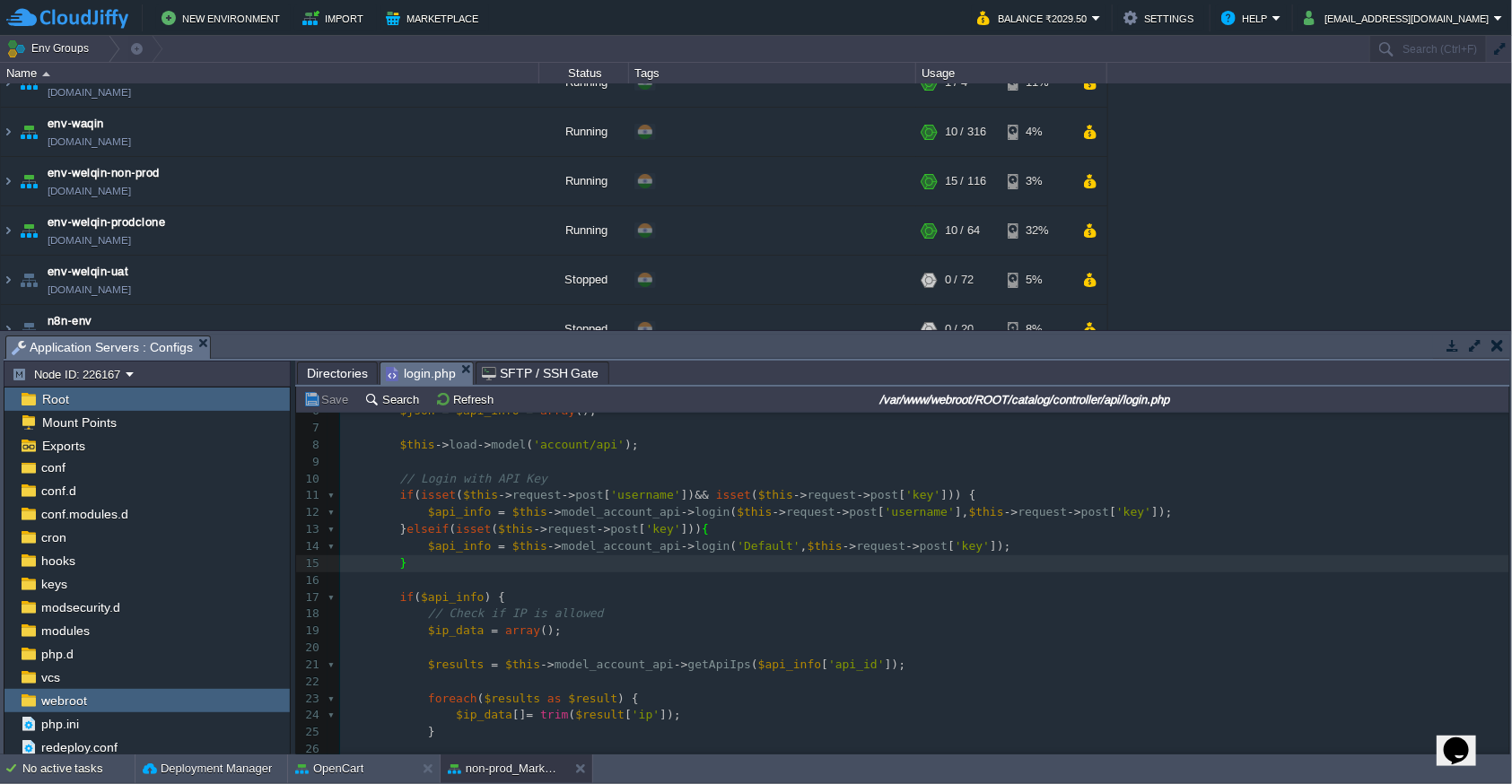
click at [402, 490] on div "x 1 <?php 2 class ControllerApiLogin extends Controller { 3 public function ind…" at bounding box center [924, 615] width 1169 height 592
type textarea "if (isset($this->request->post['username']) && isset($this->request->post['key'…"
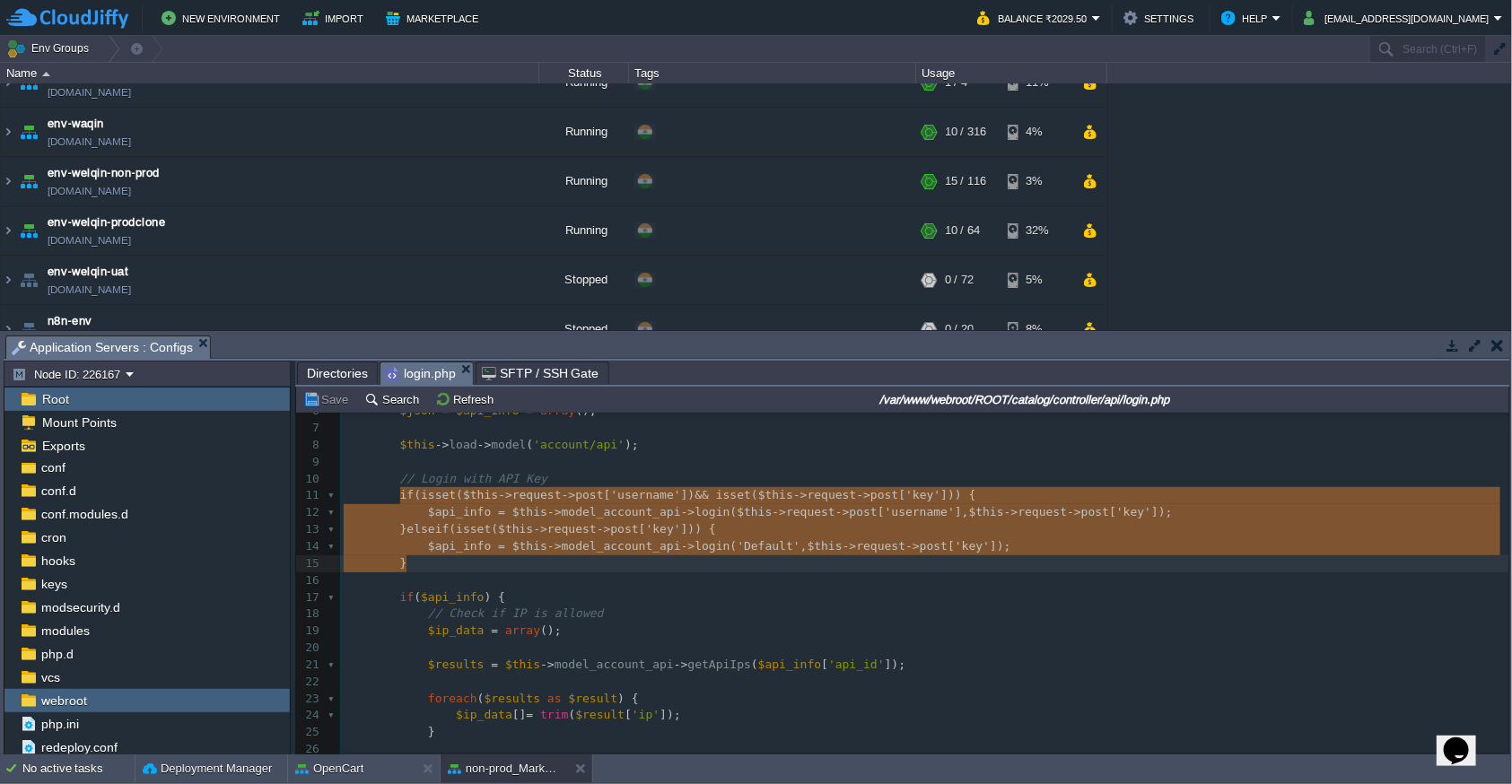
click at [451, 581] on pre at bounding box center [924, 580] width 1169 height 17
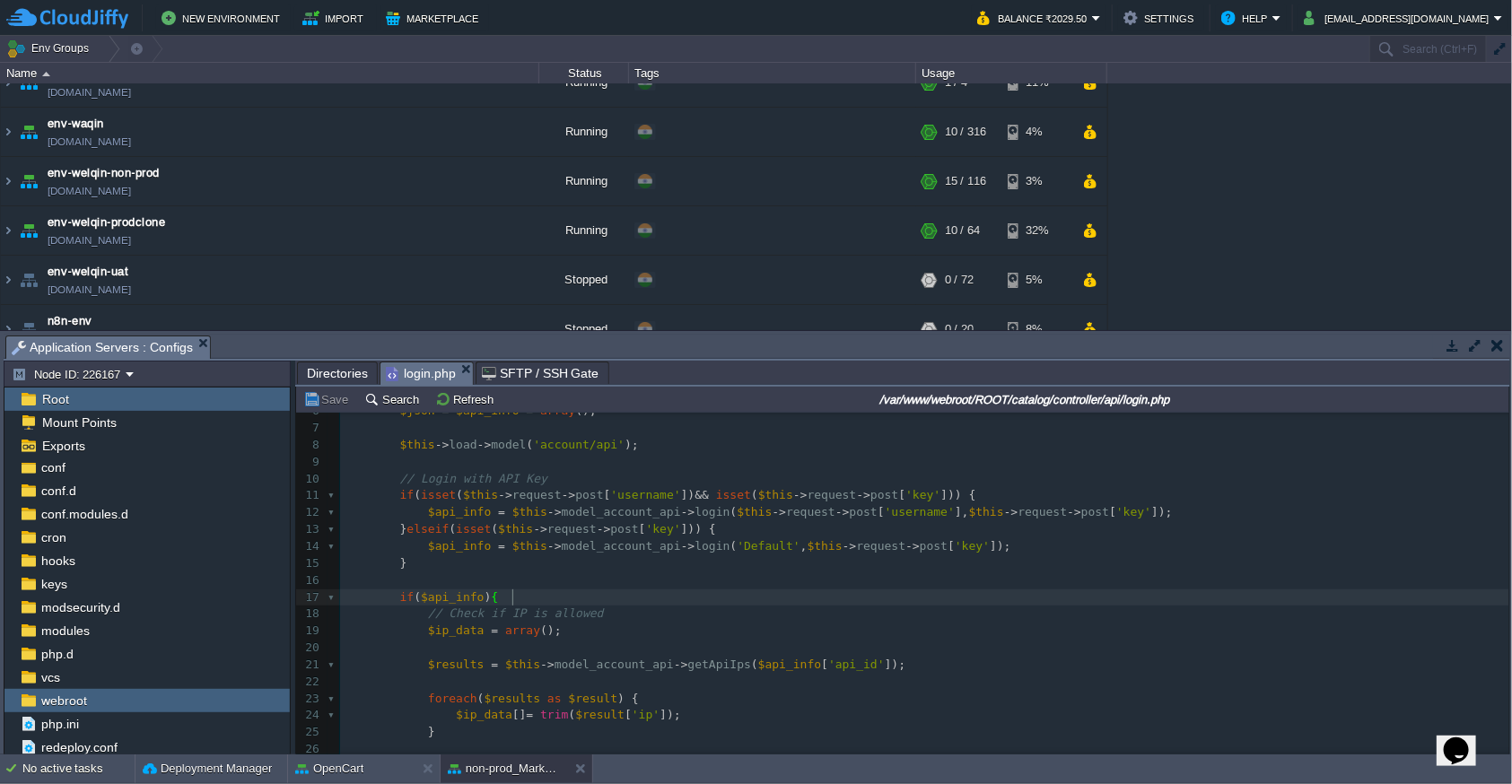
click at [546, 606] on pre "// Check if IP is allowed" at bounding box center [924, 614] width 1169 height 17
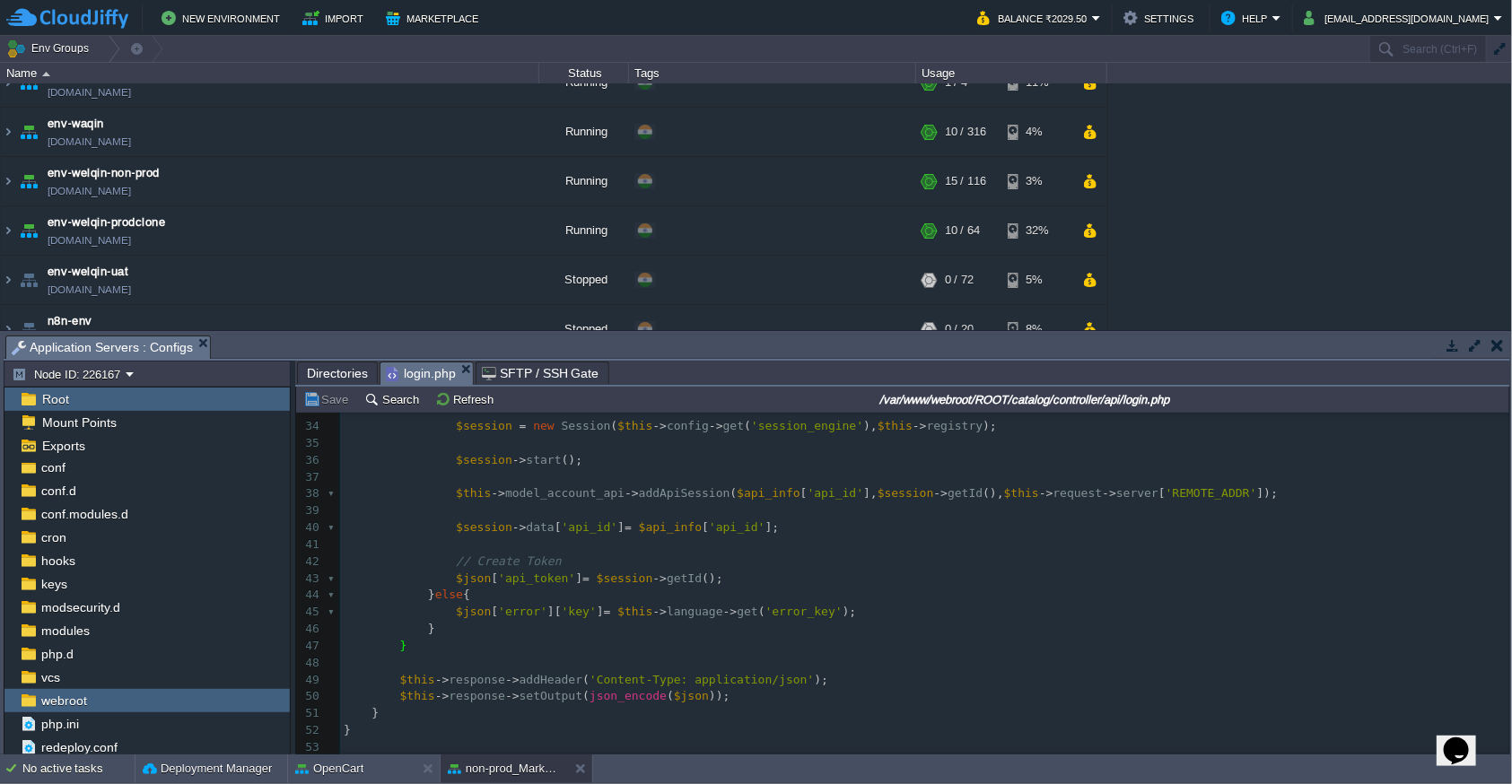
scroll to position [464, 0]
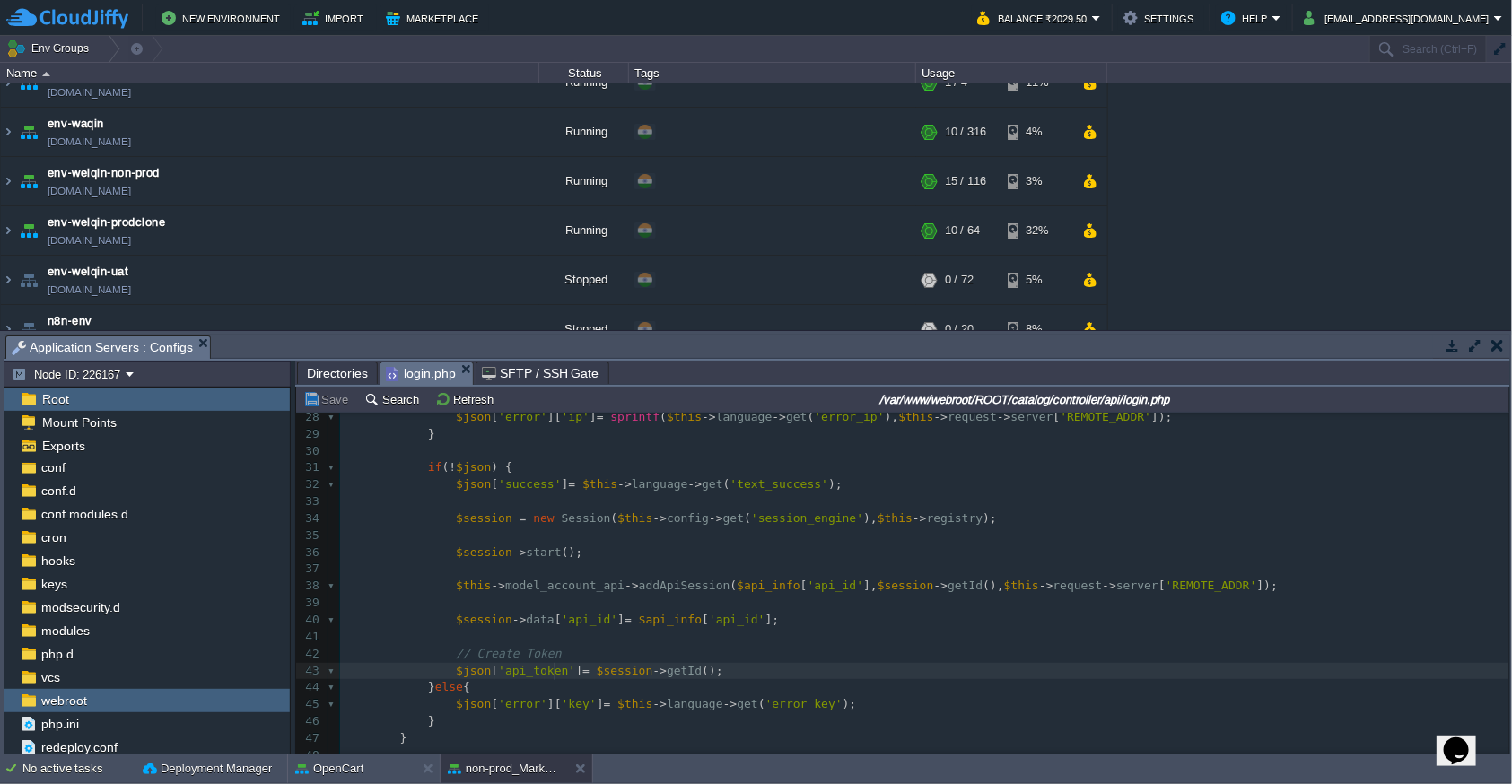
click at [553, 669] on span "'api_token'" at bounding box center [536, 670] width 77 height 14
type textarea "api_token"
click at [591, 631] on pre at bounding box center [924, 637] width 1169 height 17
click at [597, 623] on div "x if ( $api_info ) { 18 // Check if IP is allowed 19 $ip_data = array (); 20 21…" at bounding box center [924, 544] width 1169 height 608
type textarea "api_id"
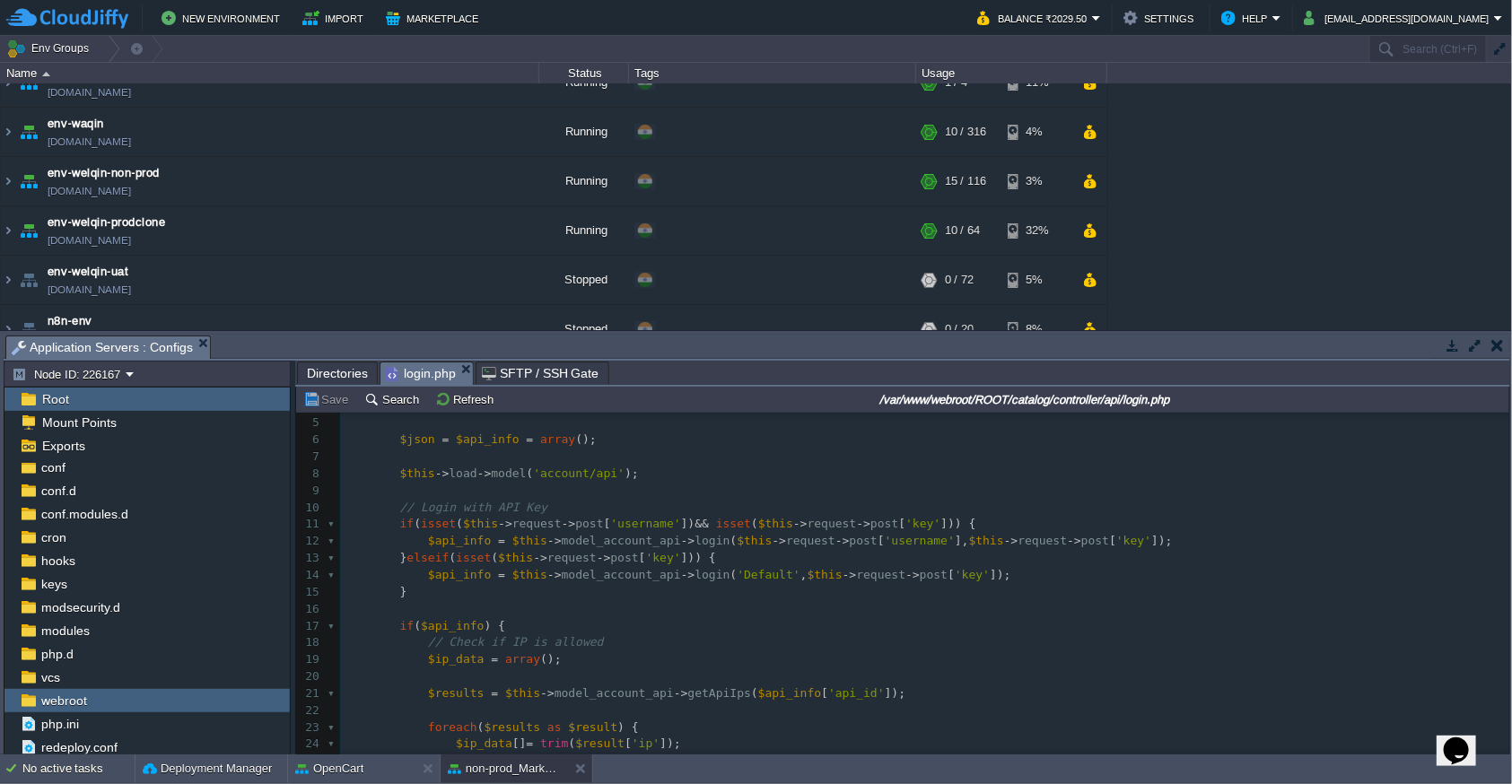
scroll to position [98, 0]
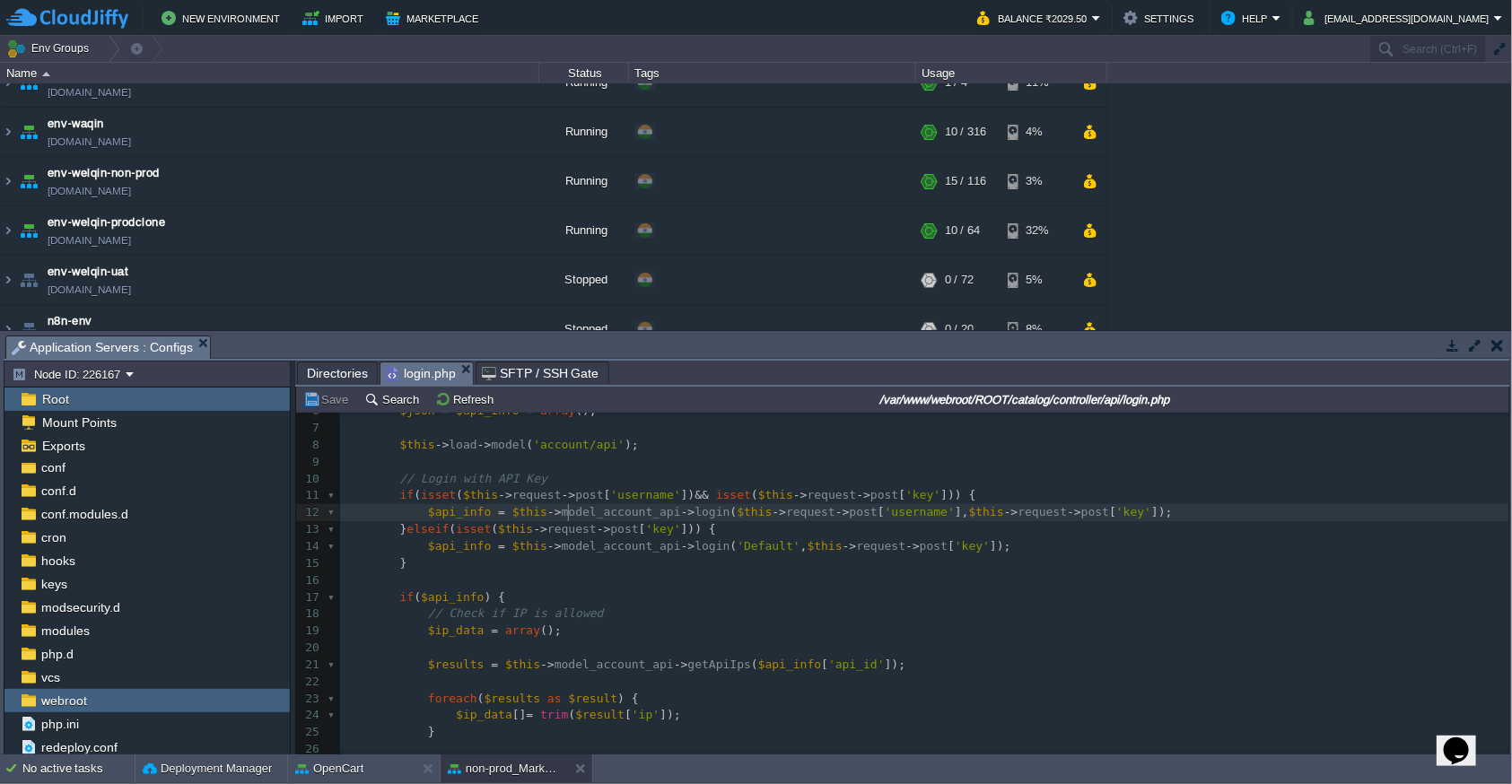
click at [570, 509] on div "x $session -> data [ ' api_id ' ] = $api_info [ 'api_id' ]; 1 <?php 2 class Con…" at bounding box center [924, 615] width 1169 height 592
type textarea "model_account_api"
click at [984, 519] on span "$this" at bounding box center [986, 512] width 35 height 14
click at [1141, 515] on span "'key'" at bounding box center [1134, 512] width 35 height 14
click at [527, 577] on pre at bounding box center [924, 580] width 1169 height 17
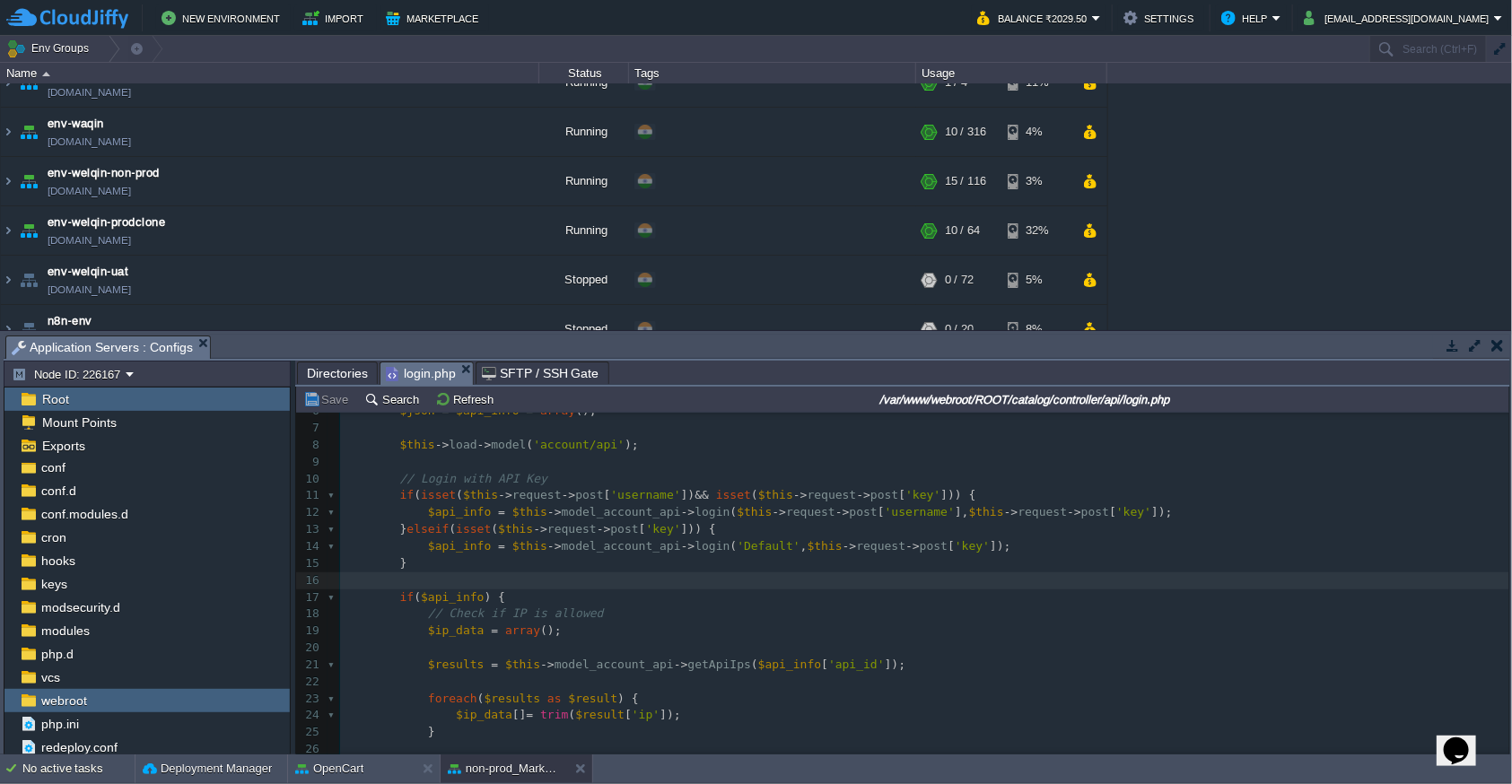
type textarea "print_r($api_info); die();"
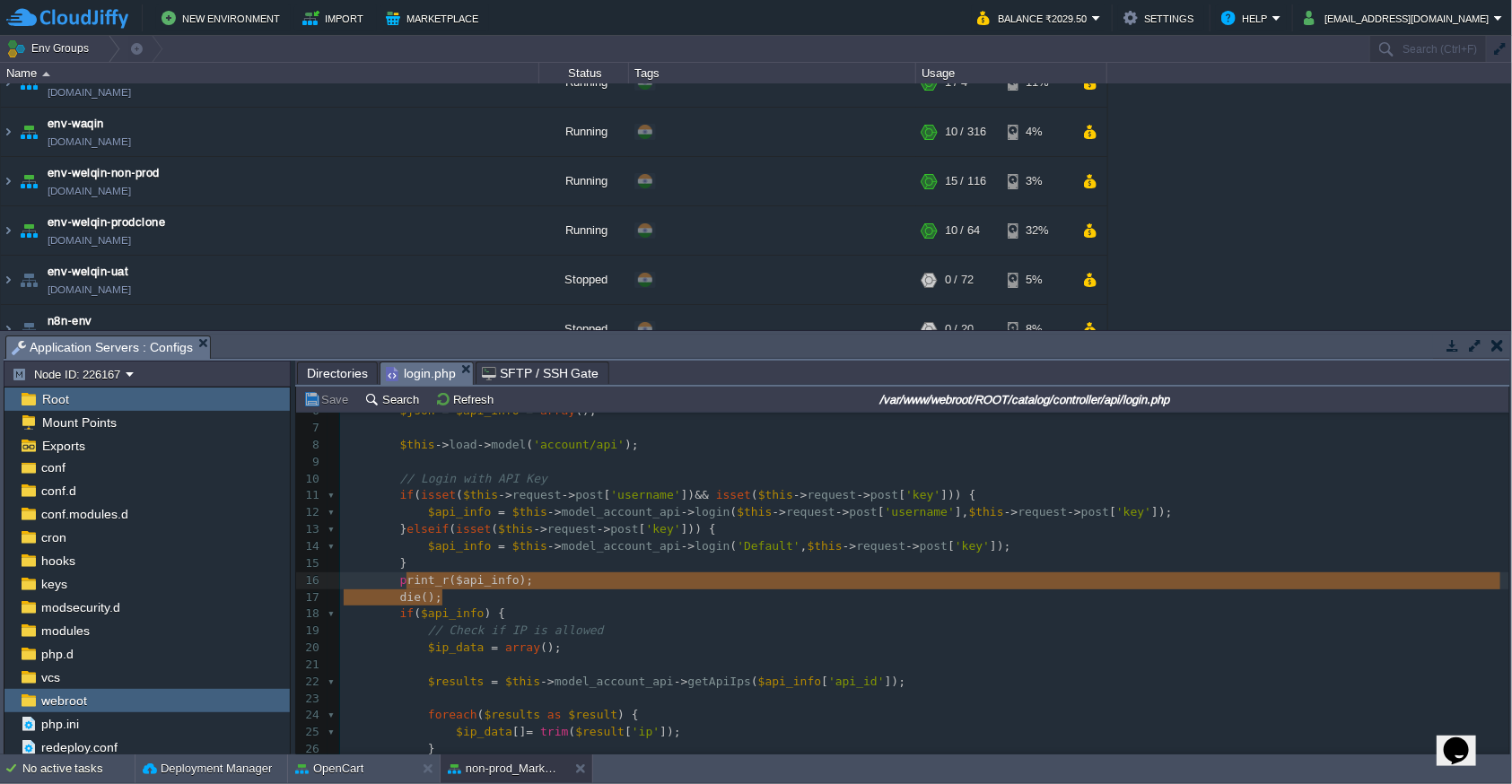
type textarea "print_r($api_info); die();"
drag, startPoint x: 458, startPoint y: 598, endPoint x: 402, endPoint y: 587, distance: 57.1
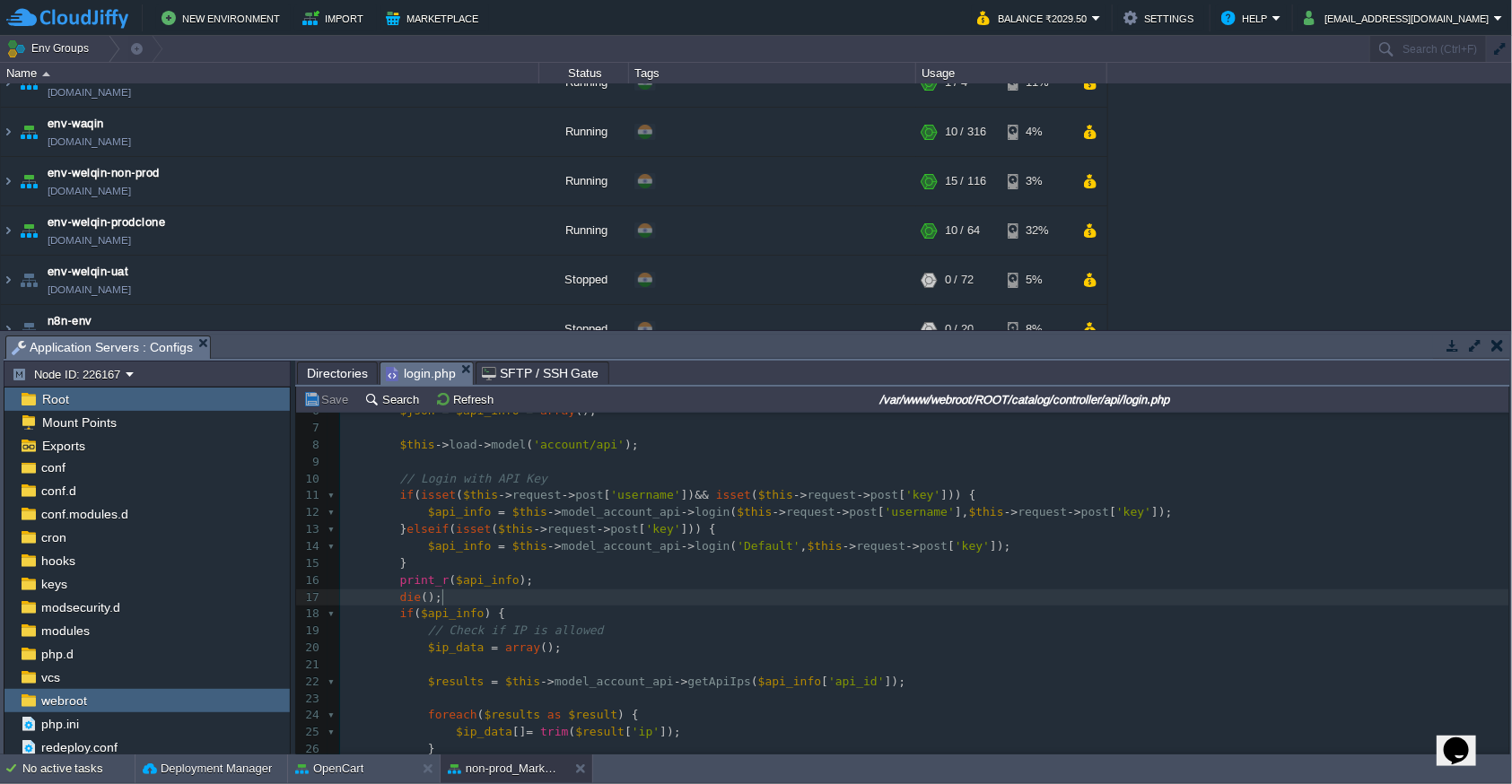
type textarea "print_r($api_info); die();"
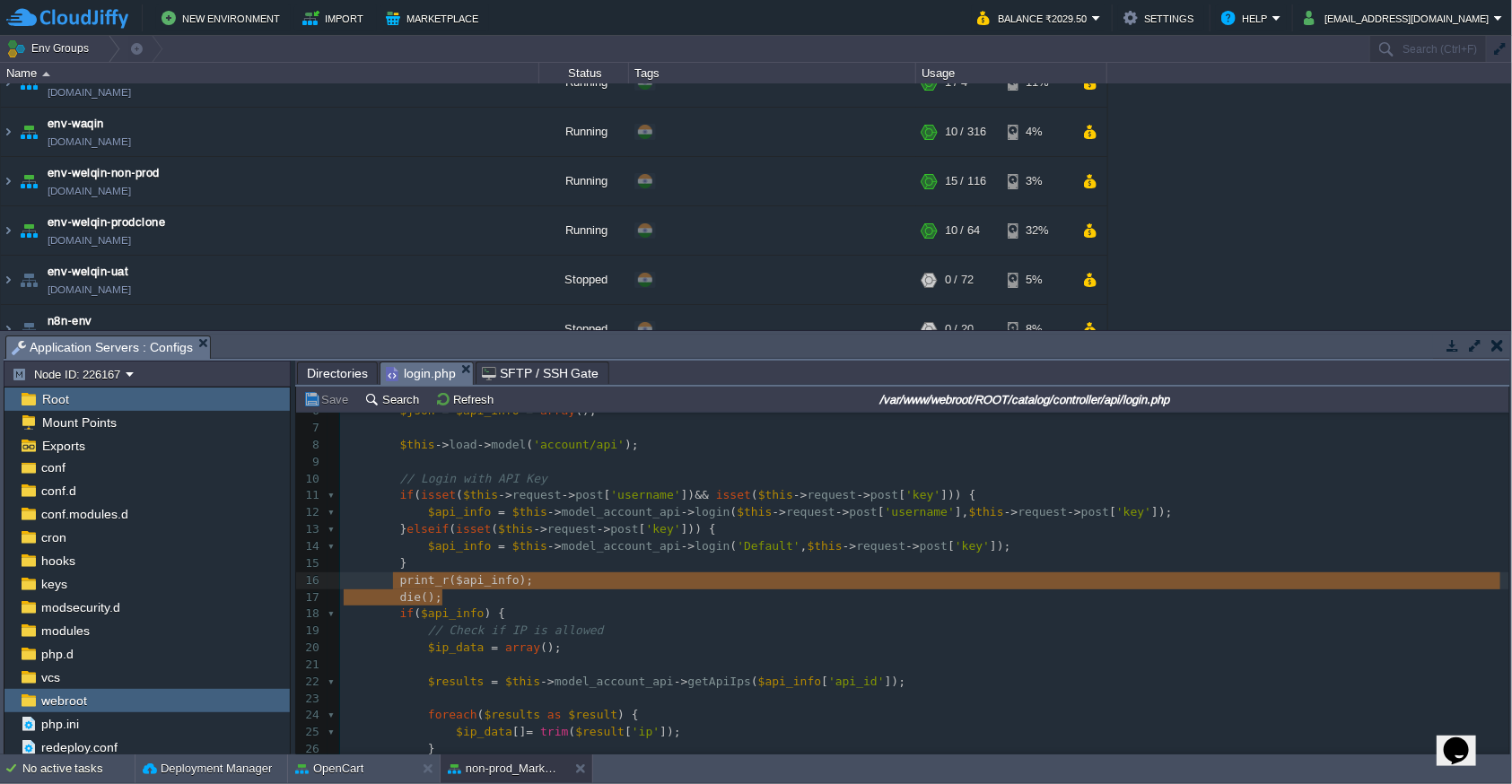
drag, startPoint x: 446, startPoint y: 596, endPoint x: 396, endPoint y: 586, distance: 51.0
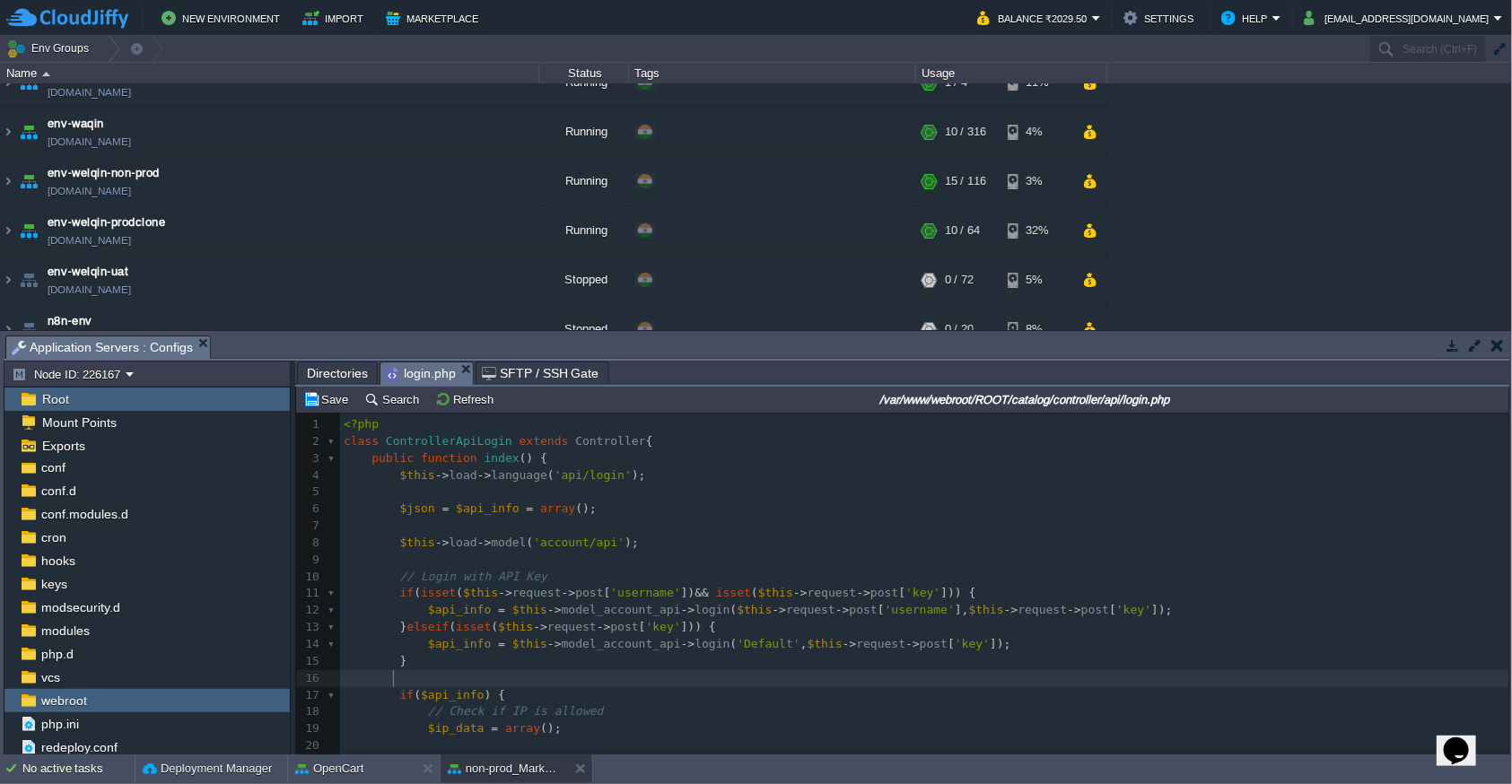
scroll to position [167, 0]
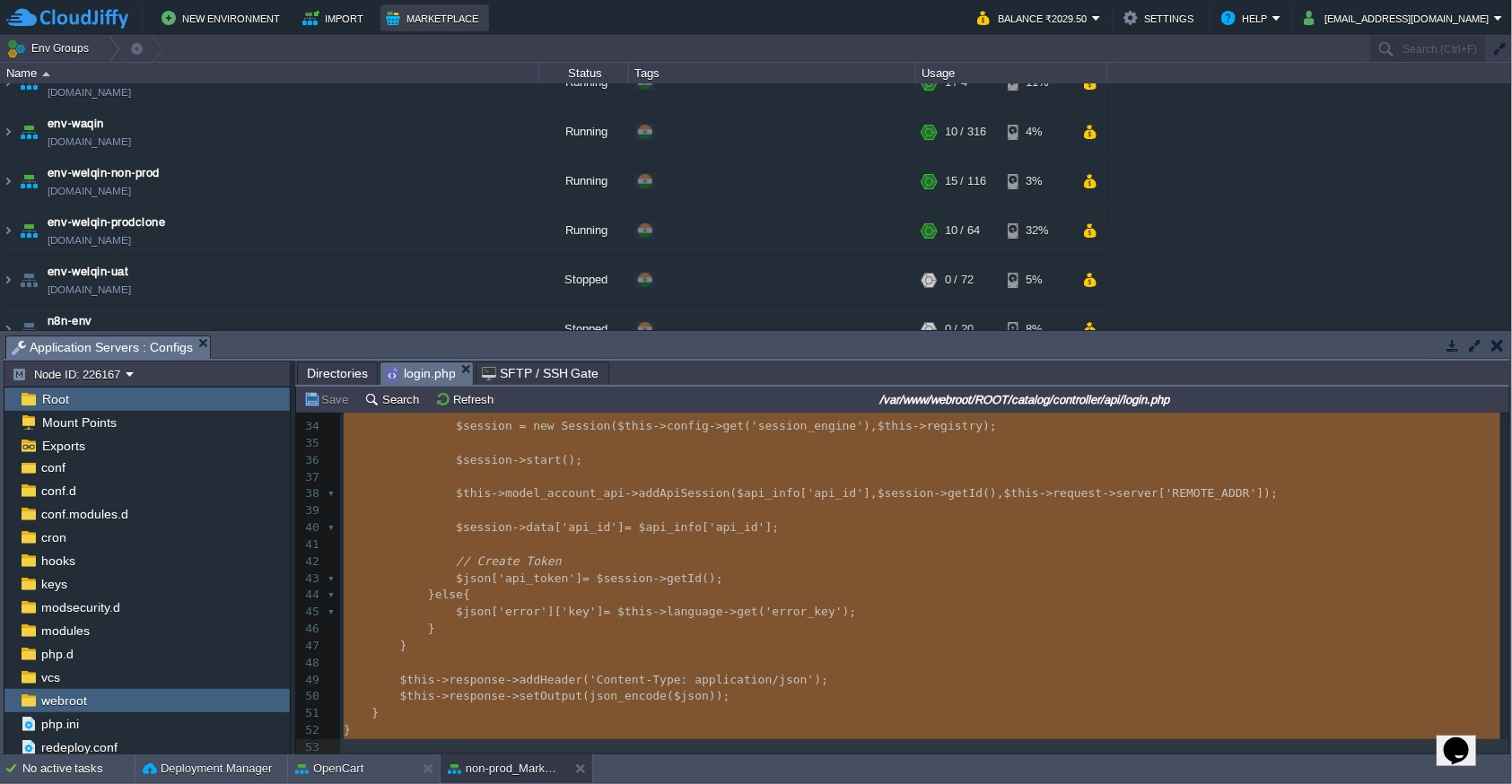
type textarea "-"
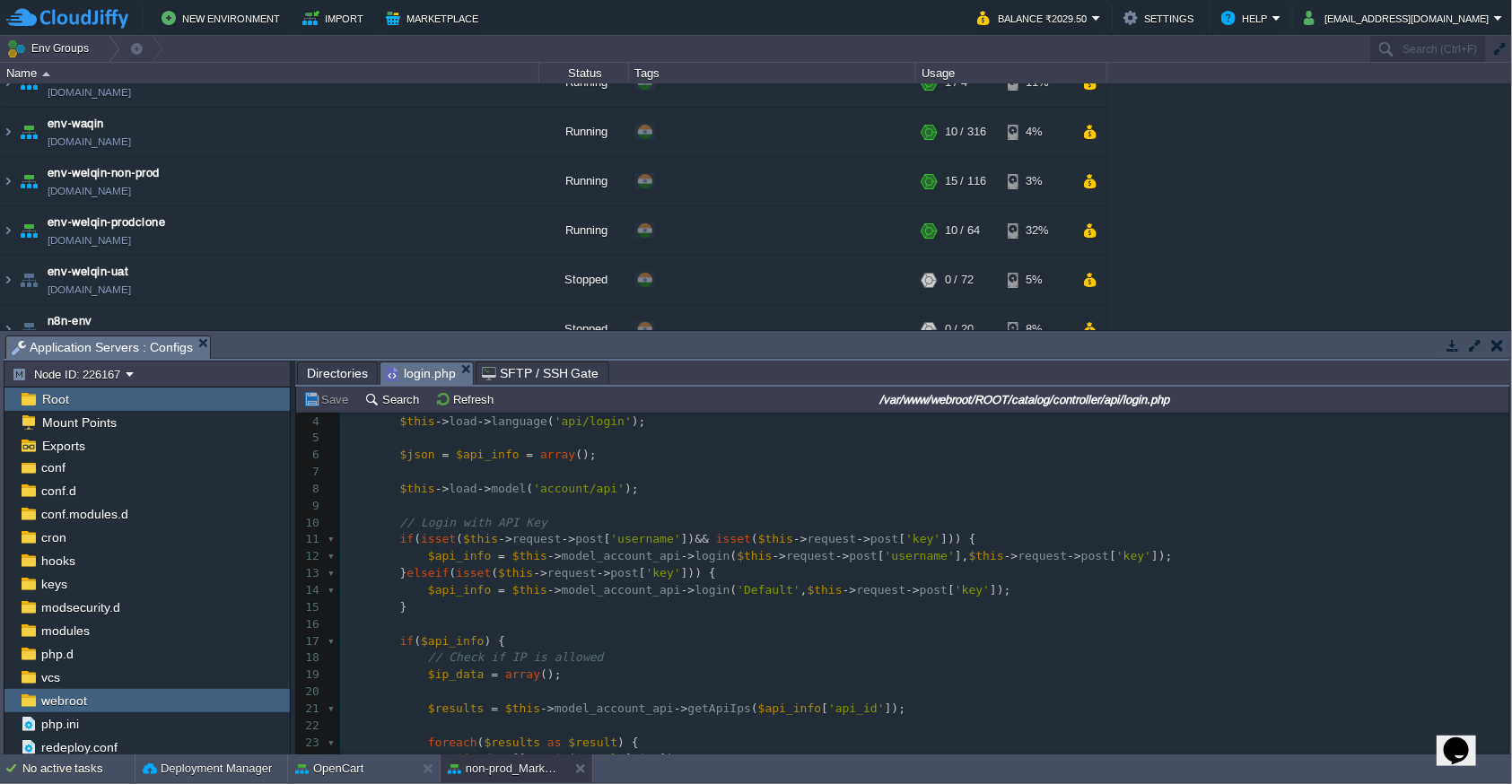
scroll to position [98, 0]
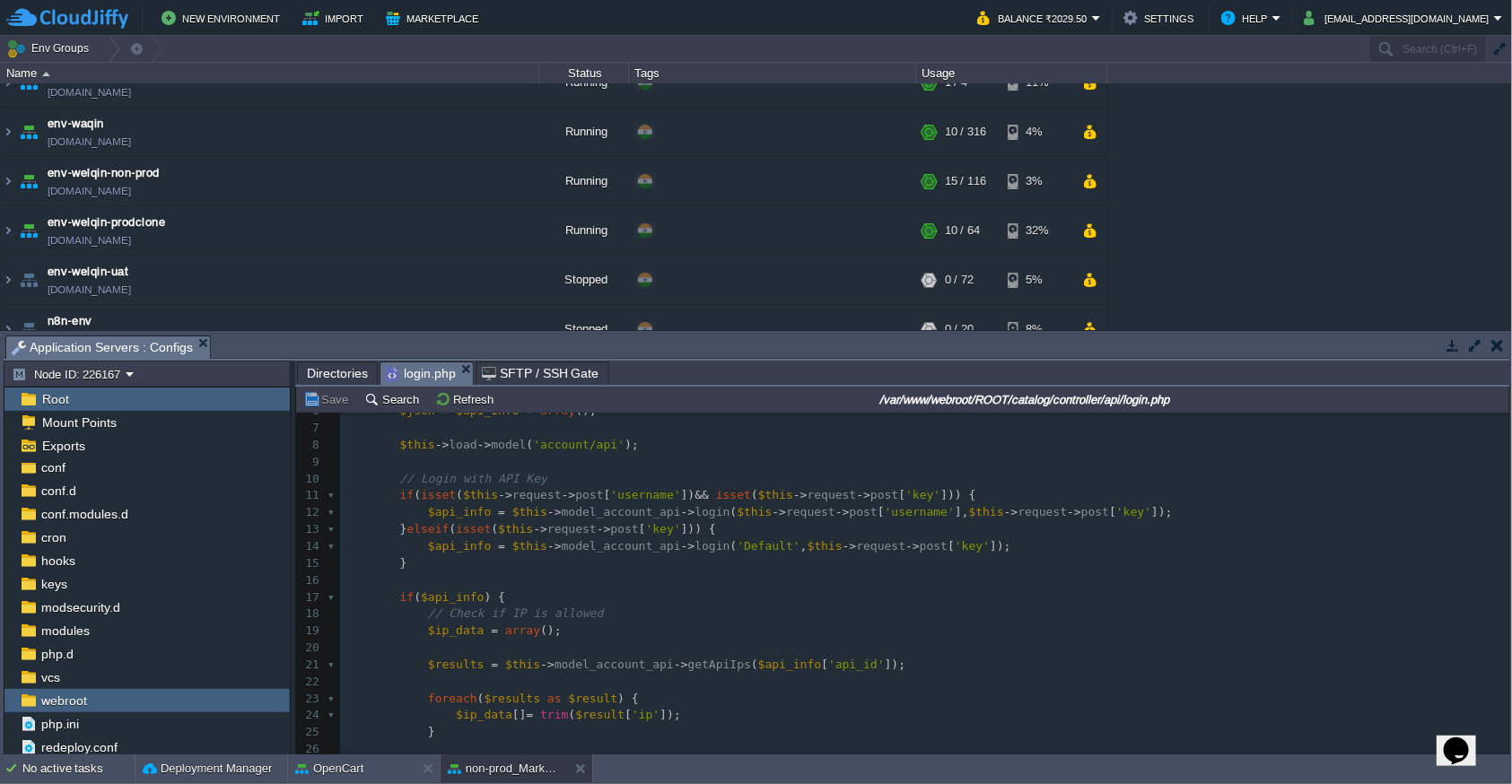
click at [619, 466] on pre "​" at bounding box center [924, 462] width 1169 height 17
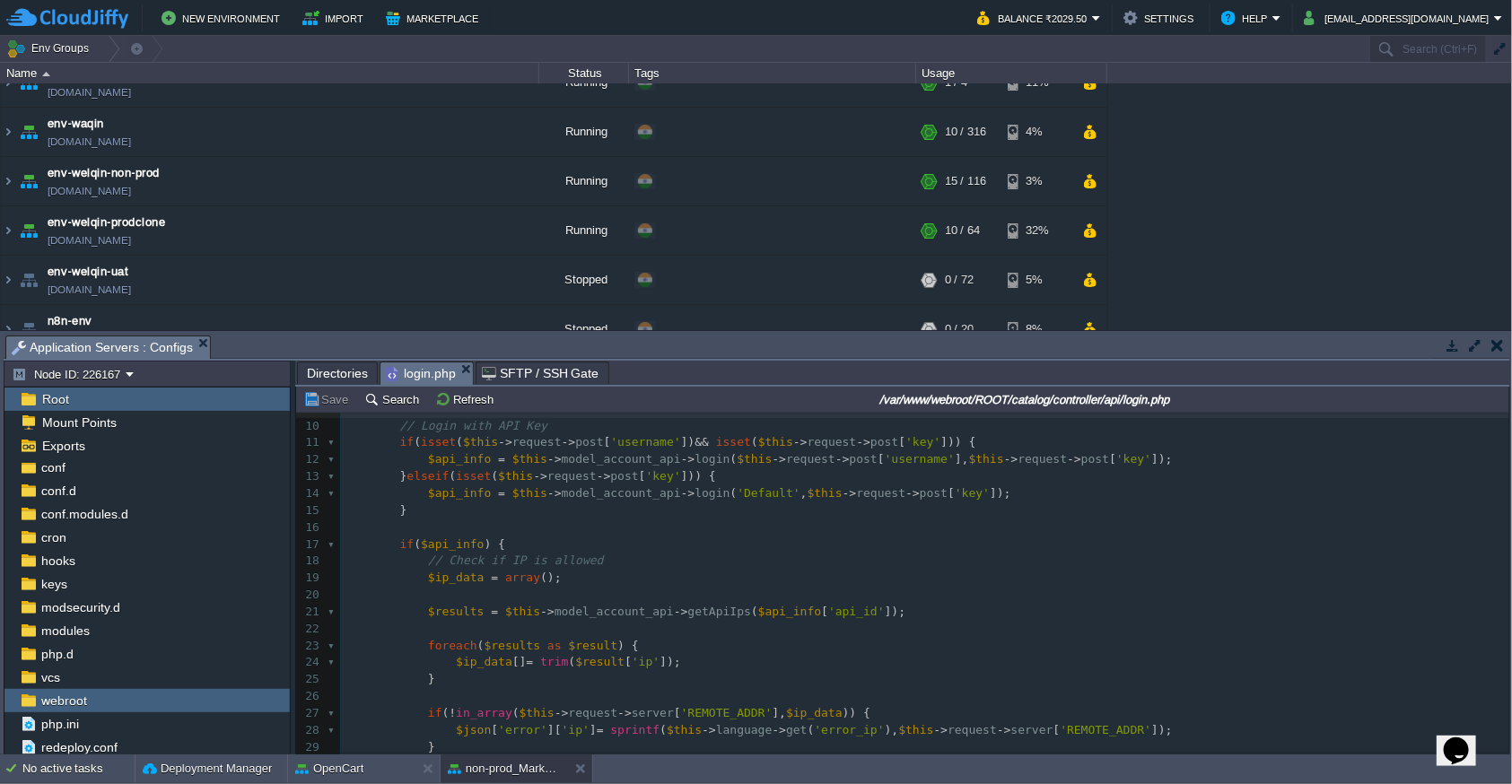
scroll to position [196, 0]
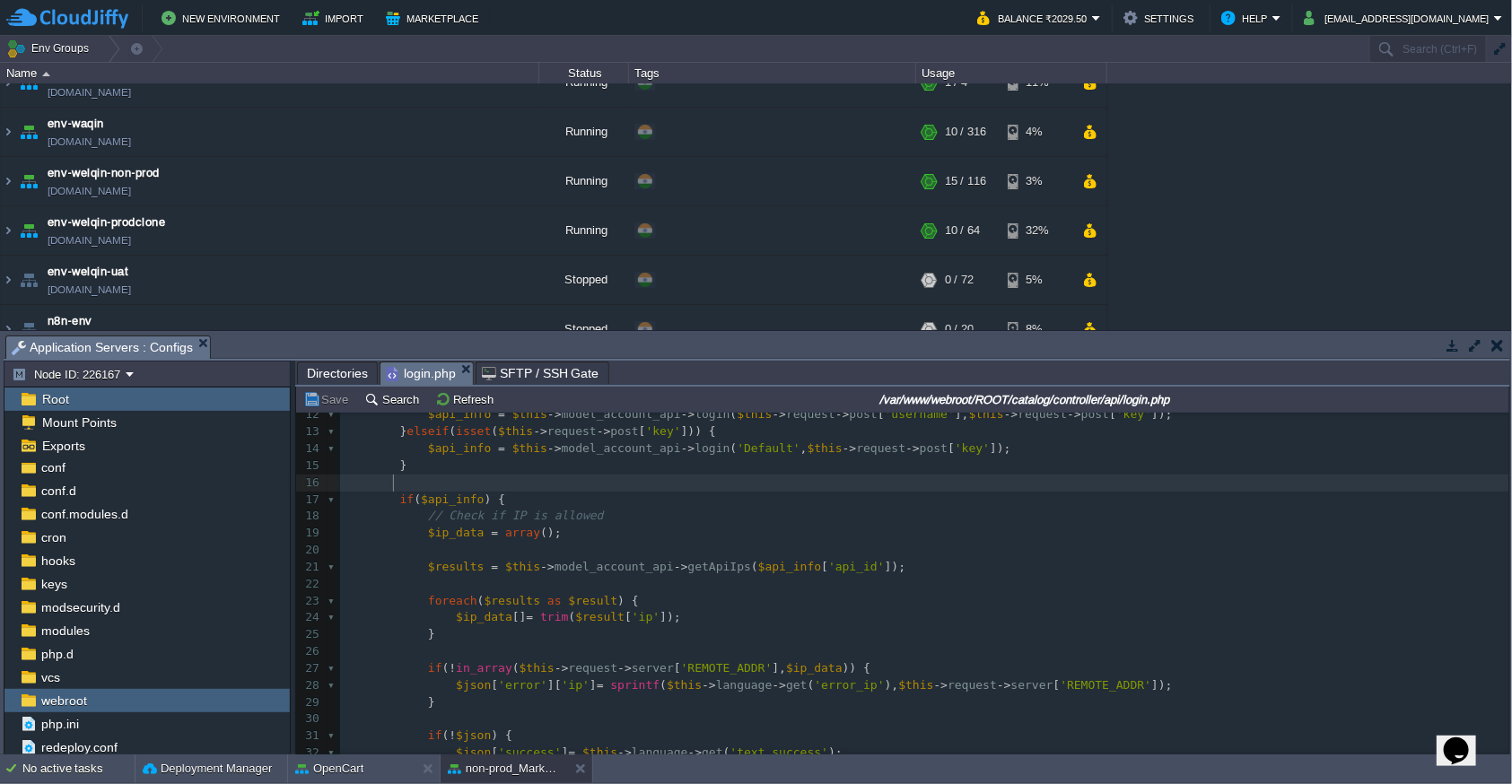
click at [505, 482] on pre at bounding box center [924, 483] width 1169 height 17
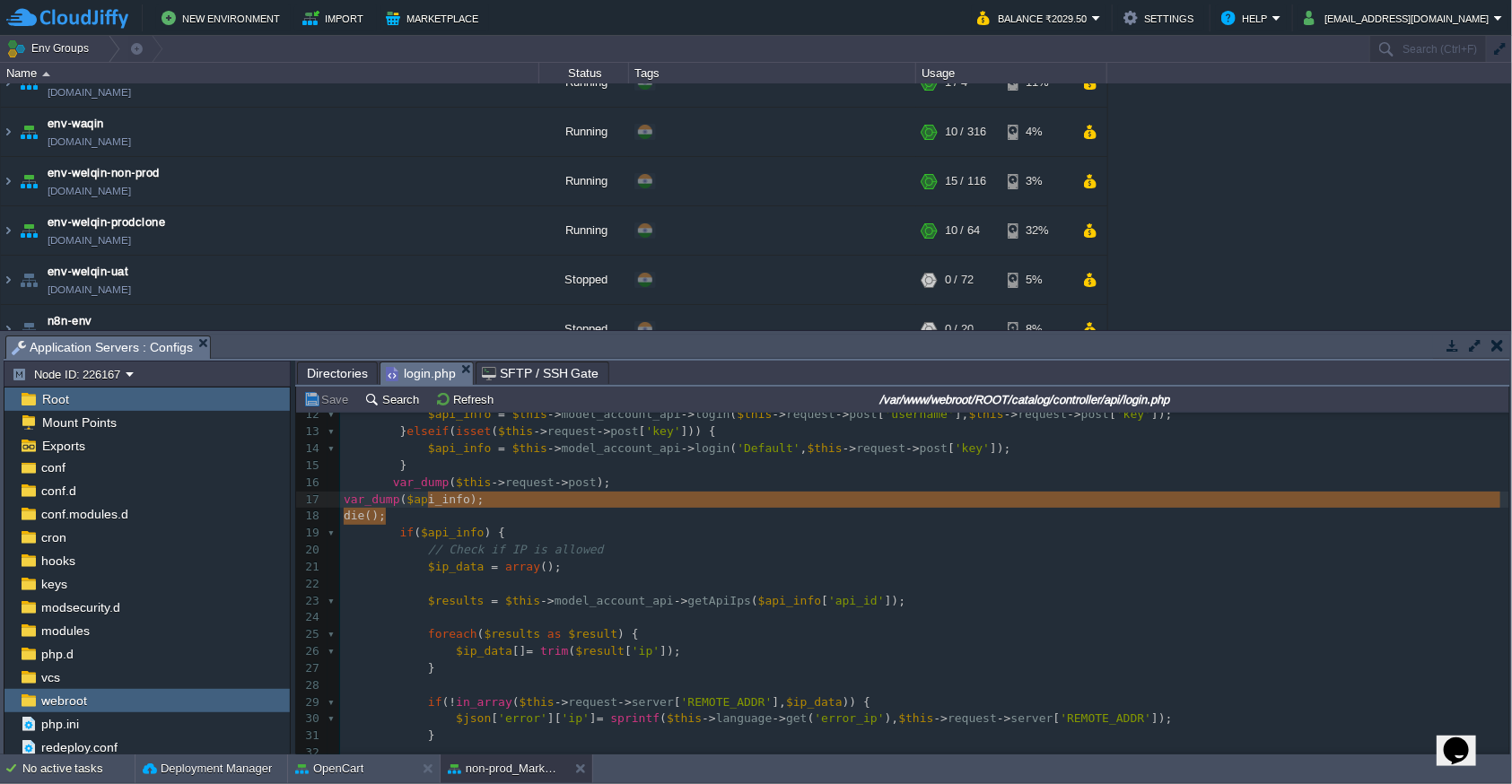
type textarea "var_dump($this->request->post); var_dump($api_info); die();"
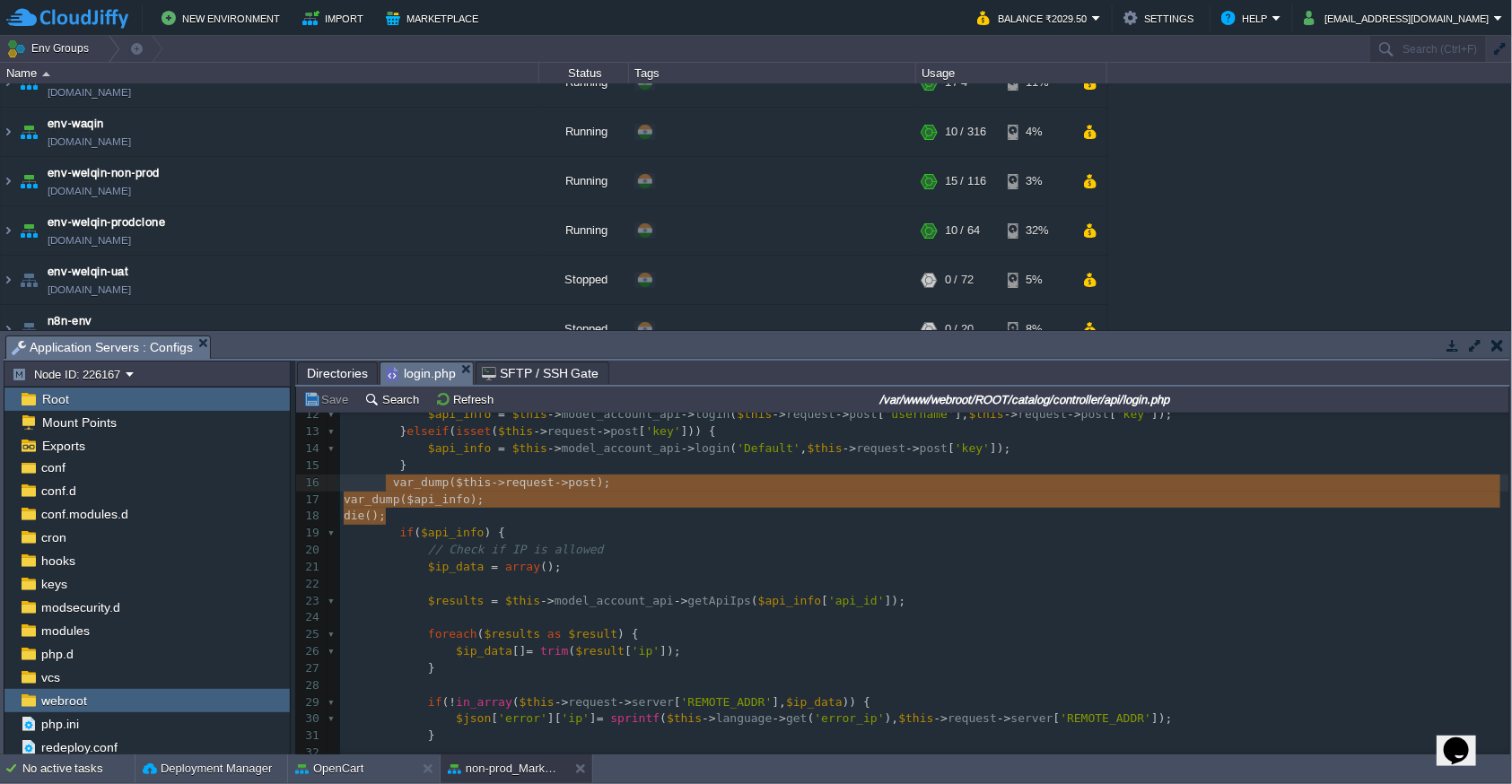
drag, startPoint x: 450, startPoint y: 511, endPoint x: 383, endPoint y: 485, distance: 71.9
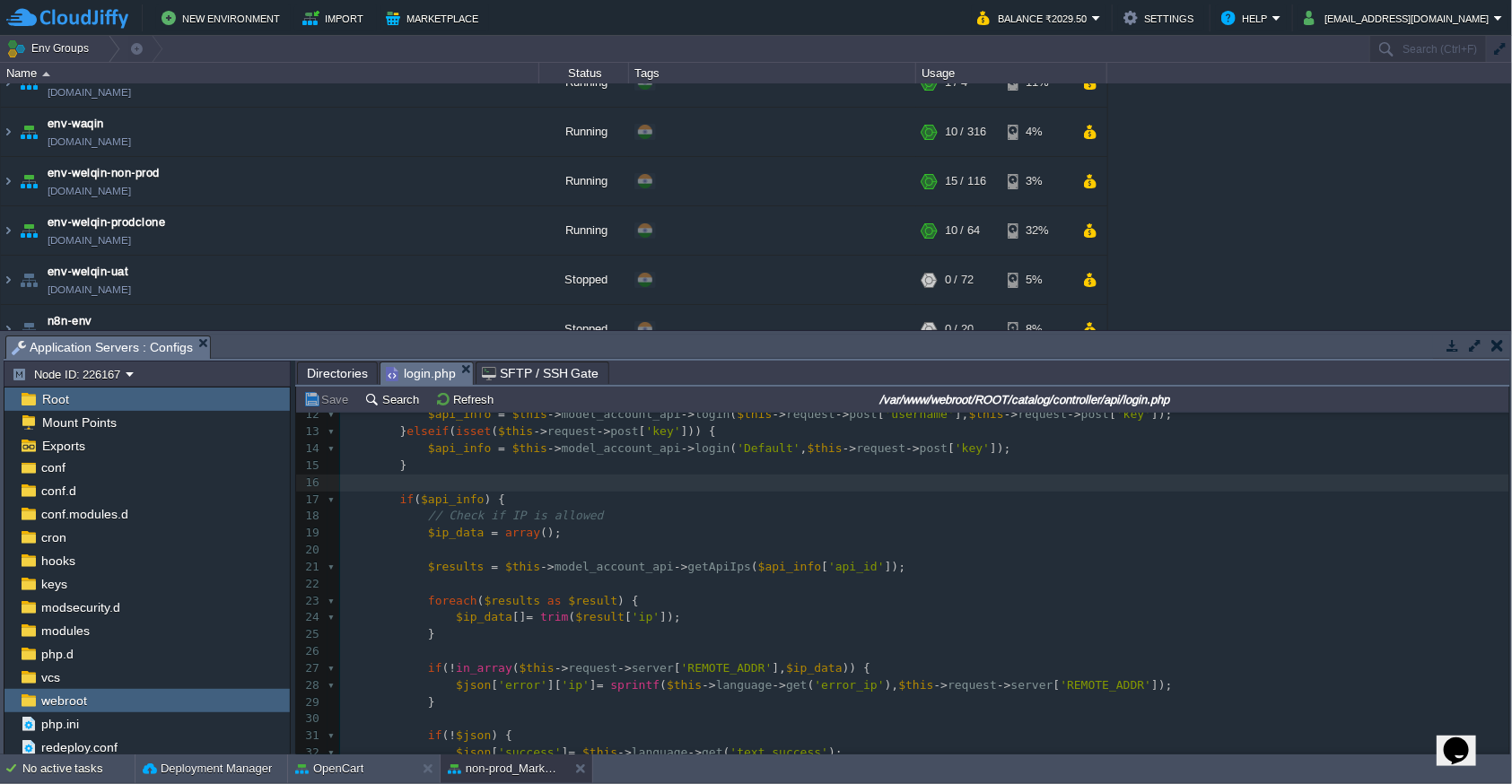
click at [688, 527] on pre "$ip_data = array ();" at bounding box center [924, 533] width 1169 height 17
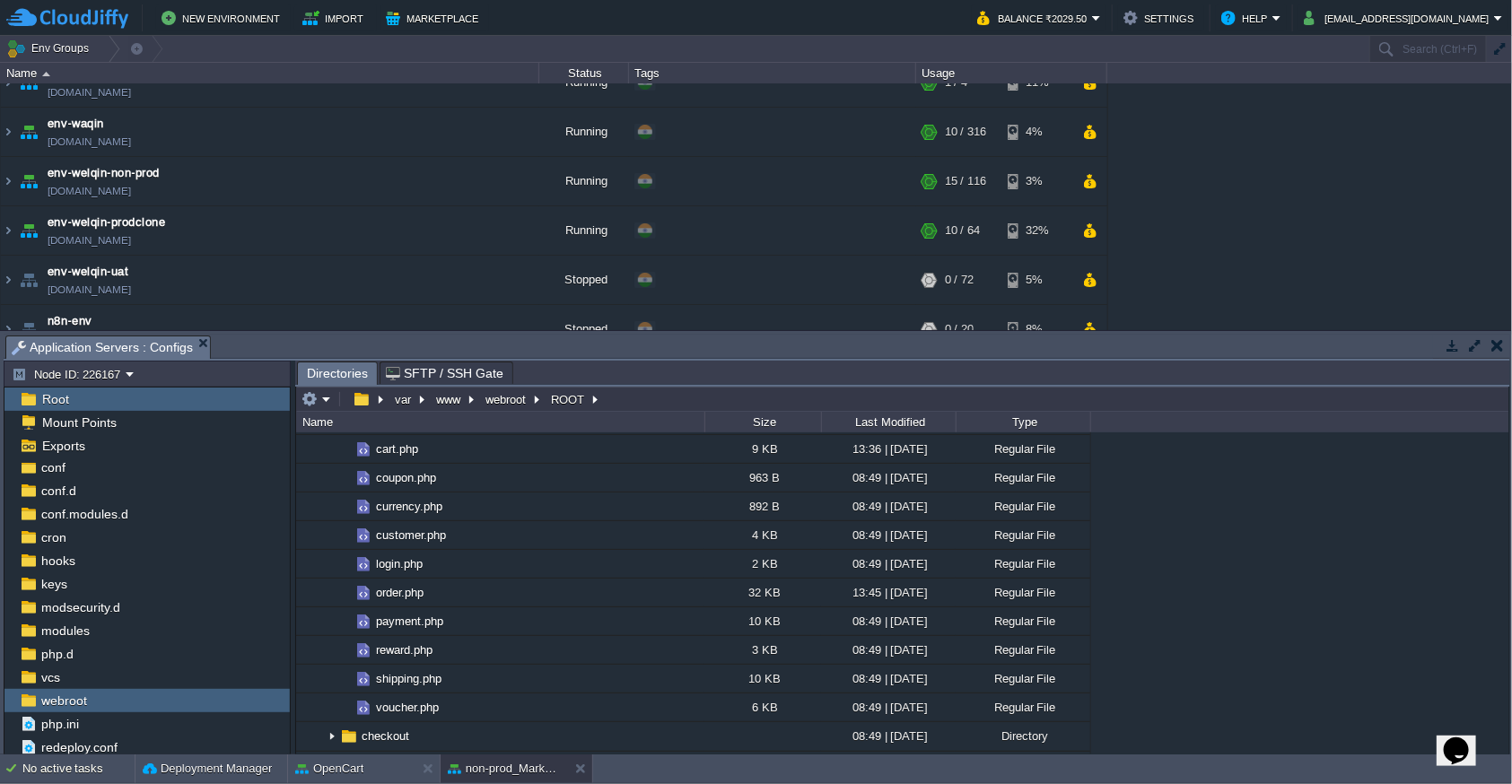
click at [367, 373] on em "Directories" at bounding box center [341, 373] width 70 height 23
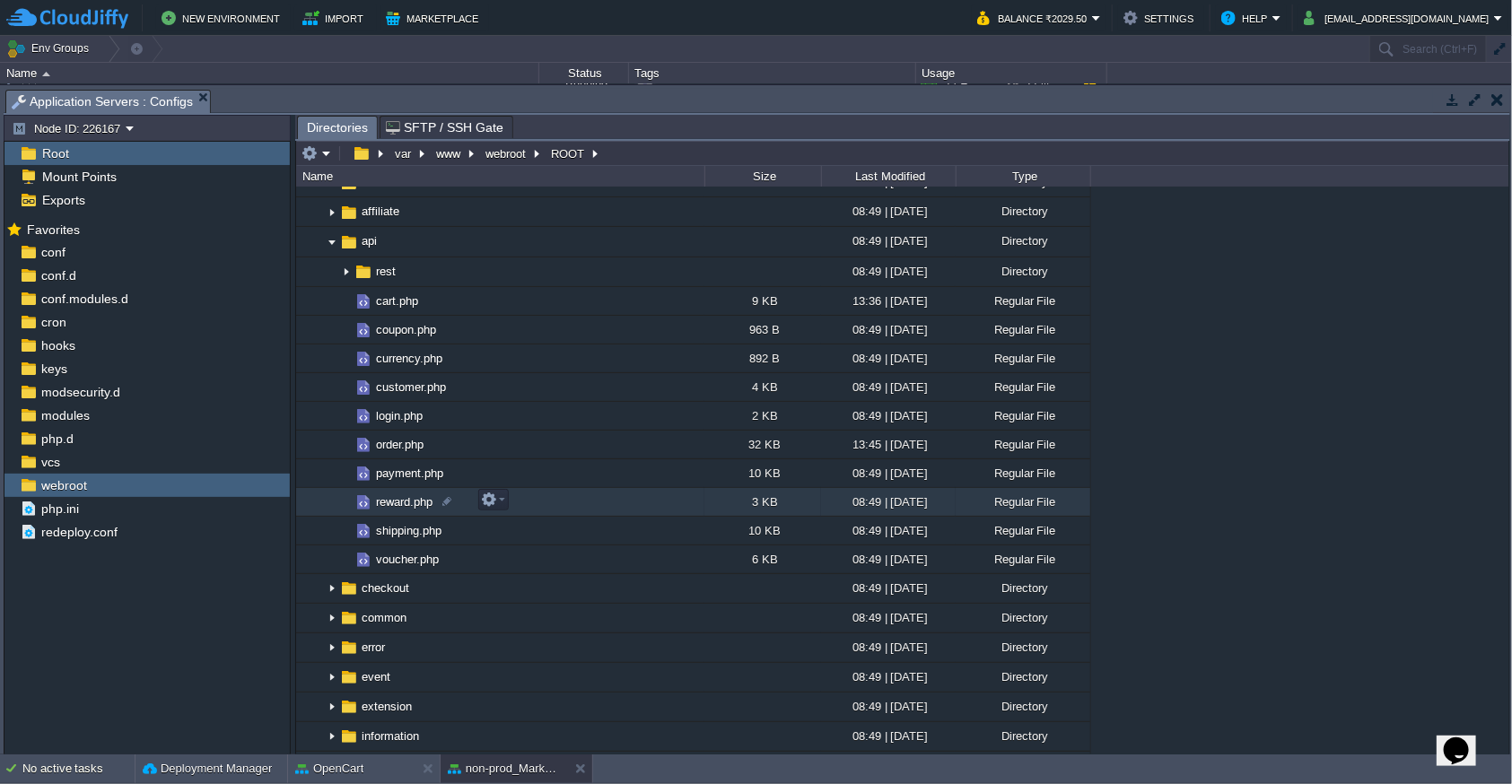
scroll to position [98, 0]
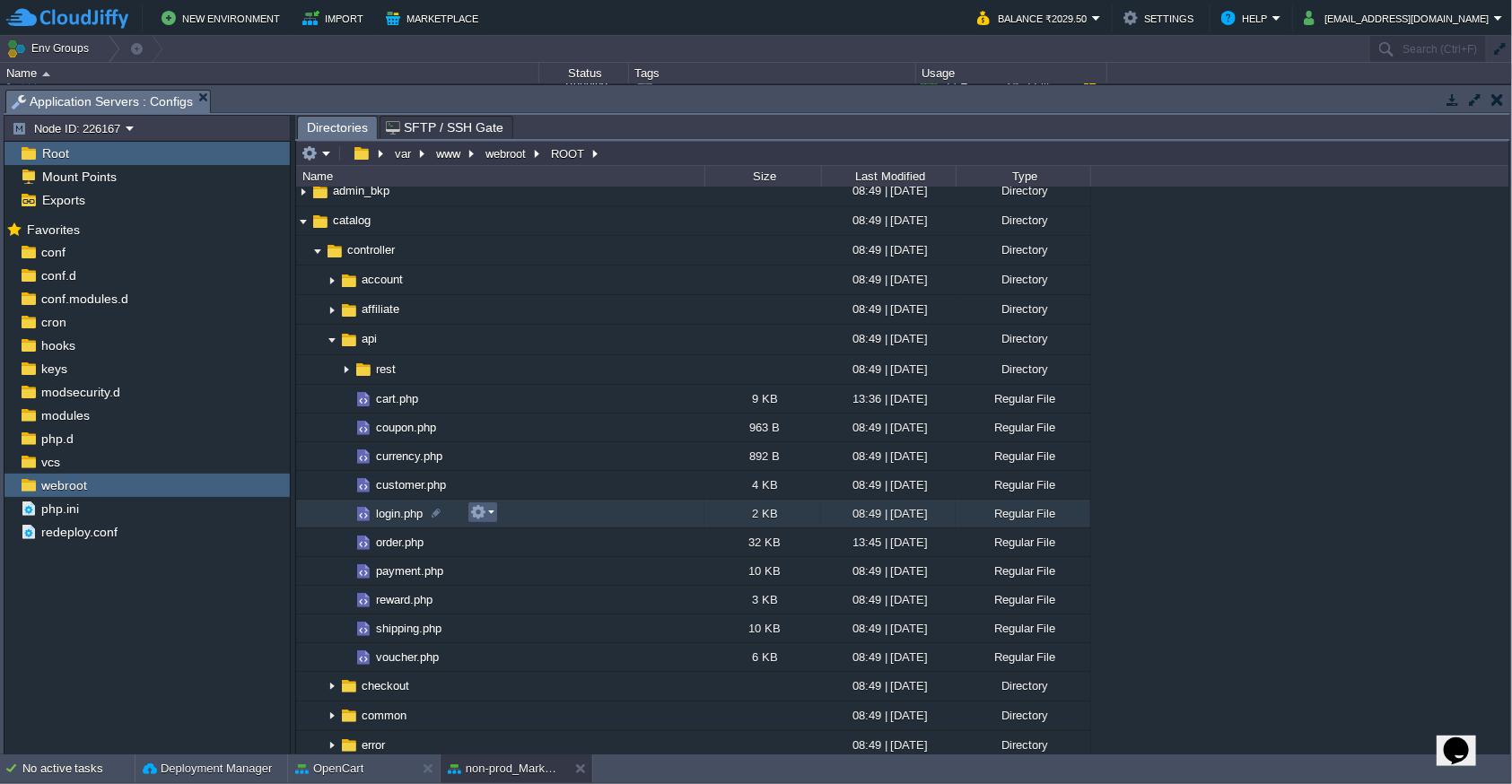
click at [490, 511] on em at bounding box center [482, 512] width 24 height 16
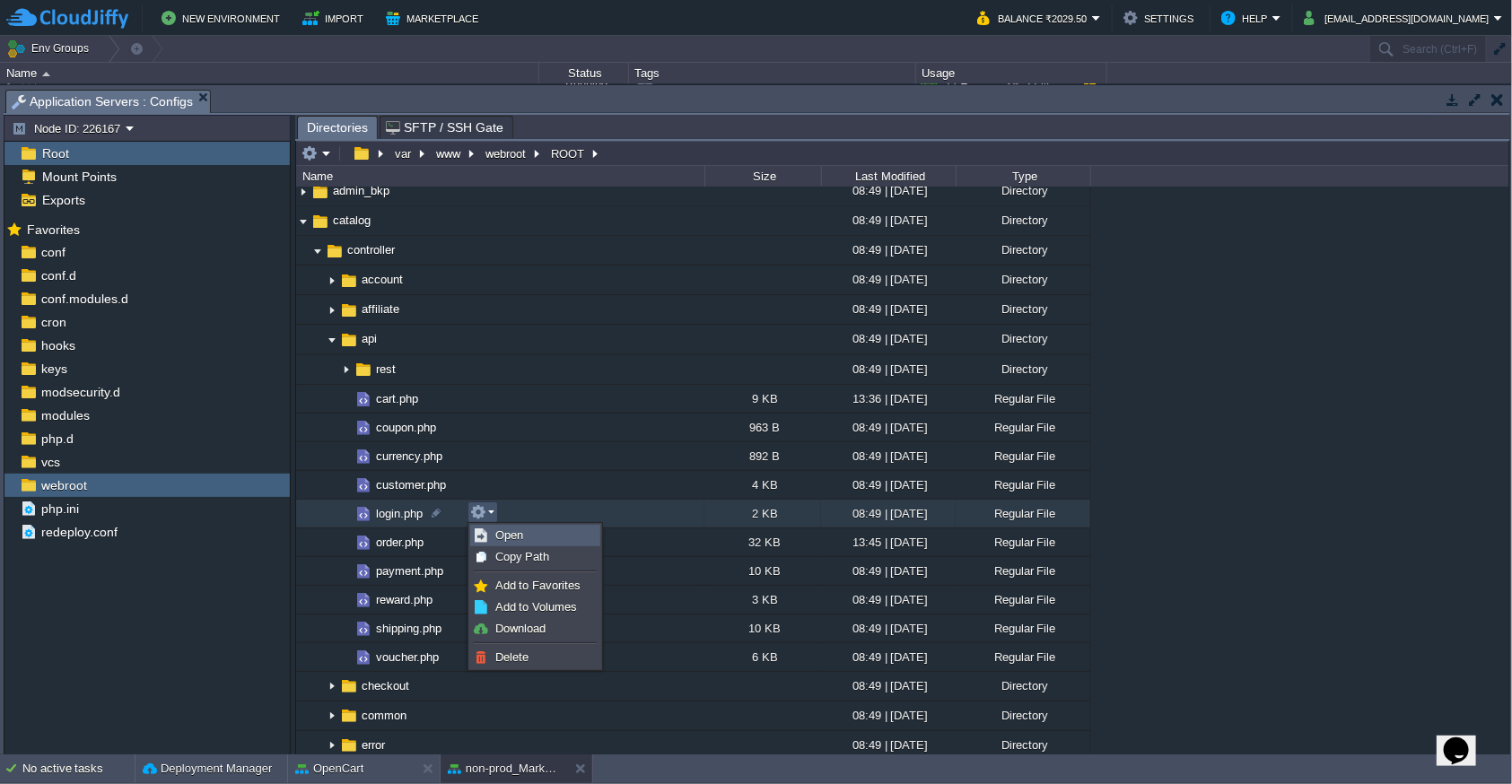
click at [542, 541] on link "Open" at bounding box center [535, 536] width 129 height 20
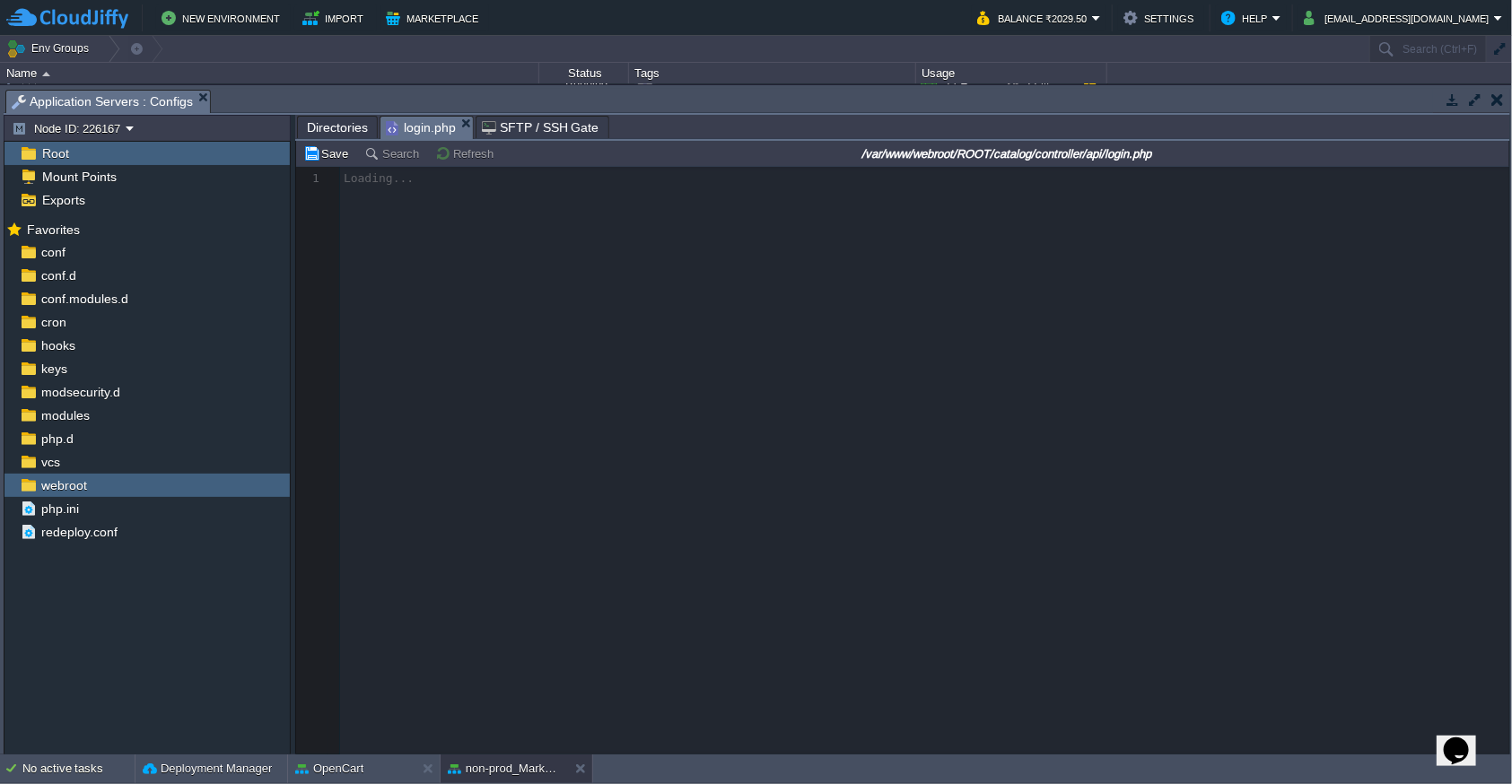
scroll to position [5, 0]
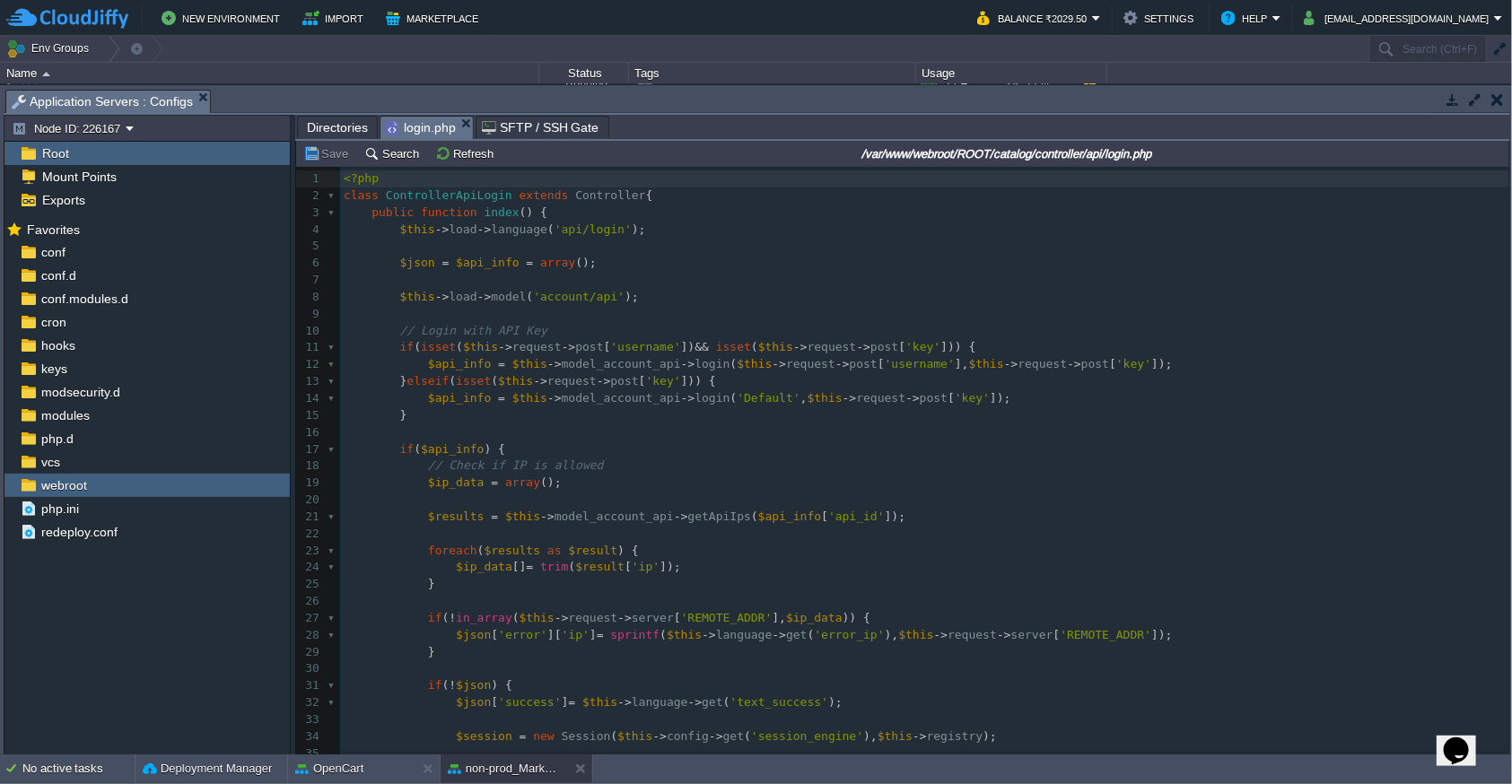
click at [538, 439] on pre at bounding box center [924, 433] width 1169 height 17
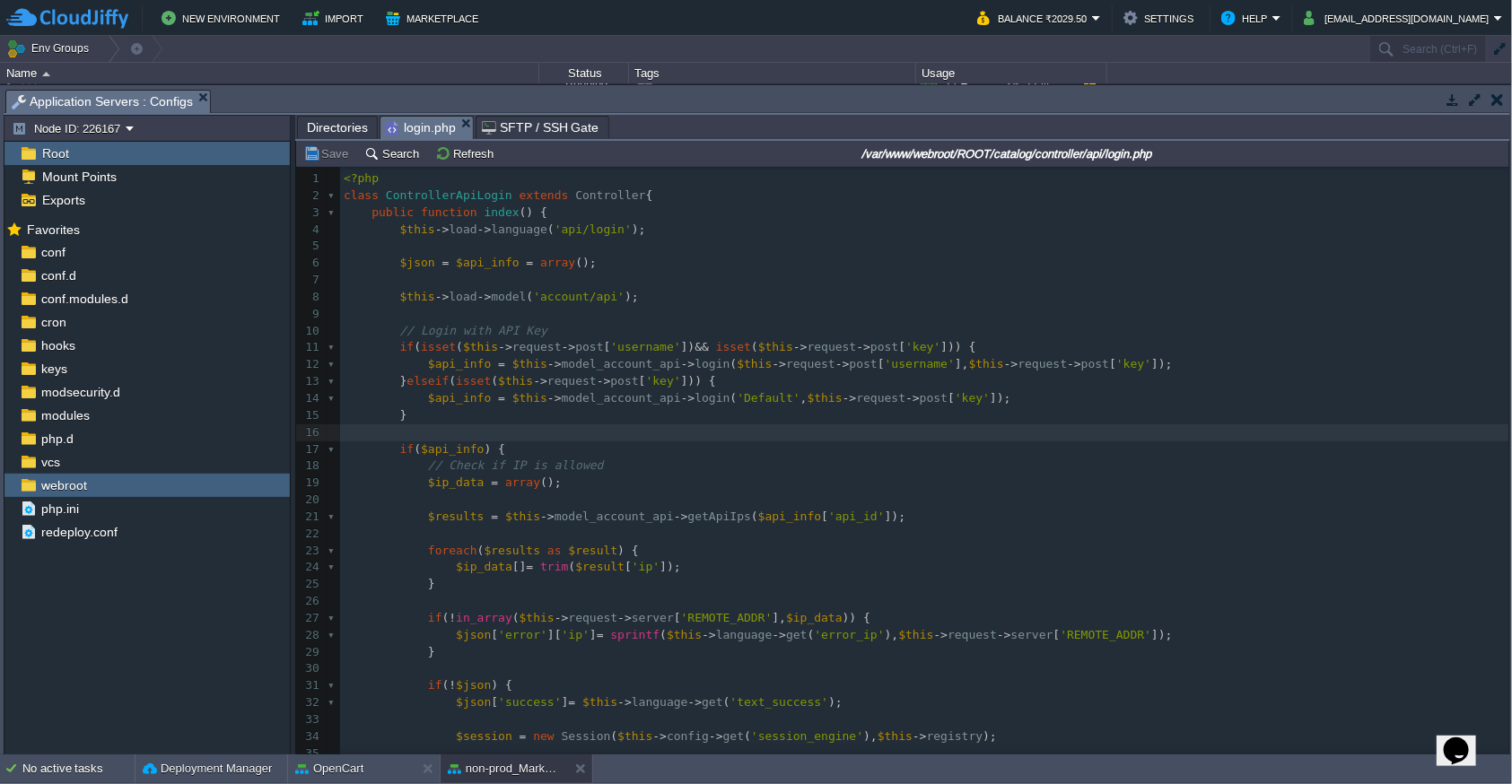
click at [501, 437] on pre at bounding box center [924, 433] width 1169 height 17
type textarea "var_dump();"
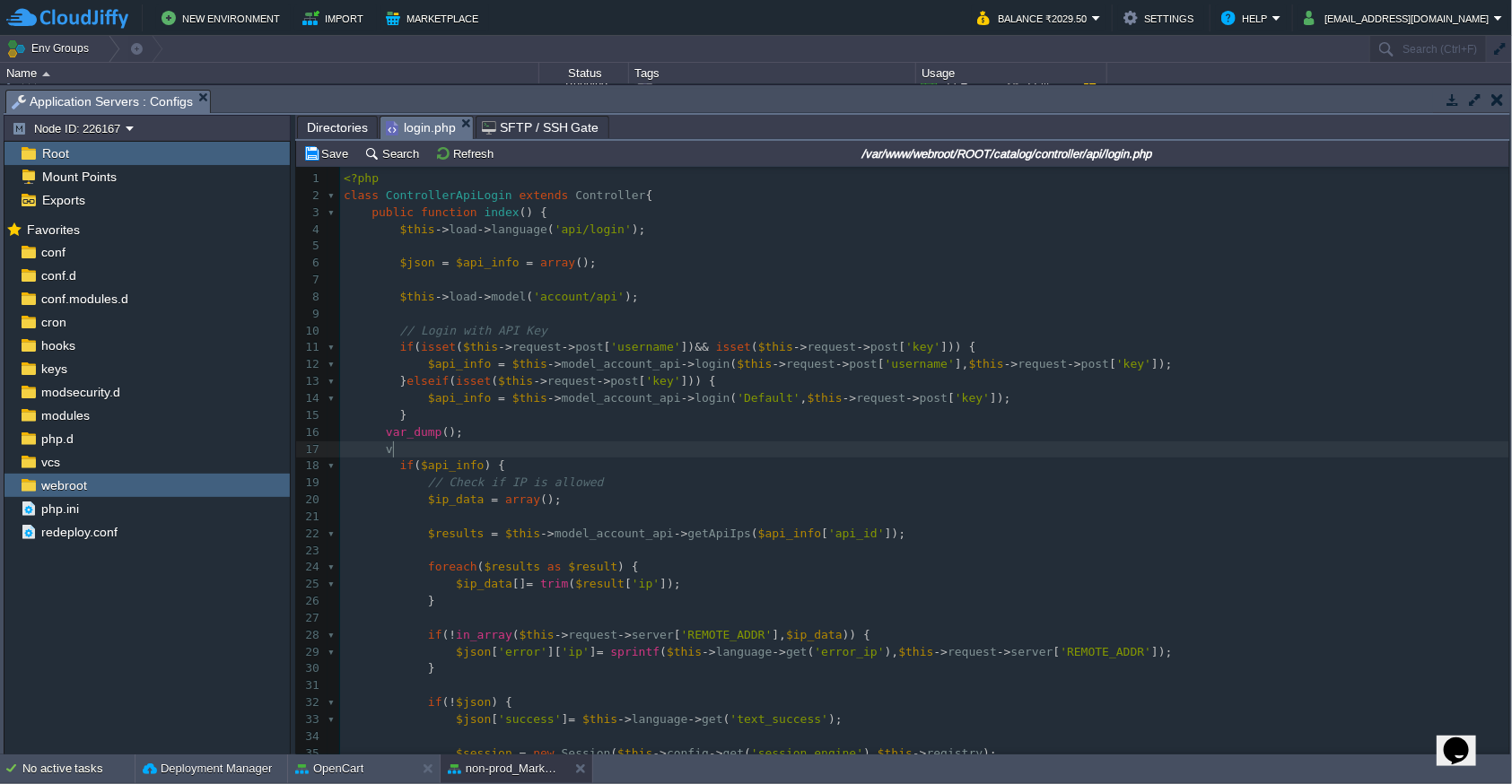
type textarea "var"
type textarea "var_dump();"
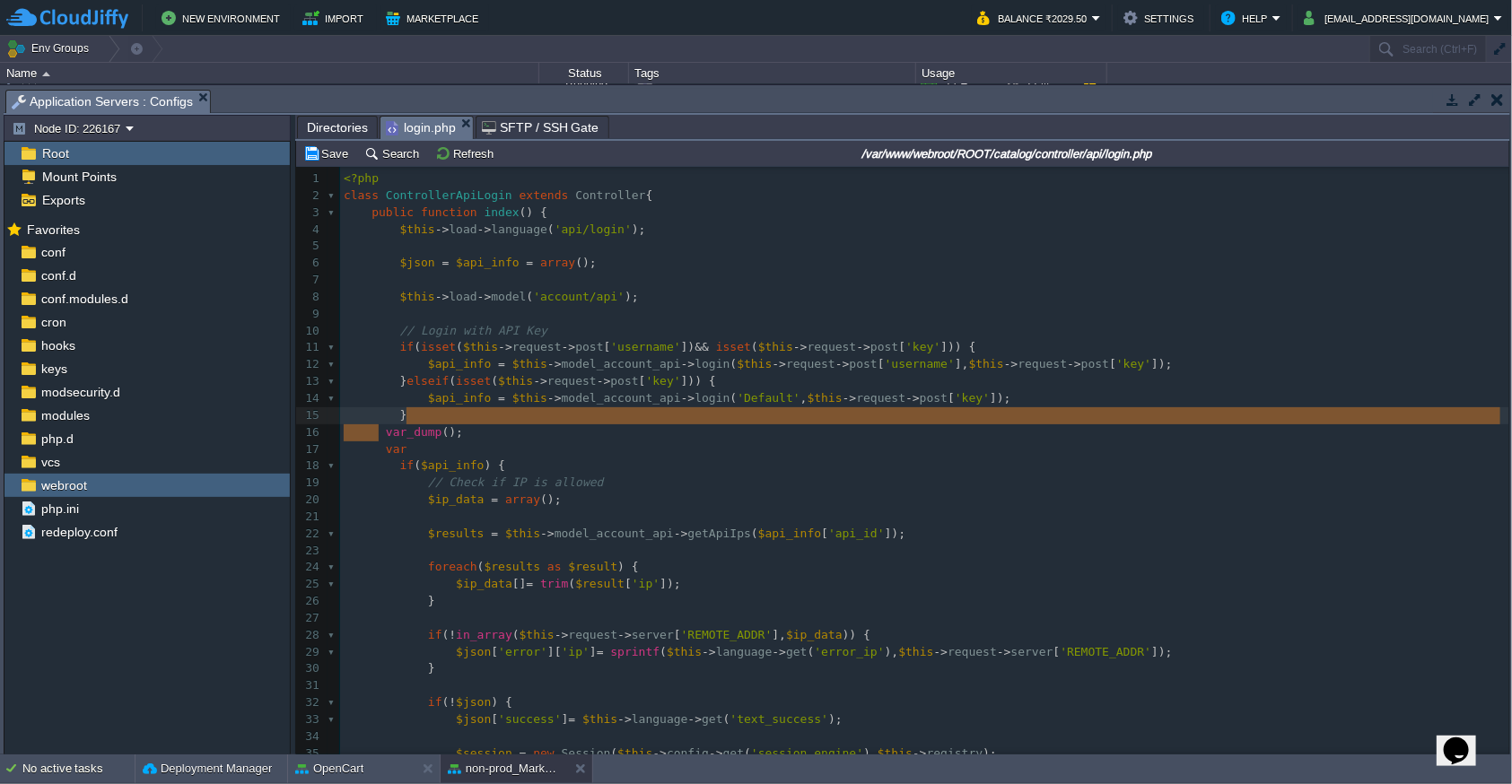
type textarea "var_dump();"
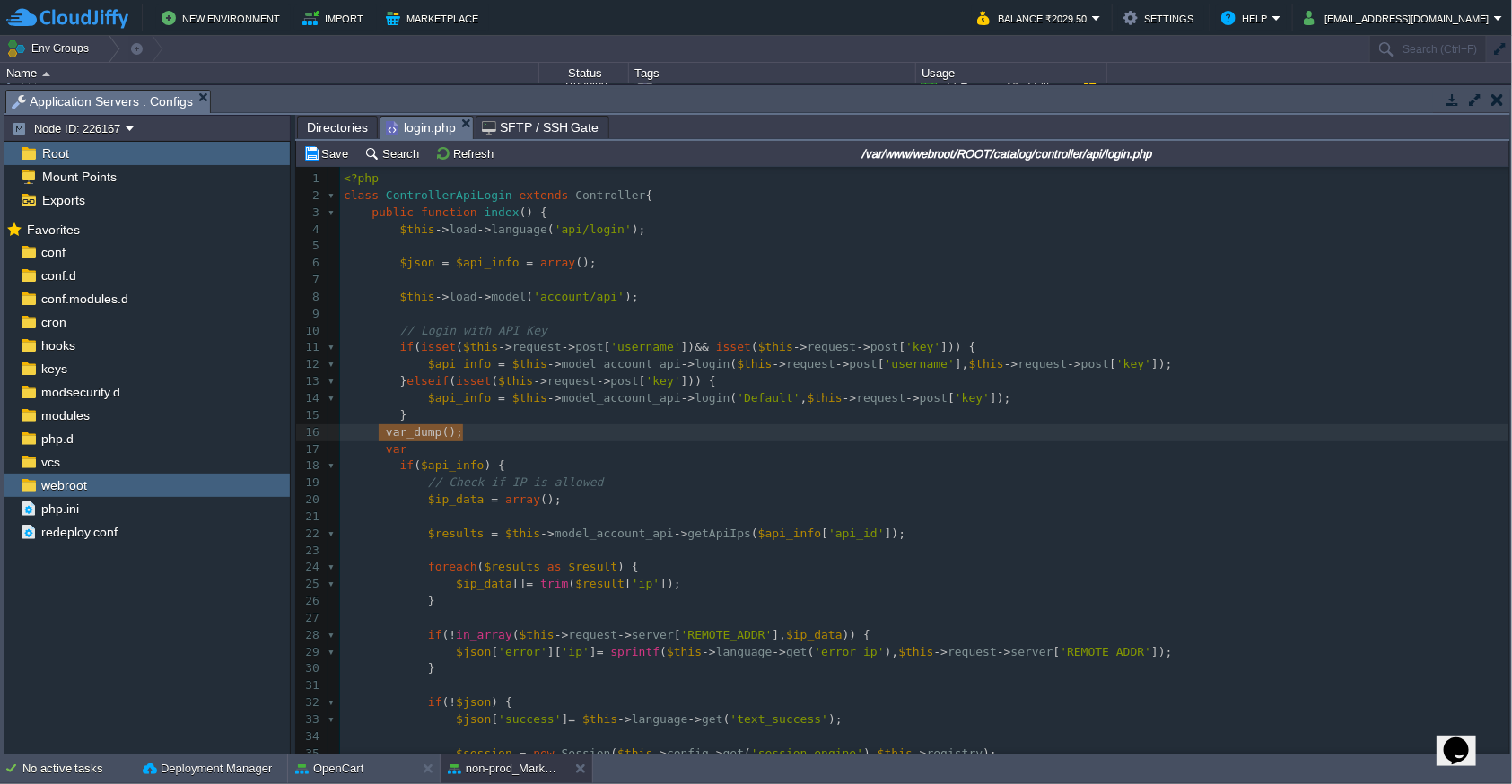
drag, startPoint x: 379, startPoint y: 434, endPoint x: 602, endPoint y: 432, distance: 223.0
type textarea "var"
paste textarea
type textarea "$this->request->post"
drag, startPoint x: 470, startPoint y: 348, endPoint x: 609, endPoint y: 350, distance: 139.0
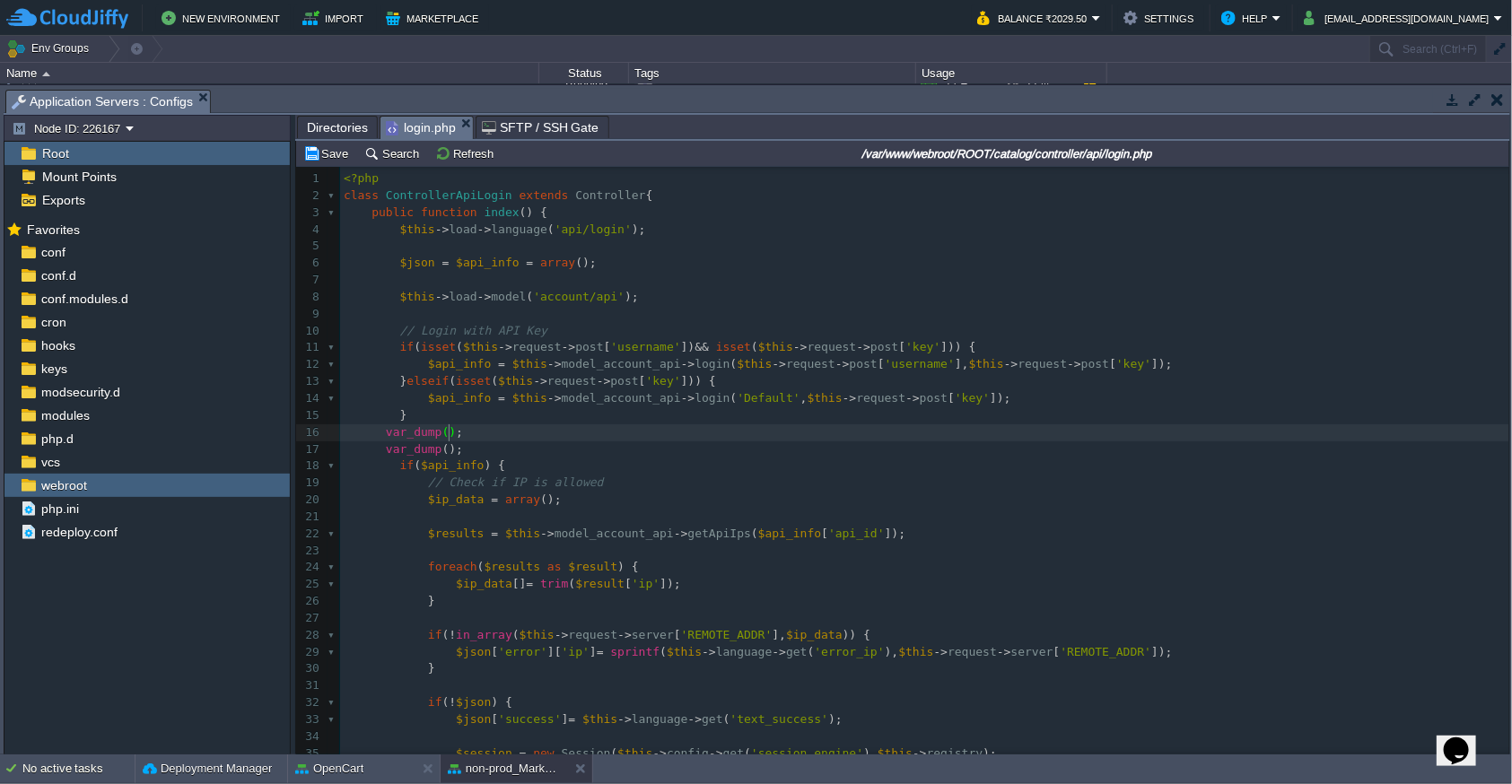
paste textarea "("
type textarea "()"
click at [451, 397] on div "x 1 <?php 2 class ControllerApiLogin extends Controller { 3 public function ind…" at bounding box center [924, 550] width 1169 height 760
type textarea "$api_info"
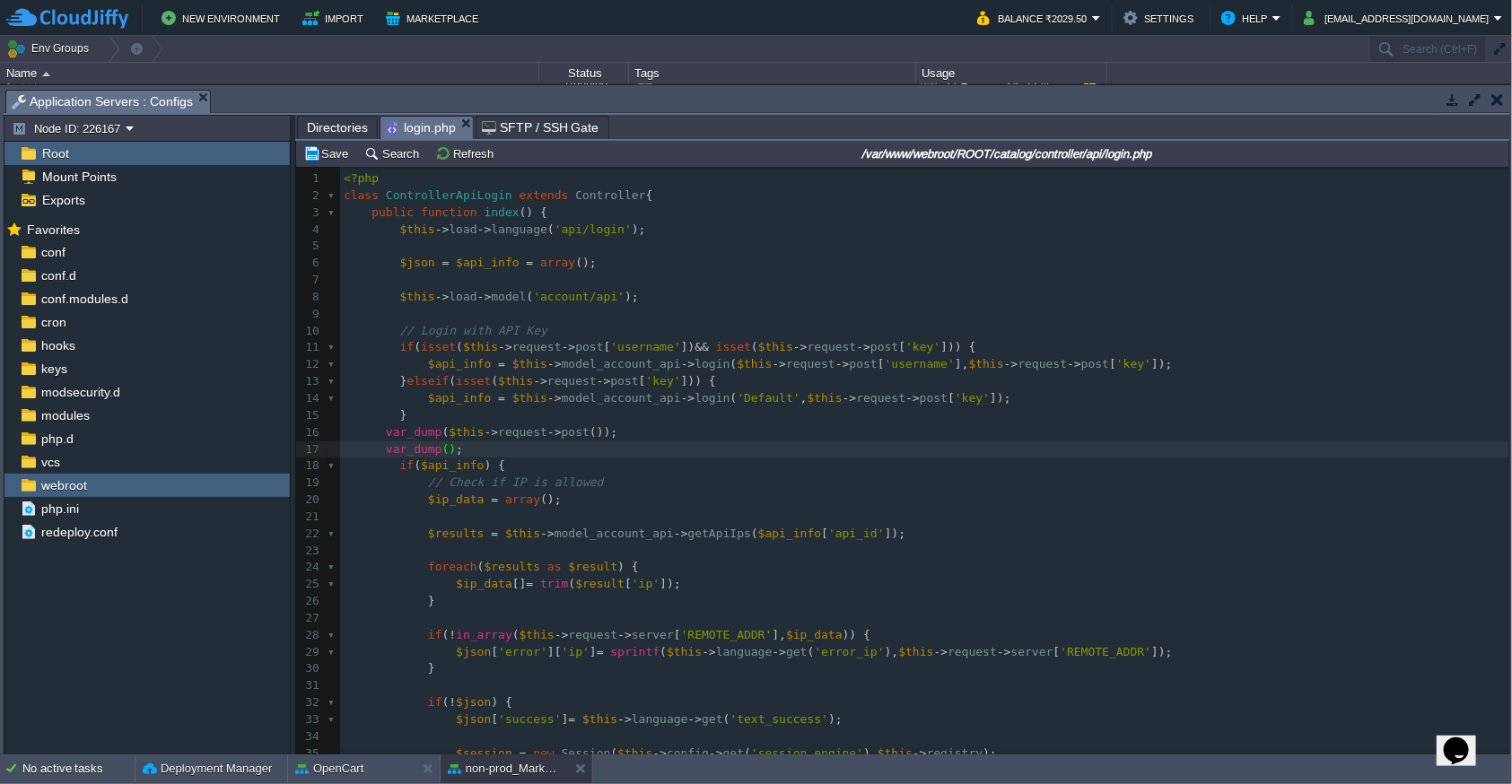
paste textarea "d"
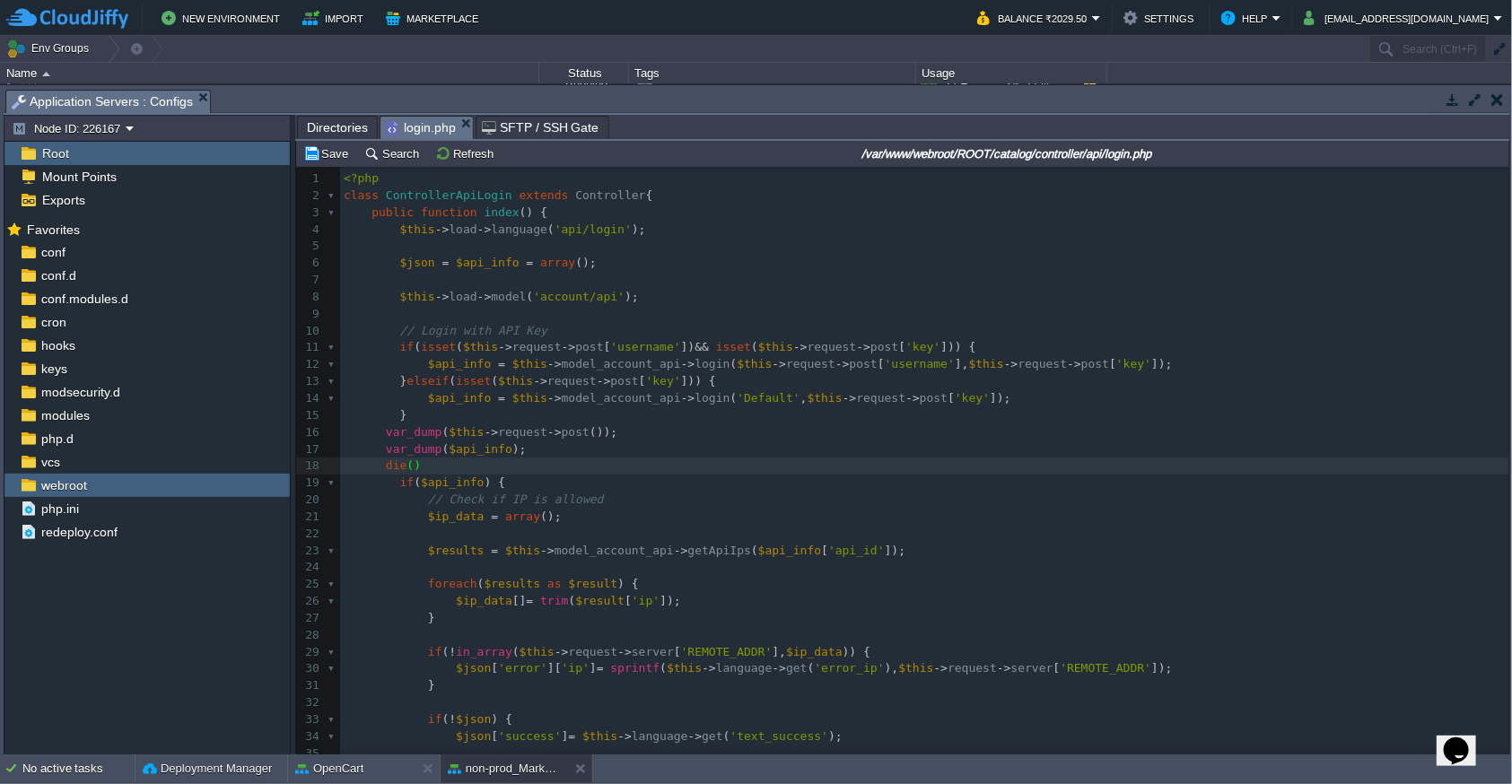
type textarea "die();"
type textarea "[]"
click at [459, 401] on span "$api_info" at bounding box center [459, 397] width 62 height 14
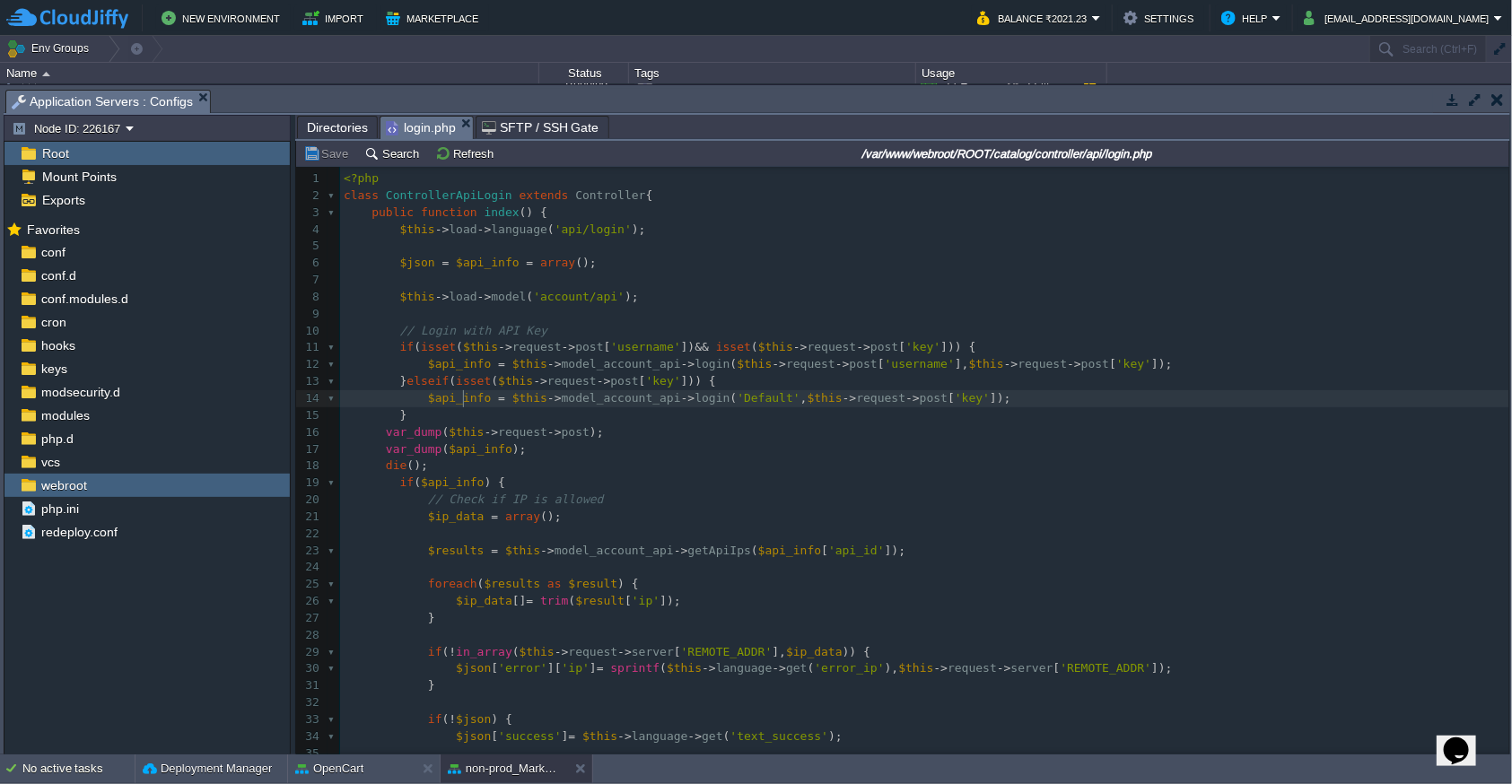
type textarea "$api_info"
type textarea "Default"
type textarea "$this->request->post['key']"
drag, startPoint x: 512, startPoint y: 381, endPoint x: 701, endPoint y: 380, distance: 189.0
type textarea "$this->request->po"
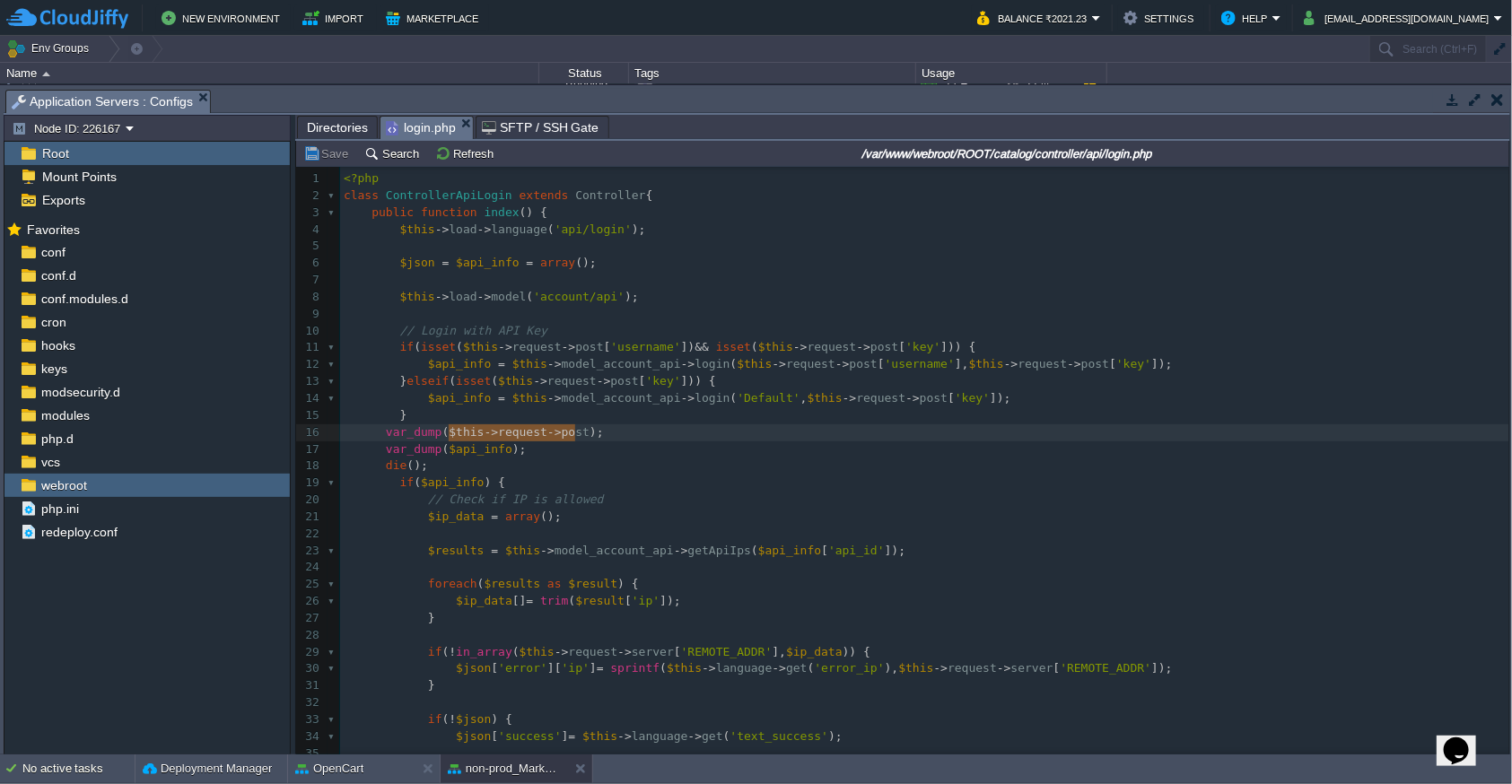
drag, startPoint x: 450, startPoint y: 434, endPoint x: 577, endPoint y: 436, distance: 127.0
type textarea "']))"
type textarea "var_dump($this->request->post); var_dump($api_info); die();"
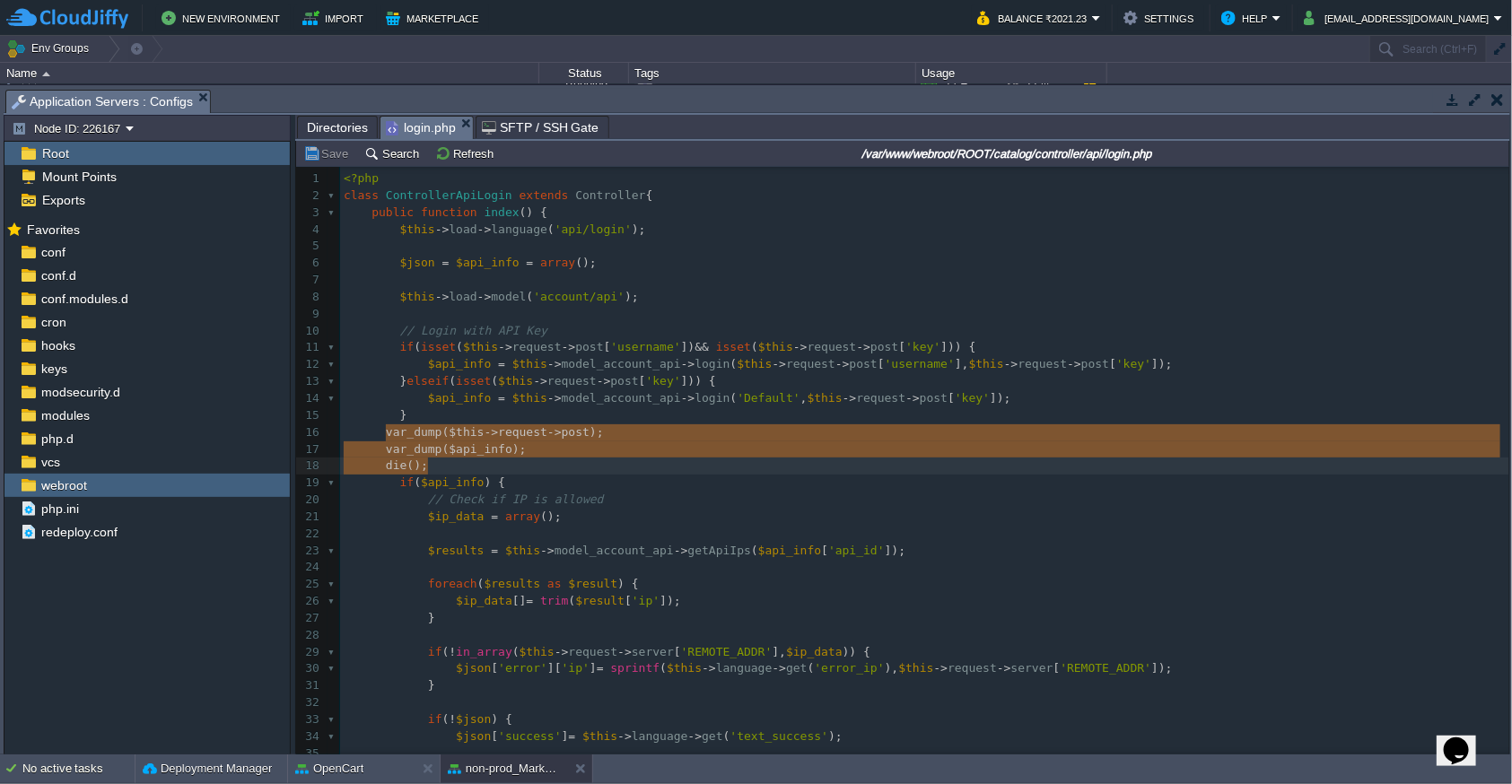
drag, startPoint x: 383, startPoint y: 435, endPoint x: 487, endPoint y: 459, distance: 106.7
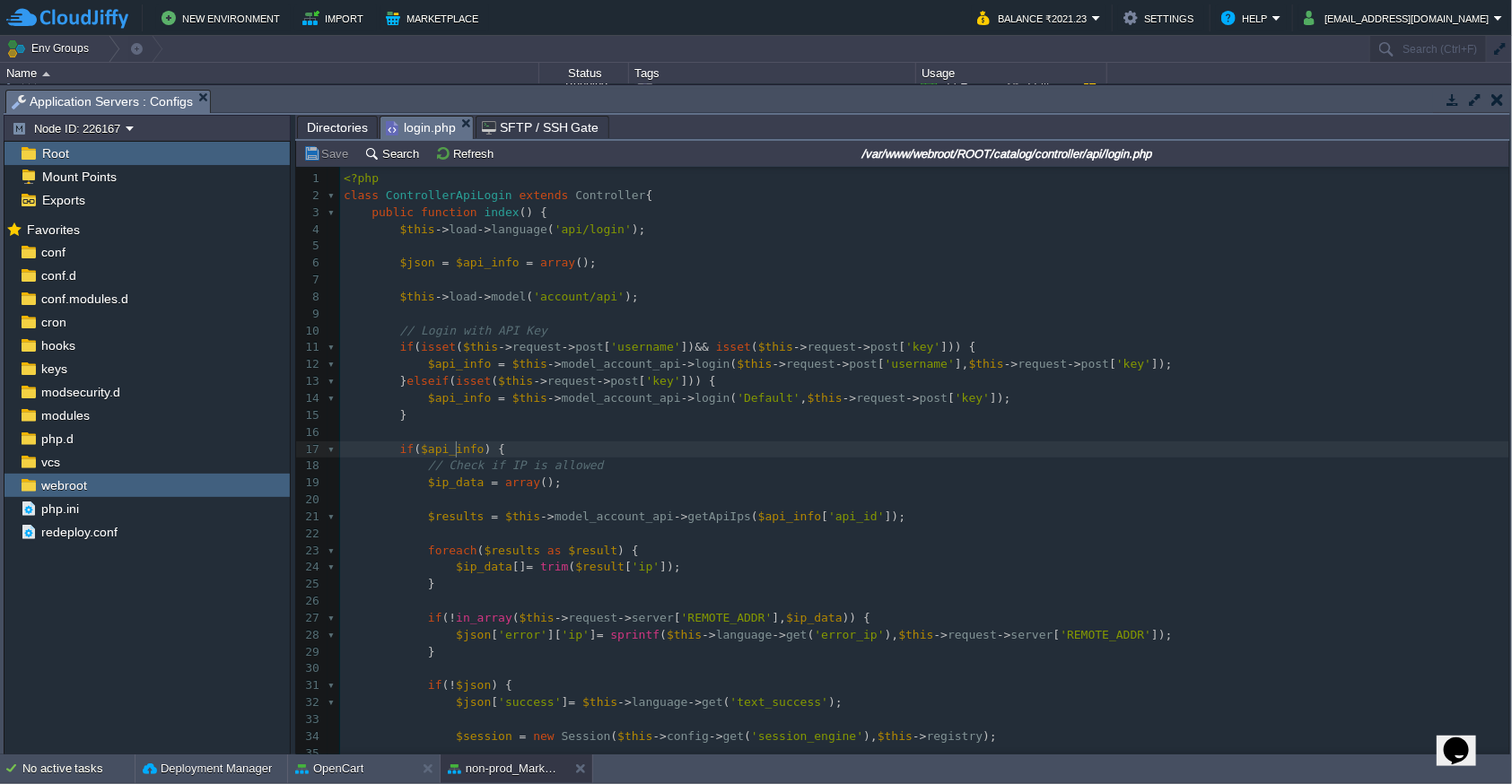
click at [456, 448] on div "x 1 <?php 2 class ControllerApiLogin extends Controller { 3 public function ind…" at bounding box center [924, 542] width 1169 height 744
click at [624, 460] on pre "// Check if IP is allowed" at bounding box center [924, 465] width 1169 height 17
type textarea "allowed"
click at [671, 487] on pre "$ip_data = array ();" at bounding box center [924, 483] width 1169 height 17
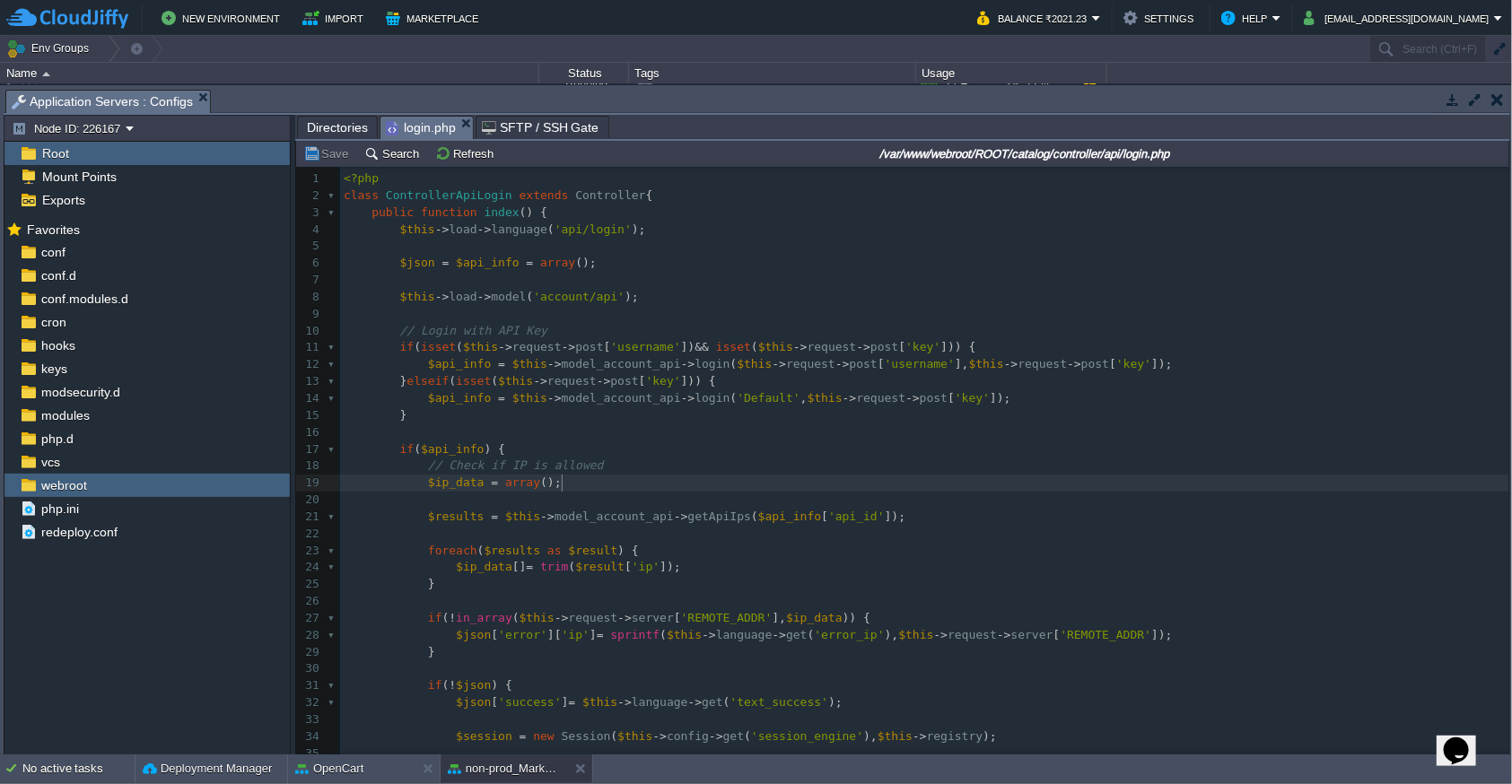
type textarea "();"
click at [632, 521] on div "x 1 <?php 2 class ControllerApiLogin extends Controller { 3 public function ind…" at bounding box center [924, 542] width 1169 height 744
type textarea "model_account_api"
type textarea "getApiIps"
click at [597, 567] on div "x 1 <?php 2 class ControllerApiLogin extends Controller { 3 public function ind…" at bounding box center [924, 542] width 1169 height 744
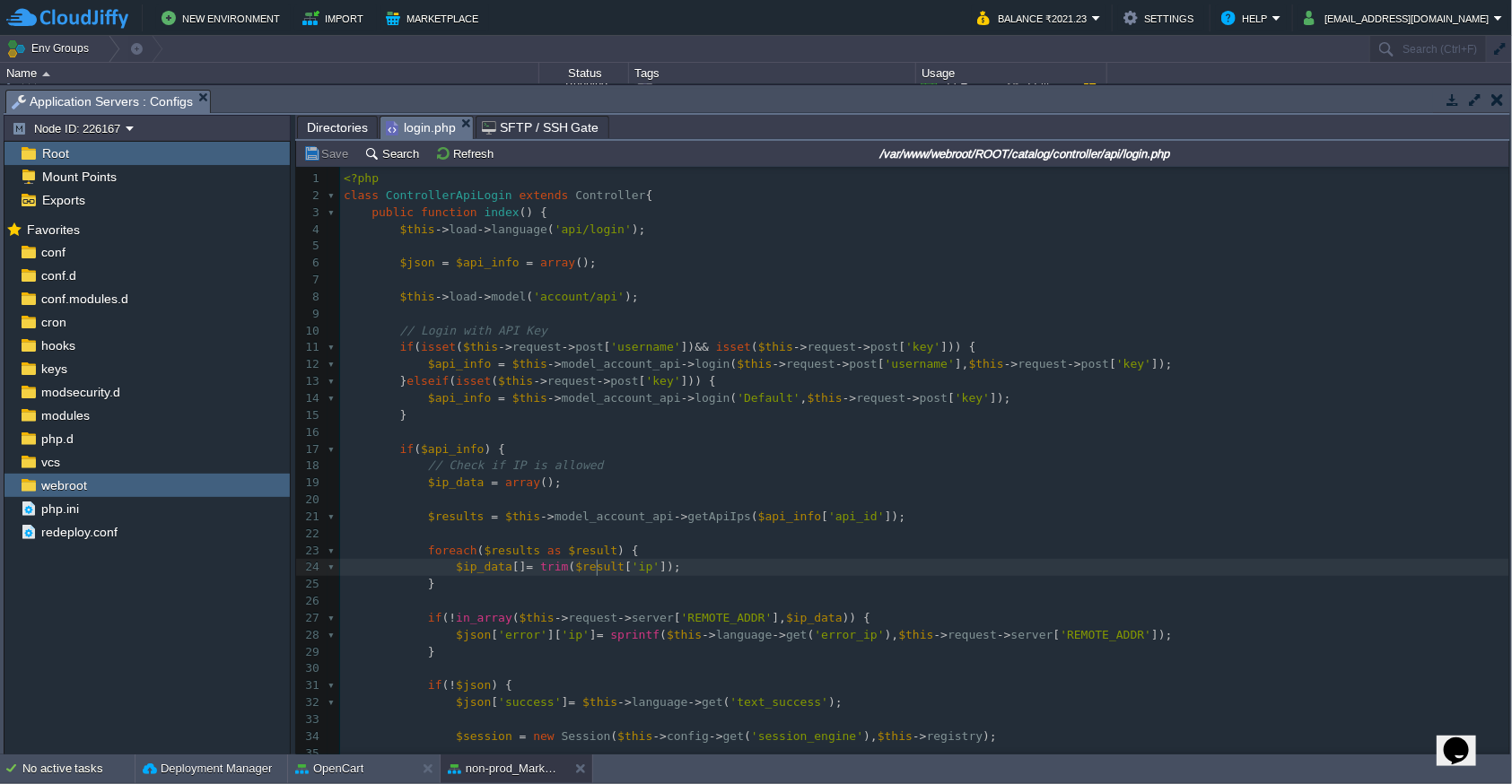
type textarea "$result"
type textarea "$ip_data"
click at [556, 618] on div "x 1 <?php 2 class ControllerApiLogin extends Controller { 3 public function ind…" at bounding box center [924, 542] width 1169 height 744
type textarea "$this"
type textarea "'],"
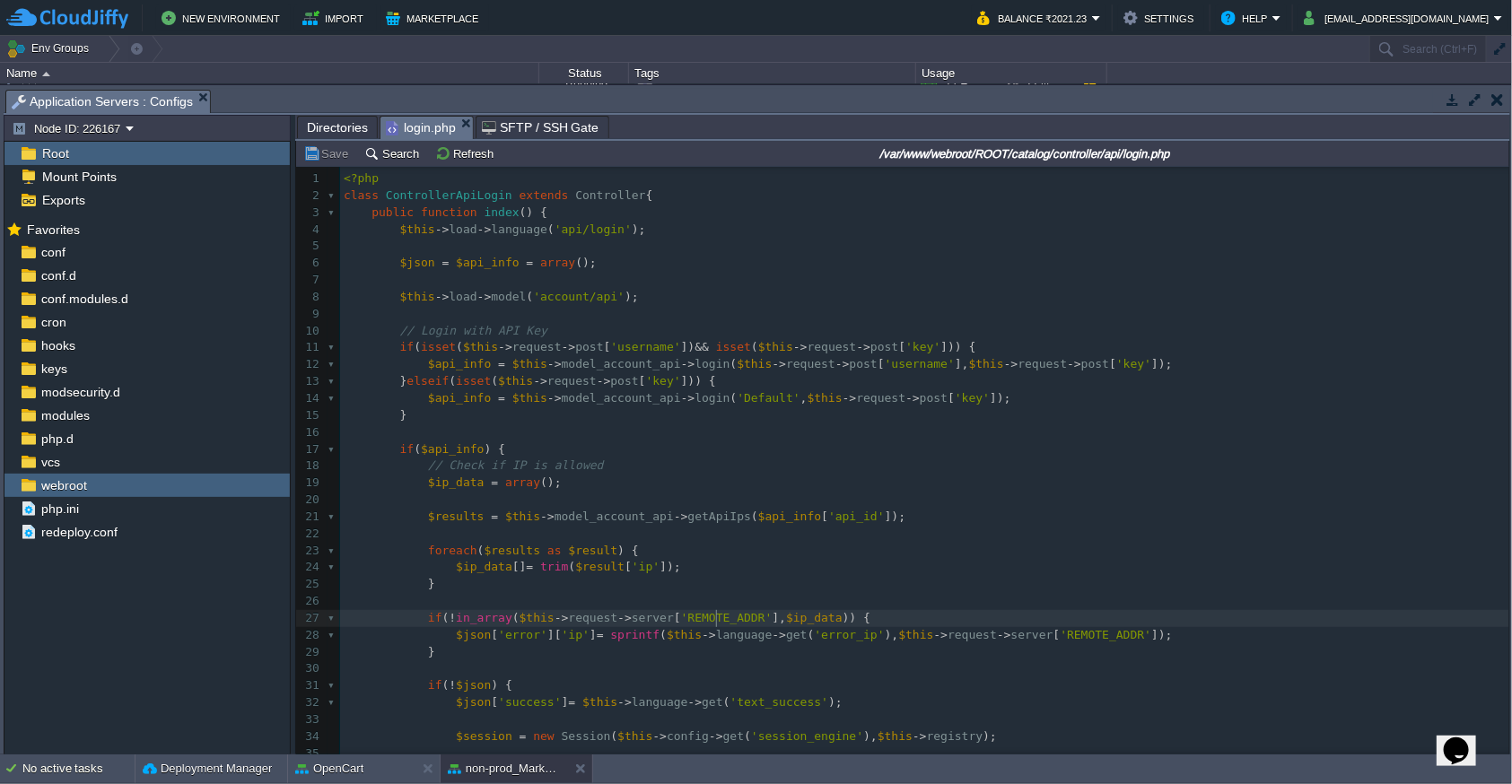
type textarea "REMOTE_ADDR"
type textarea "$ip_data"
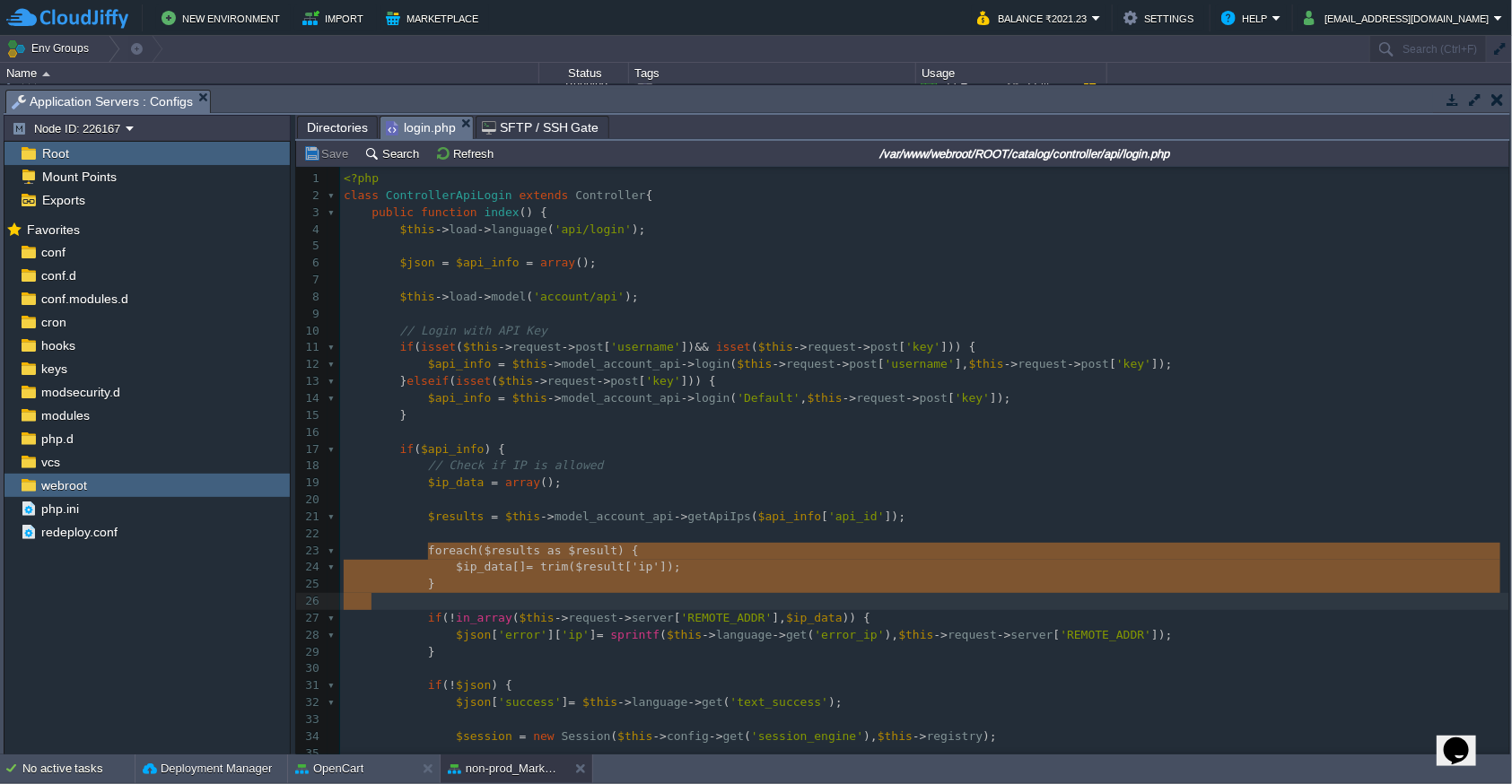
type textarea "foreach ($results as $result) { $ip_data[] = trim($result['ip']); }"
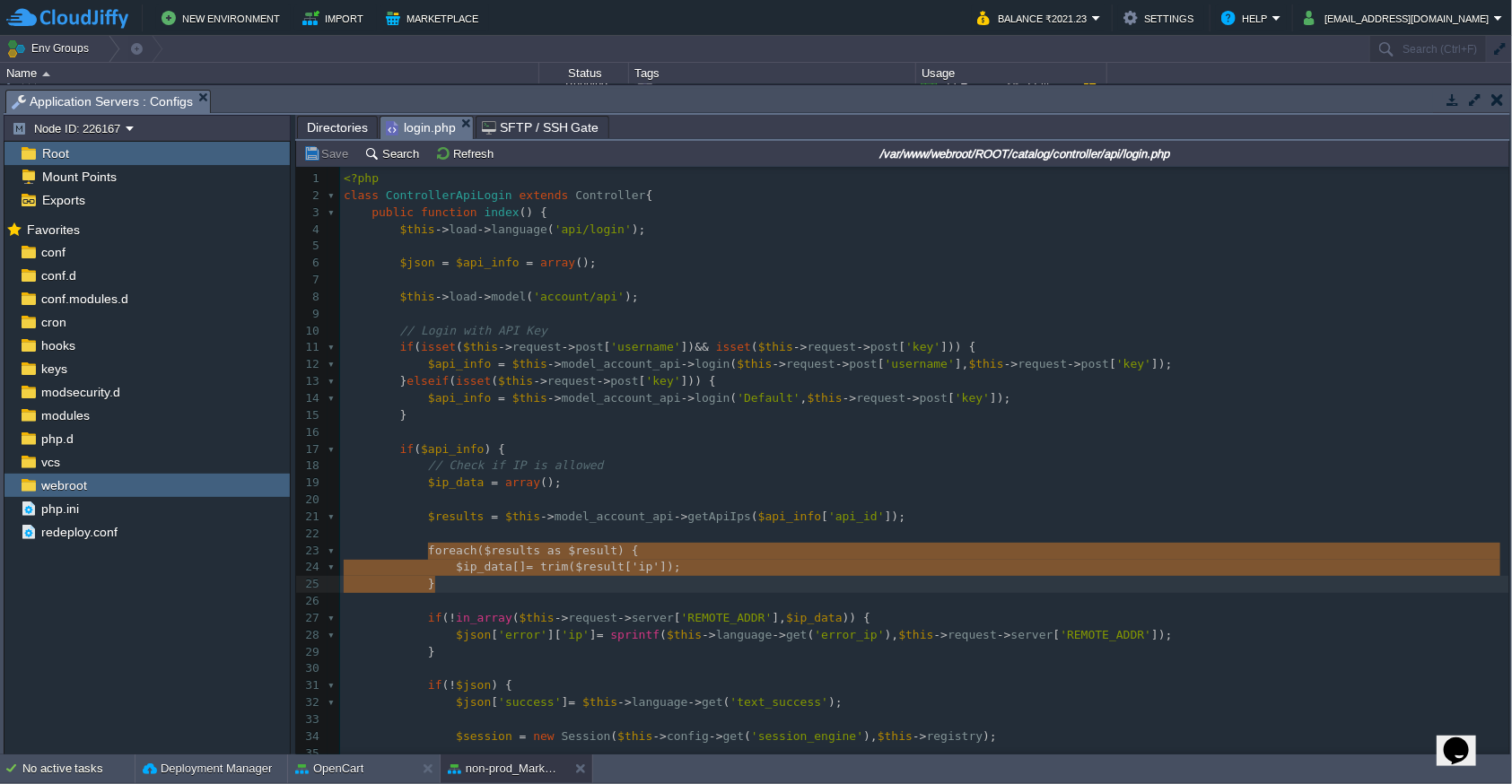
drag, startPoint x: 420, startPoint y: 550, endPoint x: 444, endPoint y: 578, distance: 36.9
click at [467, 445] on span "$api_info" at bounding box center [452, 449] width 62 height 14
type textarea "$api_info"
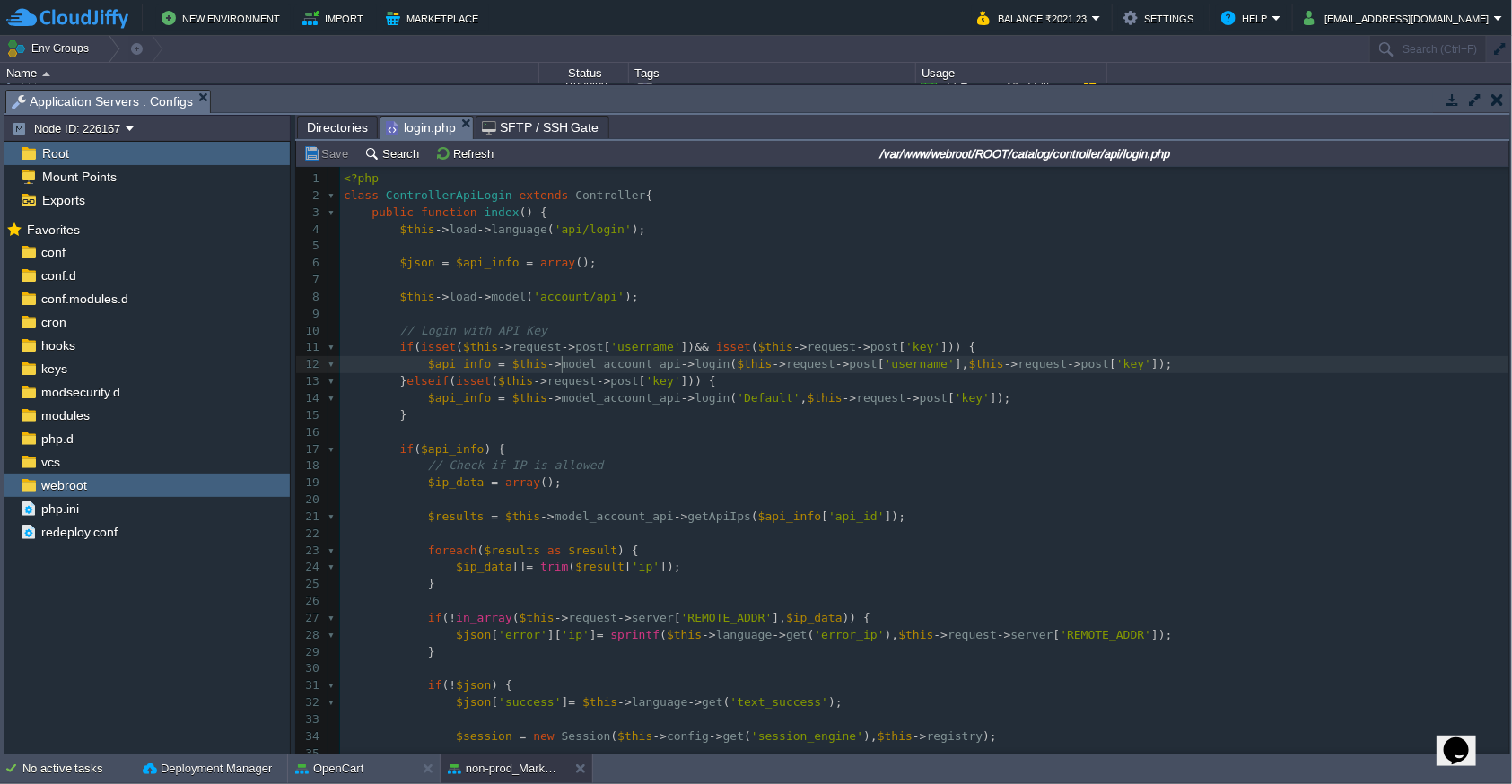
click at [560, 359] on div "x 1 <?php 2 class ControllerApiLogin extends Controller { 3 public function ind…" at bounding box center [924, 542] width 1169 height 744
type textarea "model_account_api"
click at [314, 127] on span "Directories" at bounding box center [337, 128] width 61 height 22
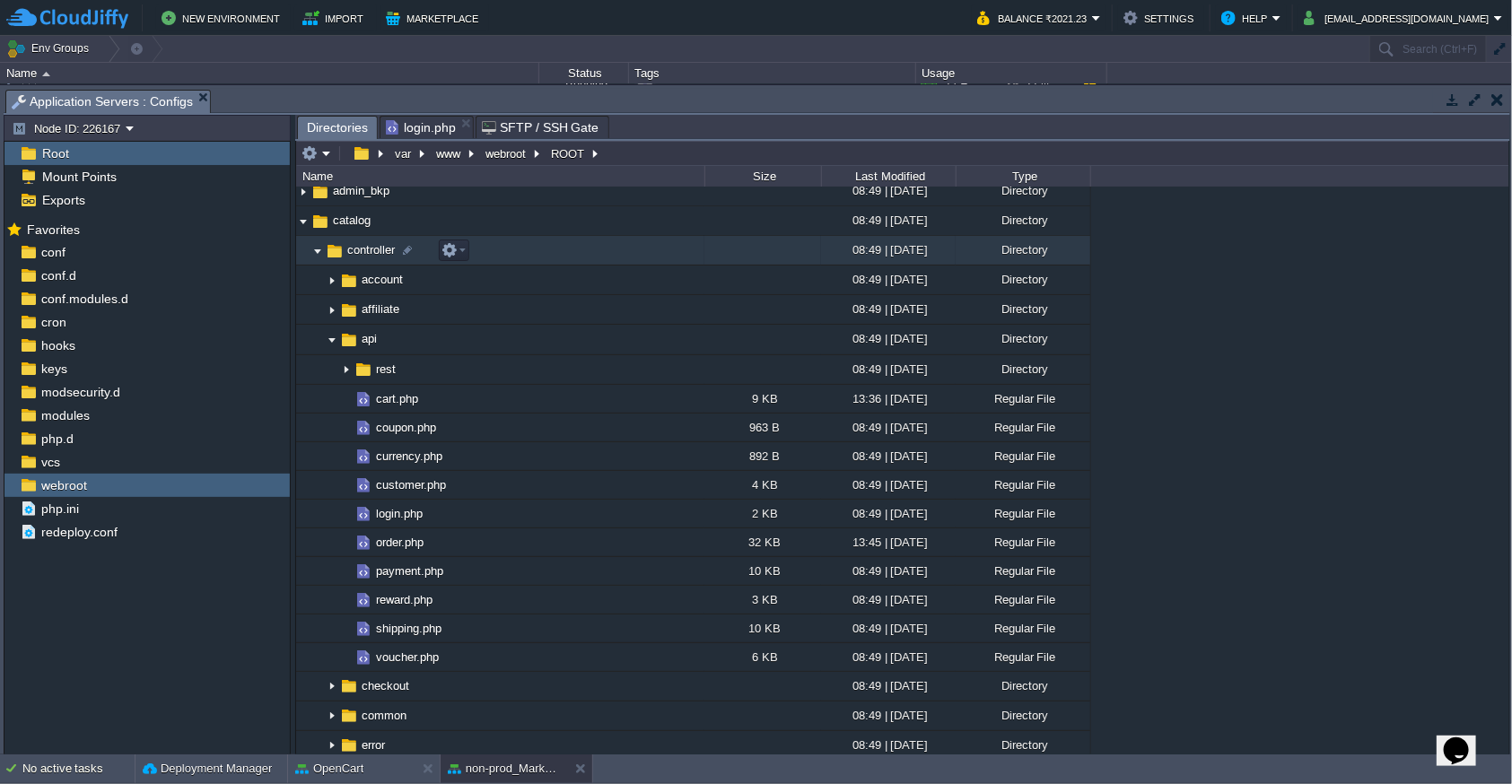
click at [312, 249] on img at bounding box center [318, 251] width 14 height 28
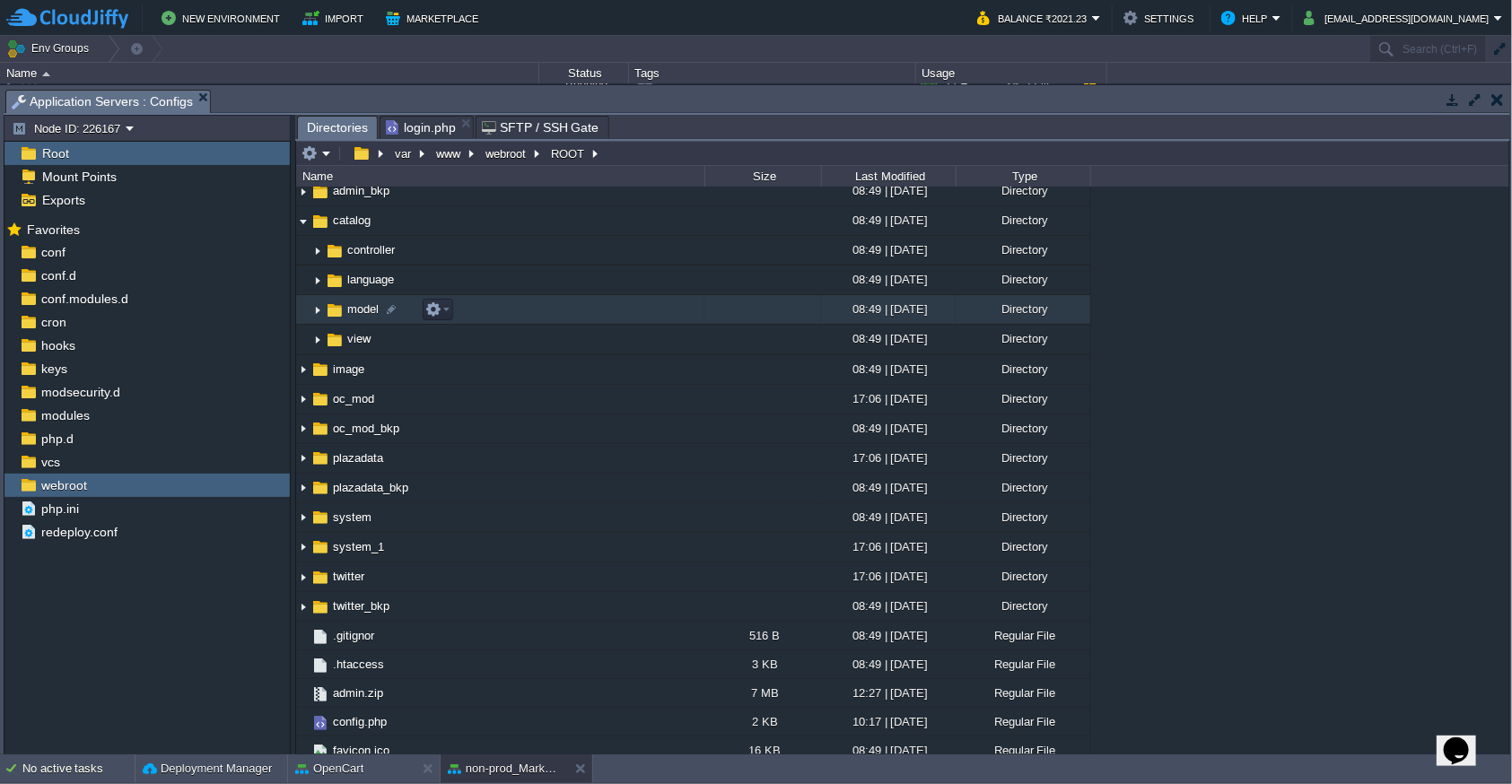
click at [315, 305] on img at bounding box center [318, 310] width 14 height 28
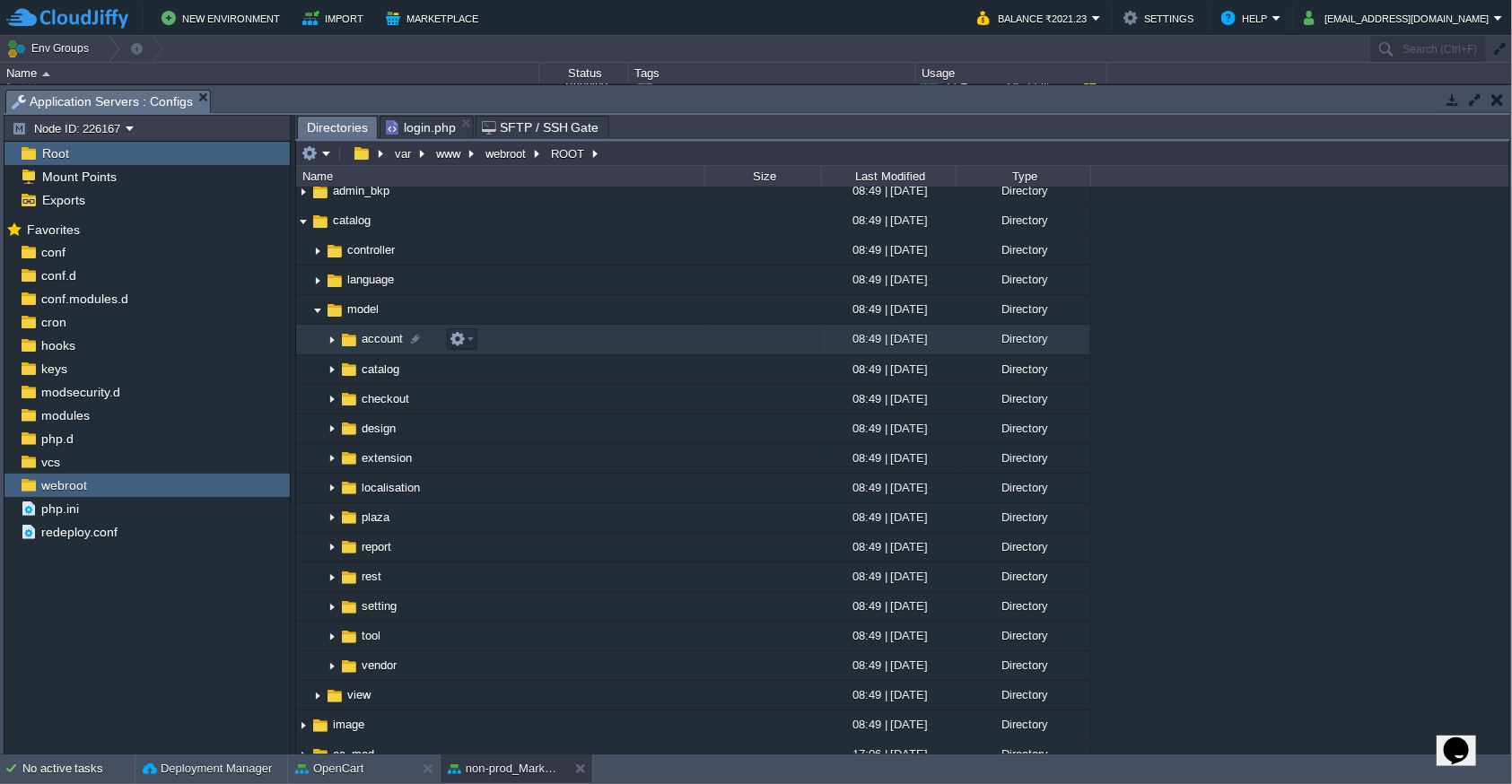
click at [336, 341] on img at bounding box center [332, 340] width 14 height 28
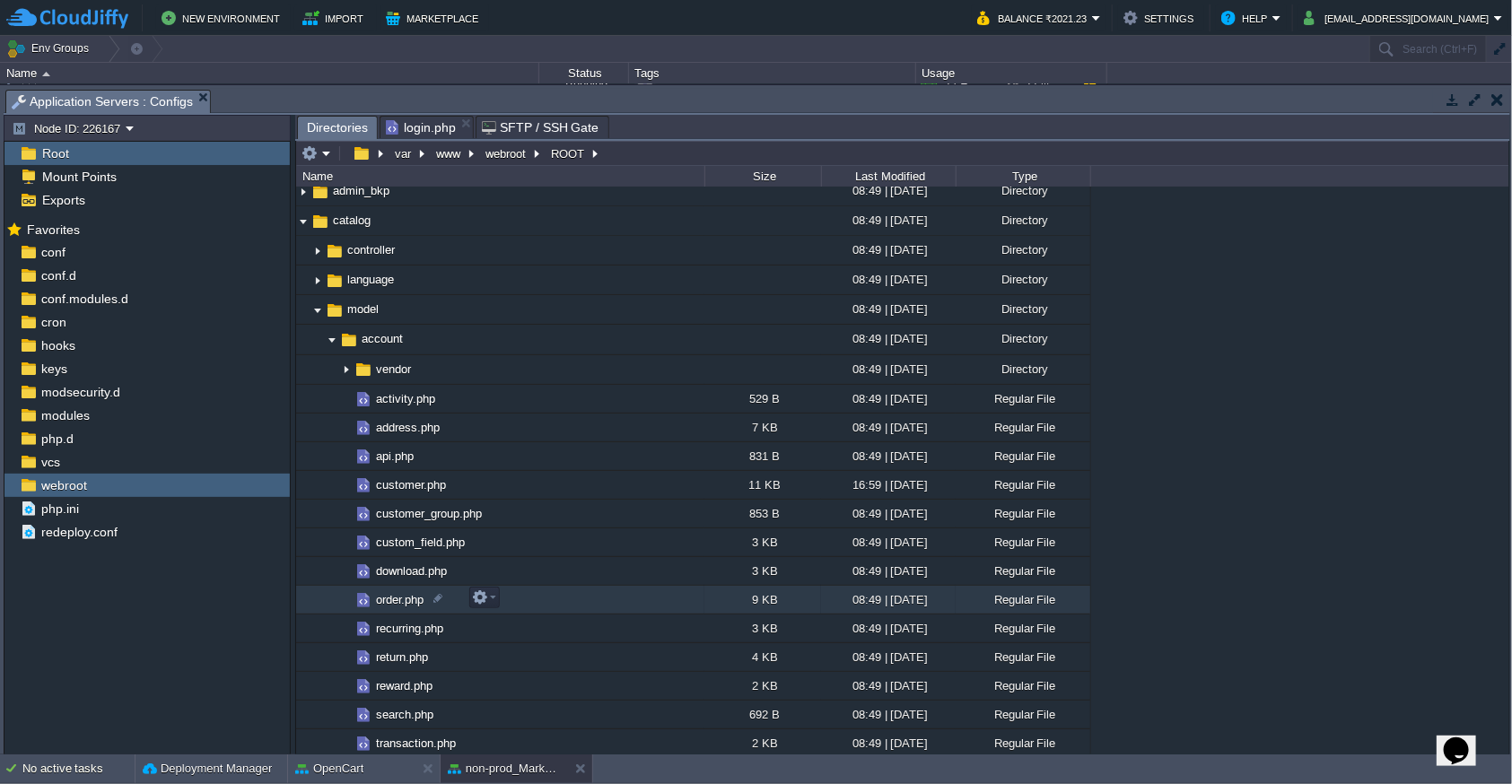
scroll to position [196, 0]
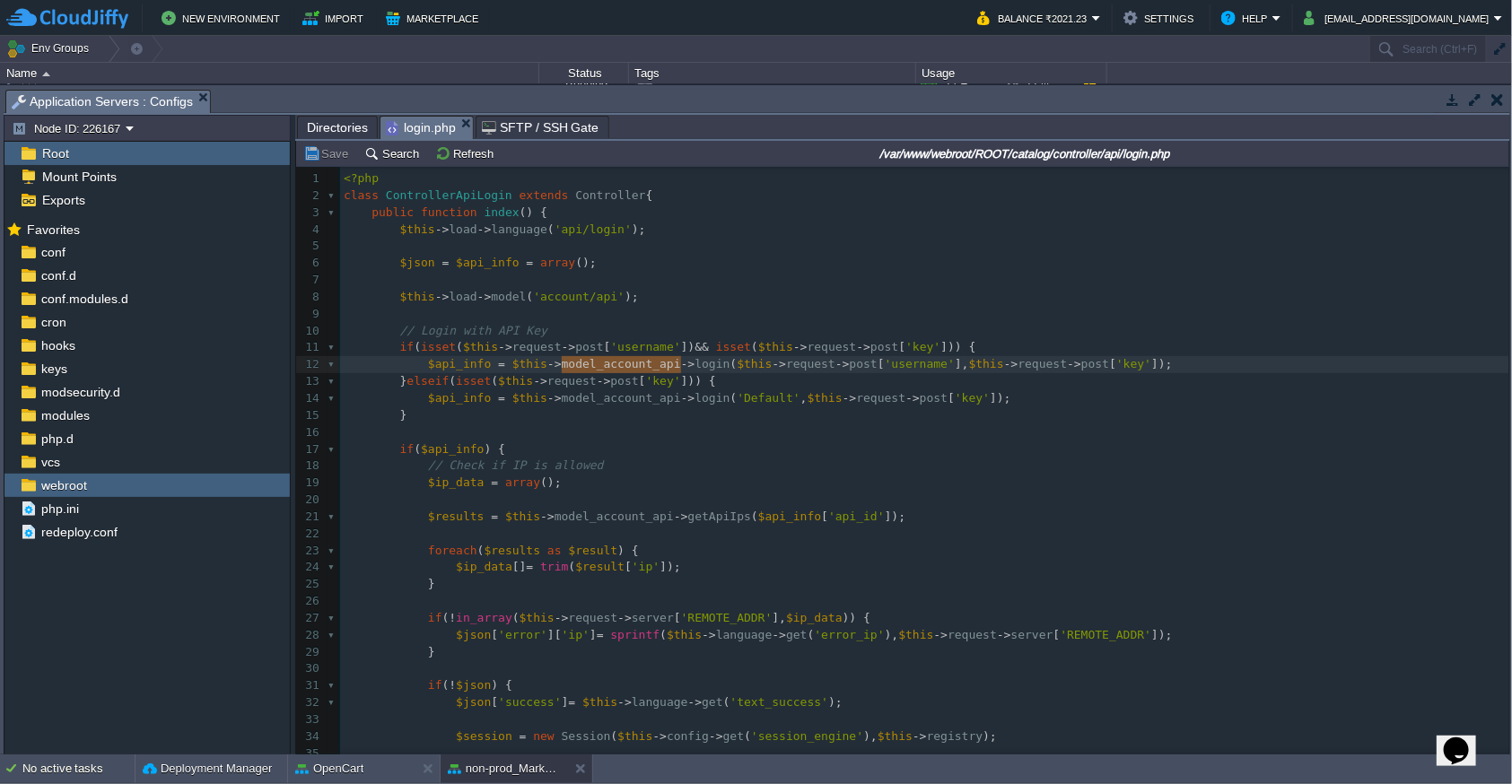
click at [432, 124] on span "login.php" at bounding box center [420, 128] width 70 height 23
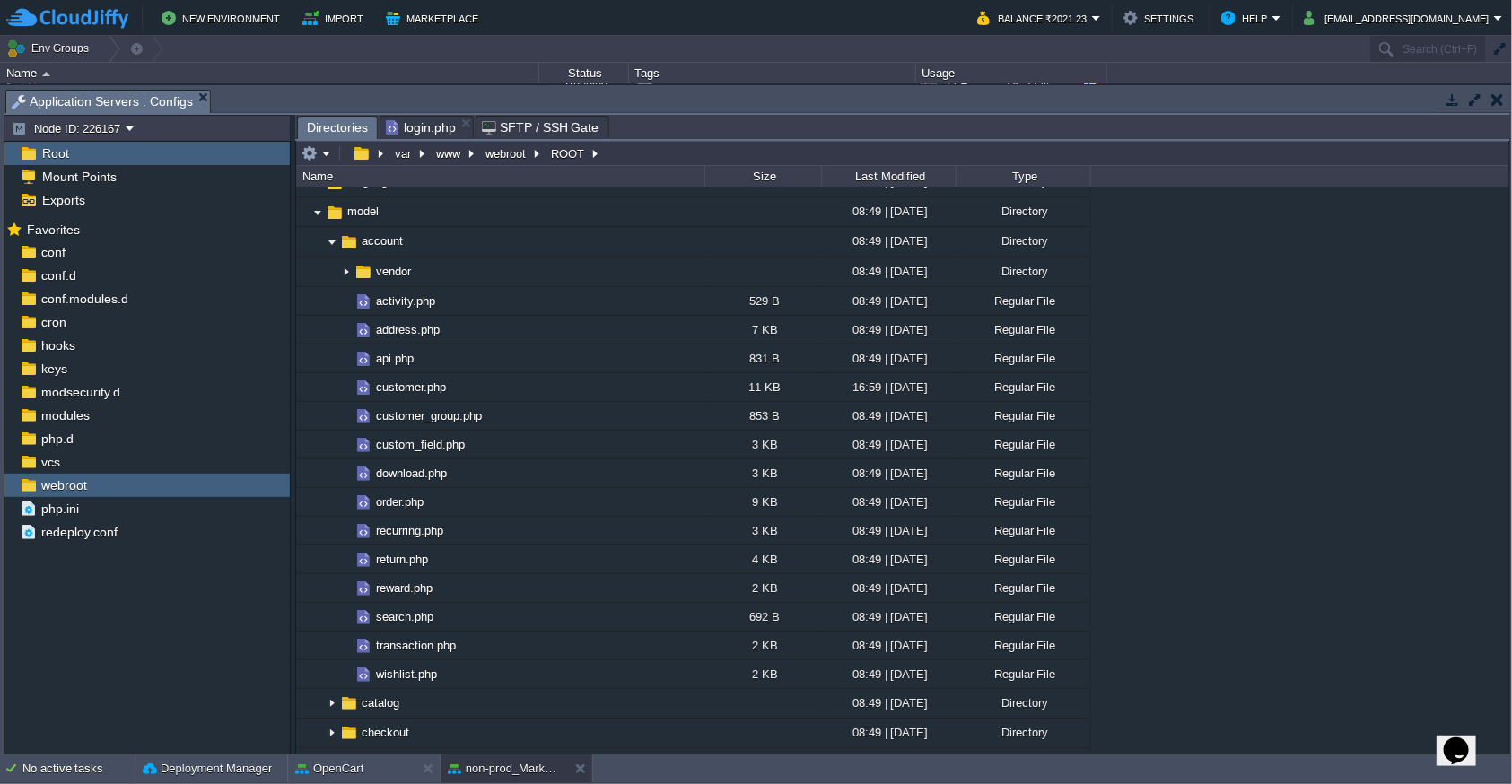
click at [325, 133] on span "Directories" at bounding box center [337, 128] width 61 height 23
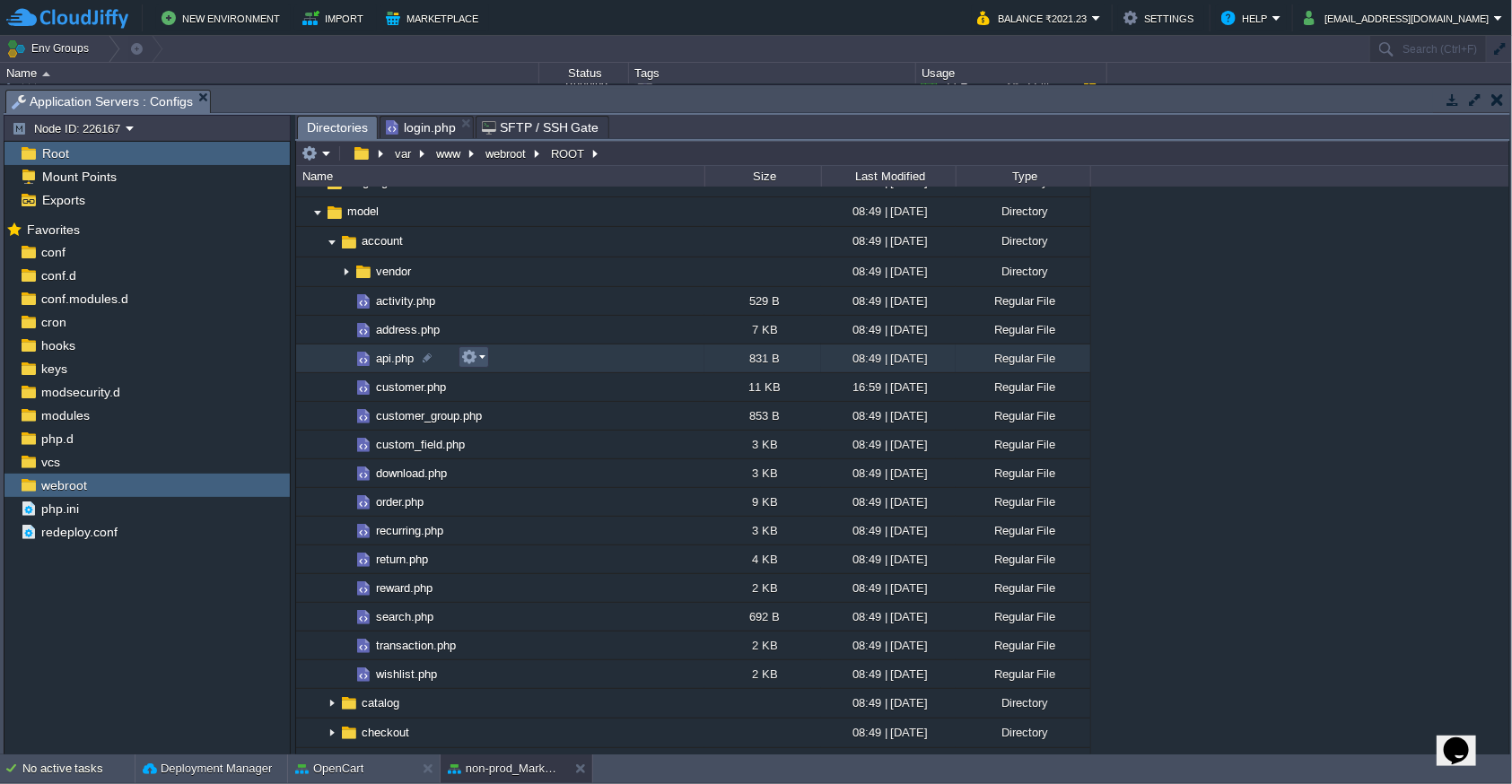
click at [465, 355] on button "button" at bounding box center [469, 358] width 16 height 16
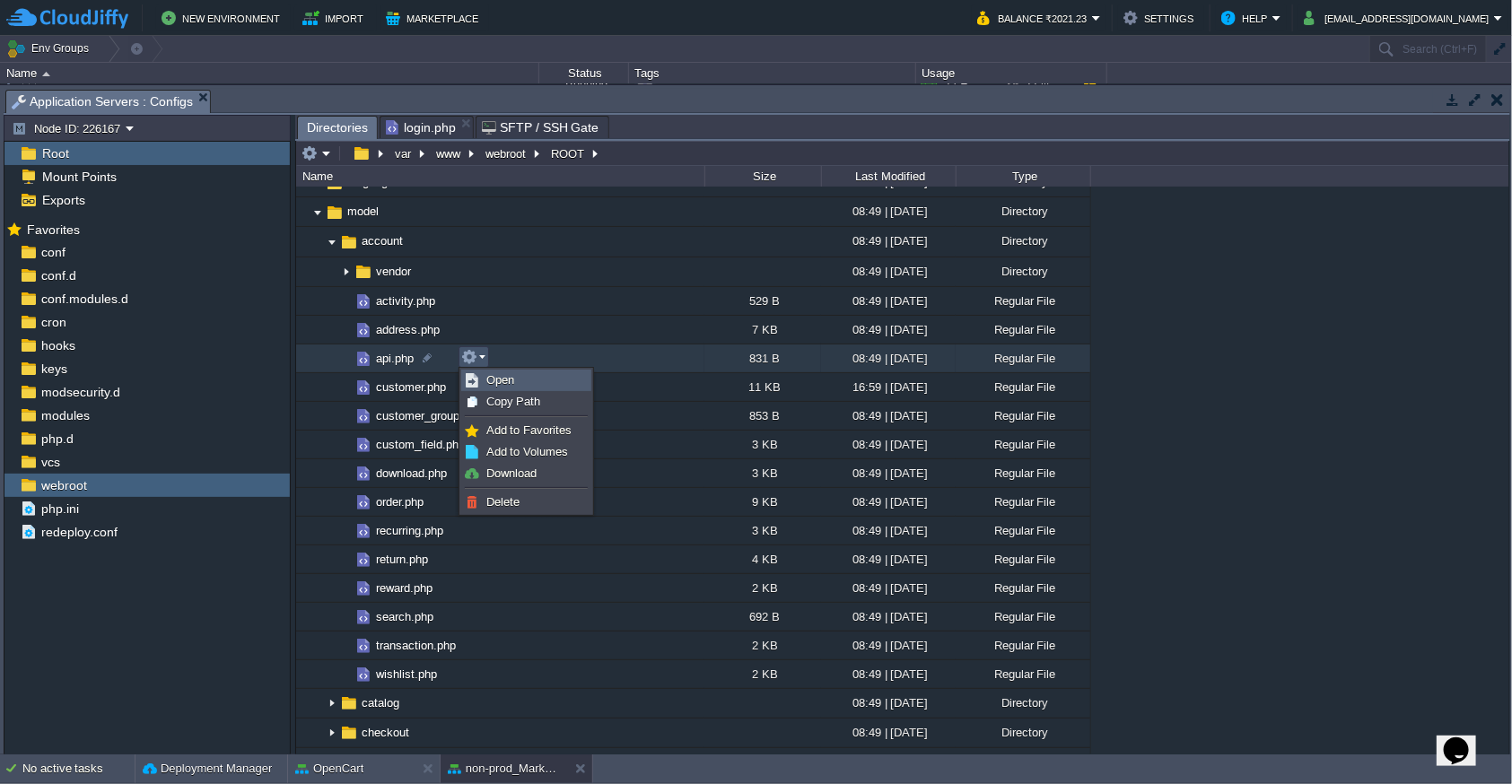
click at [490, 387] on link "Open" at bounding box center [526, 380] width 129 height 20
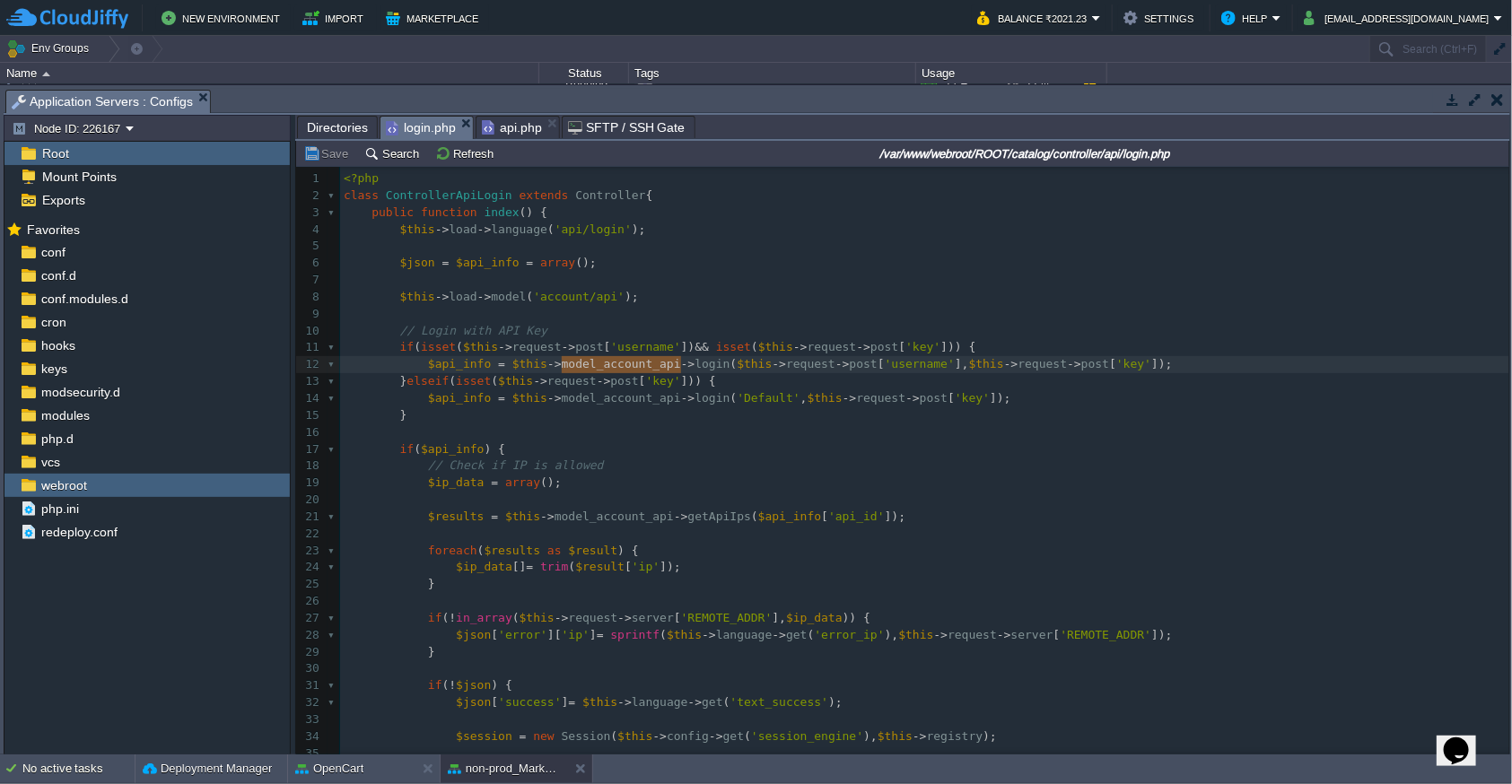
click at [407, 129] on span "login.php" at bounding box center [420, 128] width 70 height 23
type textarea "model_account_api"
drag, startPoint x: 506, startPoint y: 129, endPoint x: 508, endPoint y: 142, distance: 13.2
click at [505, 129] on span "api.php" at bounding box center [512, 128] width 60 height 22
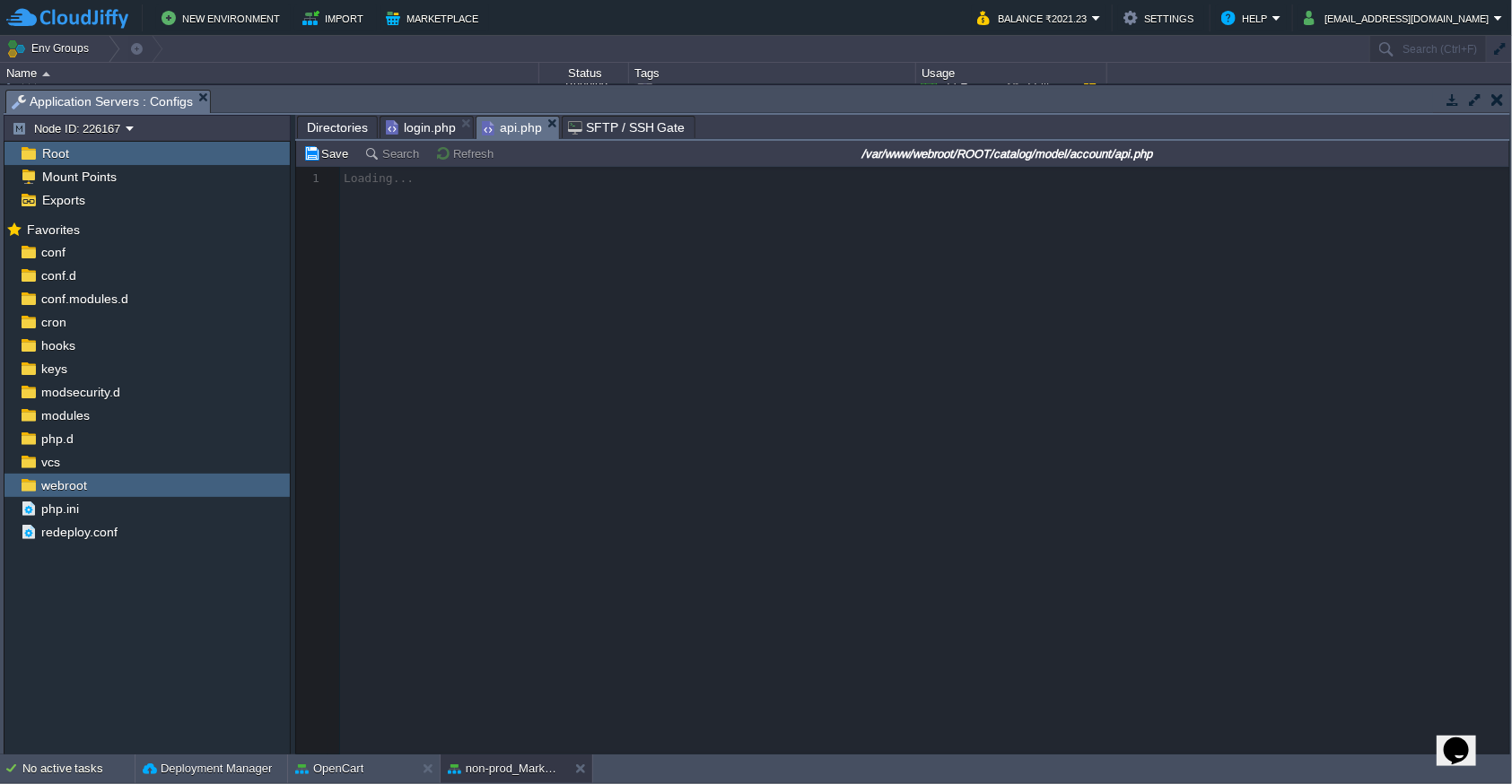
scroll to position [5, 0]
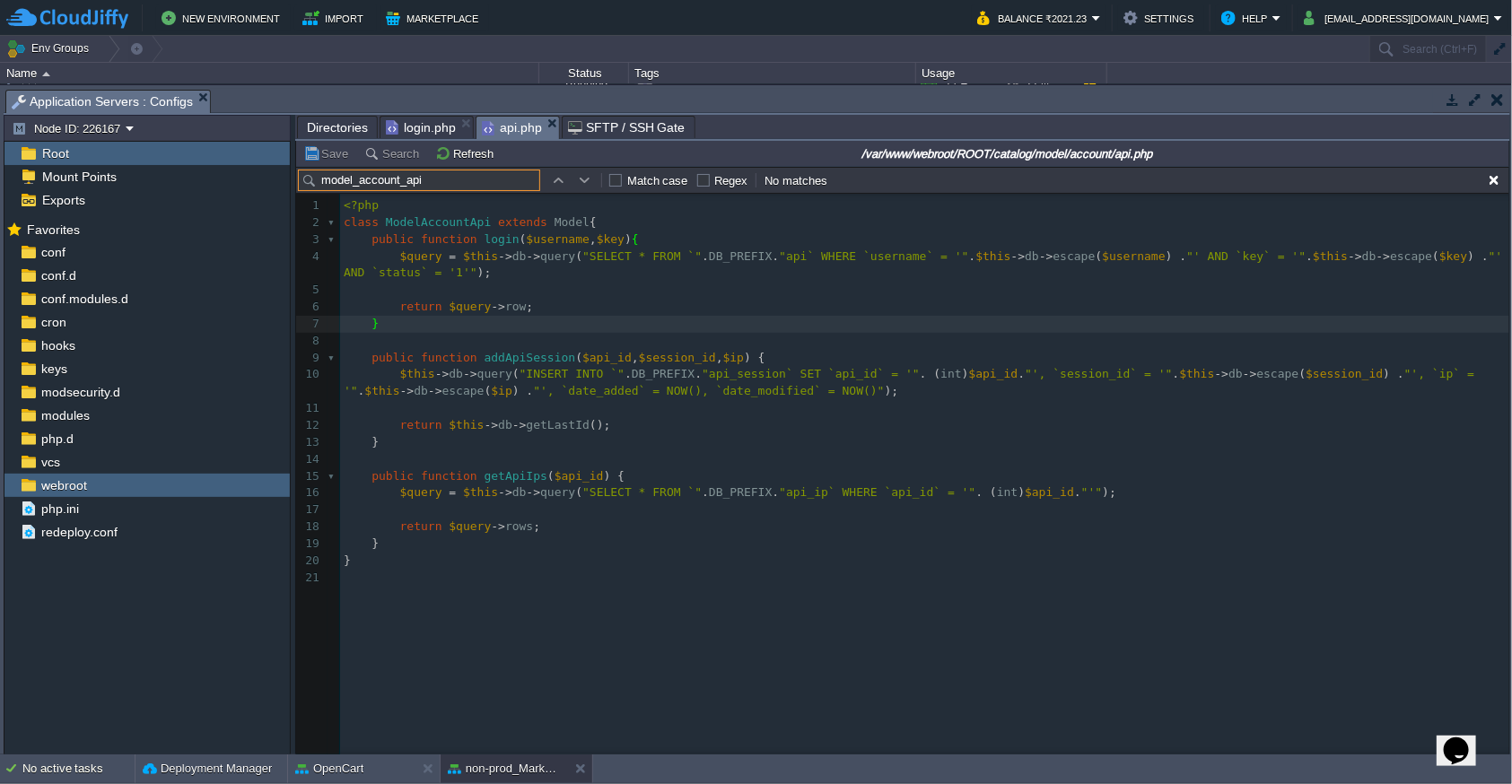
type input "model_account_api"
click at [589, 177] on button "button" at bounding box center [585, 180] width 16 height 16
click at [552, 181] on button "button" at bounding box center [559, 180] width 16 height 16
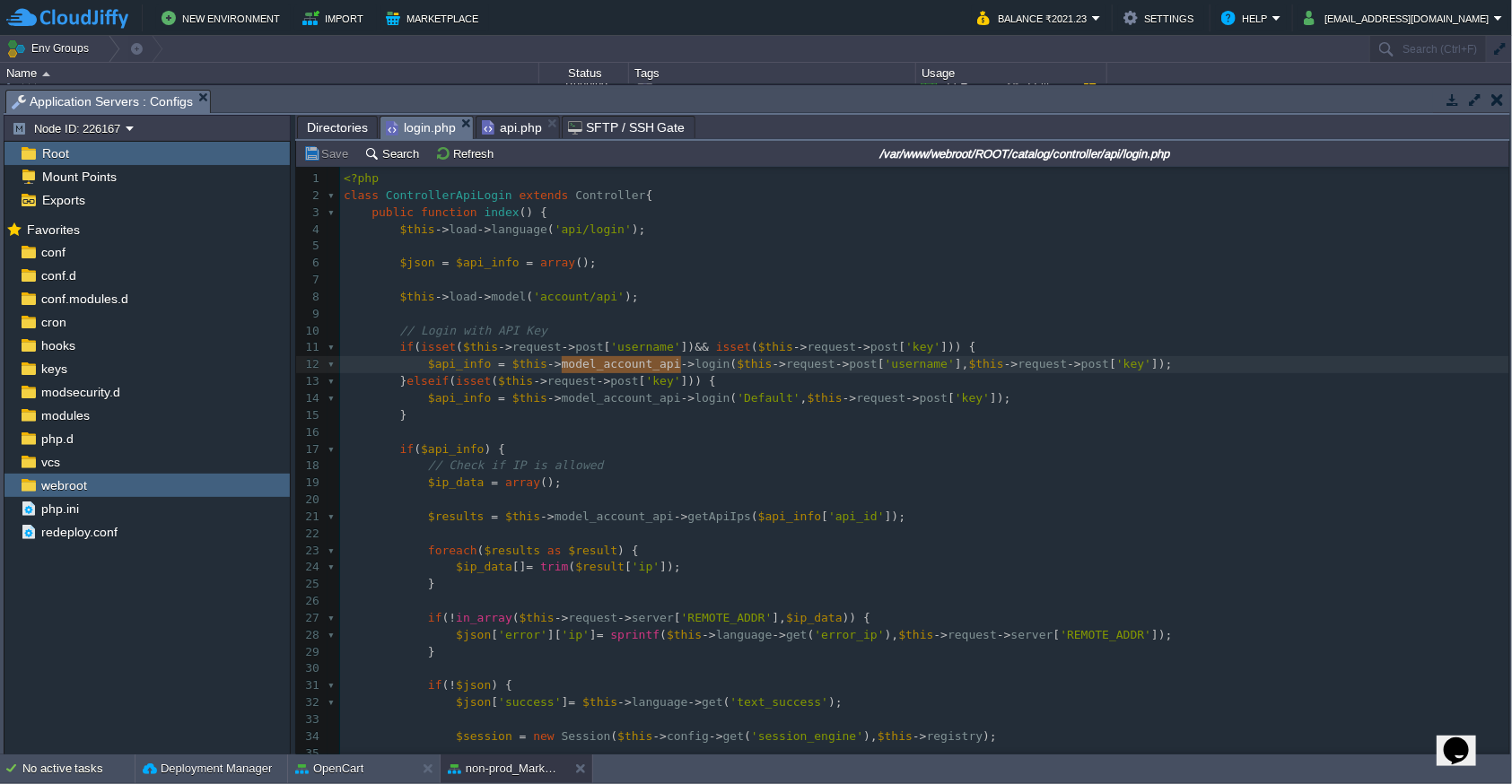
click at [399, 123] on span "login.php" at bounding box center [420, 128] width 70 height 23
type textarea "login"
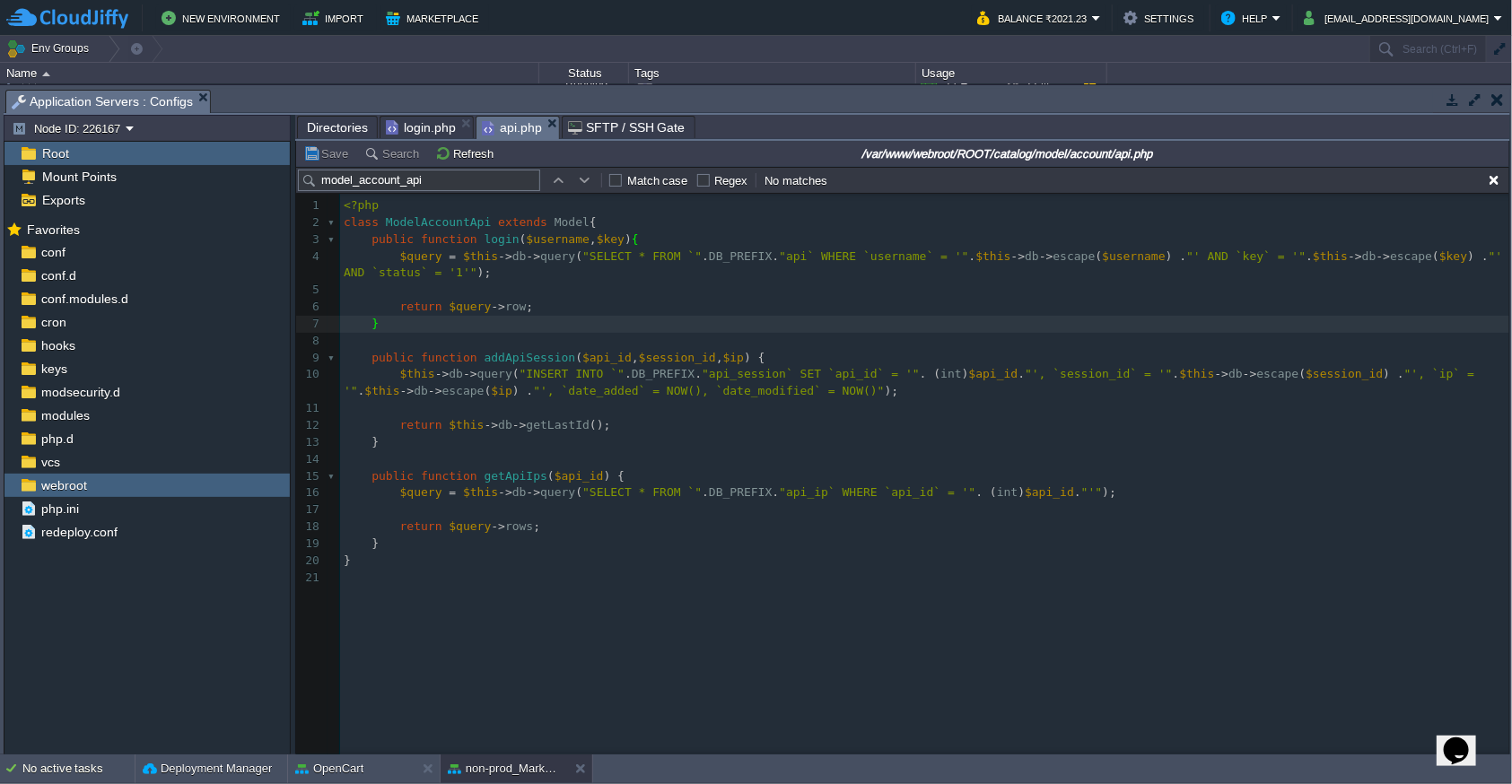
click at [501, 127] on span "api.php" at bounding box center [512, 128] width 60 height 23
click at [492, 293] on pre "​" at bounding box center [927, 290] width 1174 height 17
click at [421, 132] on span "login.php" at bounding box center [420, 128] width 70 height 22
click at [509, 128] on span "api.php" at bounding box center [512, 128] width 60 height 23
click at [465, 287] on pre at bounding box center [927, 290] width 1174 height 17
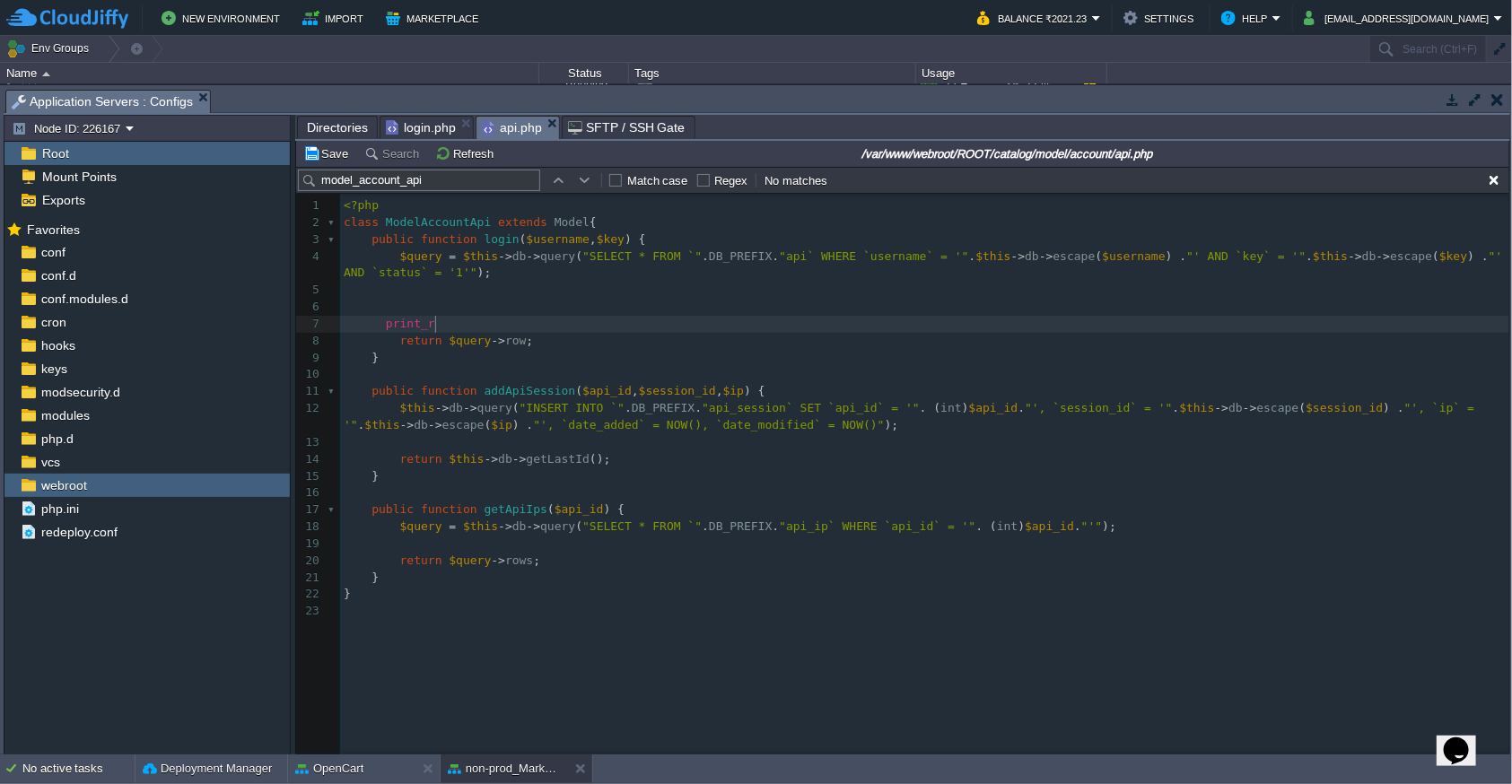
scroll to position [5, 55]
type textarea "print_r();"
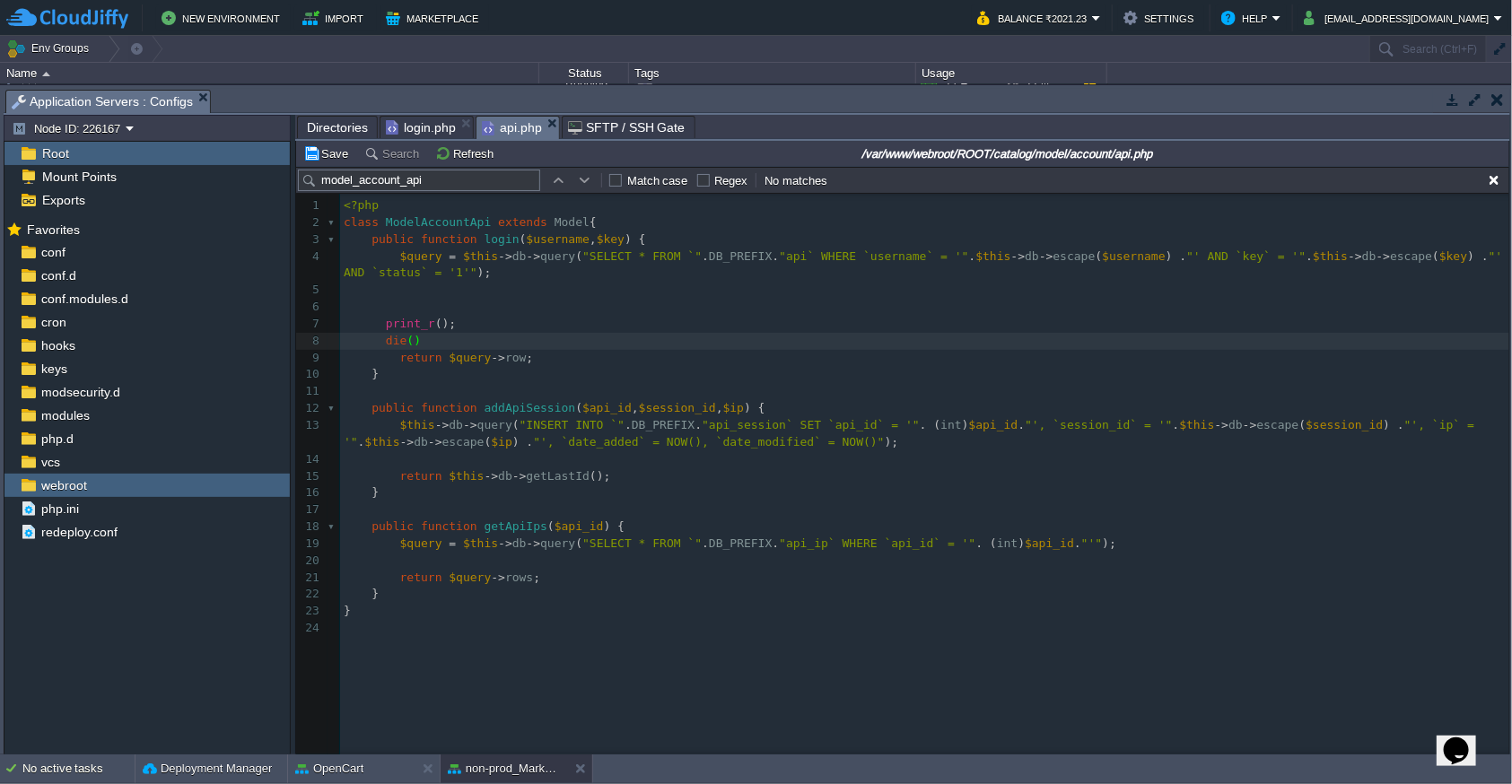
type textarea "die();"
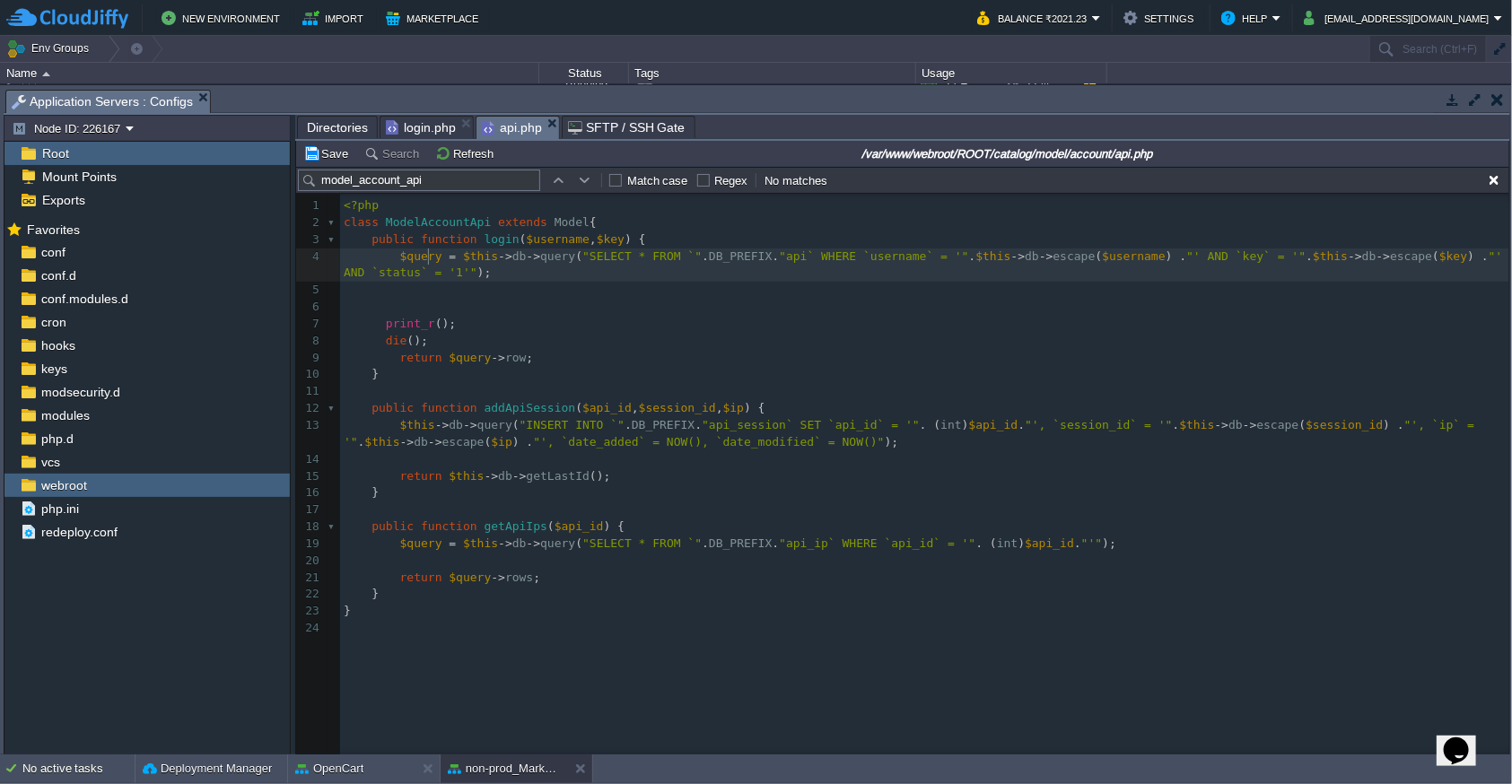
click at [425, 262] on span "$query" at bounding box center [421, 256] width 43 height 14
type textarea "$query"
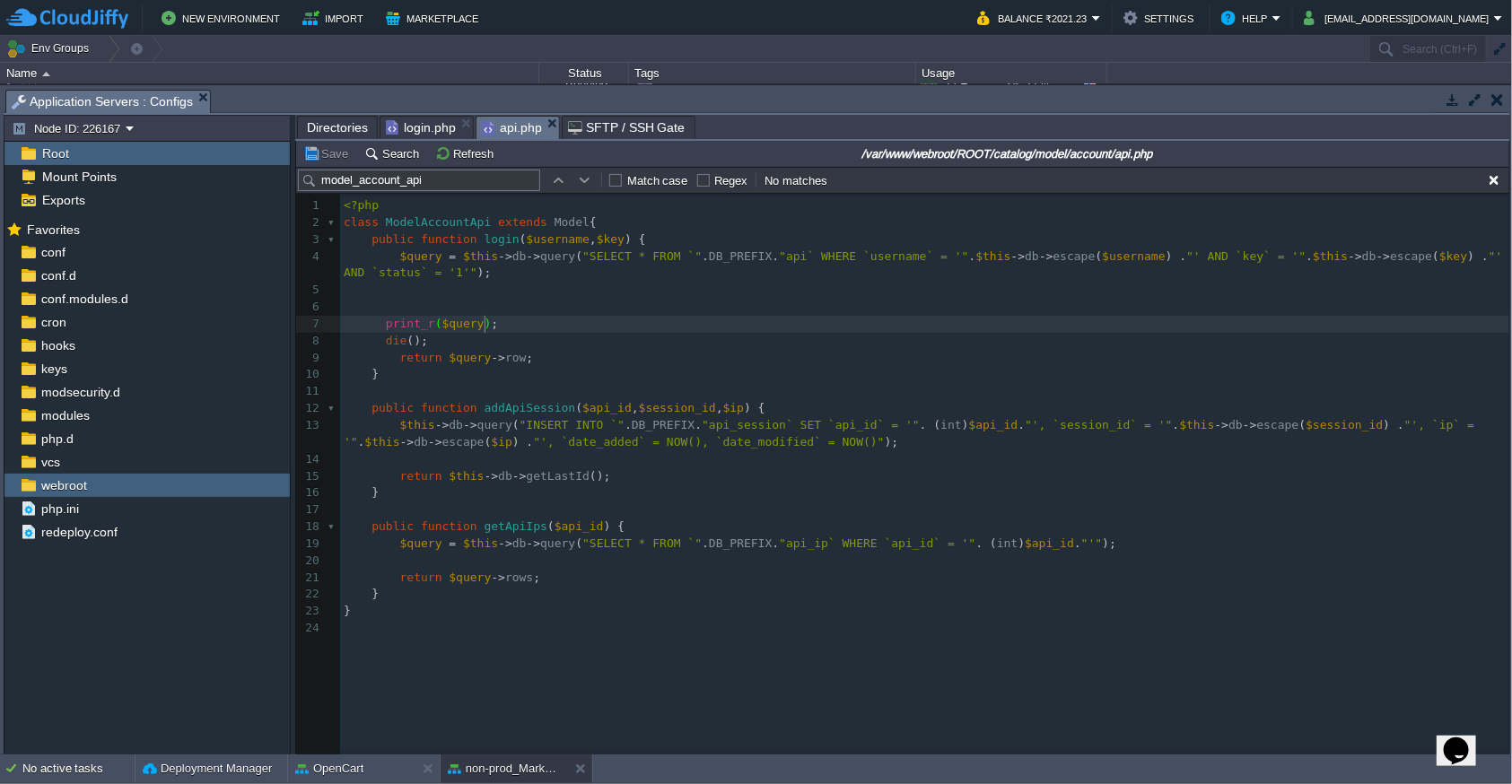
click at [752, 263] on pre "$query = $this -> db -> query ( "SELECT * FROM `" . DB_PREFIX . "api` WHERE `us…" at bounding box center [927, 266] width 1174 height 34
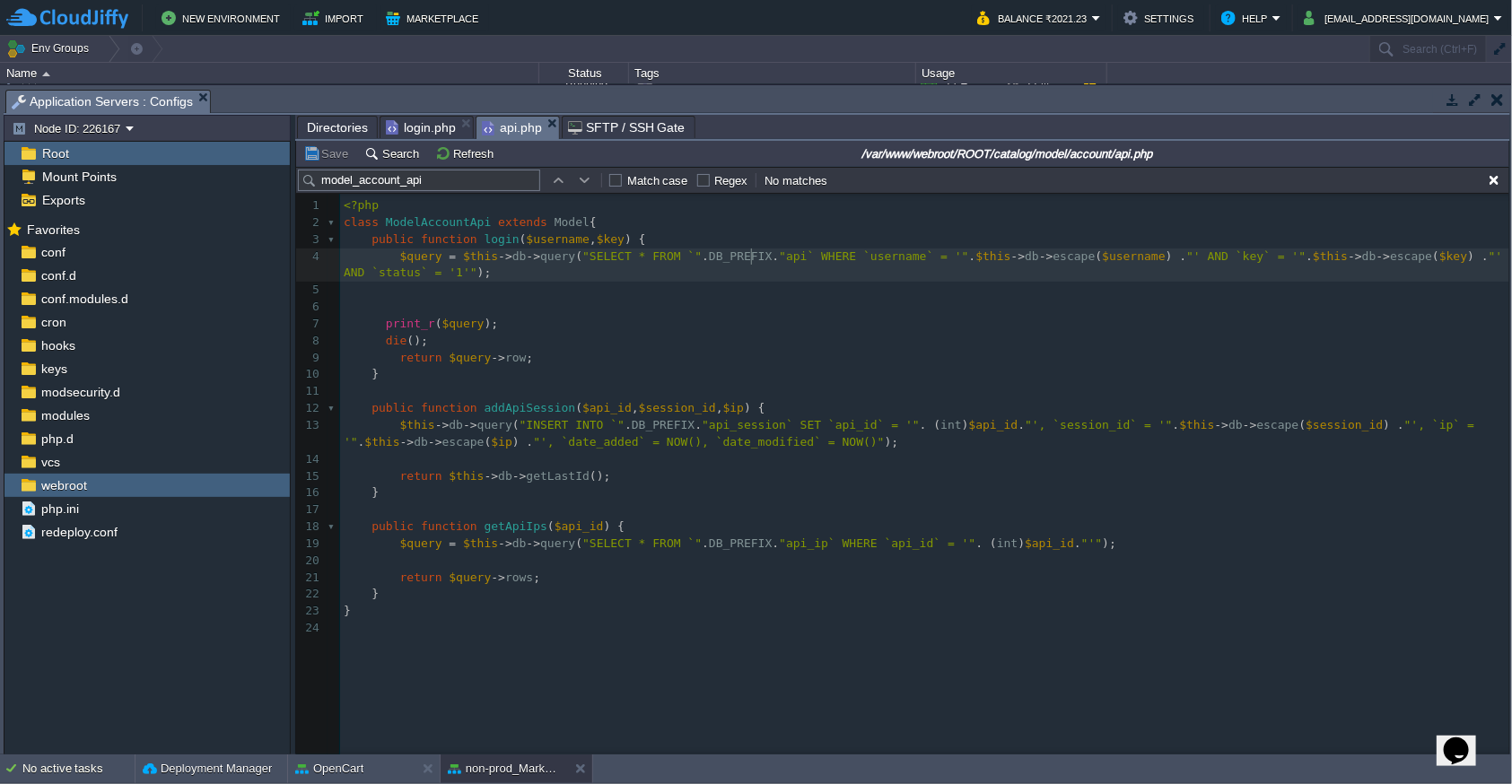
type textarea "DB_PREFIX"
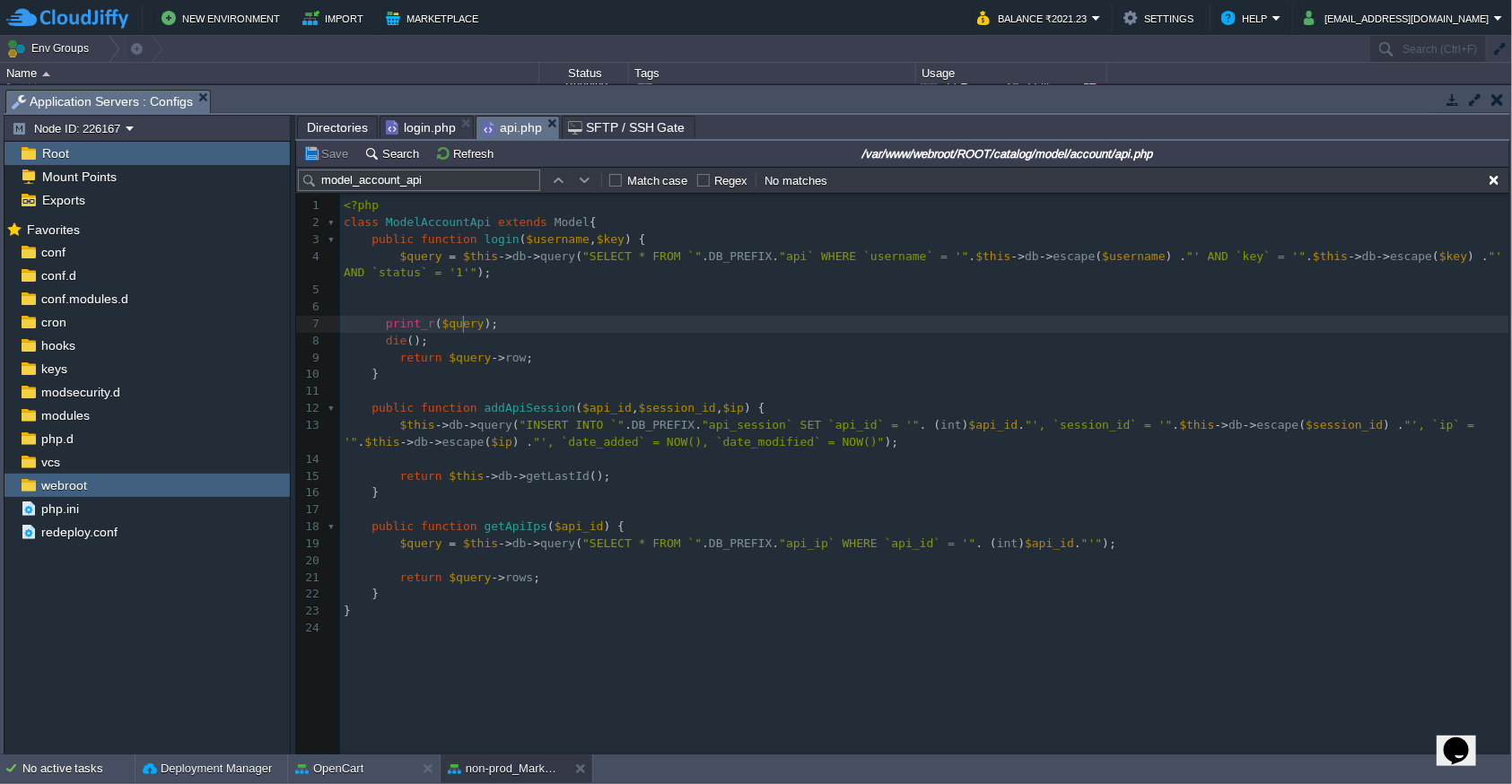
click at [464, 330] on div "x $query = $this -> db -> query ( "SELECT * FROM `" . DB_PREFIX . "api` WHERE `…" at bounding box center [927, 417] width 1174 height 440
type textarea "$query"
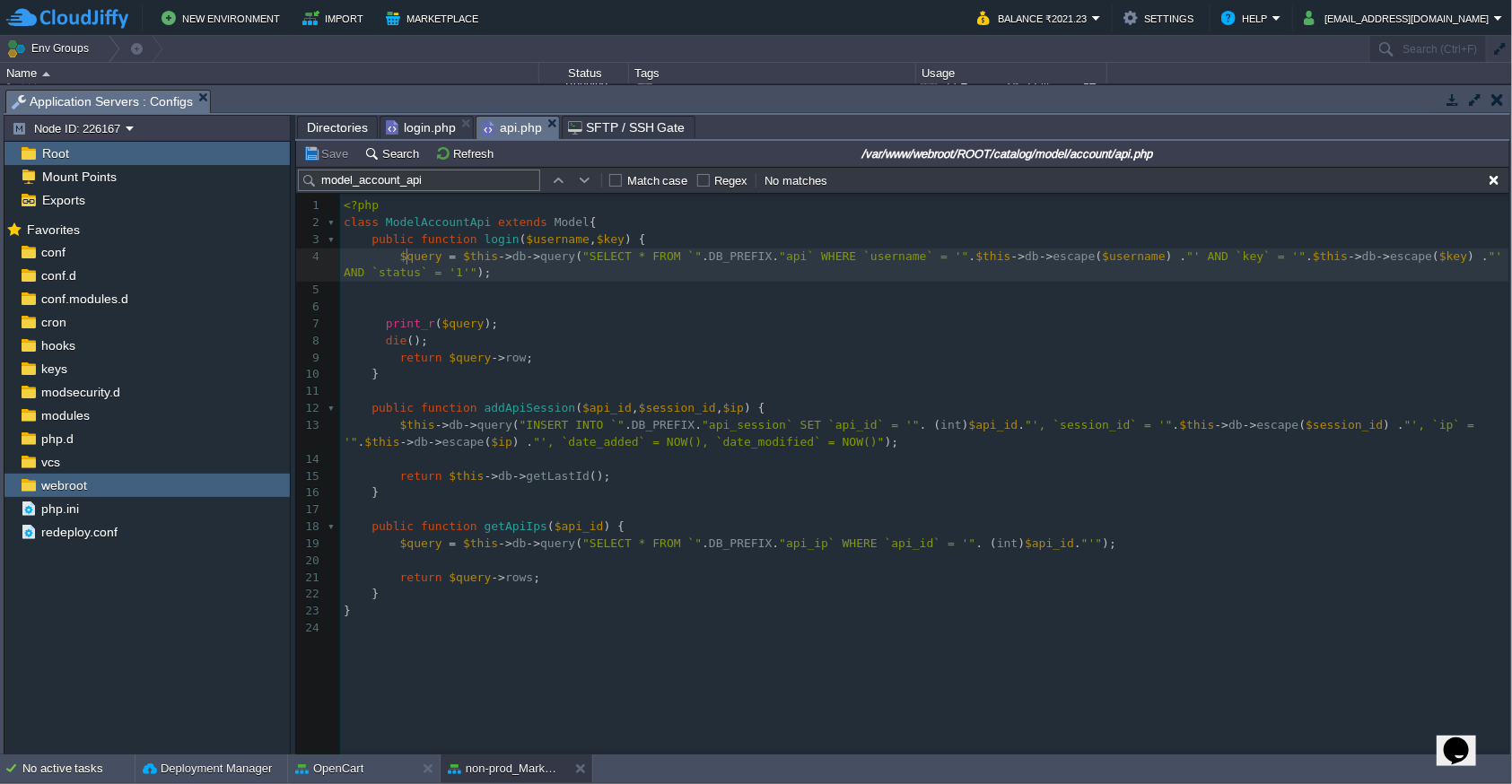
click at [408, 257] on div "x $query = $this -> db -> query ( "SELECT * FROM `" . DB_PREFIX . "api` WHERE `…" at bounding box center [927, 417] width 1174 height 440
type textarea "$query"
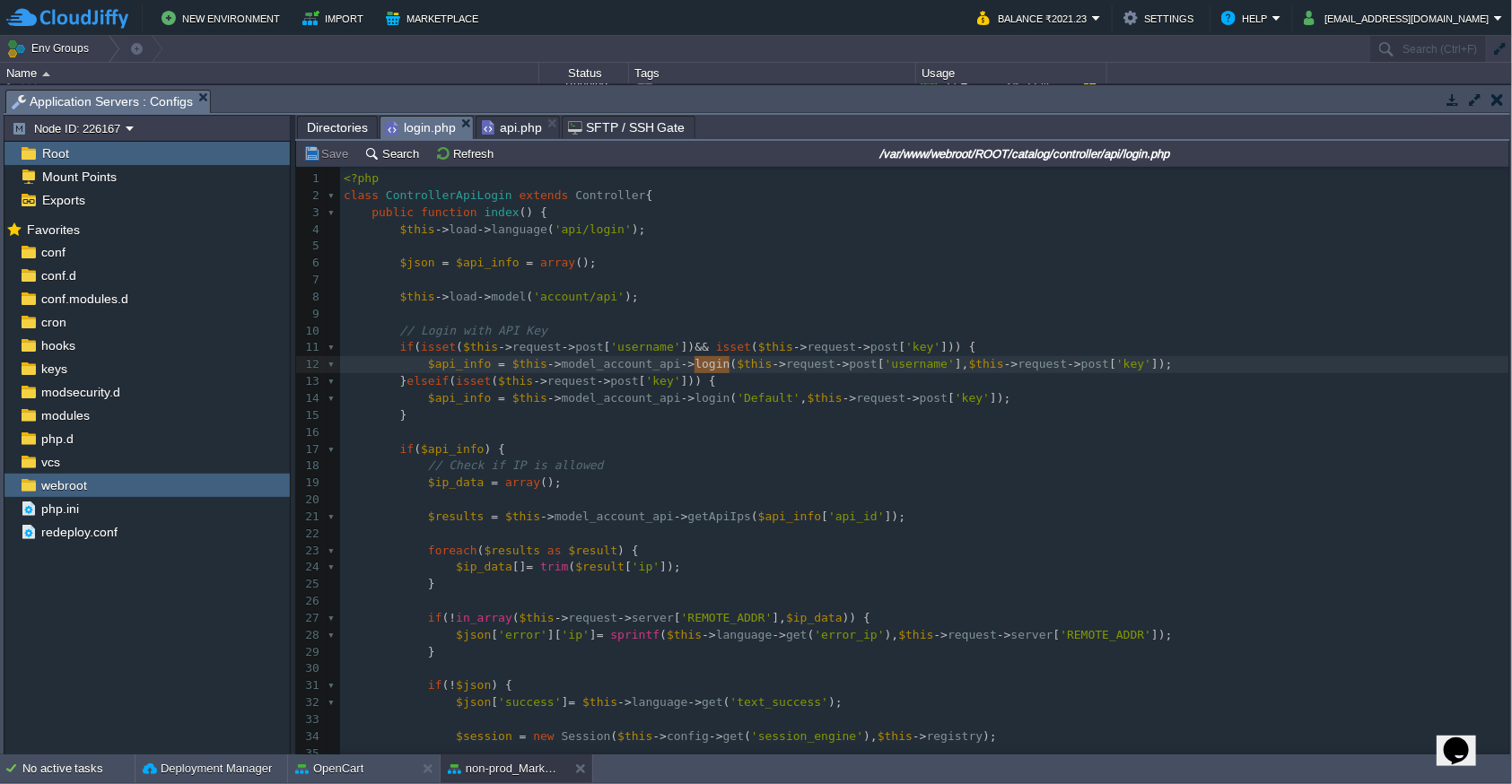
click at [411, 132] on span "login.php" at bounding box center [420, 128] width 70 height 23
click at [460, 433] on pre at bounding box center [924, 433] width 1169 height 17
type textarea "die();"
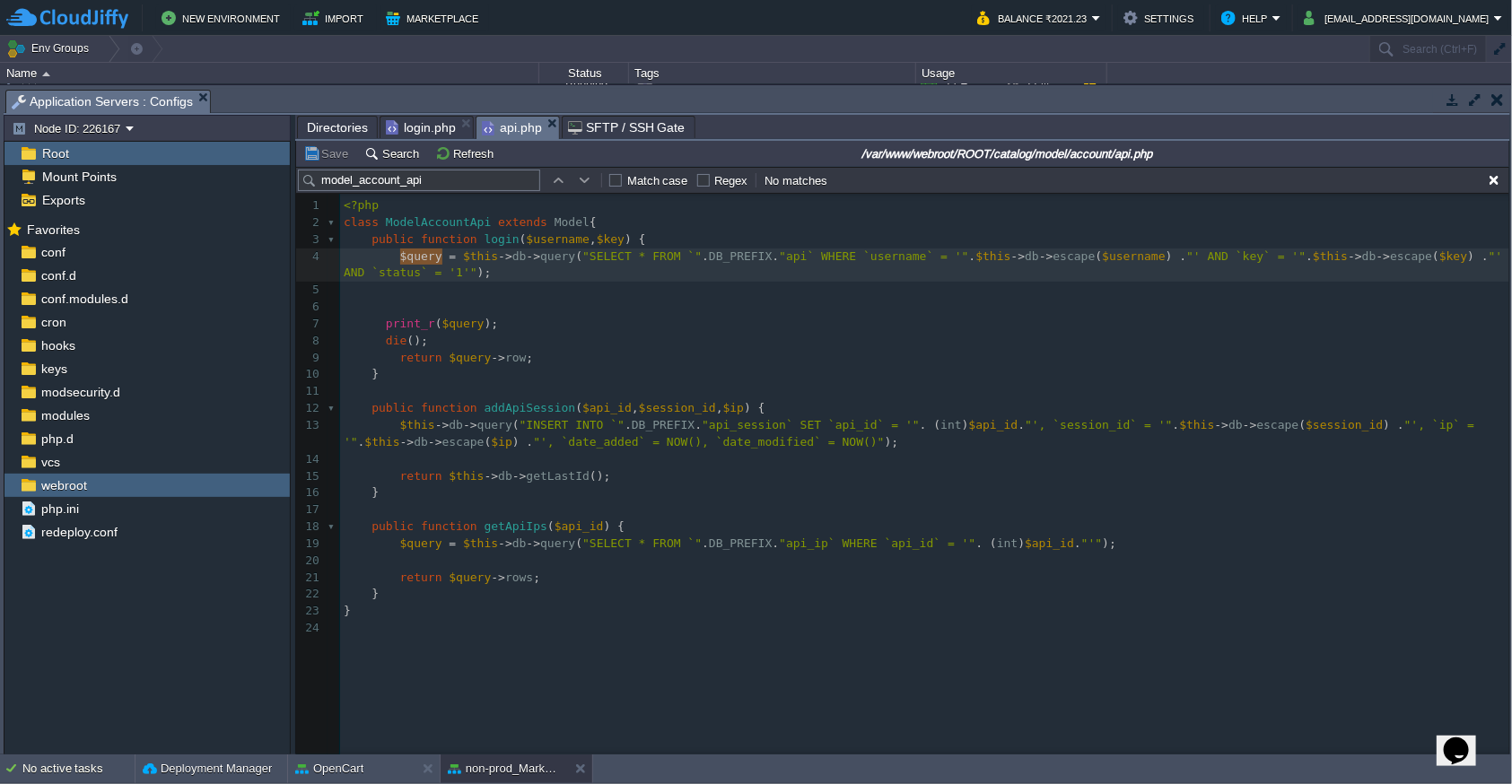
click at [493, 124] on span "api.php" at bounding box center [512, 128] width 60 height 23
click at [460, 330] on span "$query" at bounding box center [464, 323] width 43 height 14
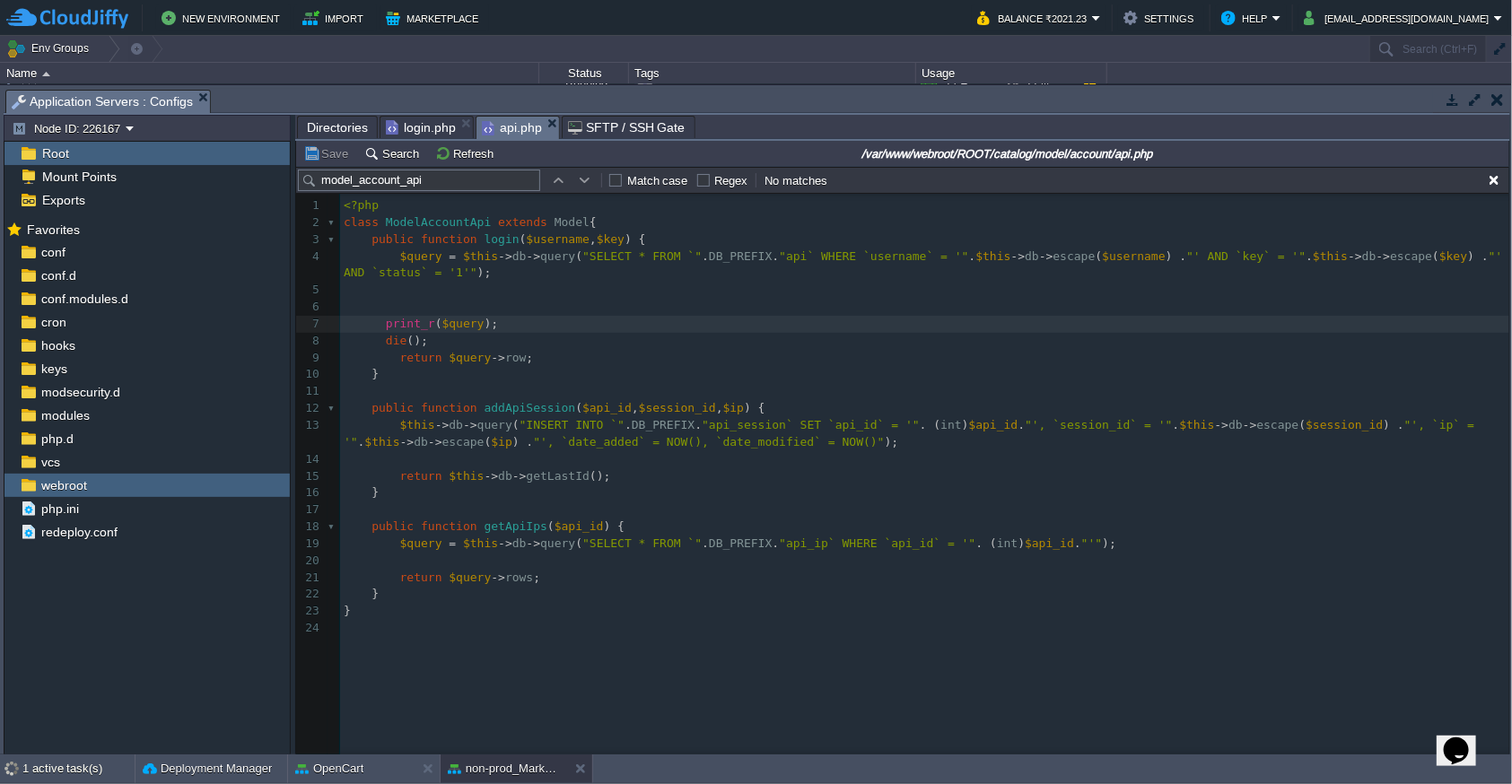
click at [474, 325] on span "$query" at bounding box center [464, 323] width 43 height 14
type textarea "$query"
click at [408, 128] on span "login.php" at bounding box center [420, 128] width 70 height 22
click at [503, 122] on span "api.php" at bounding box center [512, 128] width 60 height 23
click at [486, 295] on pre at bounding box center [927, 290] width 1174 height 17
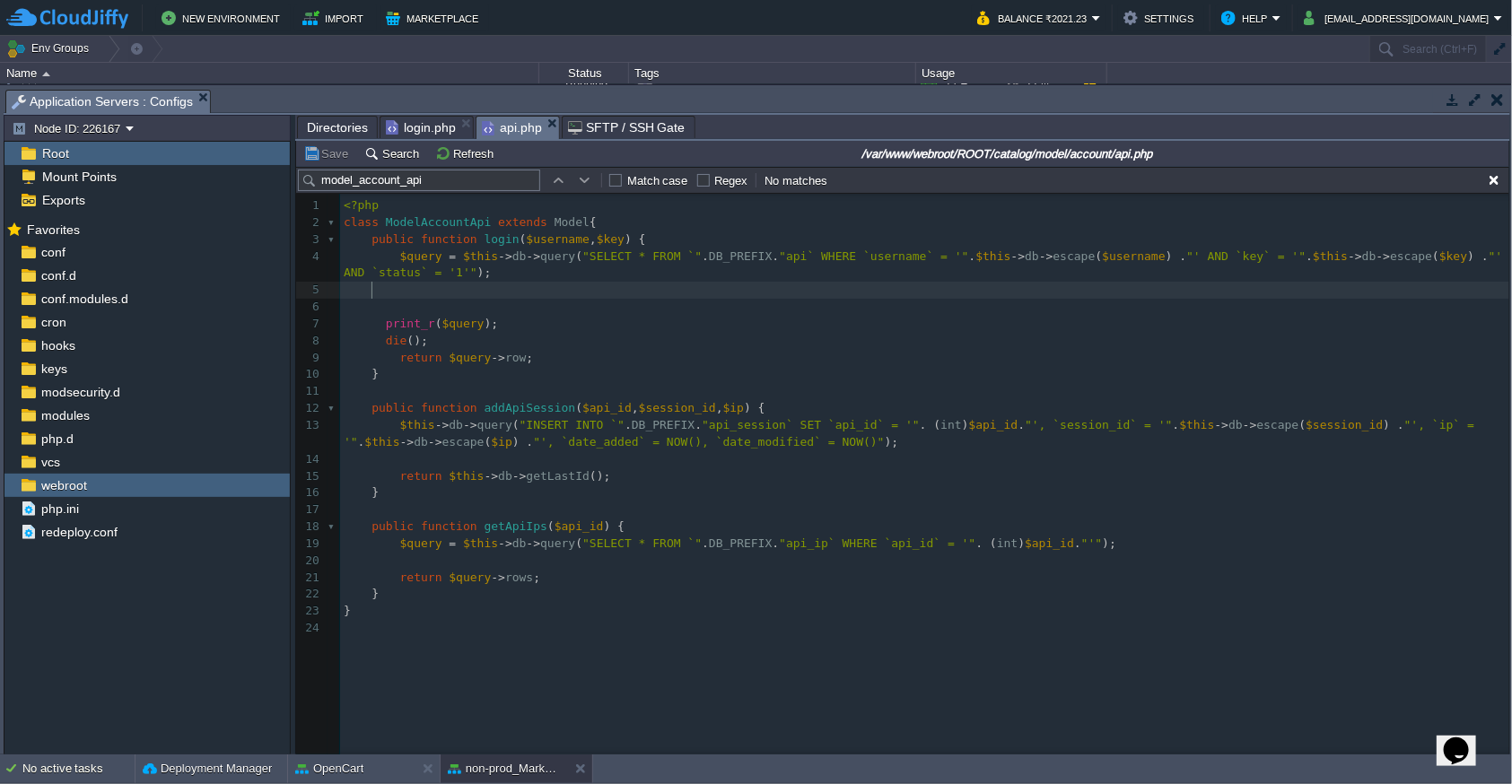
click at [467, 329] on span "$query" at bounding box center [464, 323] width 43 height 14
type textarea "$query"
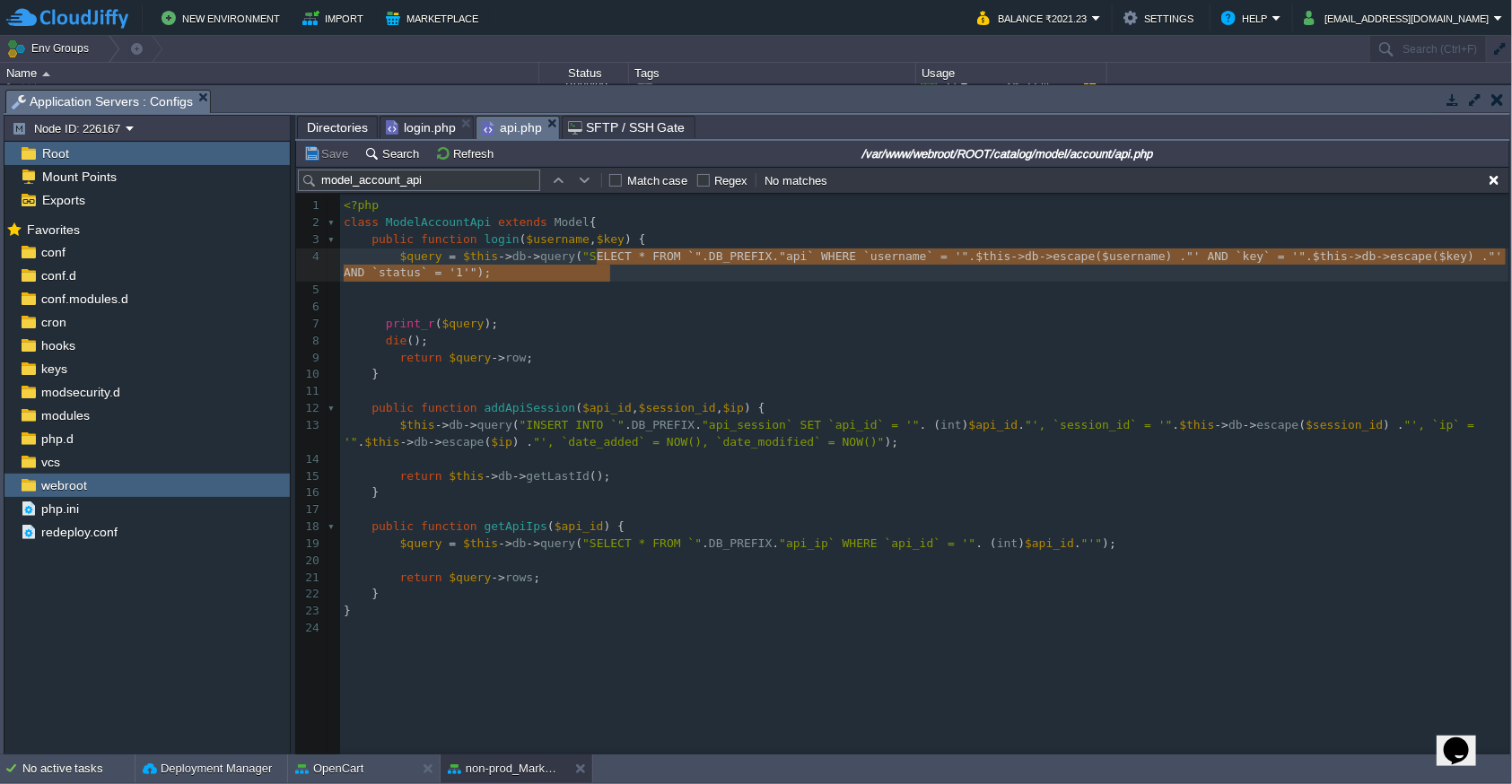
drag, startPoint x: 593, startPoint y: 257, endPoint x: 599, endPoint y: 265, distance: 10.0
type textarea "ELECT * FROM `" . DB_PREFIX . "api` WHERE `username` = '" . $this->db->escape($…"
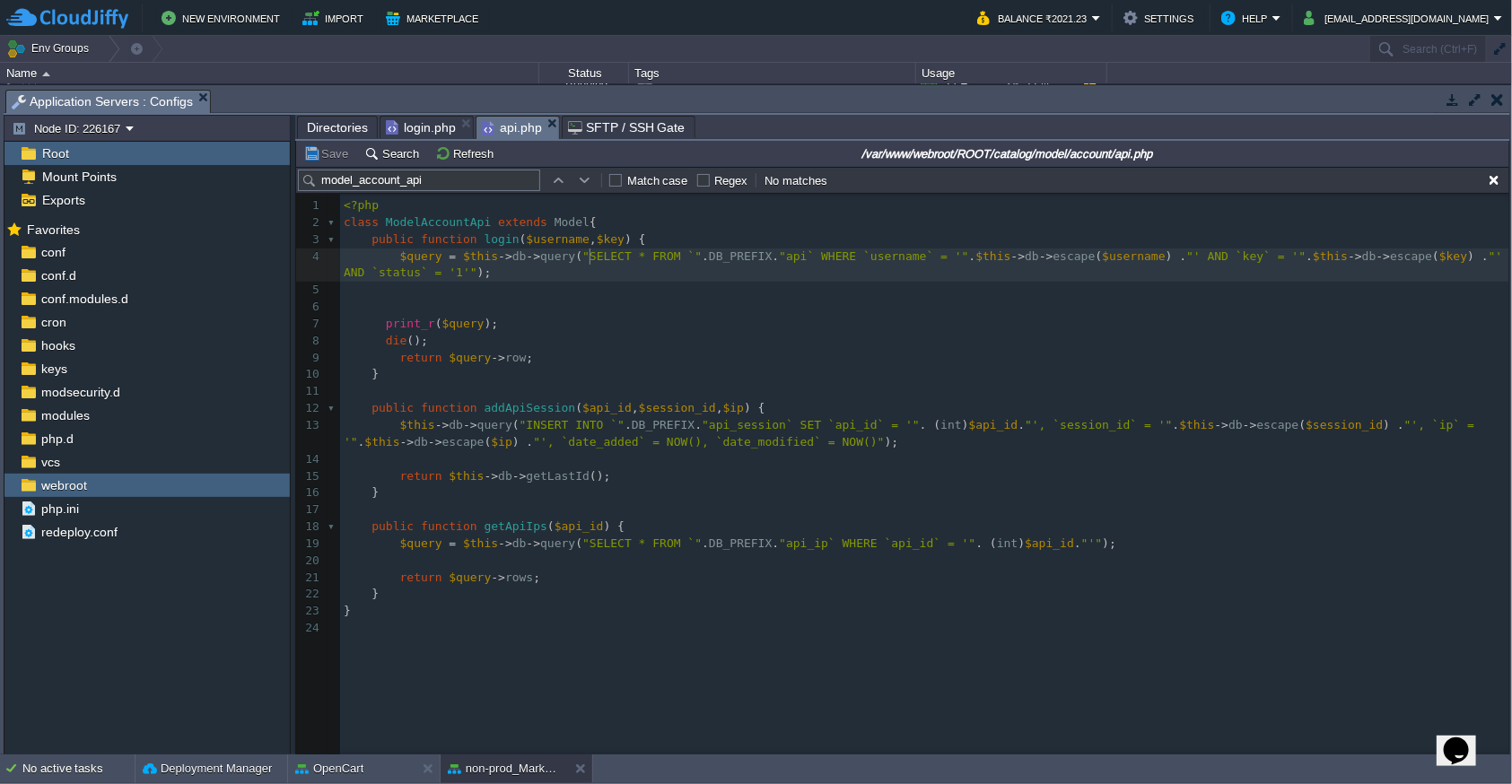
type textarea "SELECT * FROM `" . DB_PREFIX . "api` WHERE `username` = '" . $this->db->escape(…"
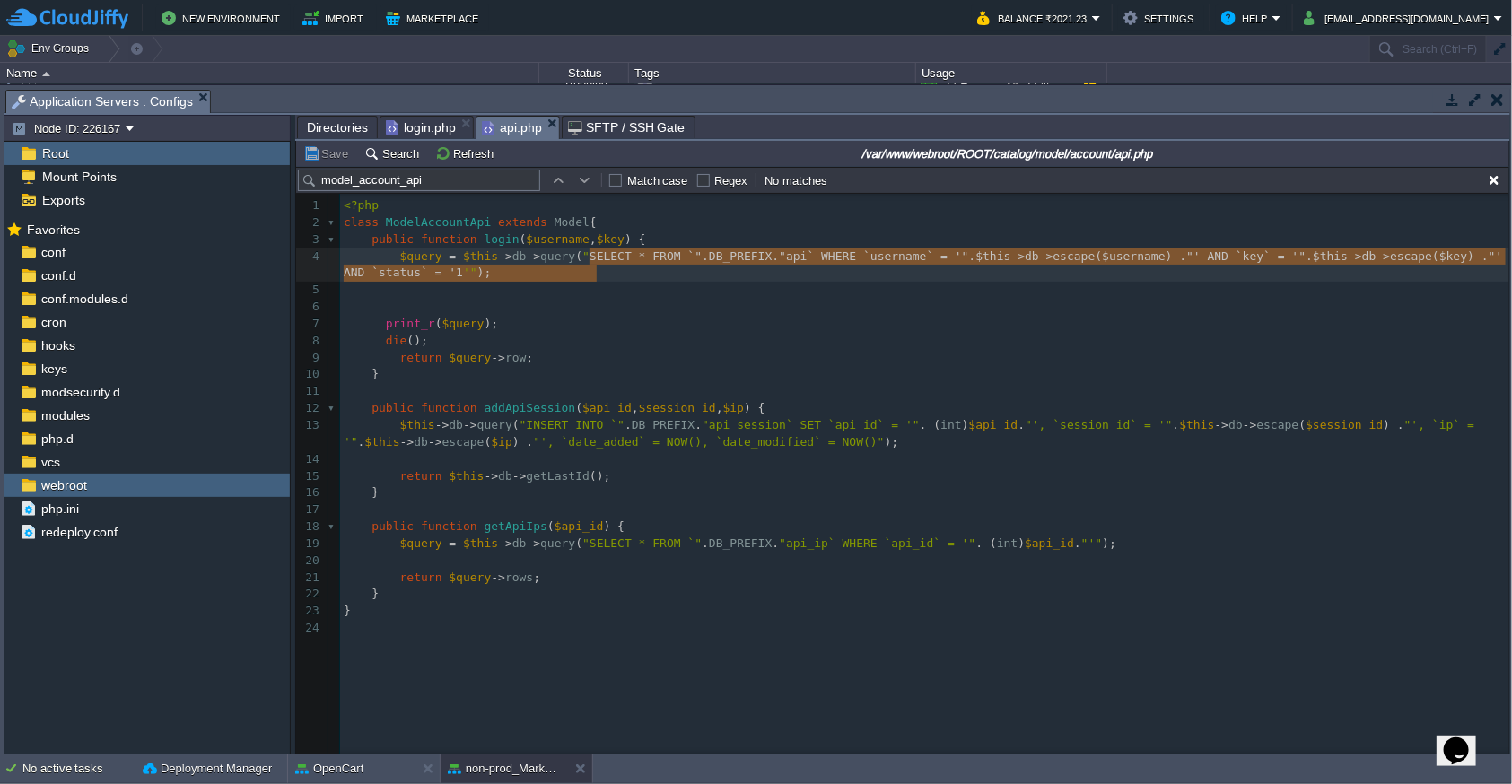
drag, startPoint x: 589, startPoint y: 257, endPoint x: 599, endPoint y: 272, distance: 18.0
type textarea ""SELECT * FROM `" . DB_PREFIX . "api` WHERE `username` = '" . $this->db->escape…"
drag, startPoint x: 611, startPoint y: 275, endPoint x: 585, endPoint y: 261, distance: 29.5
click at [456, 325] on div "x $query = $this -> db -> query ( "SELECT * FROM `" . DB_PREFIX . "api` WHERE `…" at bounding box center [927, 417] width 1174 height 440
type textarea "$query"
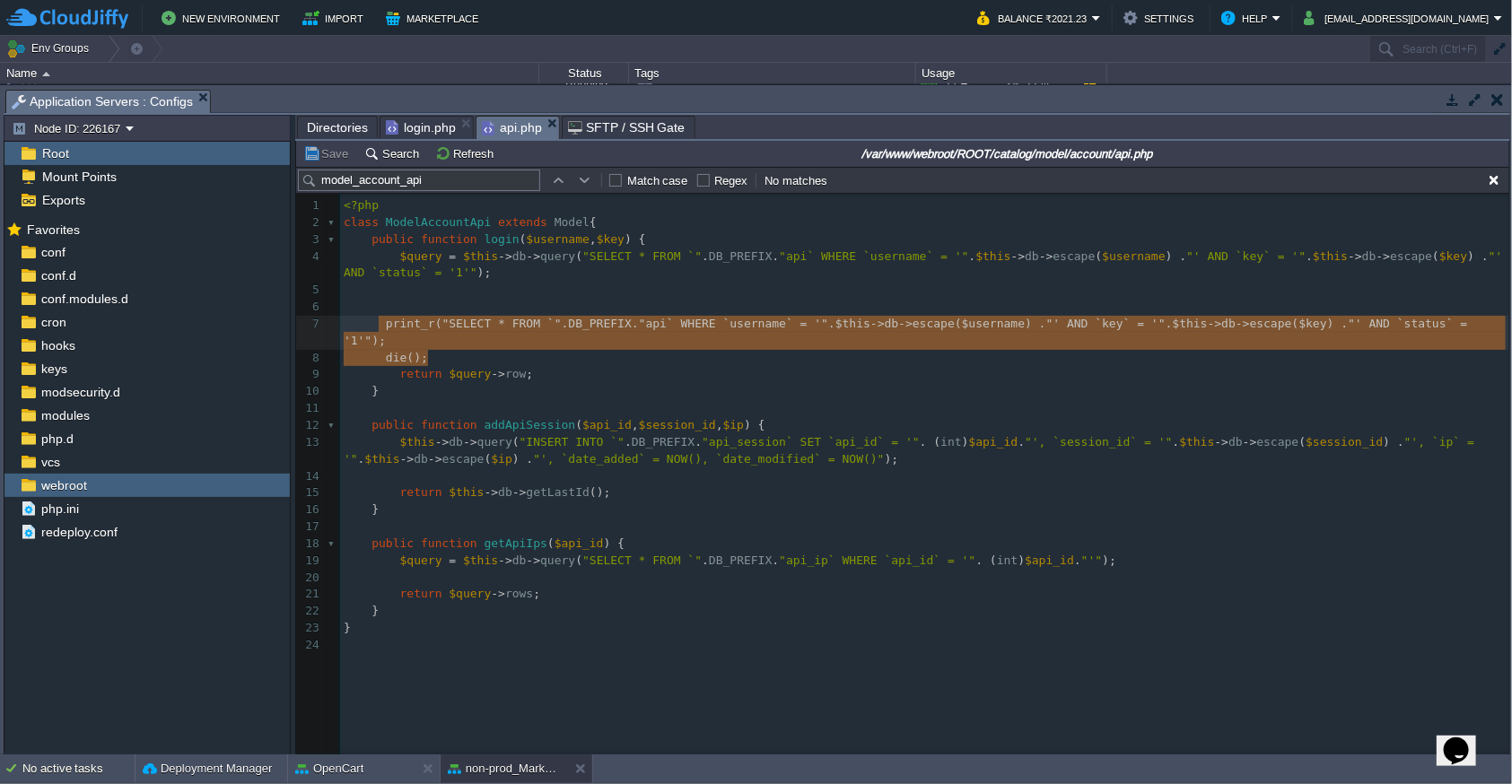
type textarea "print_r("SELECT * FROM `" . DB_PREFIX . "api` WHERE `username` = '" . $this->db…"
drag, startPoint x: 449, startPoint y: 357, endPoint x: 374, endPoint y: 321, distance: 83.2
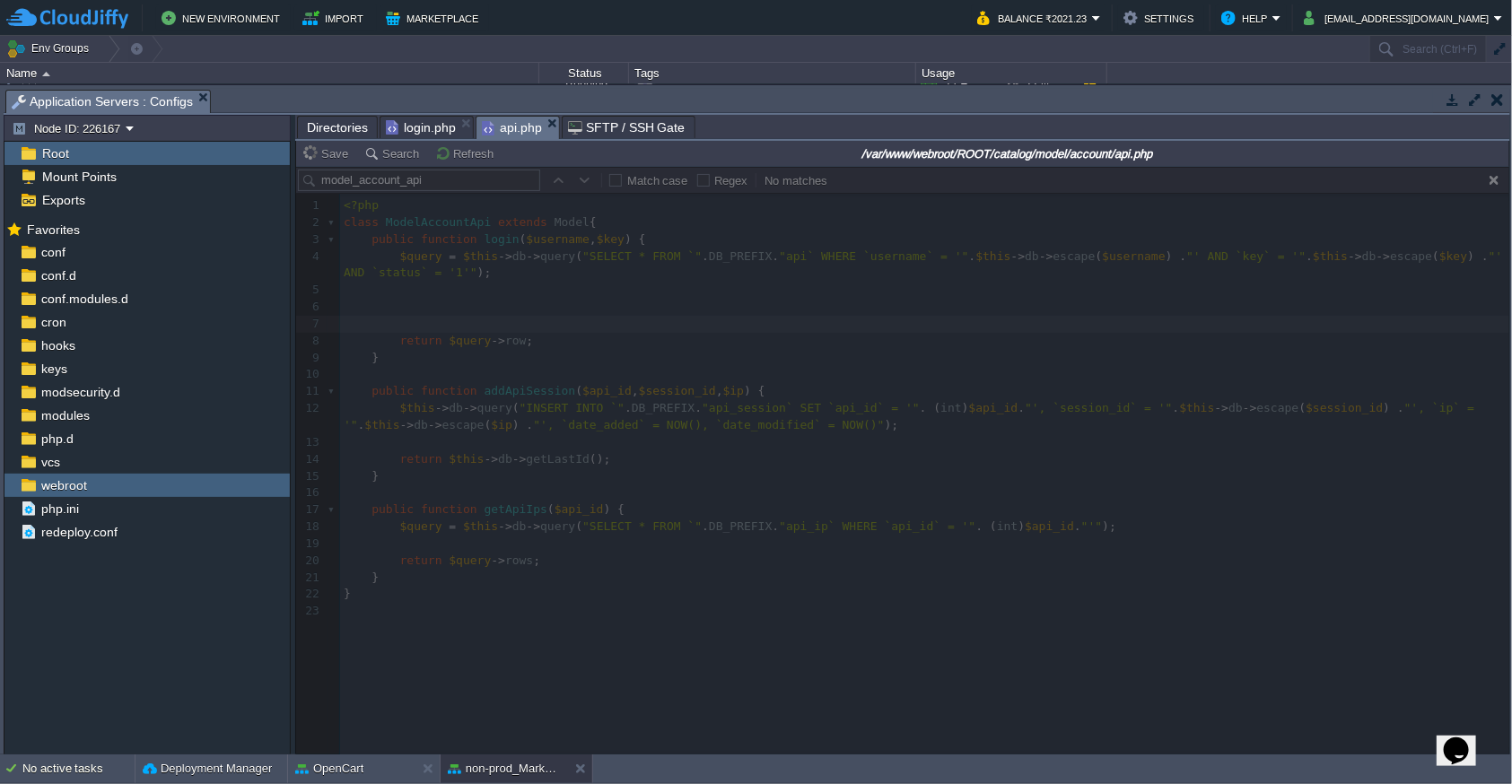
click at [409, 128] on span "login.php" at bounding box center [420, 128] width 70 height 22
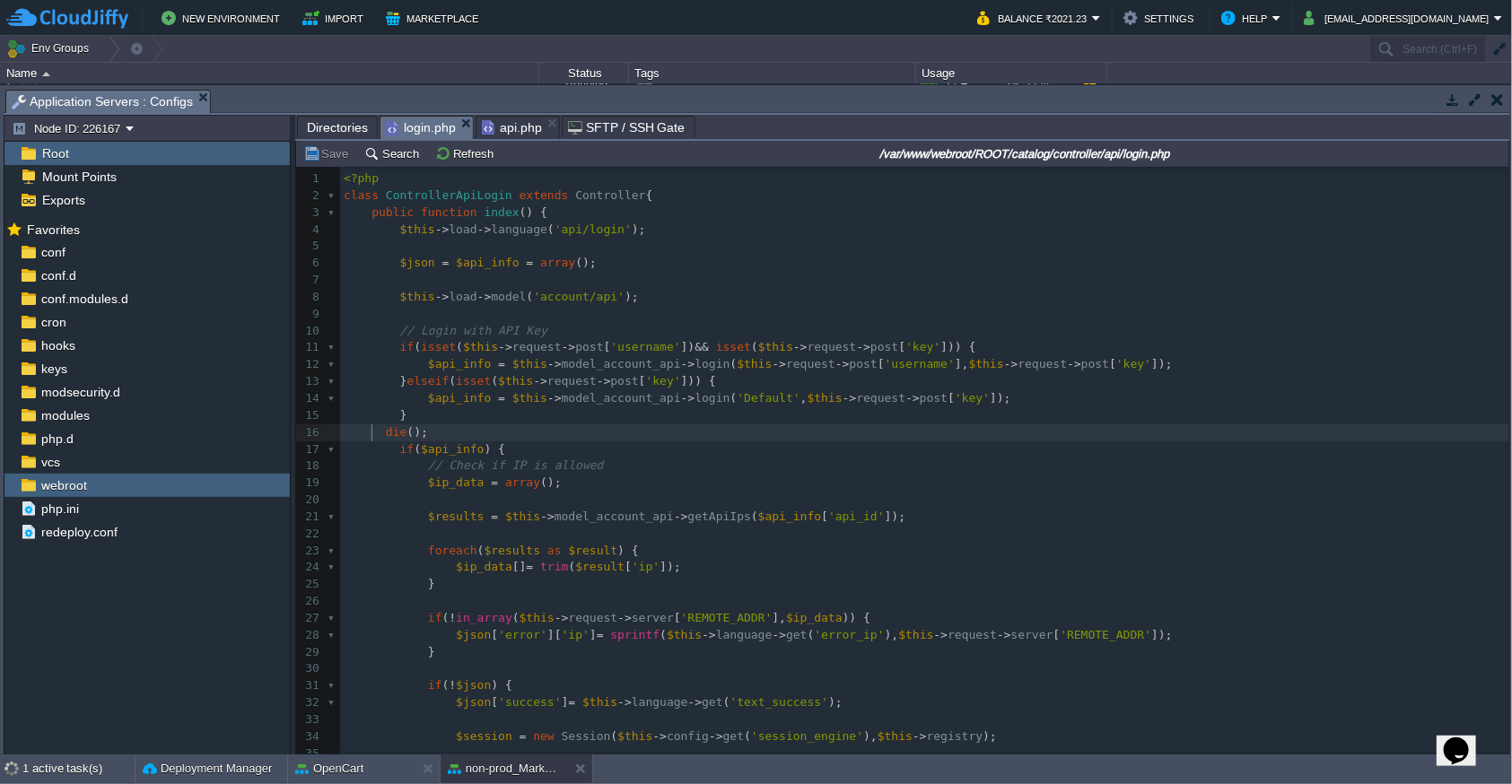
type textarea "die();"
drag, startPoint x: 369, startPoint y: 435, endPoint x: 384, endPoint y: 435, distance: 15.0
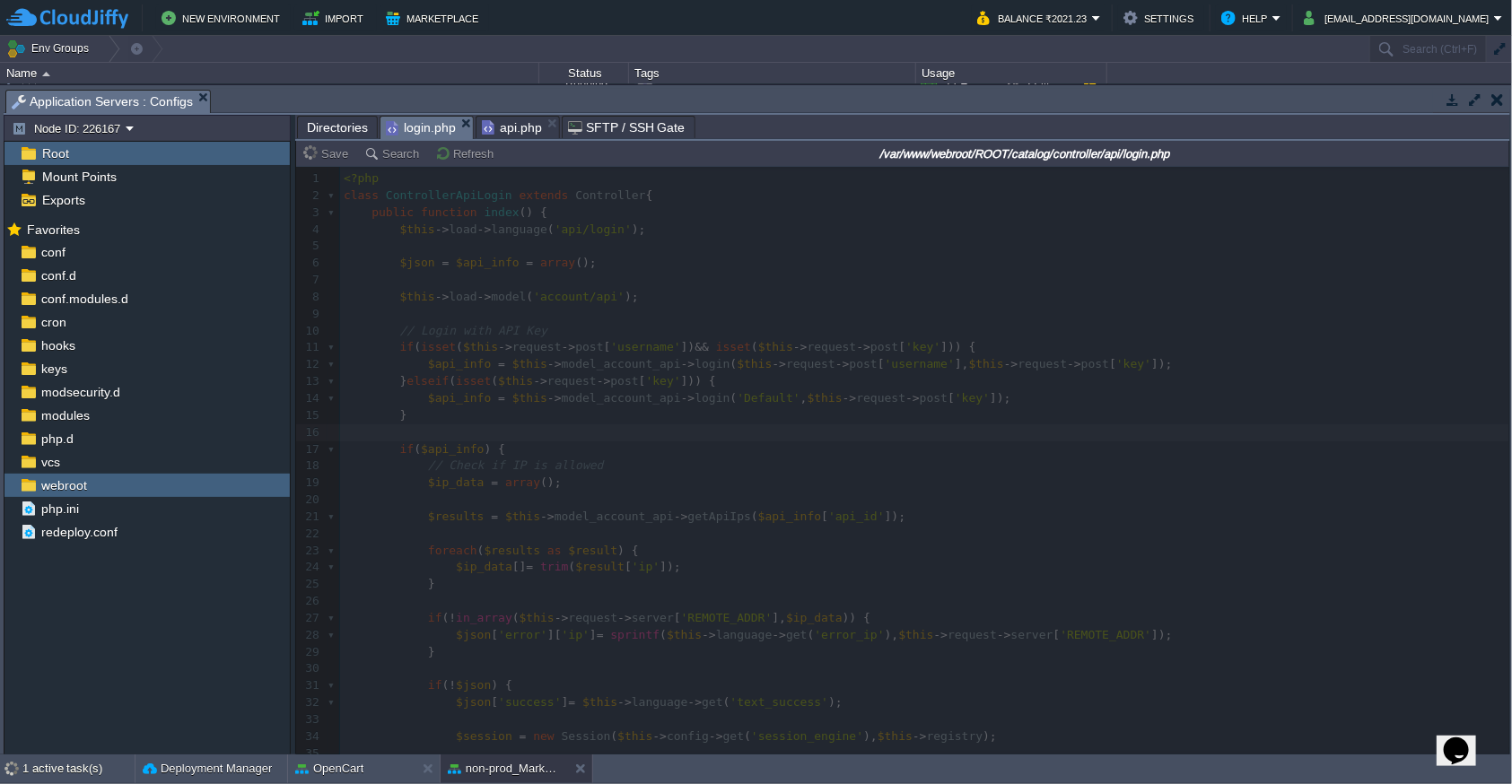
click at [500, 131] on span "api.php" at bounding box center [512, 128] width 60 height 22
